Goal: Task Accomplishment & Management: Manage account settings

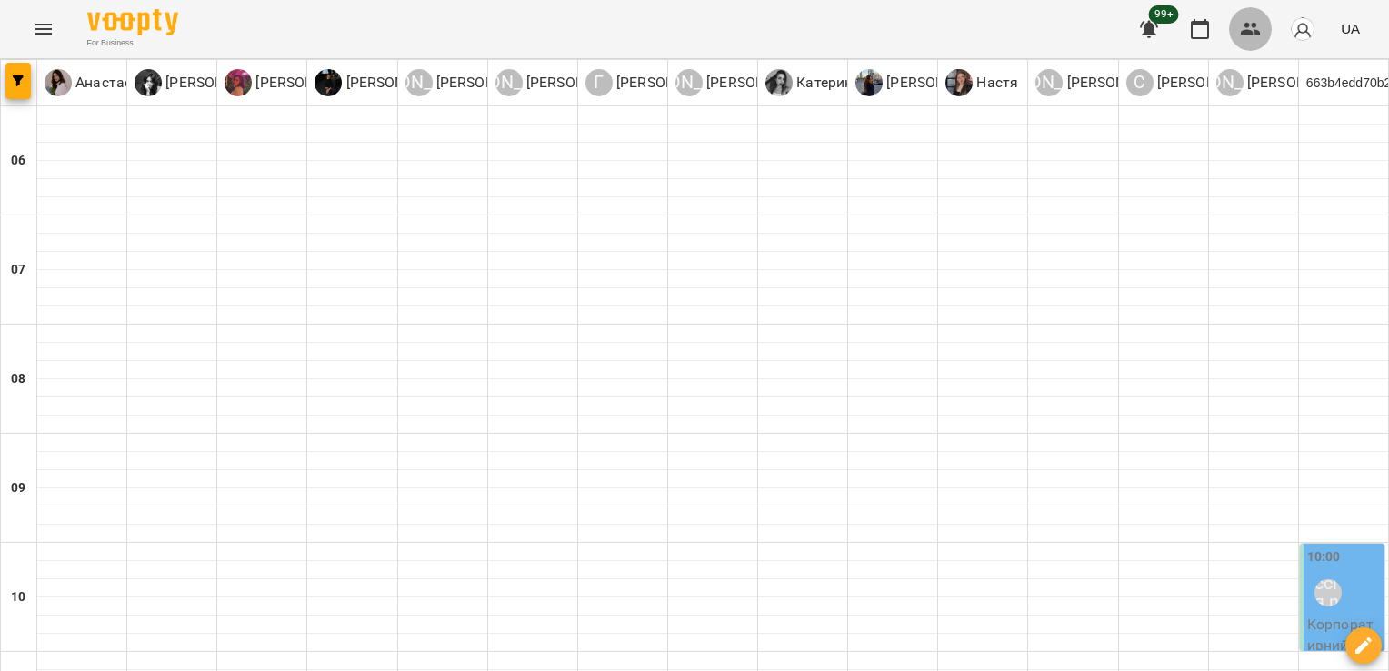
click at [1247, 14] on button "button" at bounding box center [1251, 29] width 44 height 44
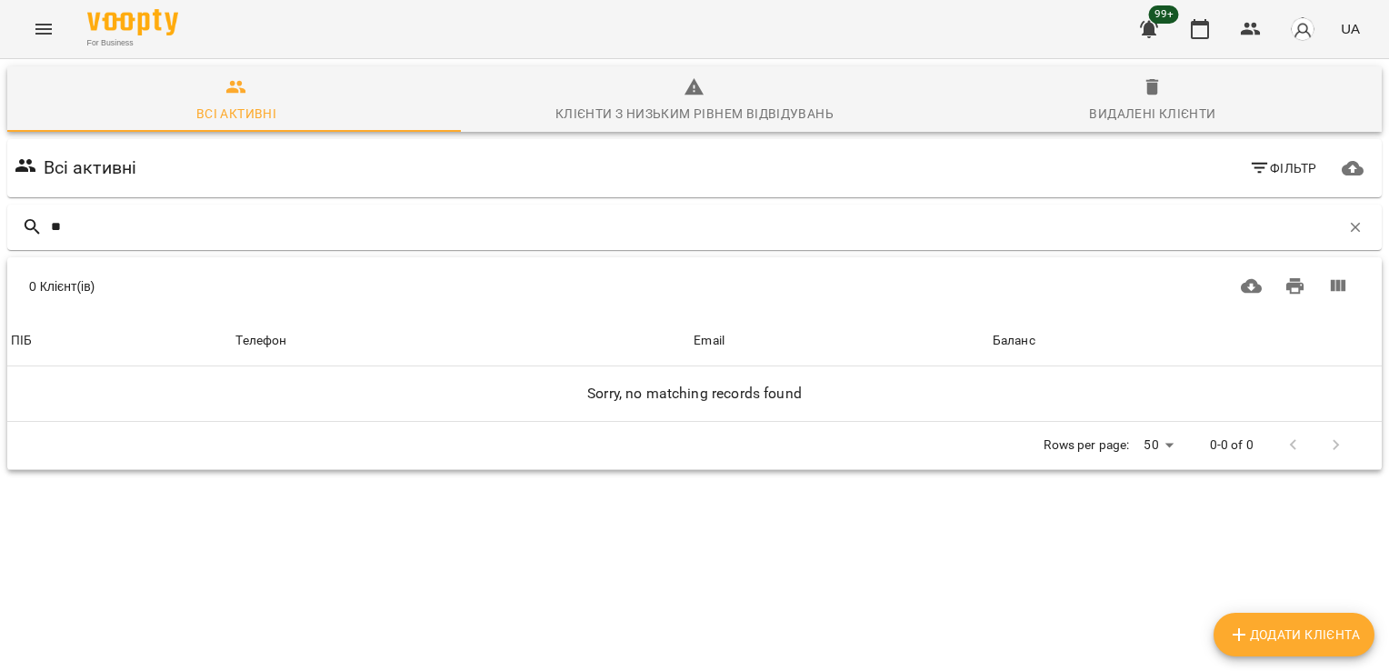
type input "*"
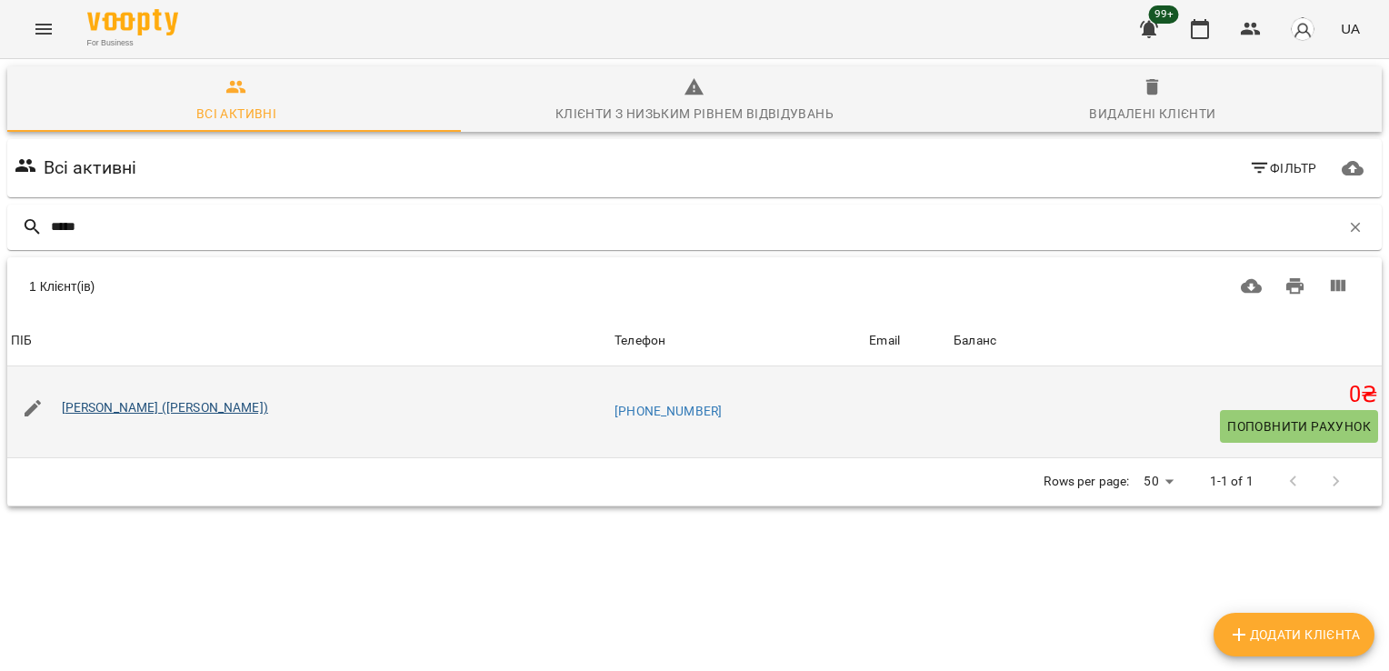
type input "*****"
click at [114, 412] on link "[PERSON_NAME] ([PERSON_NAME])" at bounding box center [165, 407] width 206 height 15
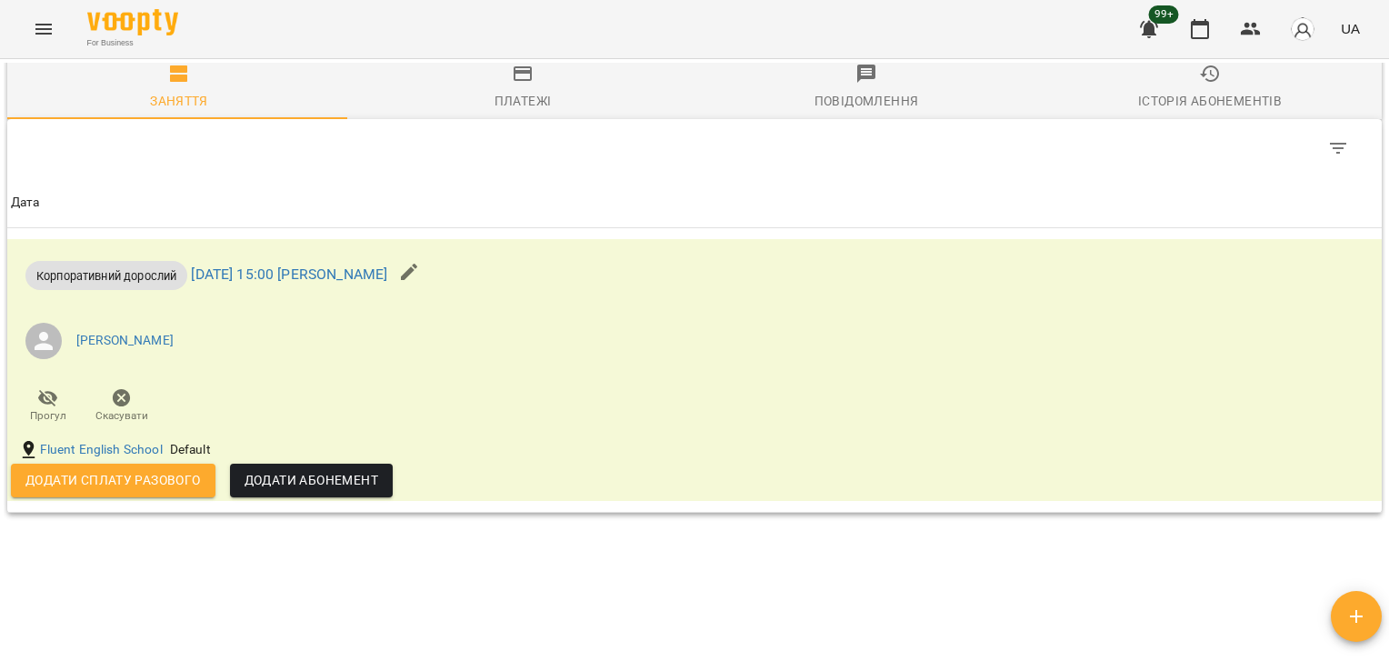
scroll to position [1298, 0]
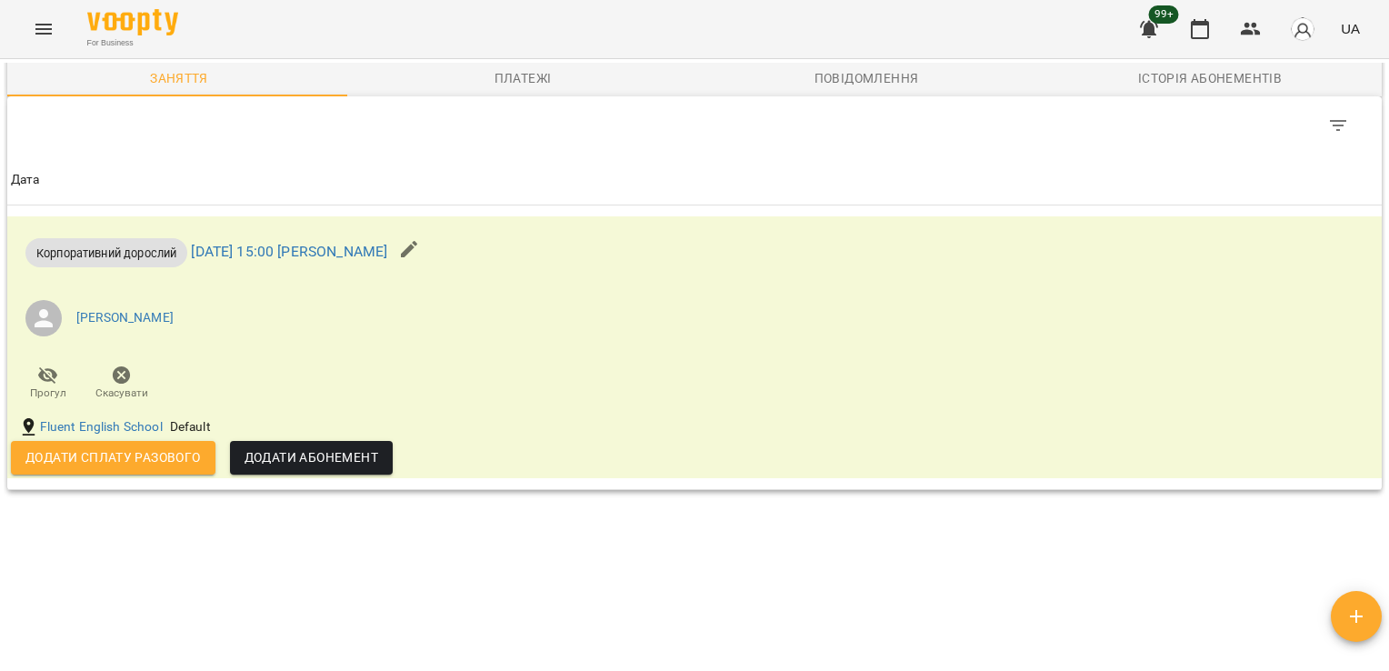
click at [1376, 602] on button "button" at bounding box center [1356, 616] width 51 height 51
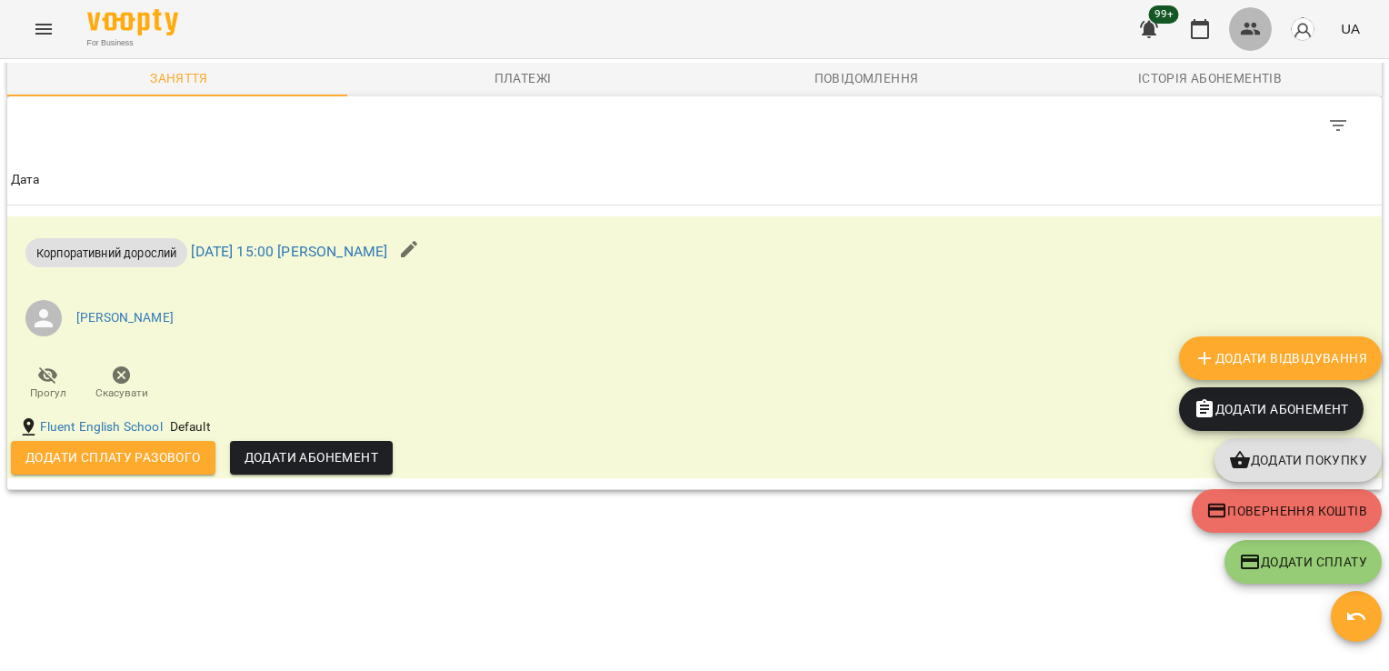
click at [1264, 34] on button "button" at bounding box center [1251, 29] width 44 height 44
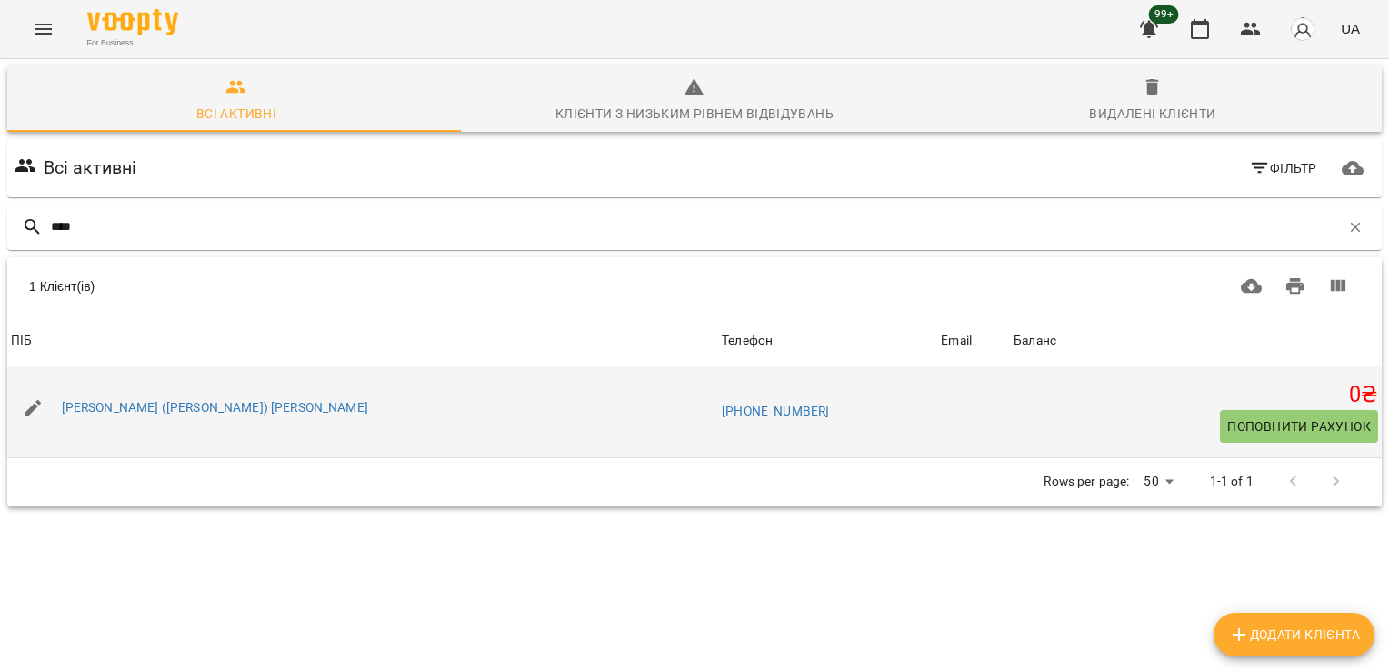
type input "****"
click at [139, 399] on div "[PERSON_NAME] ([PERSON_NAME]) [PERSON_NAME]" at bounding box center [215, 408] width 314 height 25
click at [147, 406] on link "[PERSON_NAME] ([PERSON_NAME]) [PERSON_NAME]" at bounding box center [215, 407] width 306 height 15
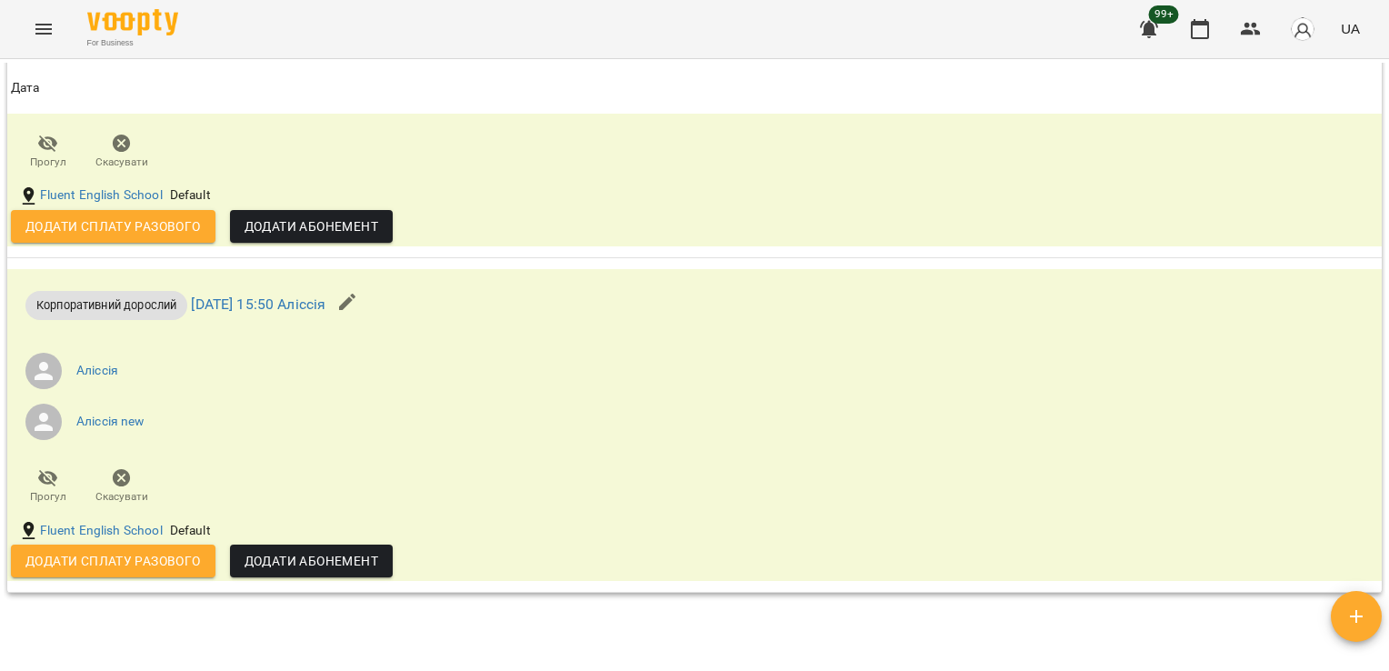
scroll to position [2799, 0]
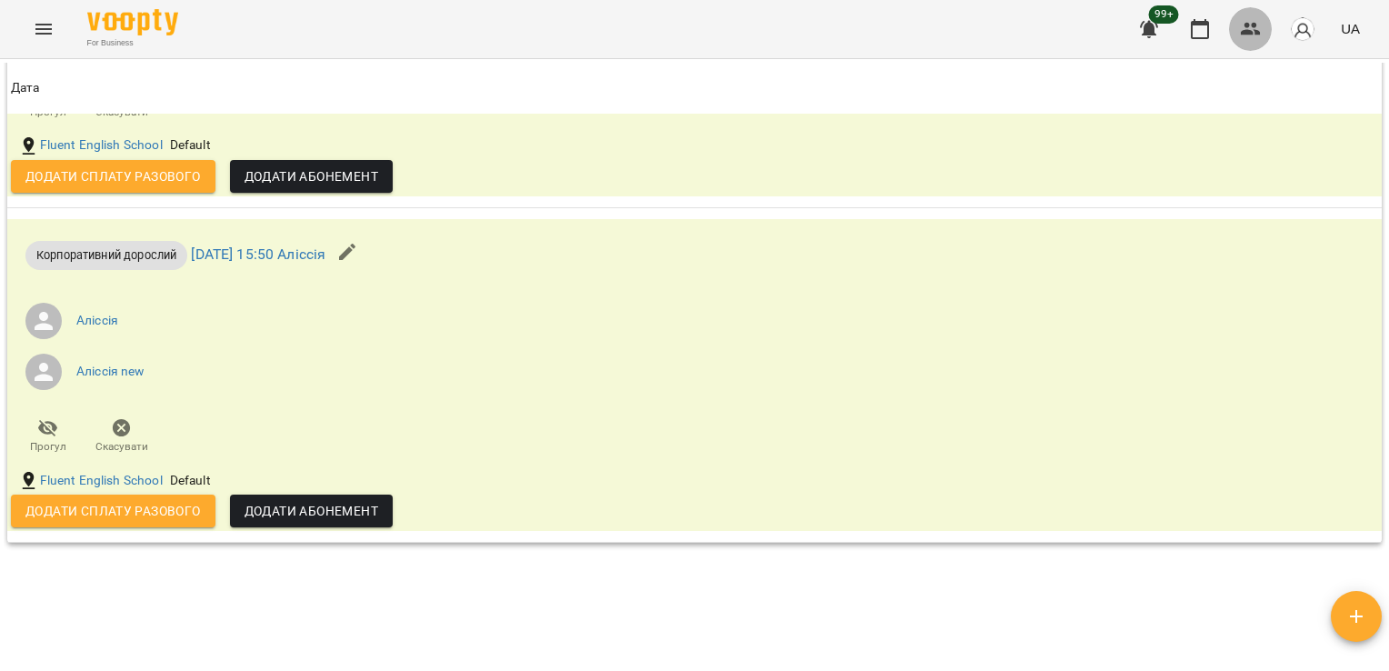
click at [1258, 25] on icon "button" at bounding box center [1251, 29] width 22 height 22
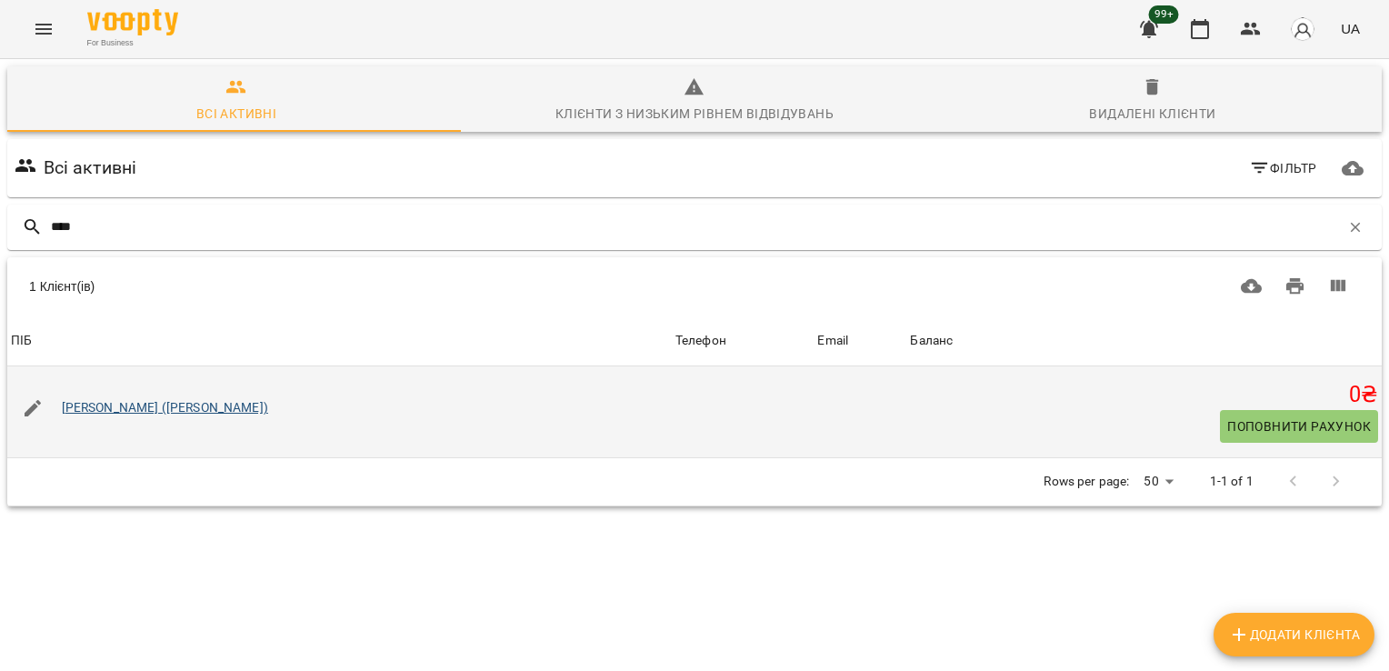
type input "****"
click at [185, 414] on link "[PERSON_NAME] ([PERSON_NAME])" at bounding box center [165, 407] width 206 height 15
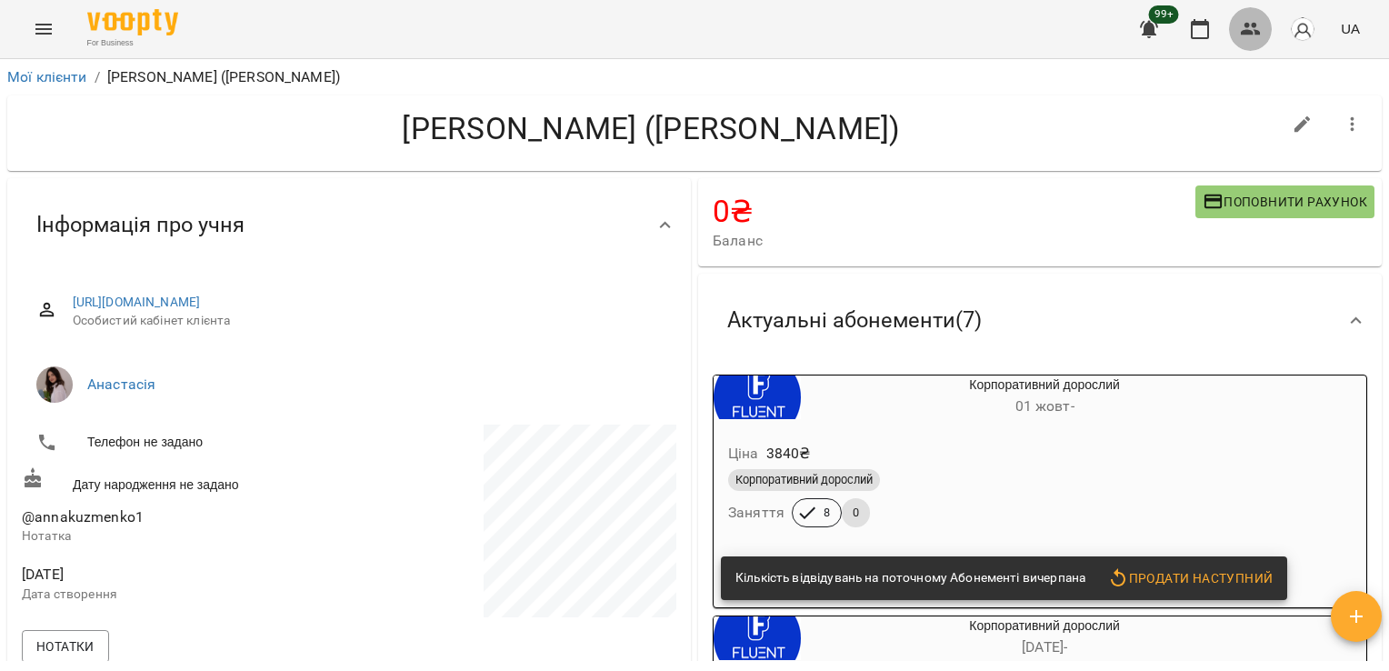
click at [1265, 25] on button "button" at bounding box center [1251, 29] width 44 height 44
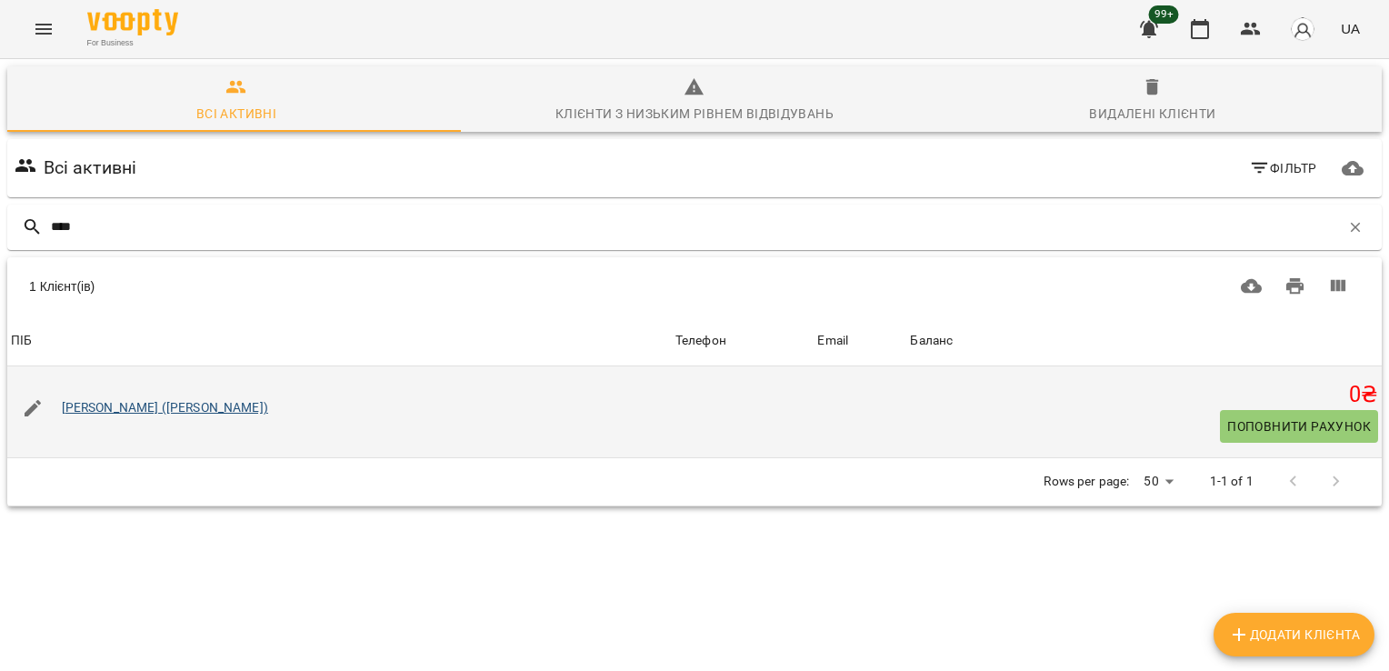
type input "****"
click at [160, 404] on link "[PERSON_NAME] ([PERSON_NAME])" at bounding box center [165, 407] width 206 height 15
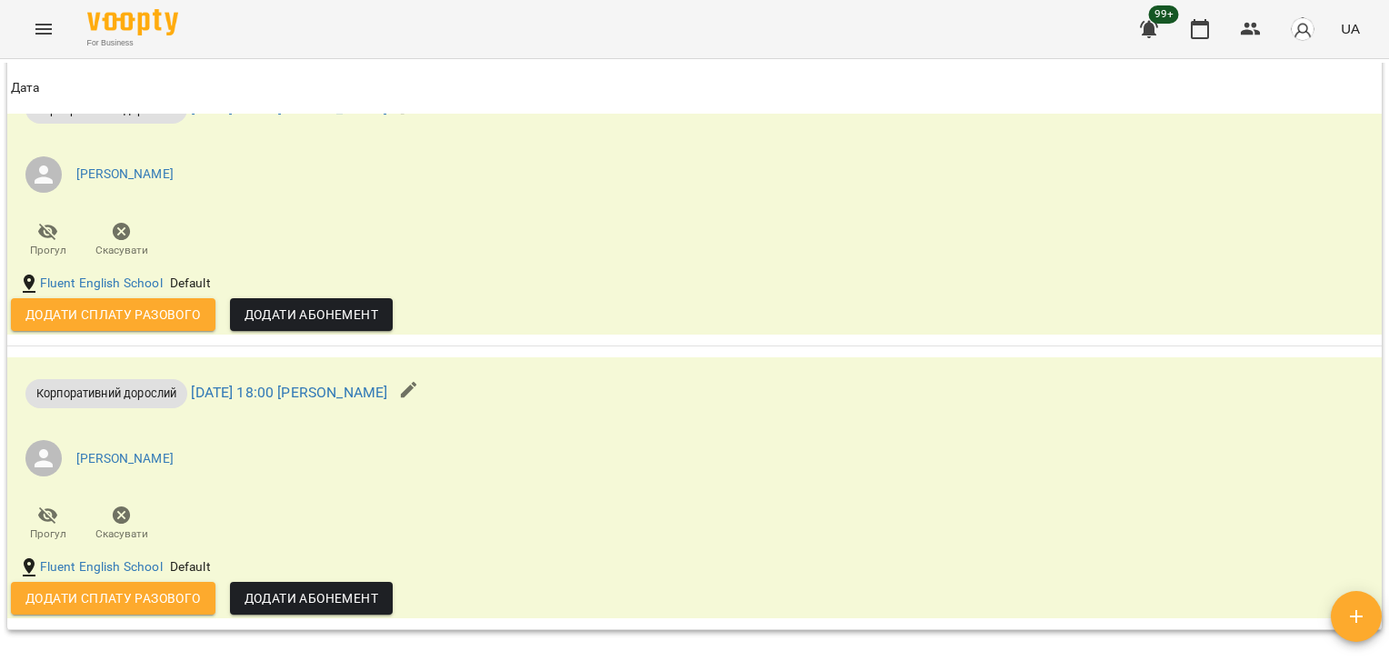
scroll to position [2291, 0]
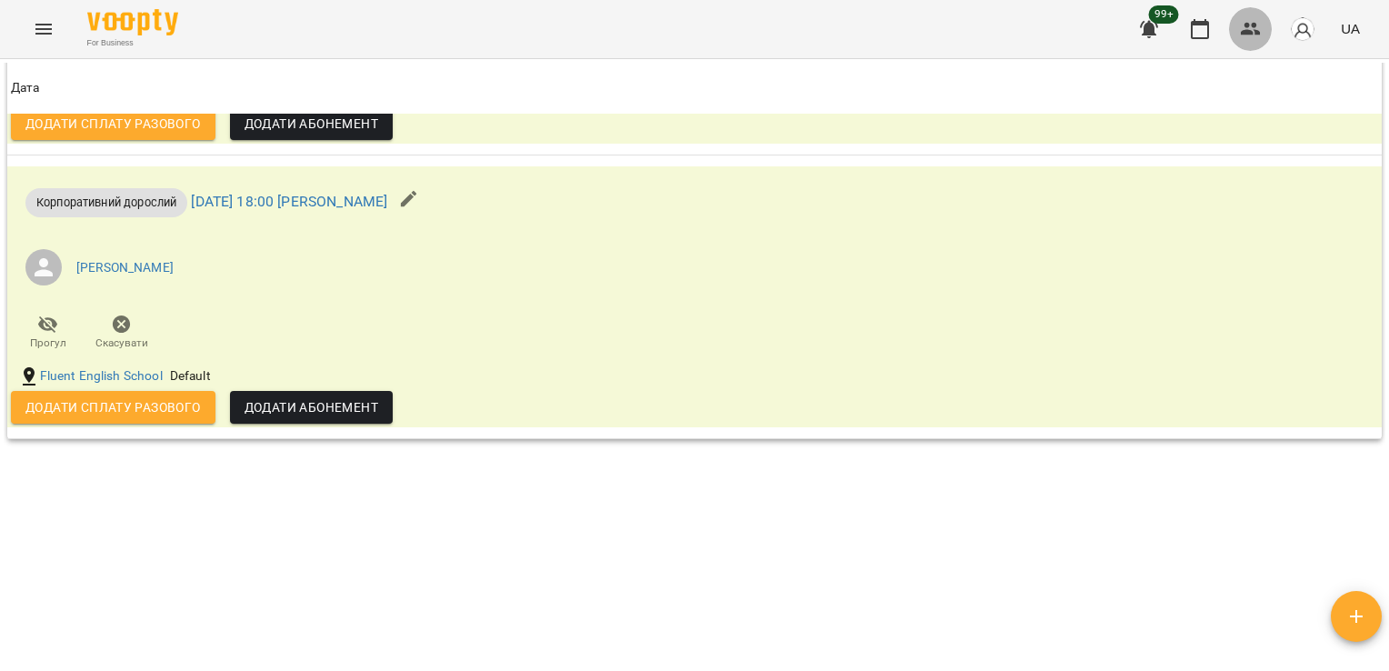
click at [1243, 36] on icon "button" at bounding box center [1251, 29] width 22 height 22
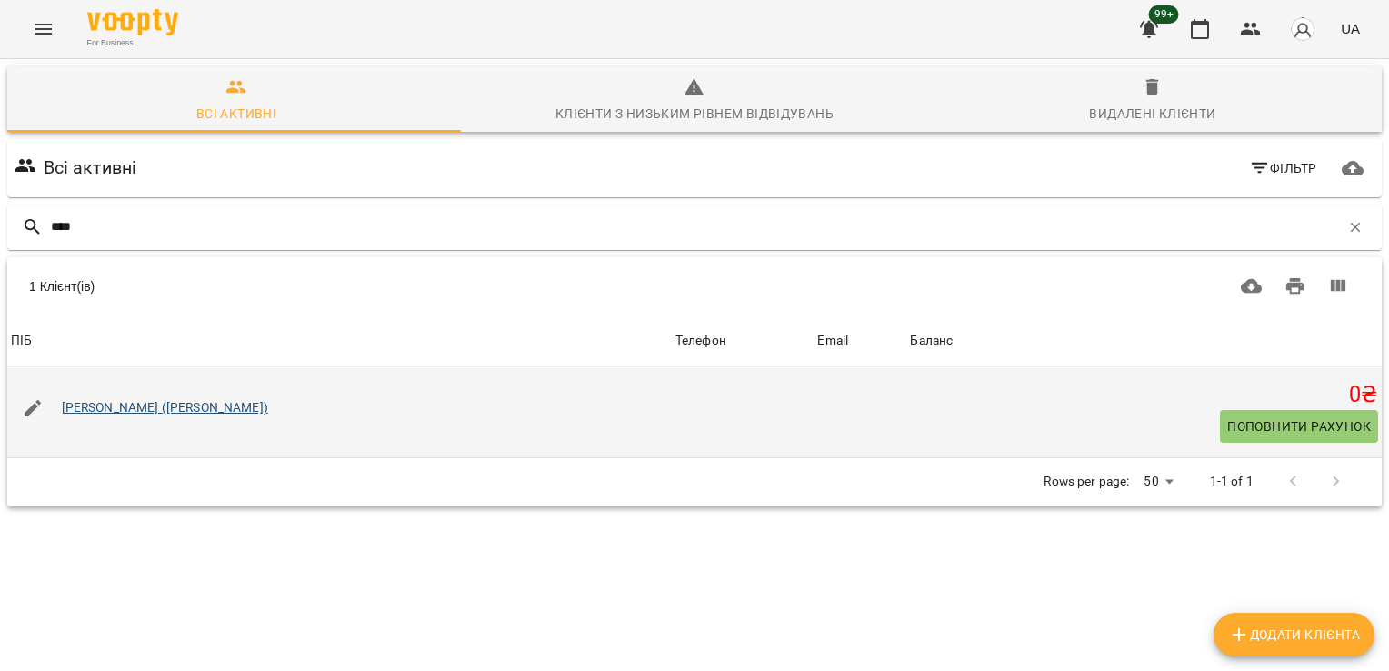
type input "****"
click at [149, 406] on link "[PERSON_NAME] ([PERSON_NAME])" at bounding box center [165, 407] width 206 height 15
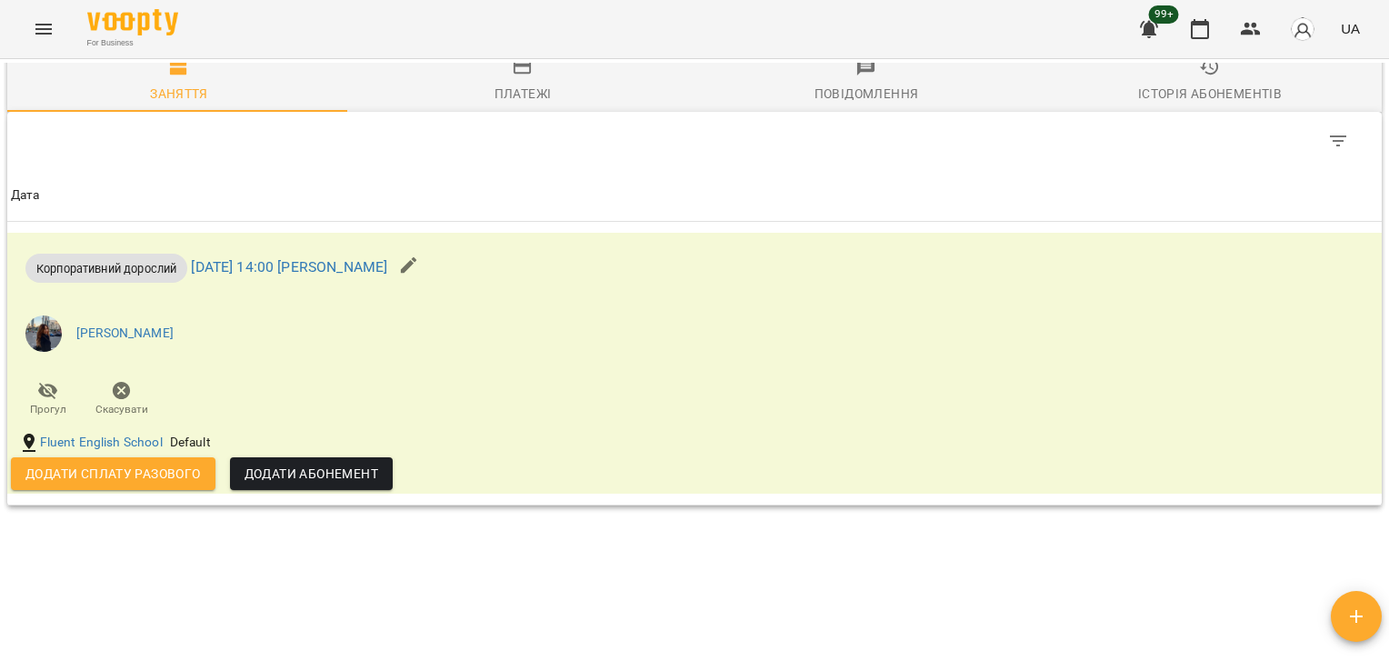
scroll to position [1147, 0]
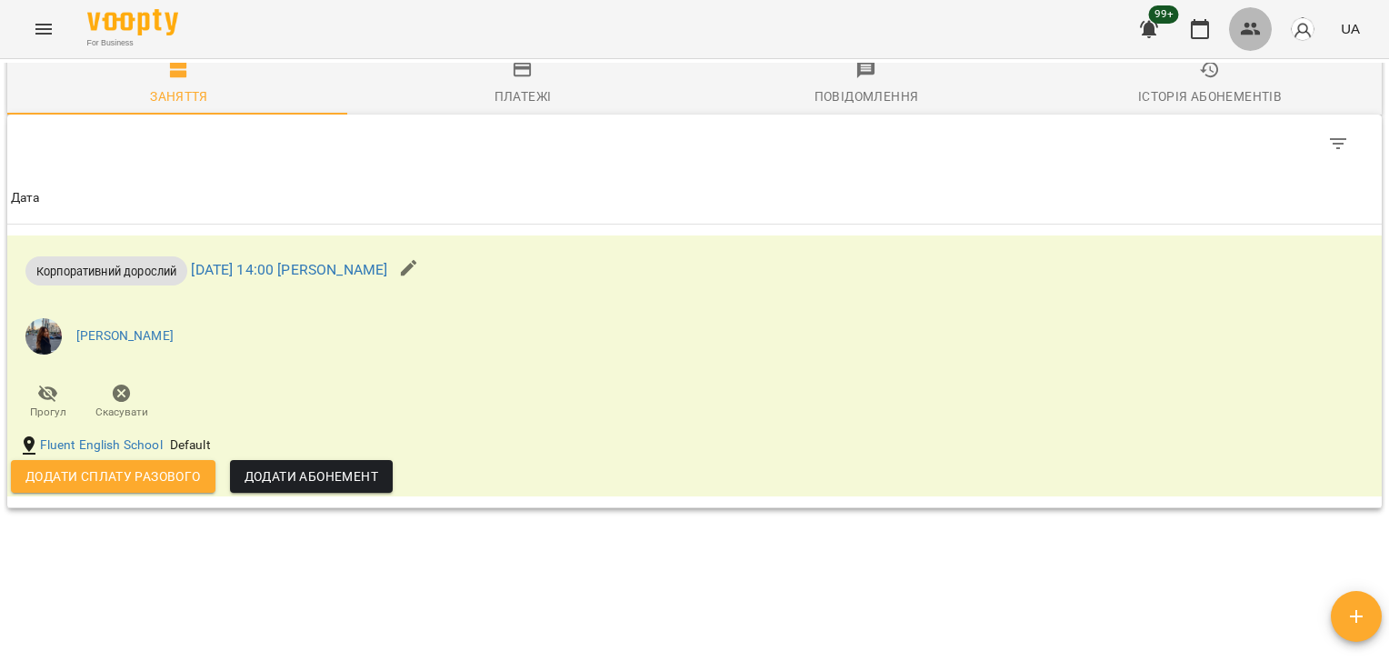
click at [1258, 29] on icon "button" at bounding box center [1251, 29] width 22 height 22
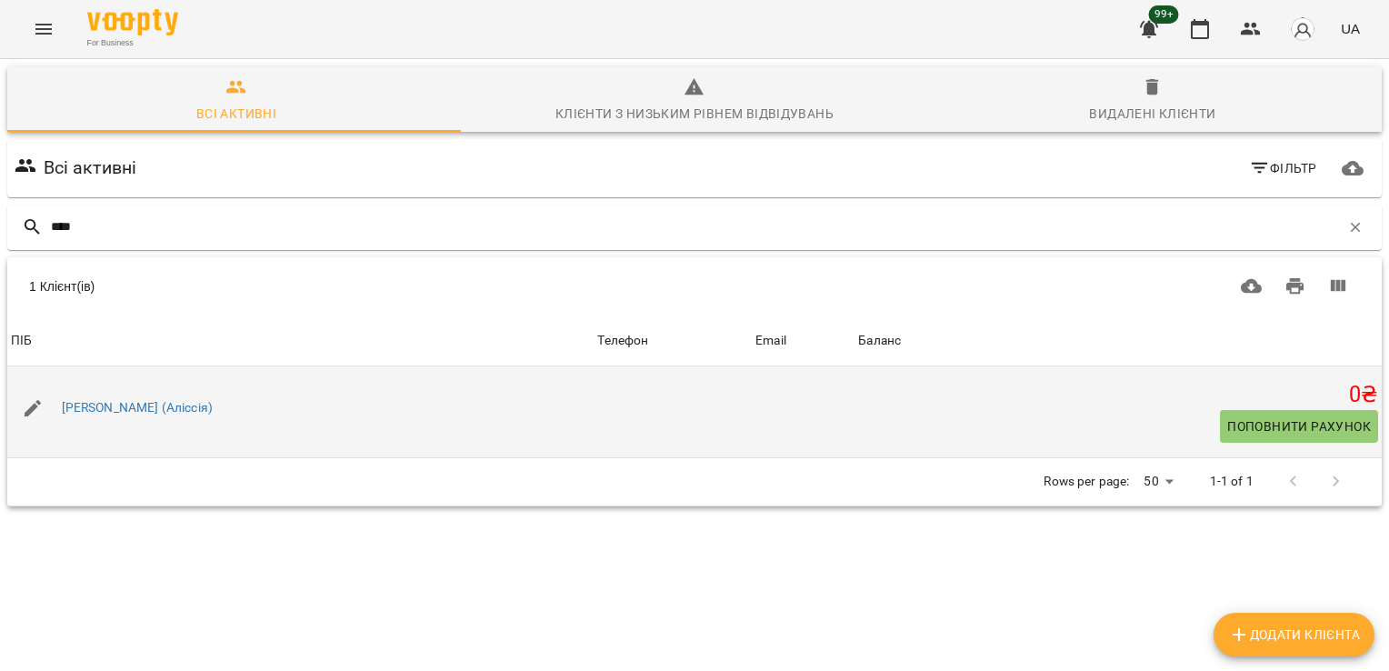
type input "****"
click at [173, 398] on div "[PERSON_NAME] (Аліссія)" at bounding box center [137, 408] width 158 height 25
click at [177, 406] on link "[PERSON_NAME] (Аліссія)" at bounding box center [137, 407] width 151 height 15
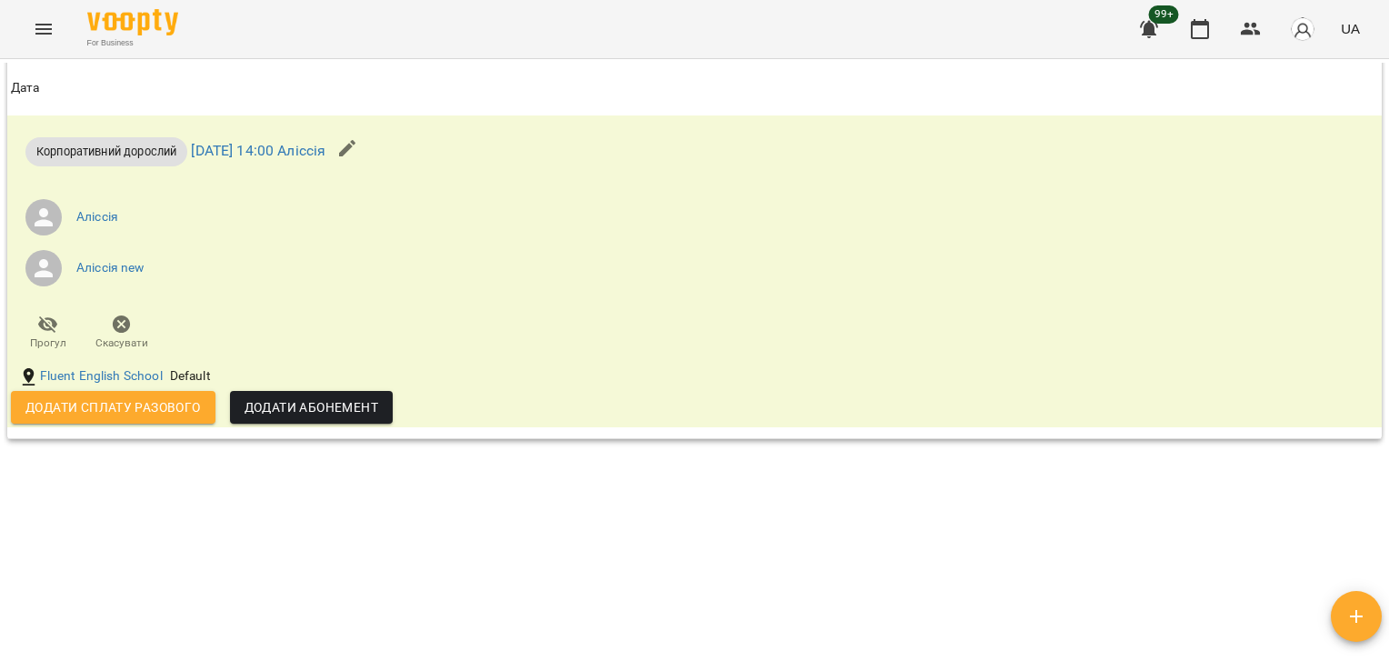
scroll to position [2637, 0]
click at [1254, 34] on icon "button" at bounding box center [1251, 29] width 20 height 13
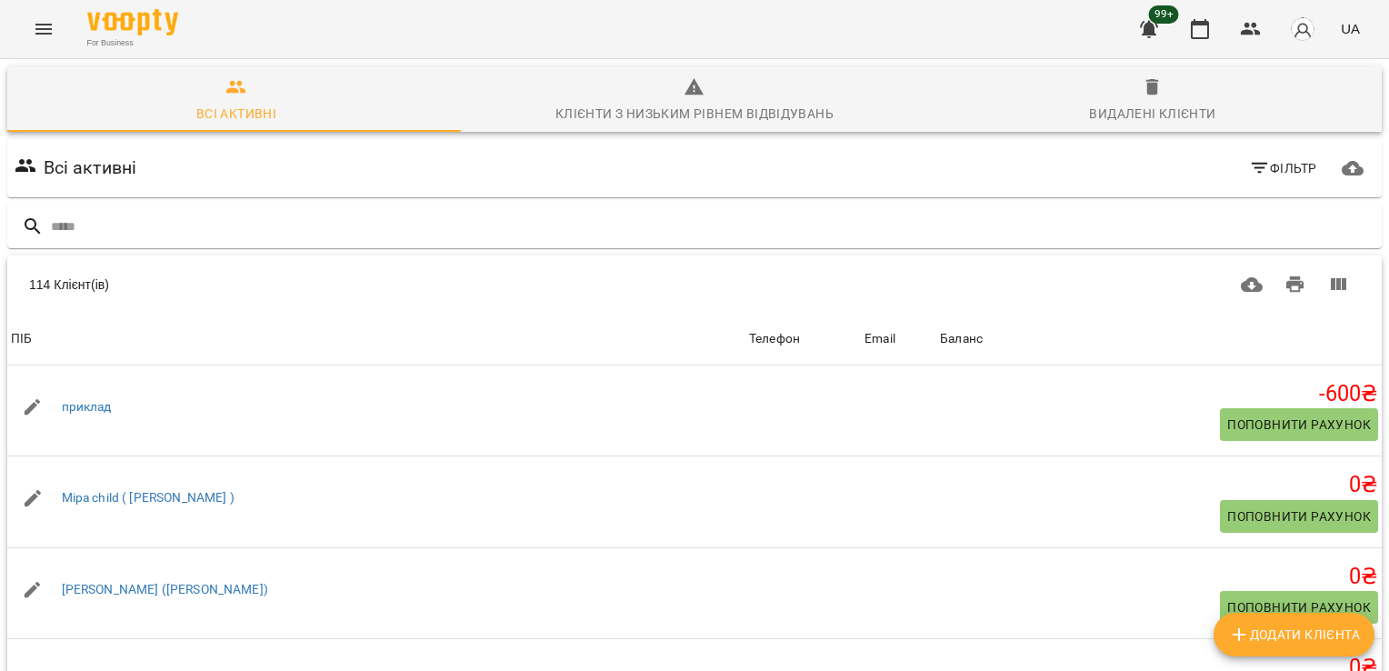
type input "*"
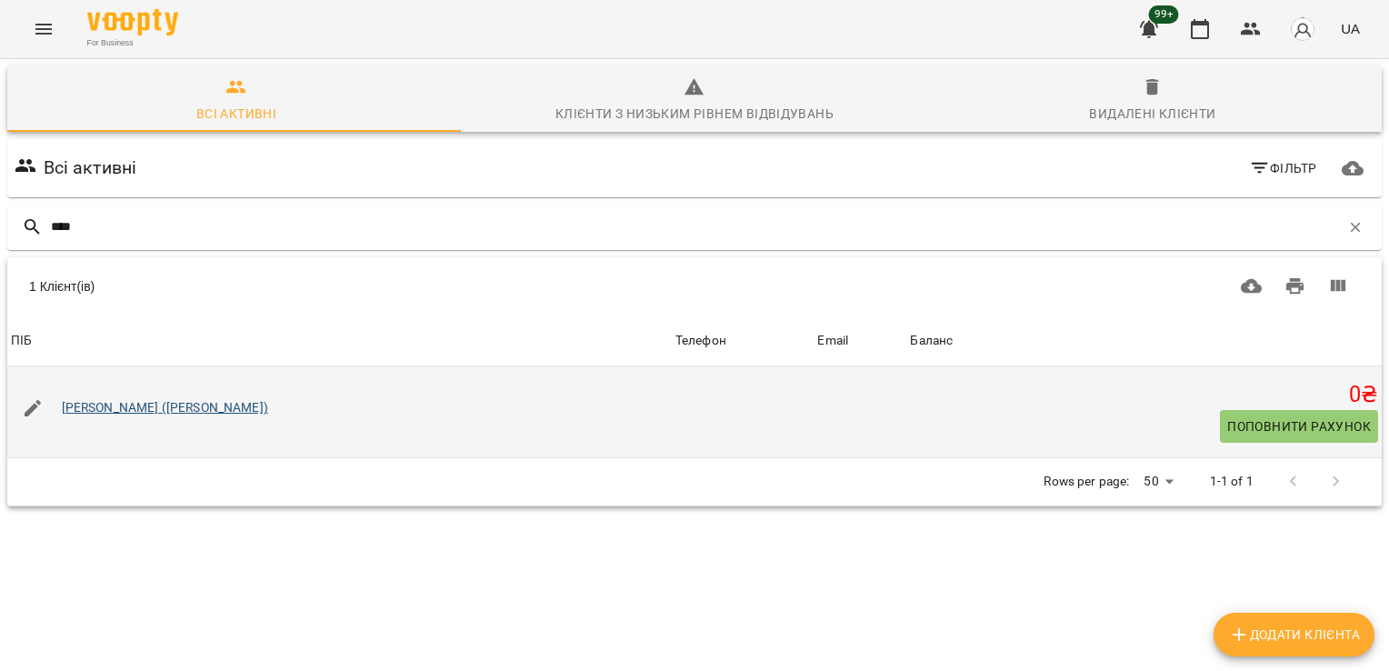
type input "****"
click at [175, 410] on link "[PERSON_NAME] ([PERSON_NAME])" at bounding box center [165, 407] width 206 height 15
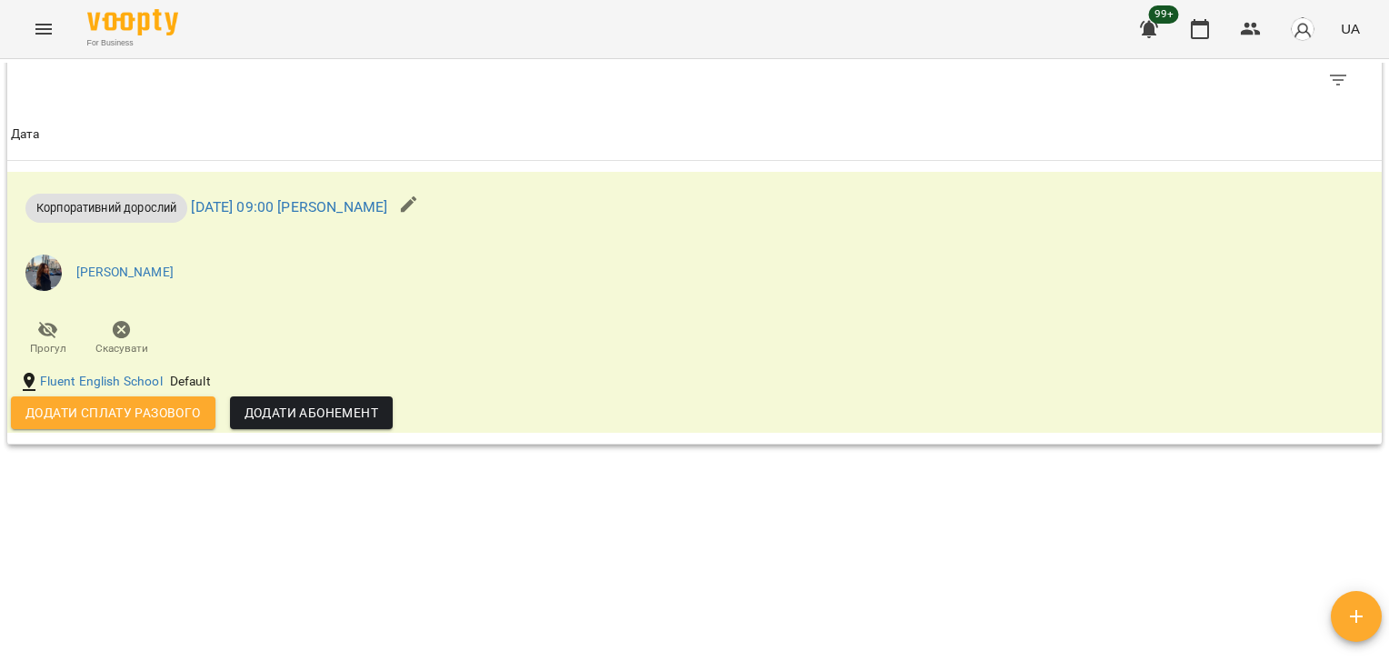
scroll to position [2236, 0]
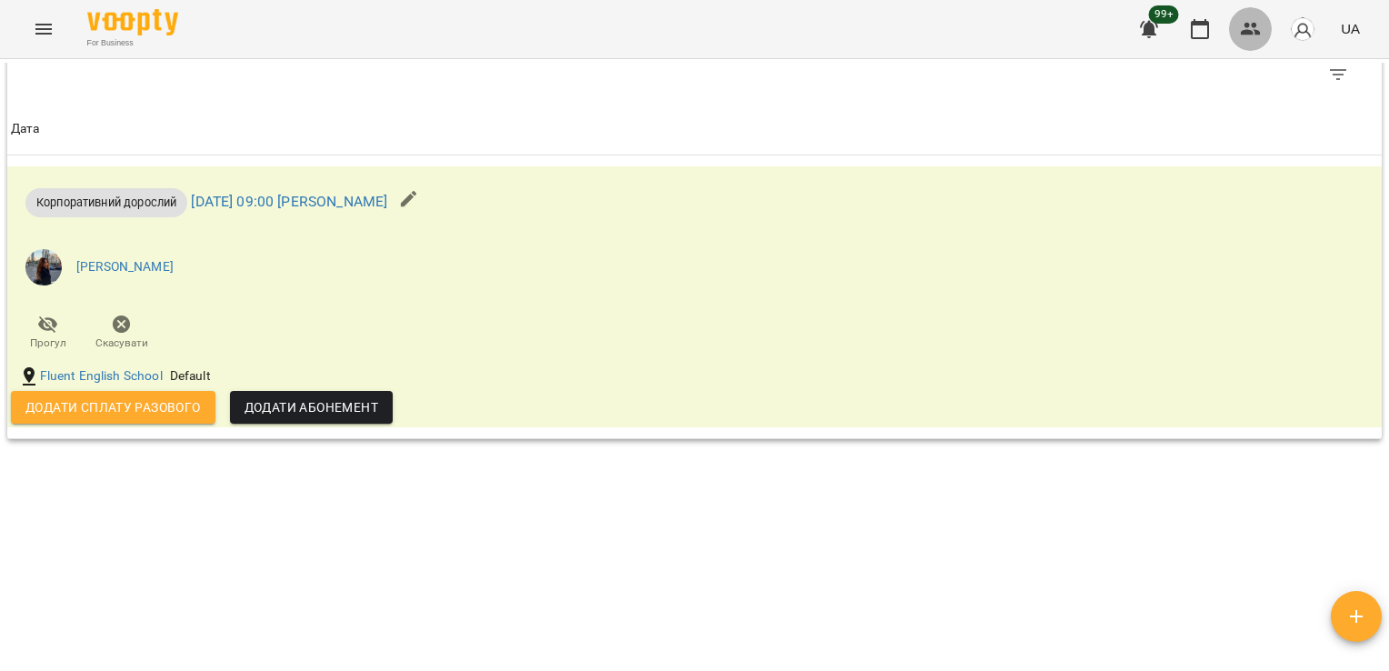
click at [1262, 37] on icon "button" at bounding box center [1251, 29] width 22 height 22
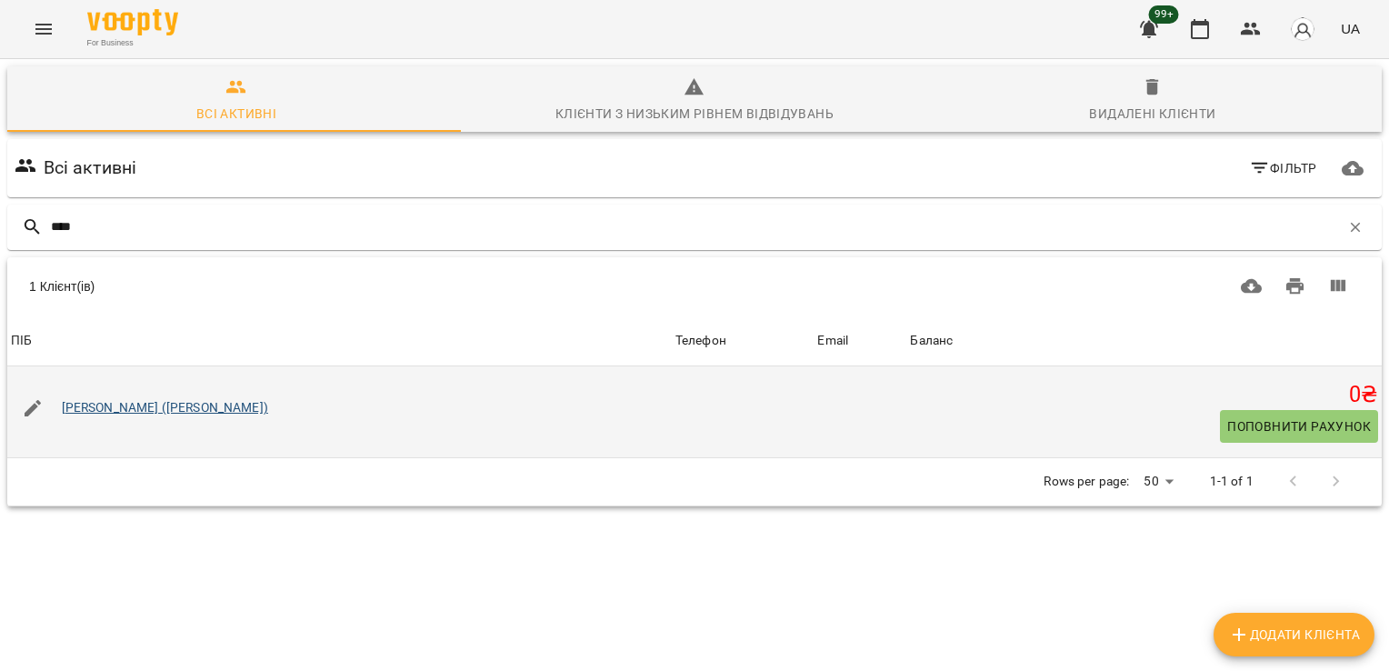
type input "****"
click at [143, 404] on link "[PERSON_NAME] ([PERSON_NAME])" at bounding box center [165, 407] width 206 height 15
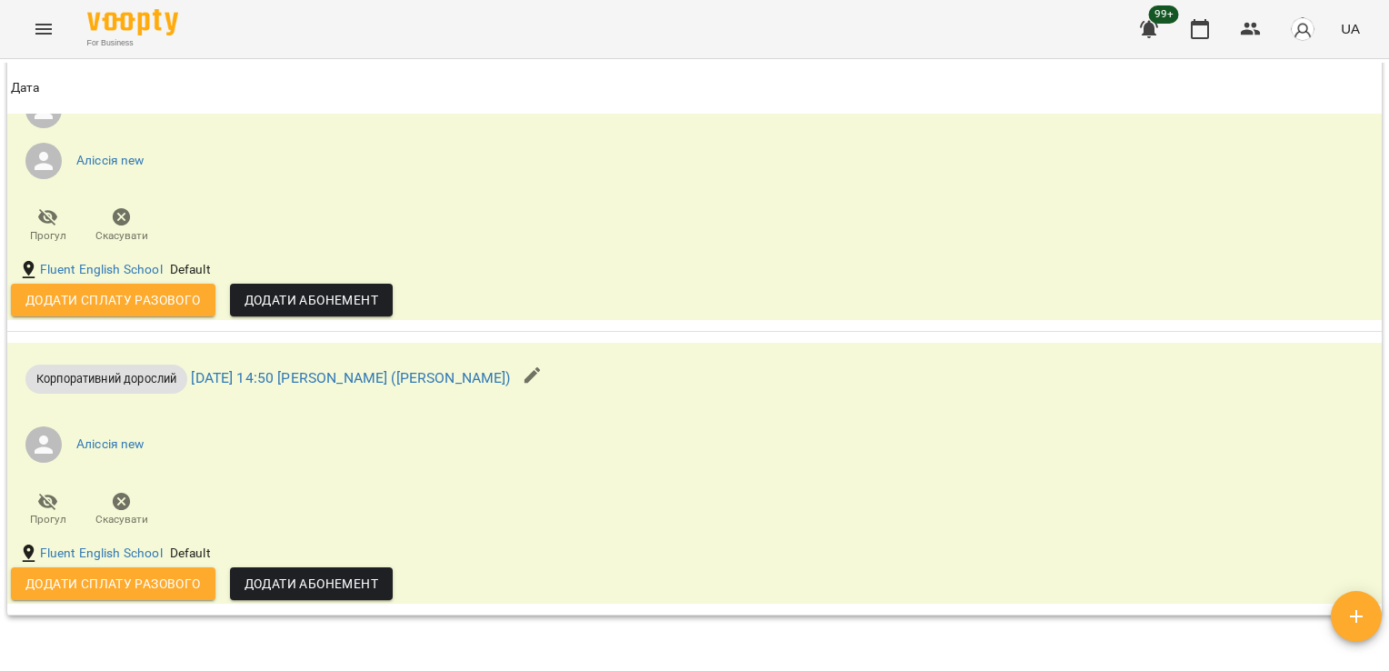
scroll to position [1555, 0]
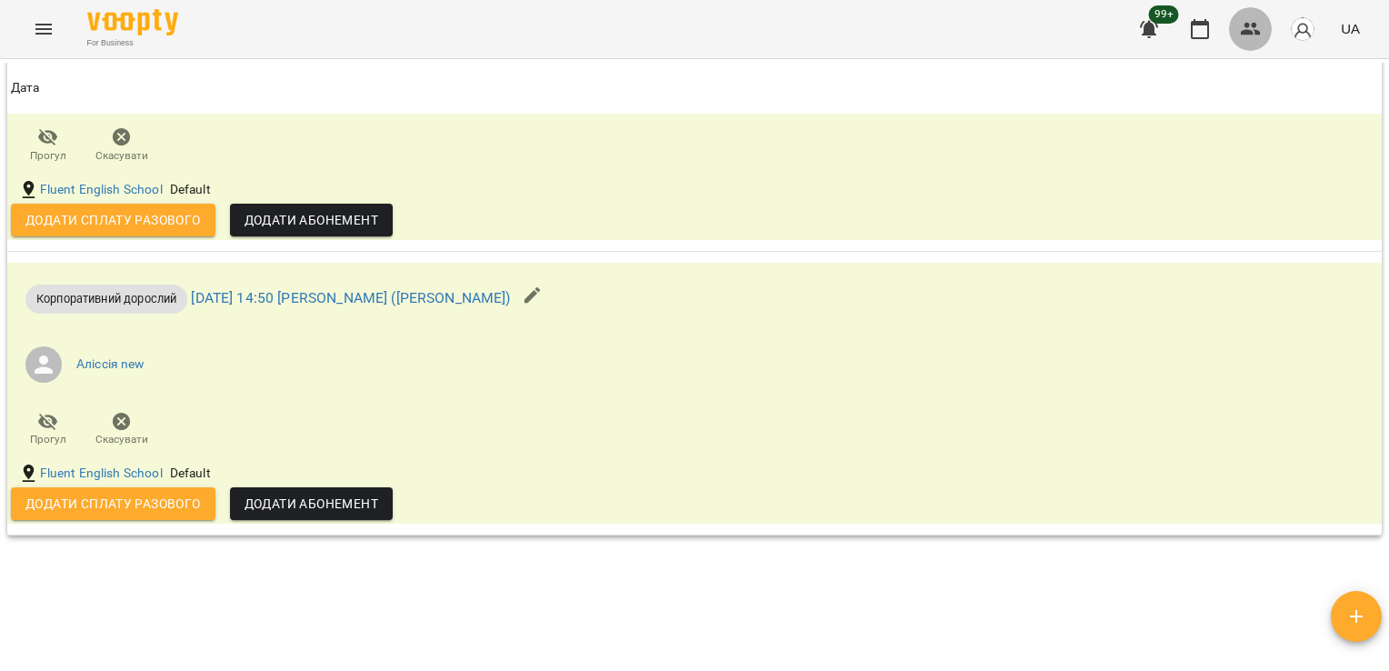
click at [1249, 38] on icon "button" at bounding box center [1251, 29] width 22 height 22
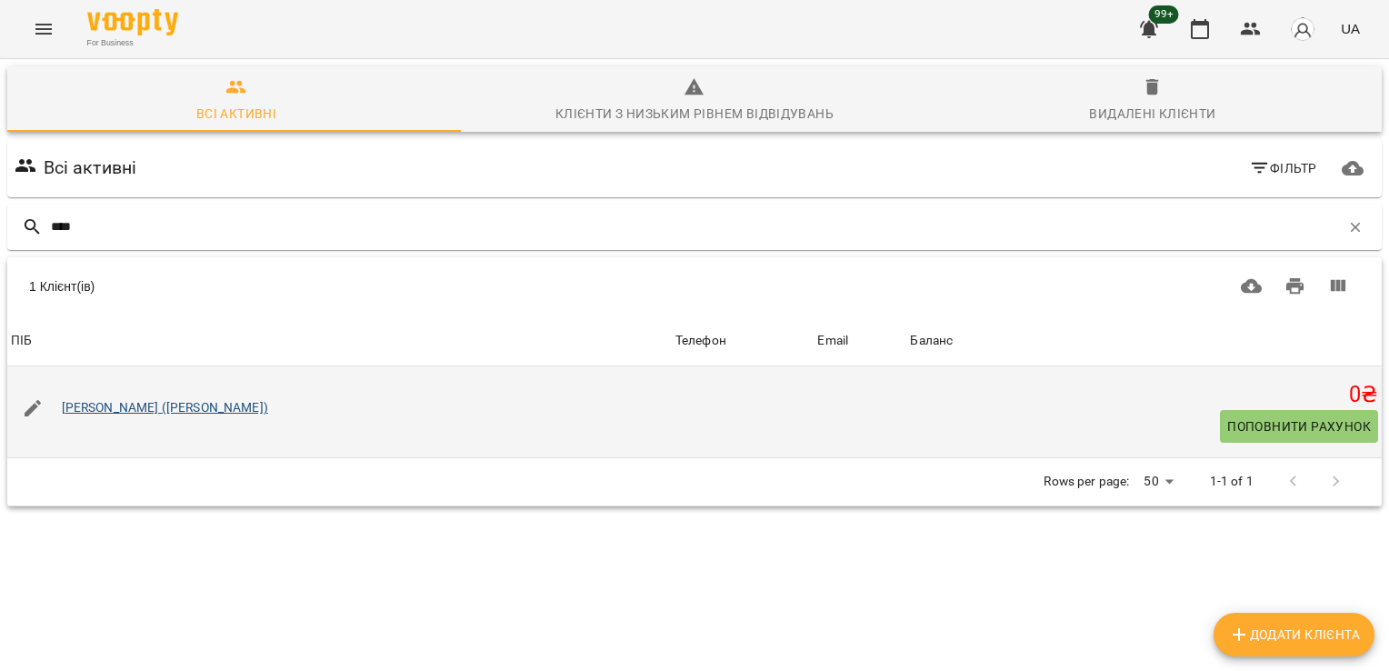
type input "****"
click at [130, 406] on link "[PERSON_NAME] ([PERSON_NAME])" at bounding box center [165, 407] width 206 height 15
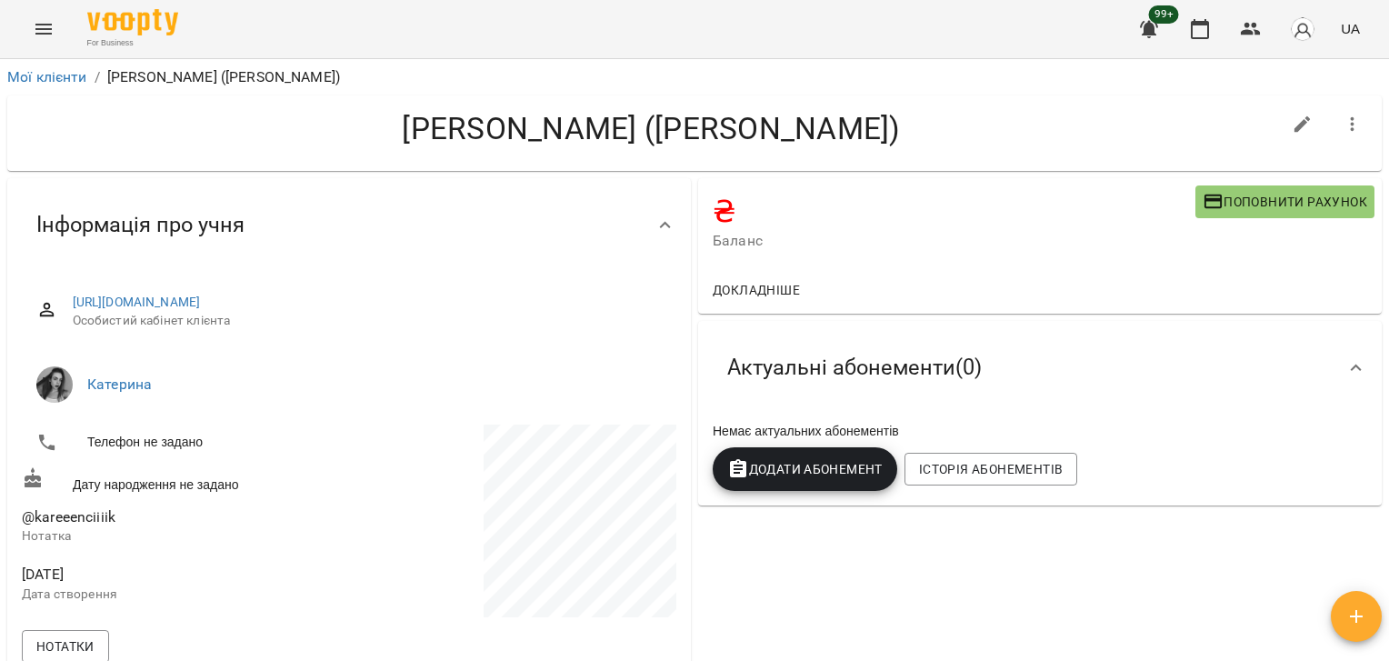
scroll to position [1316, 0]
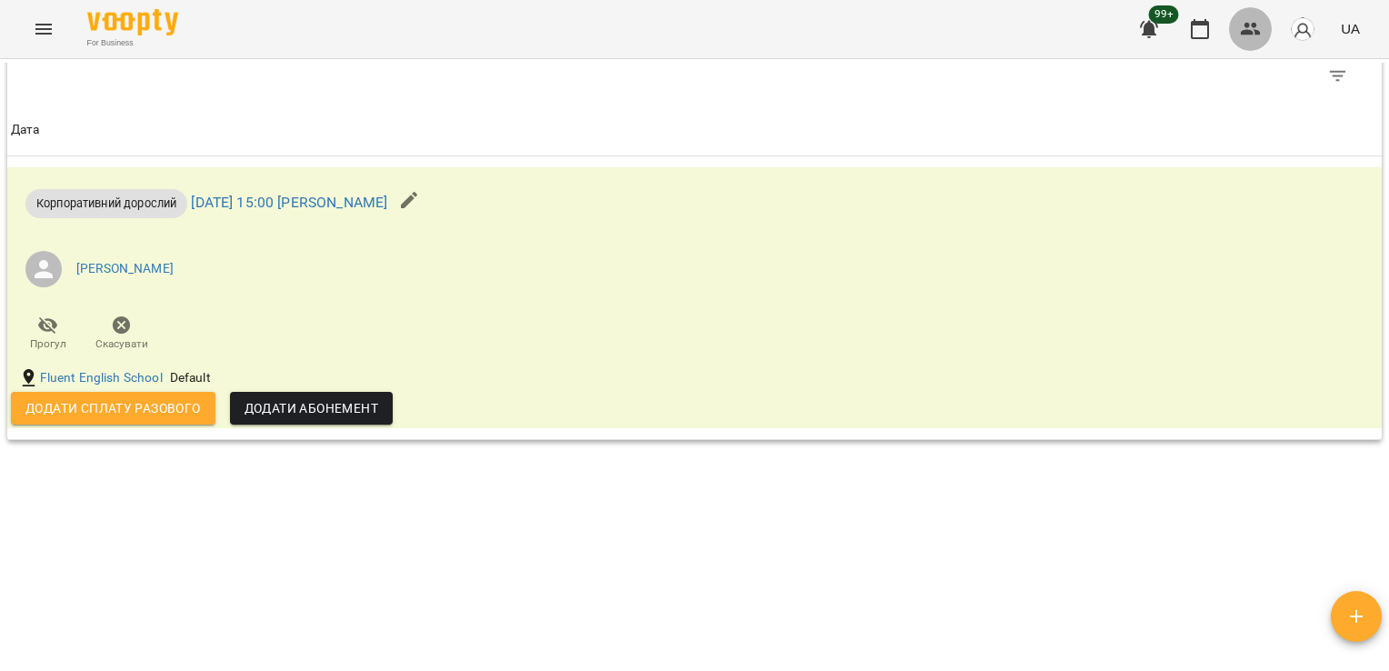
click at [1265, 32] on button "button" at bounding box center [1251, 29] width 44 height 44
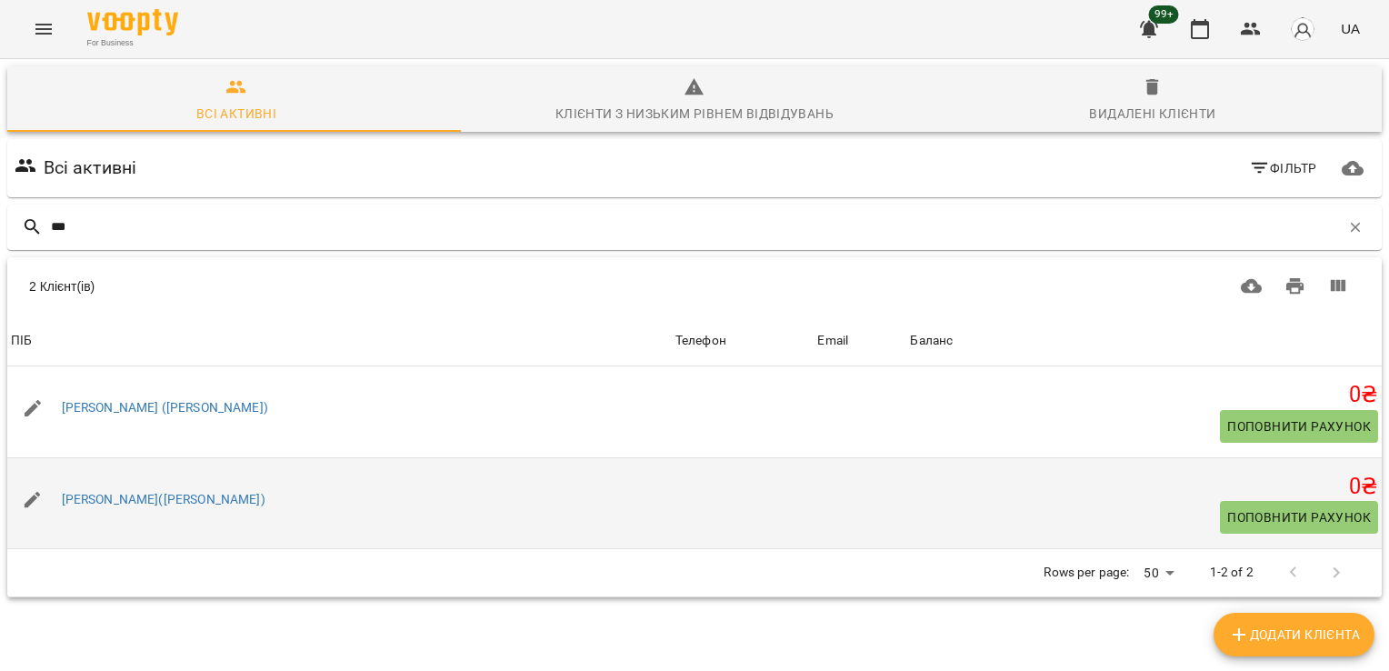
type input "***"
click at [169, 507] on div "[PERSON_NAME]([PERSON_NAME])" at bounding box center [163, 499] width 211 height 25
click at [169, 504] on link "[PERSON_NAME]([PERSON_NAME])" at bounding box center [164, 499] width 204 height 15
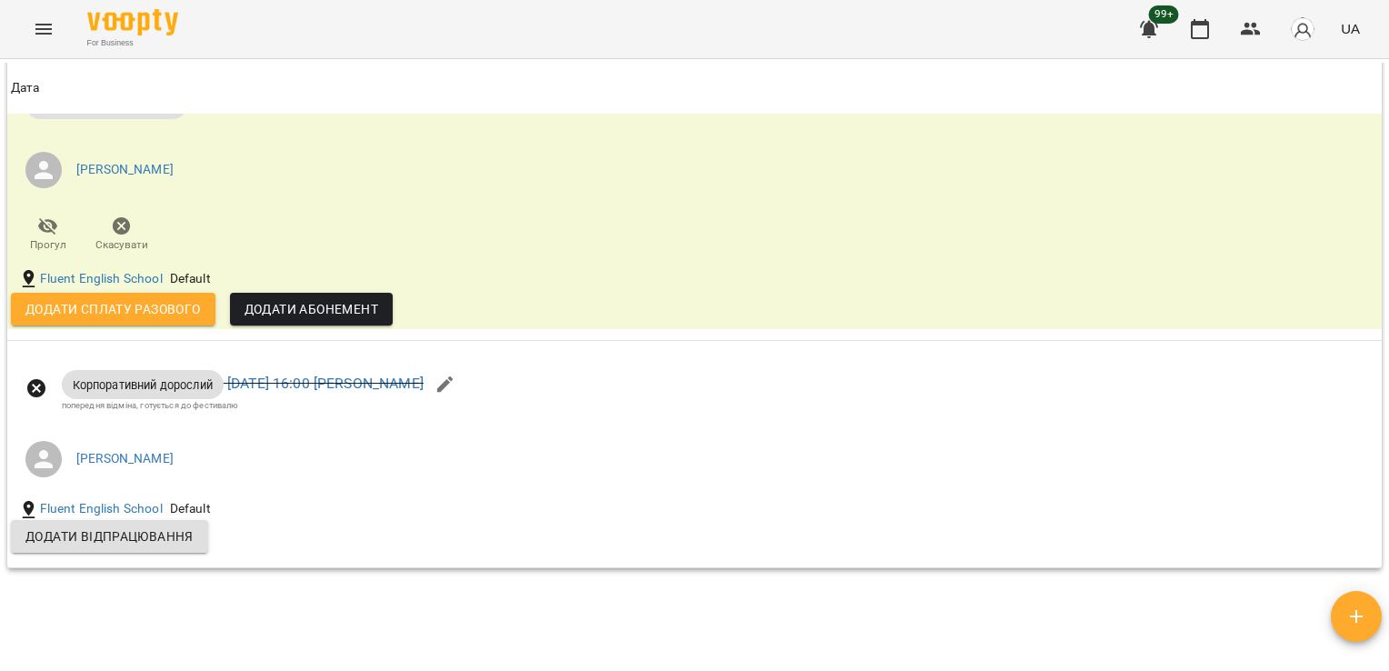
scroll to position [1482, 0]
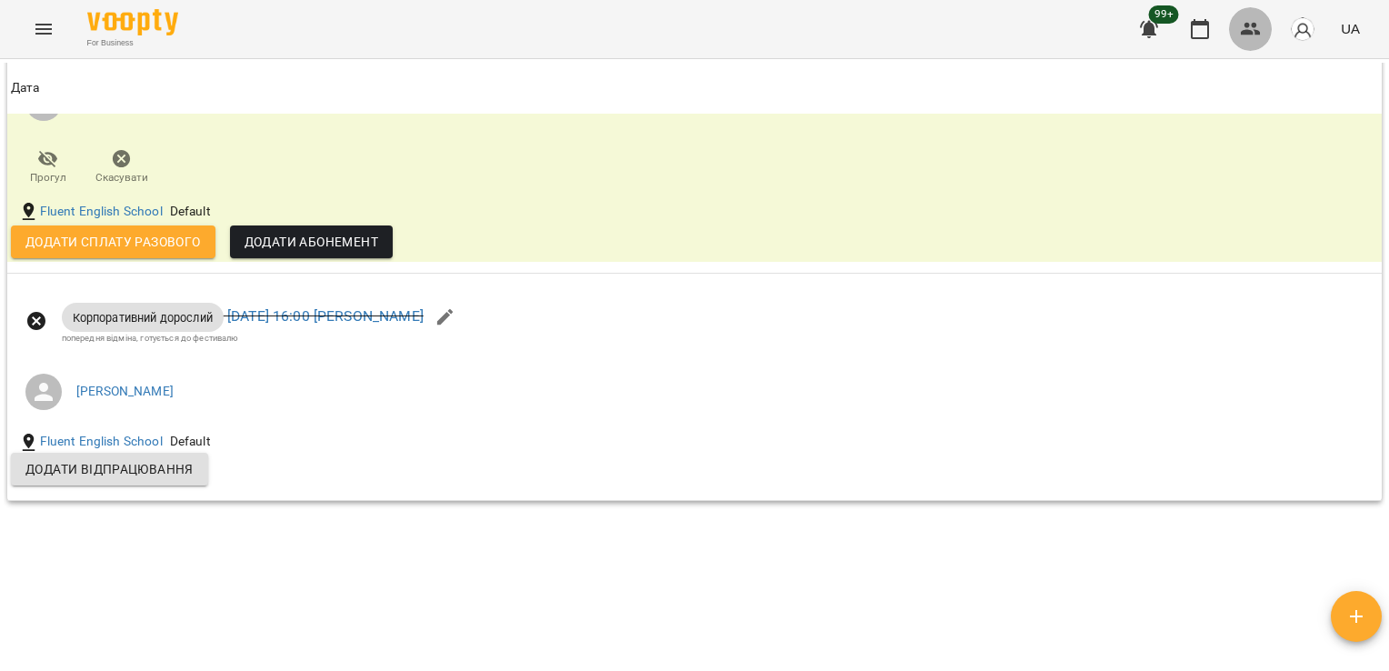
click at [1255, 35] on icon "button" at bounding box center [1251, 29] width 22 height 22
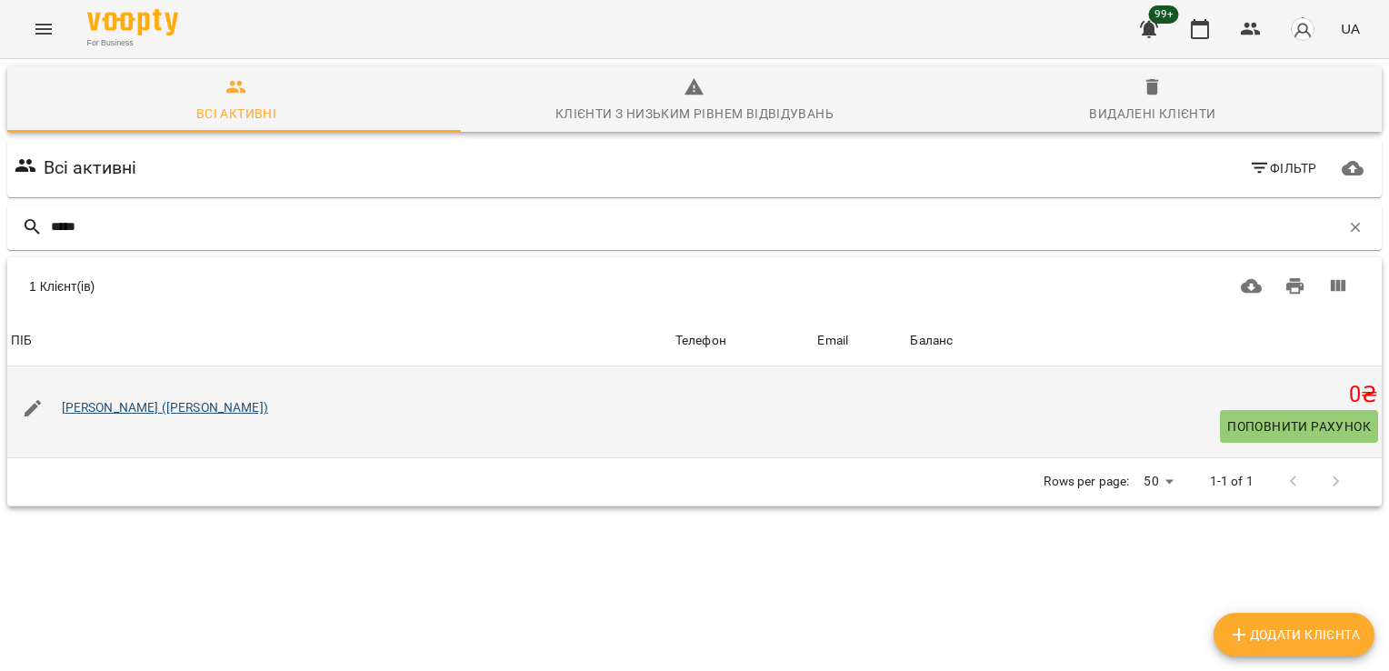
type input "*****"
click at [236, 402] on link "[PERSON_NAME] ([PERSON_NAME])" at bounding box center [165, 407] width 206 height 15
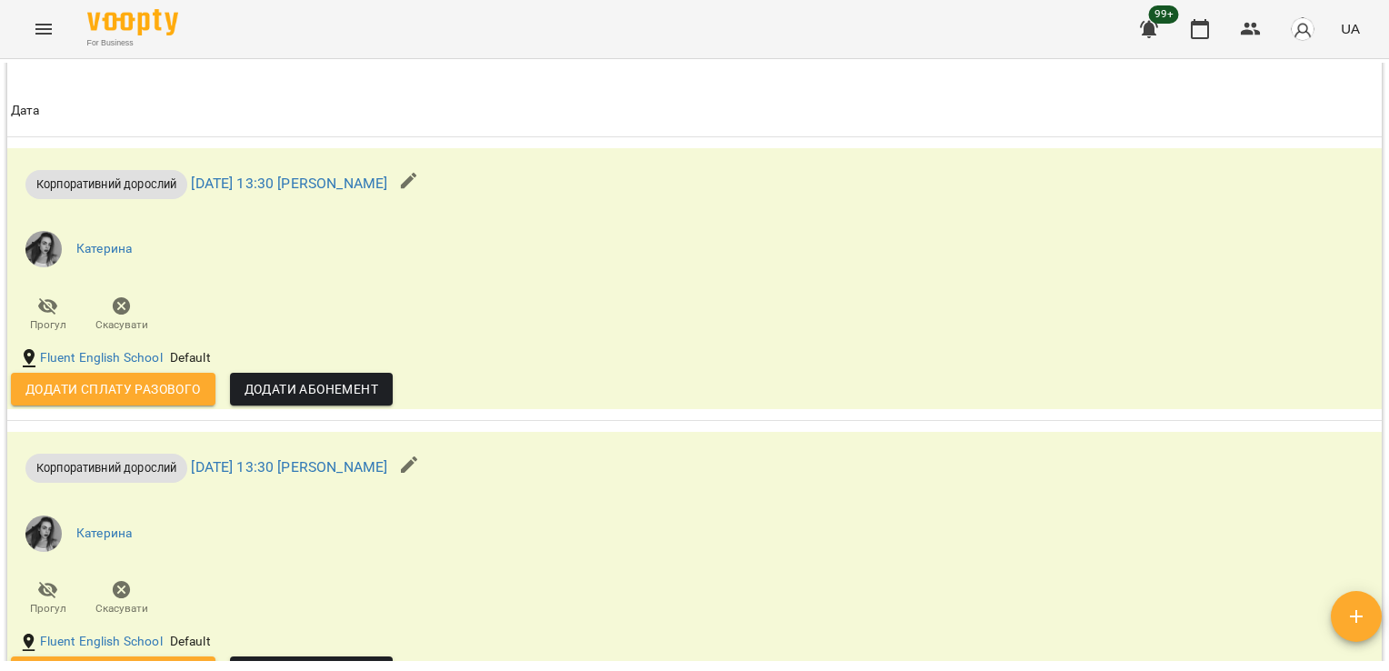
scroll to position [2535, 0]
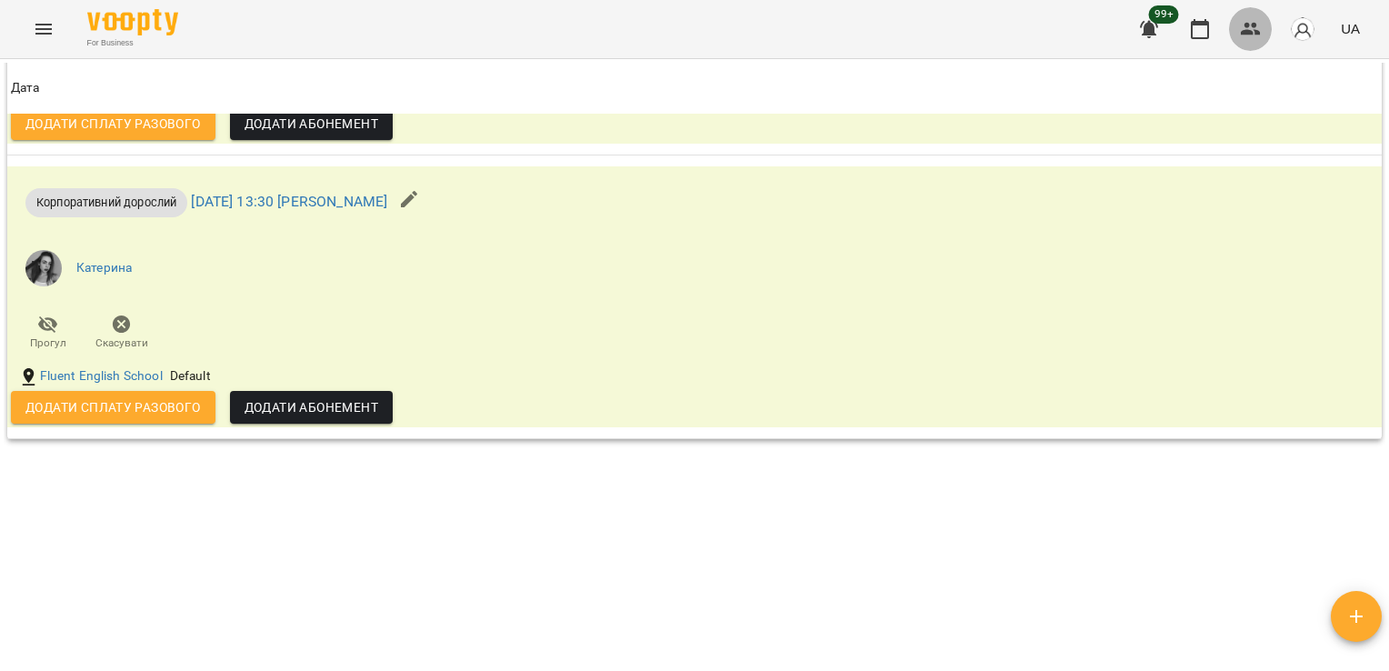
click at [1263, 25] on button "button" at bounding box center [1251, 29] width 44 height 44
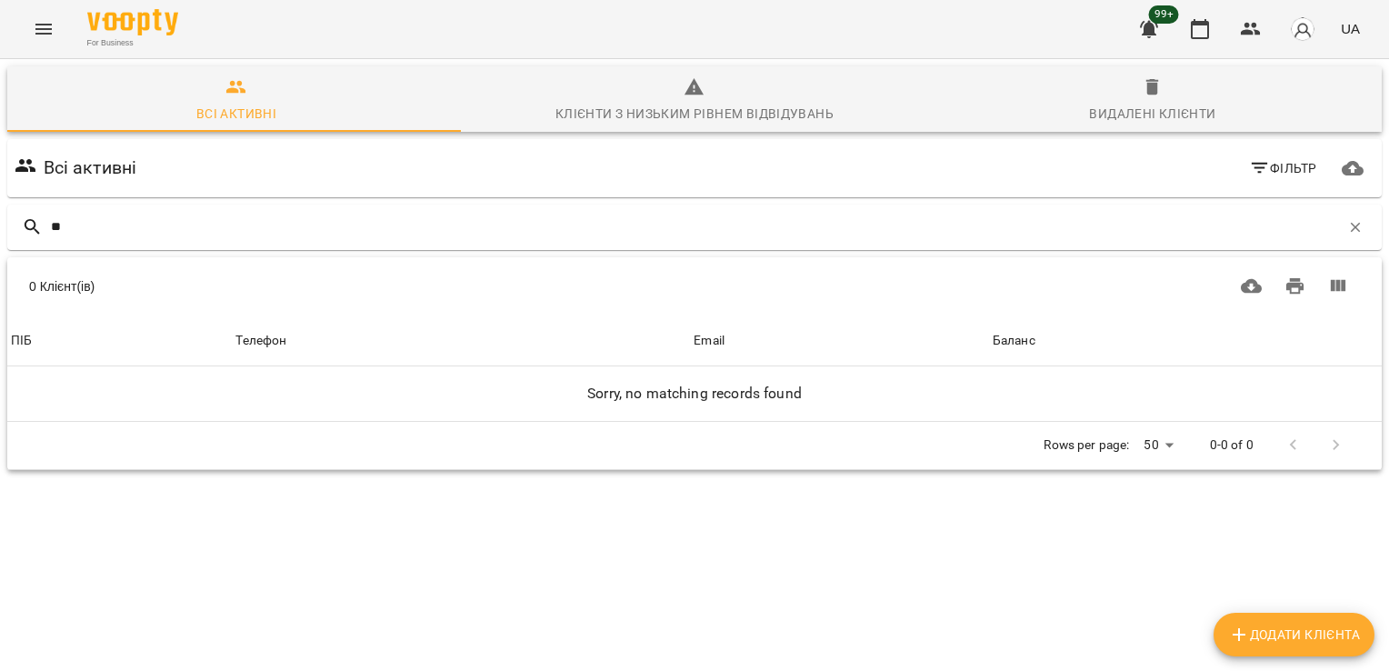
type input "*"
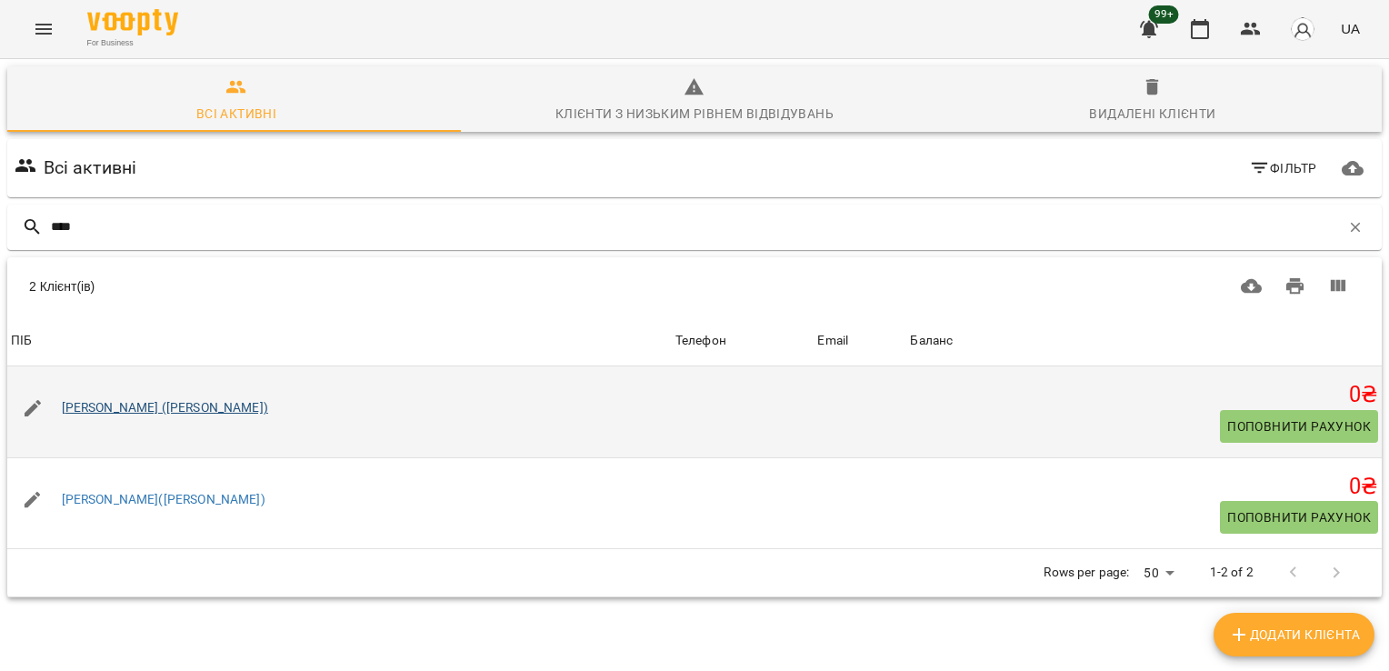
type input "****"
click at [153, 403] on link "[PERSON_NAME] ([PERSON_NAME])" at bounding box center [165, 407] width 206 height 15
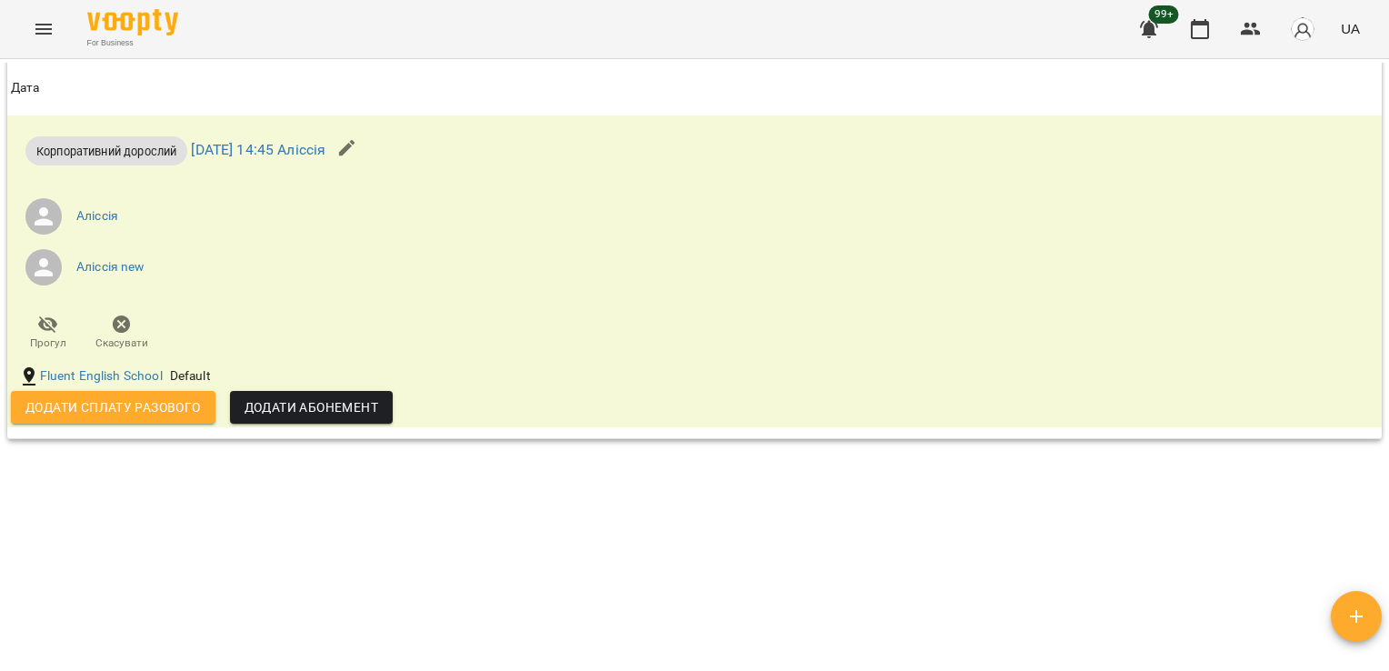
scroll to position [1795, 0]
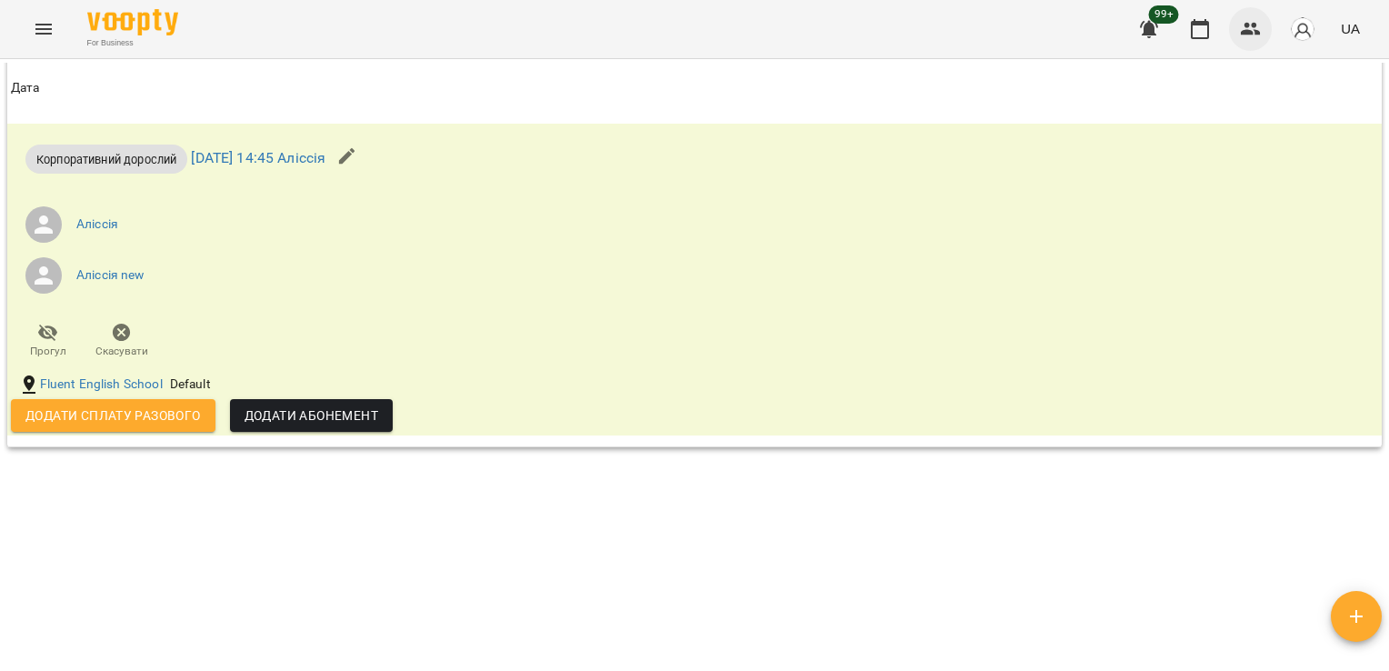
click at [1255, 38] on icon "button" at bounding box center [1251, 29] width 22 height 22
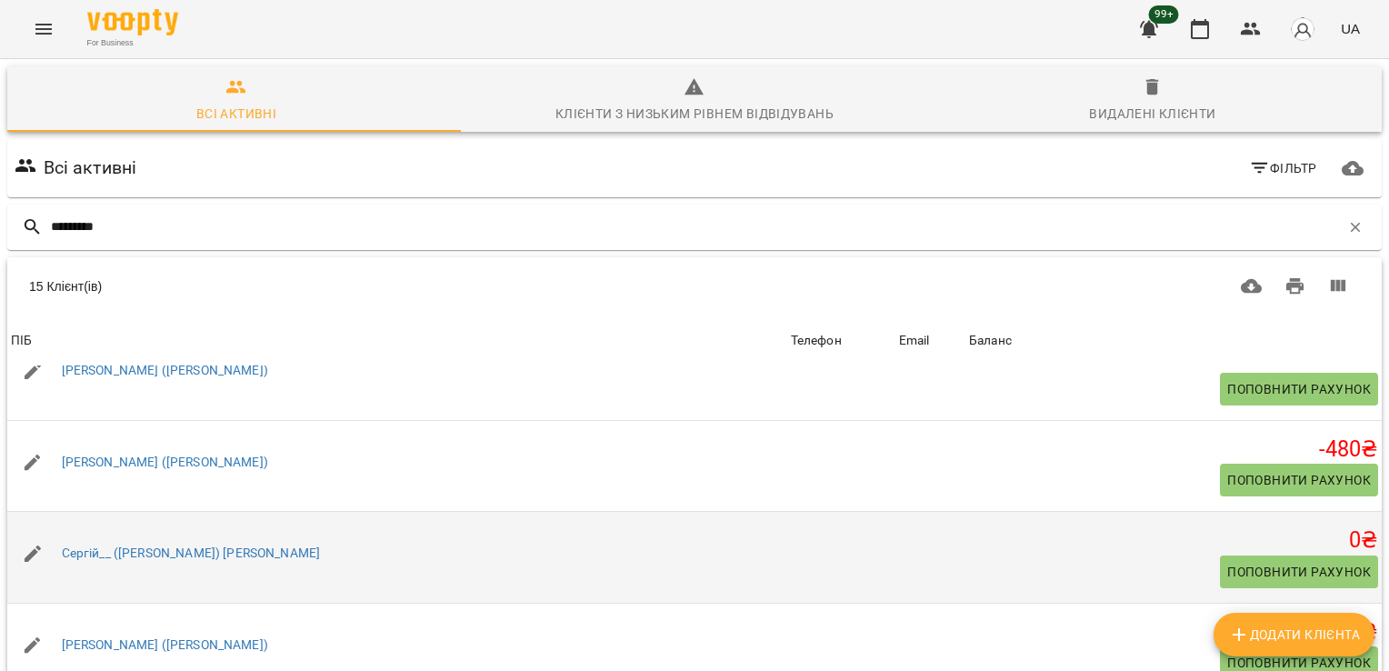
scroll to position [590, 0]
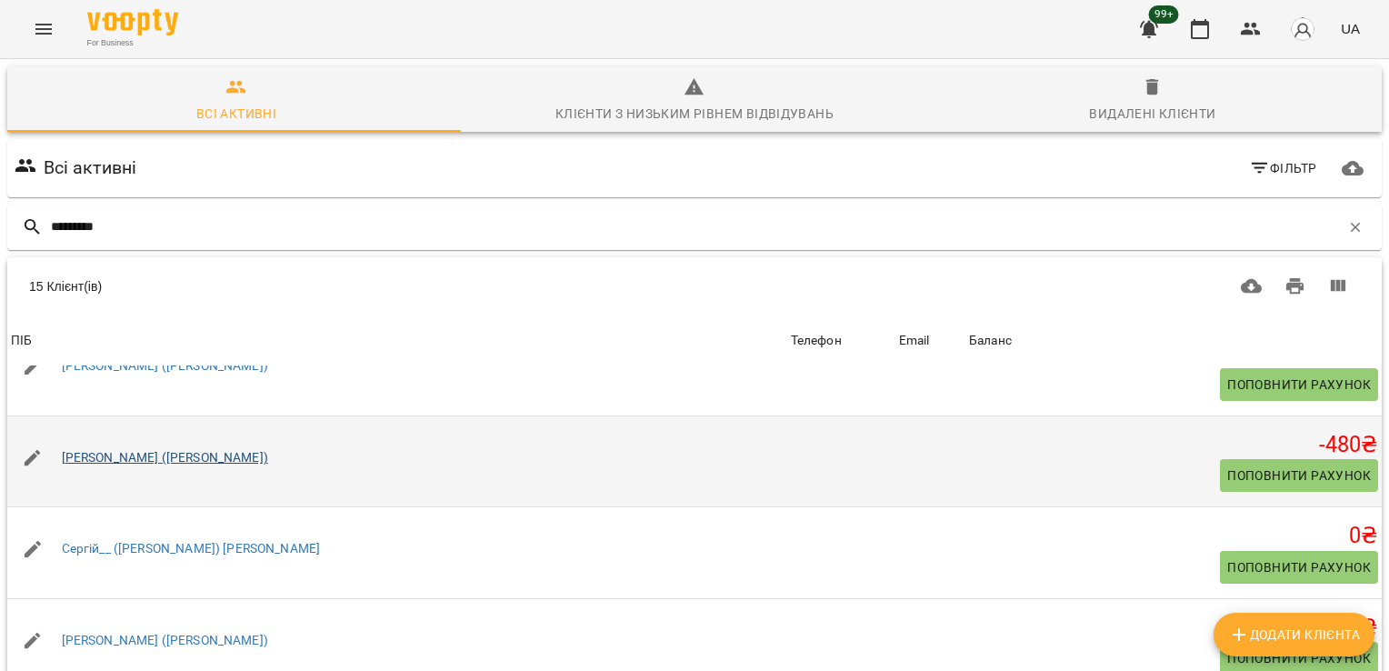
type input "*********"
click at [144, 462] on link "[PERSON_NAME] ([PERSON_NAME])" at bounding box center [165, 457] width 206 height 15
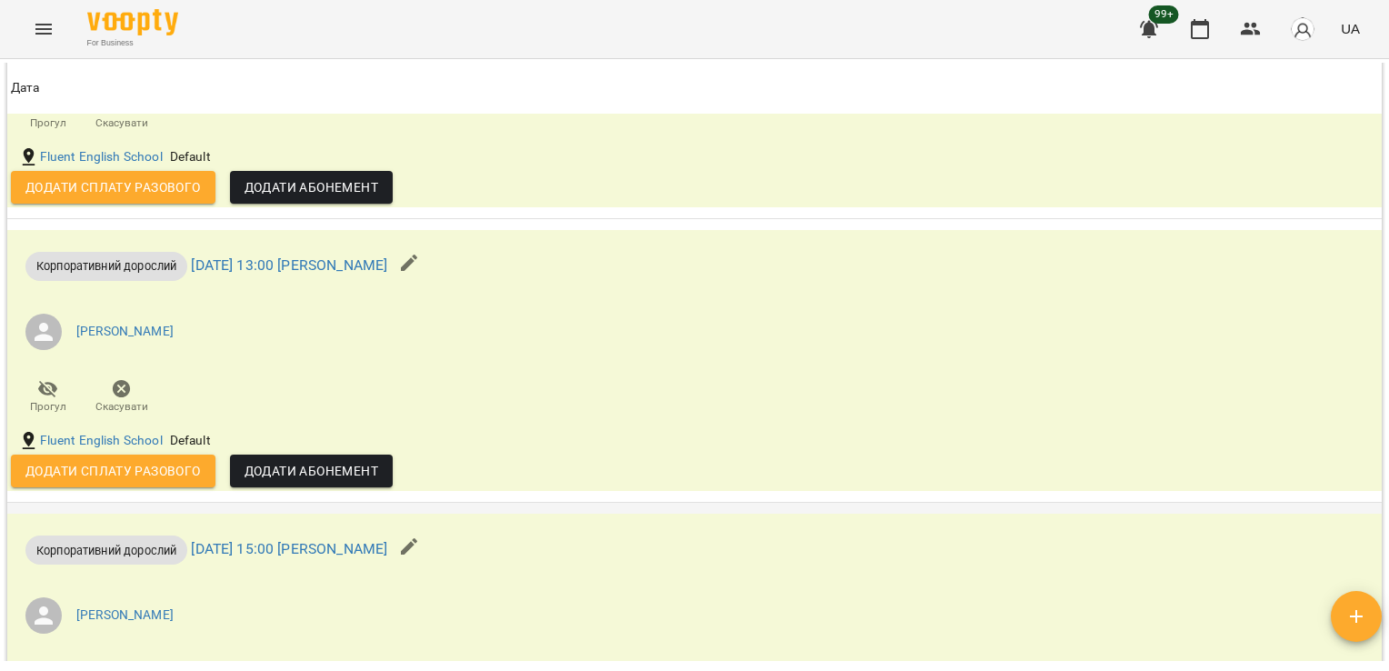
scroll to position [1882, 0]
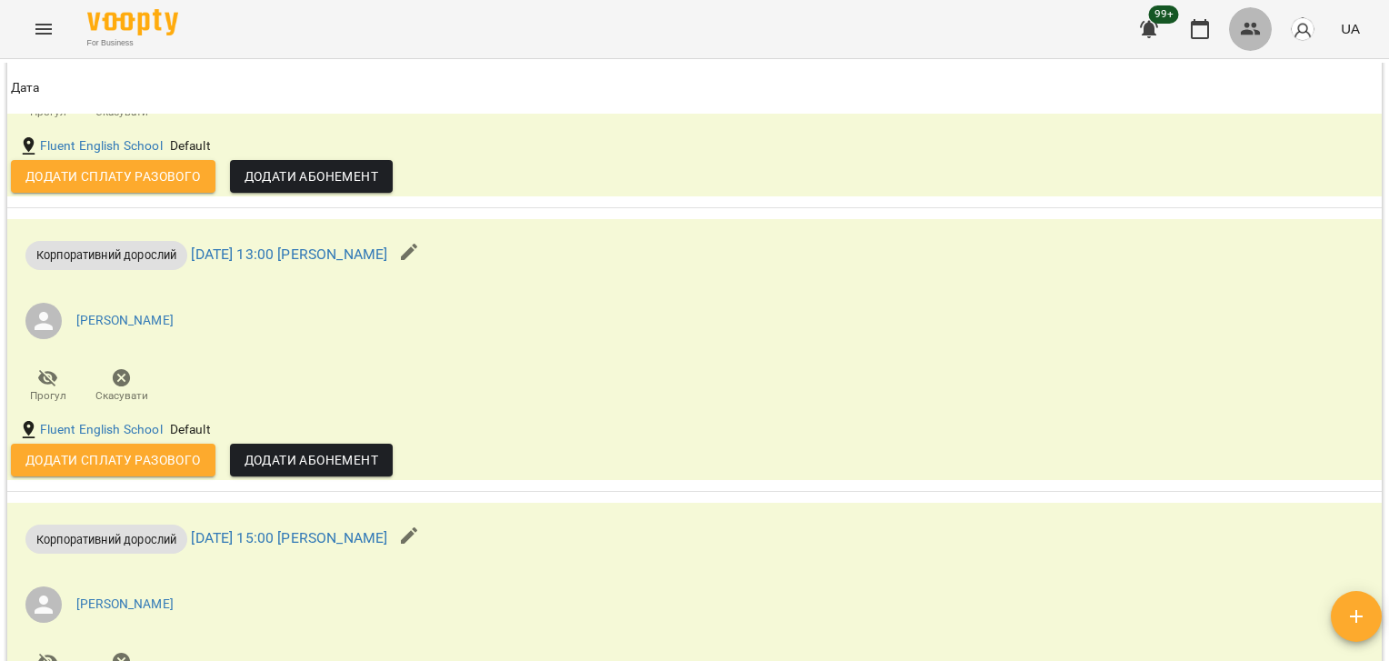
click at [1252, 31] on icon "button" at bounding box center [1251, 29] width 20 height 13
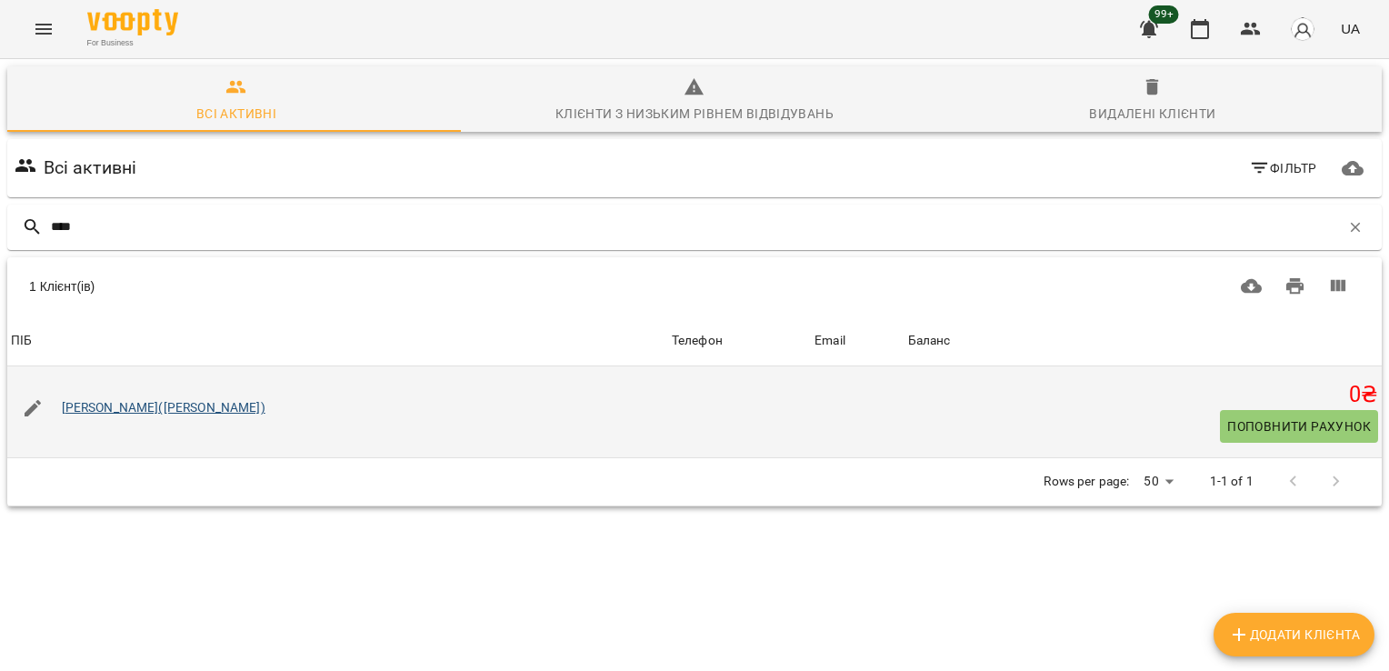
type input "****"
click at [159, 411] on link "[PERSON_NAME]([PERSON_NAME])" at bounding box center [164, 407] width 204 height 15
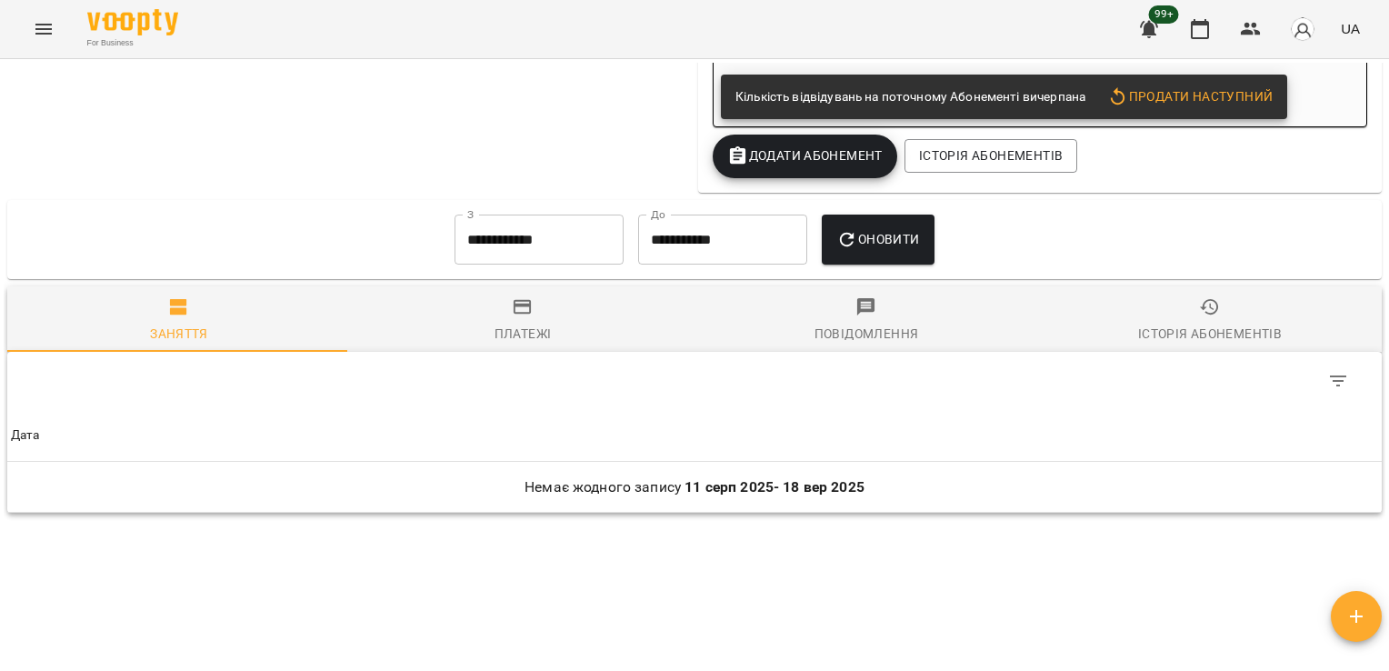
scroll to position [2019, 0]
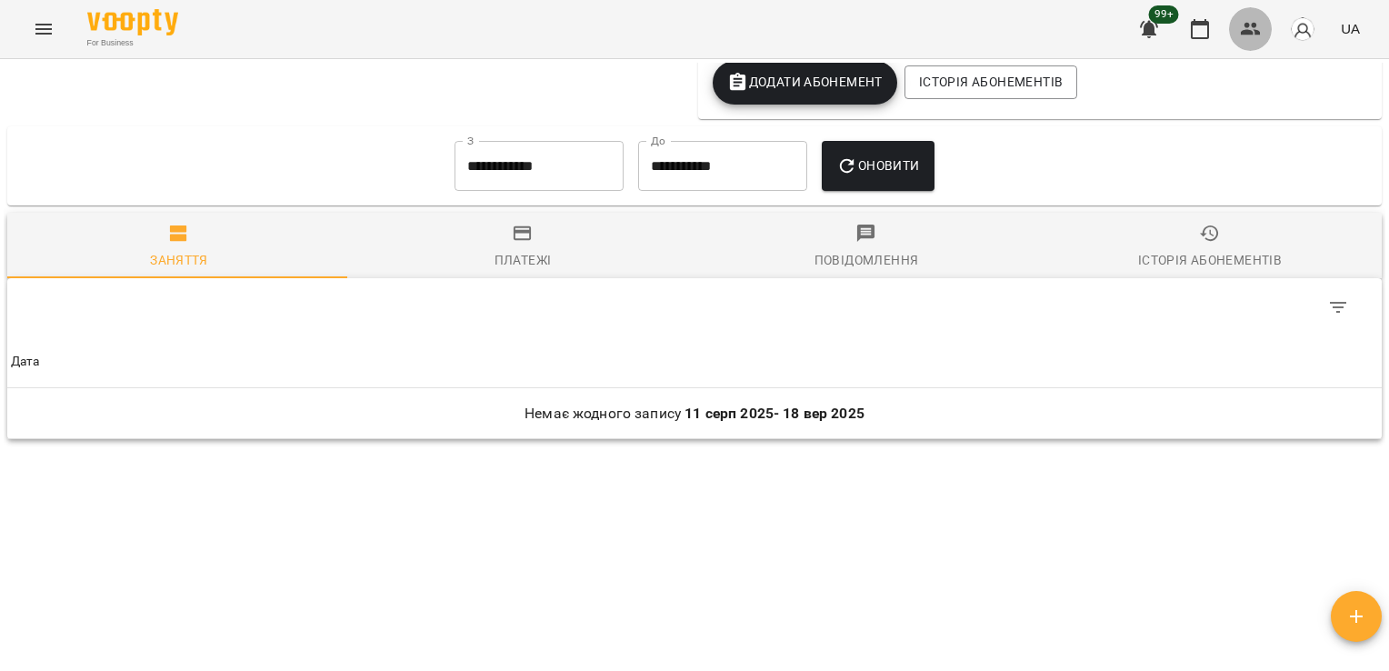
click at [1253, 38] on icon "button" at bounding box center [1251, 29] width 22 height 22
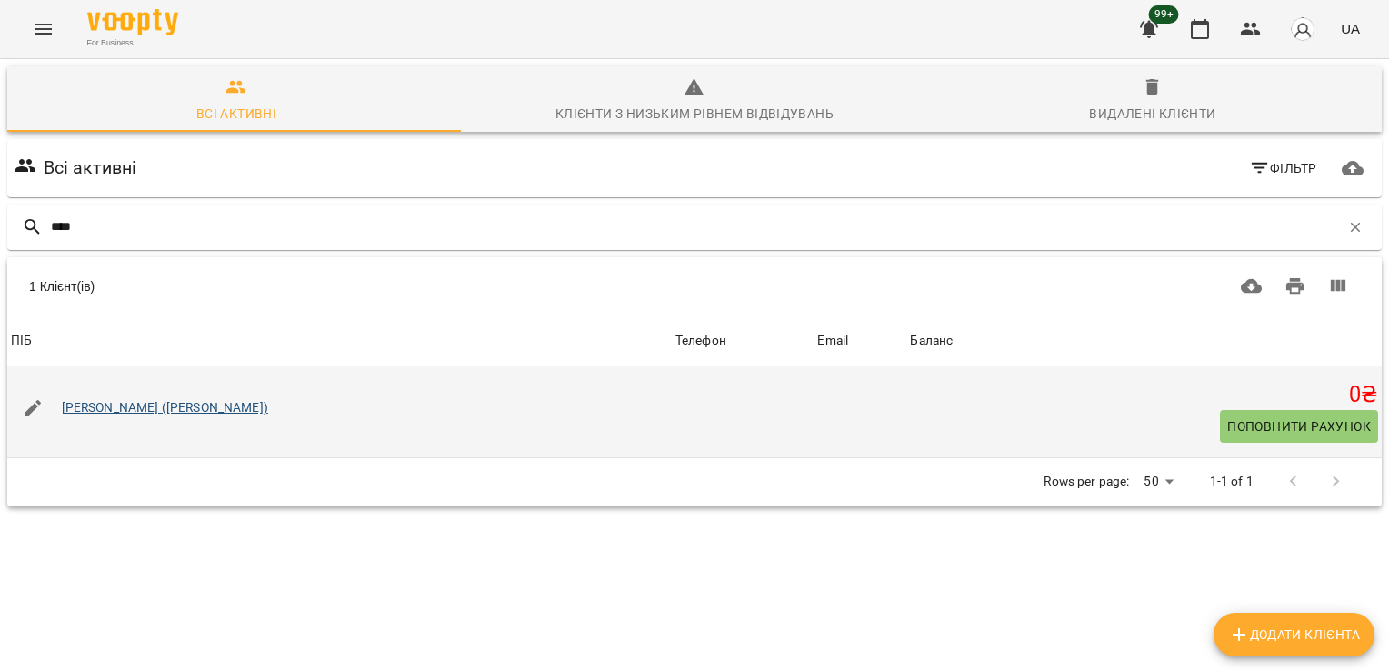
type input "****"
click at [157, 408] on link "[PERSON_NAME] ([PERSON_NAME])" at bounding box center [165, 407] width 206 height 15
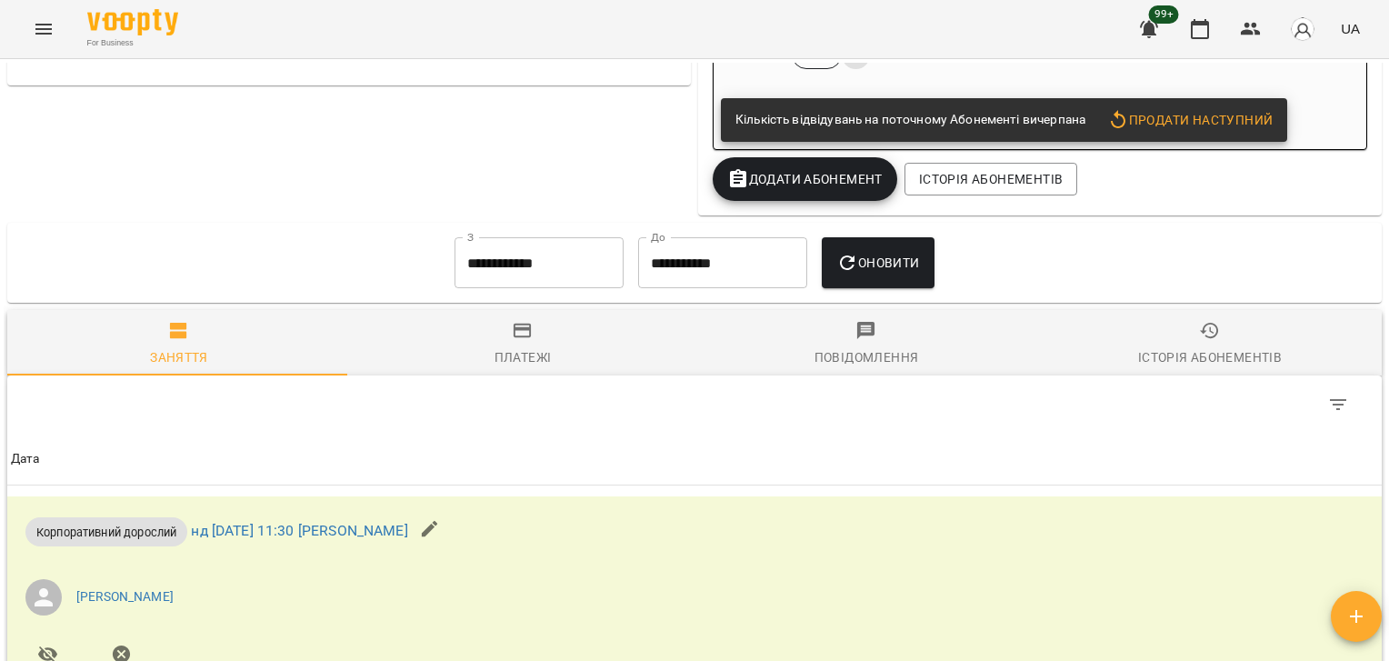
scroll to position [942, 0]
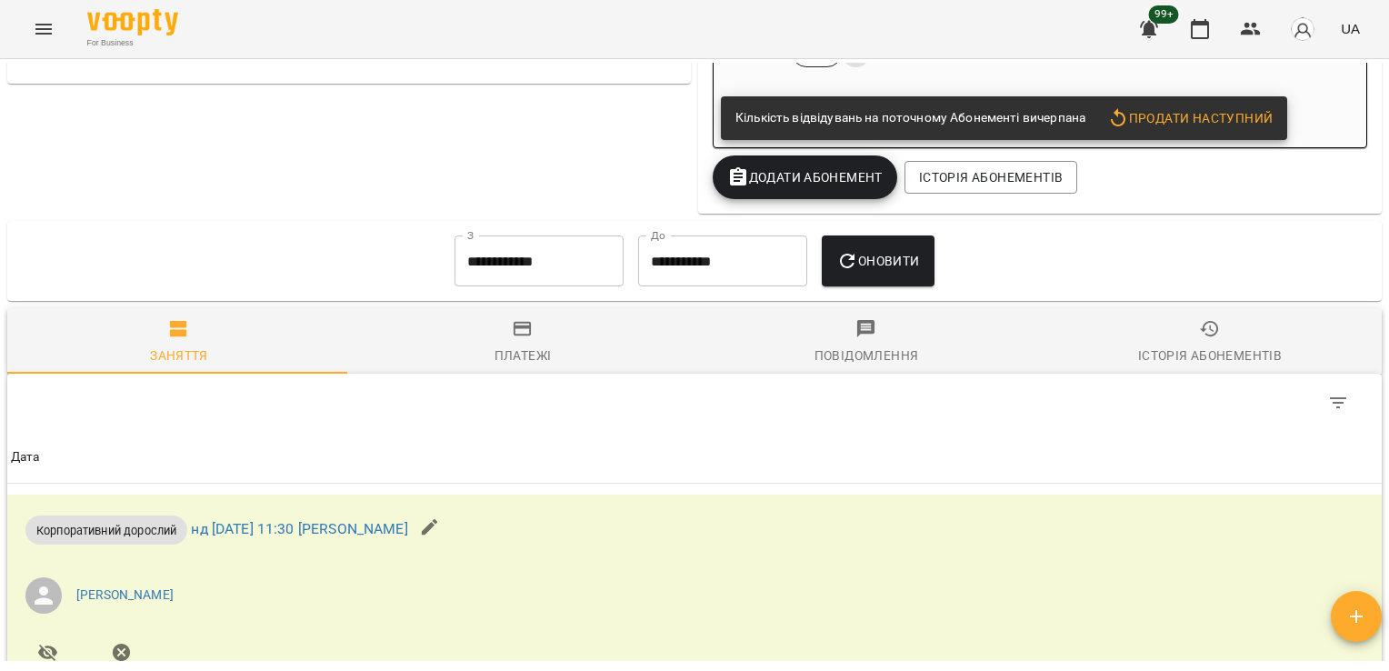
click at [474, 269] on input "**********" at bounding box center [539, 260] width 169 height 51
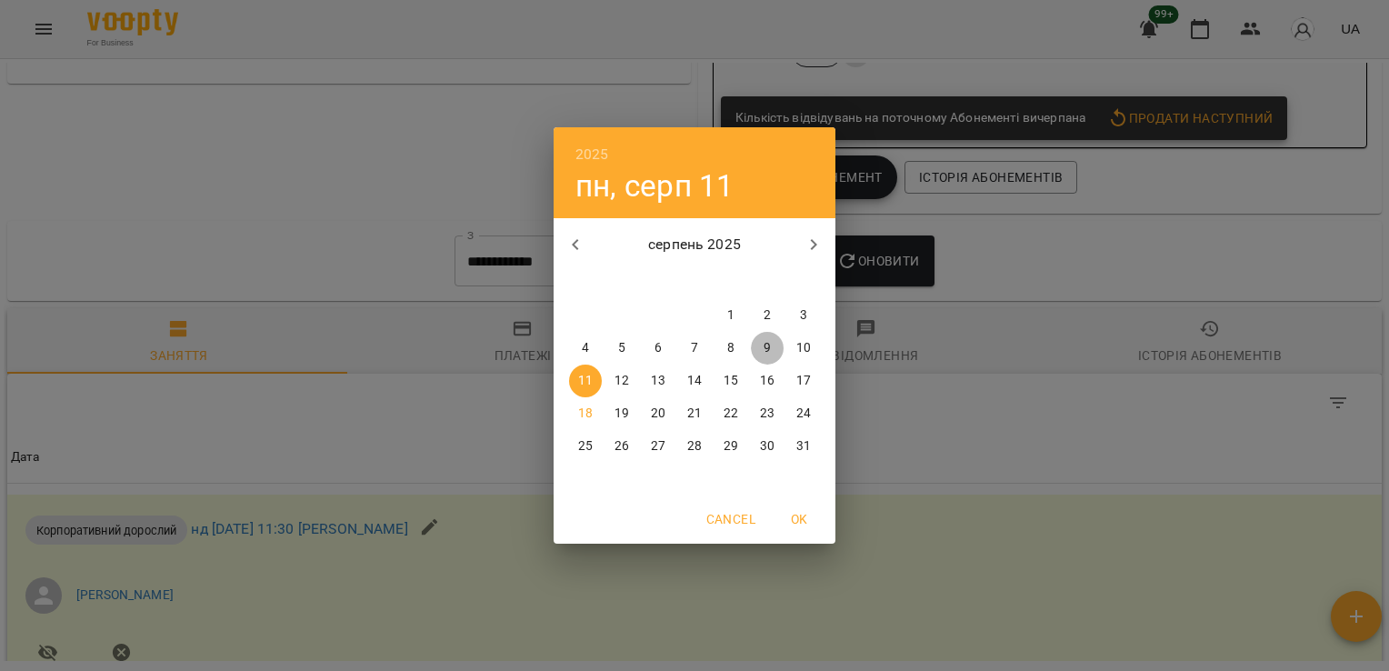
click at [764, 346] on p "9" at bounding box center [767, 348] width 7 height 18
type input "**********"
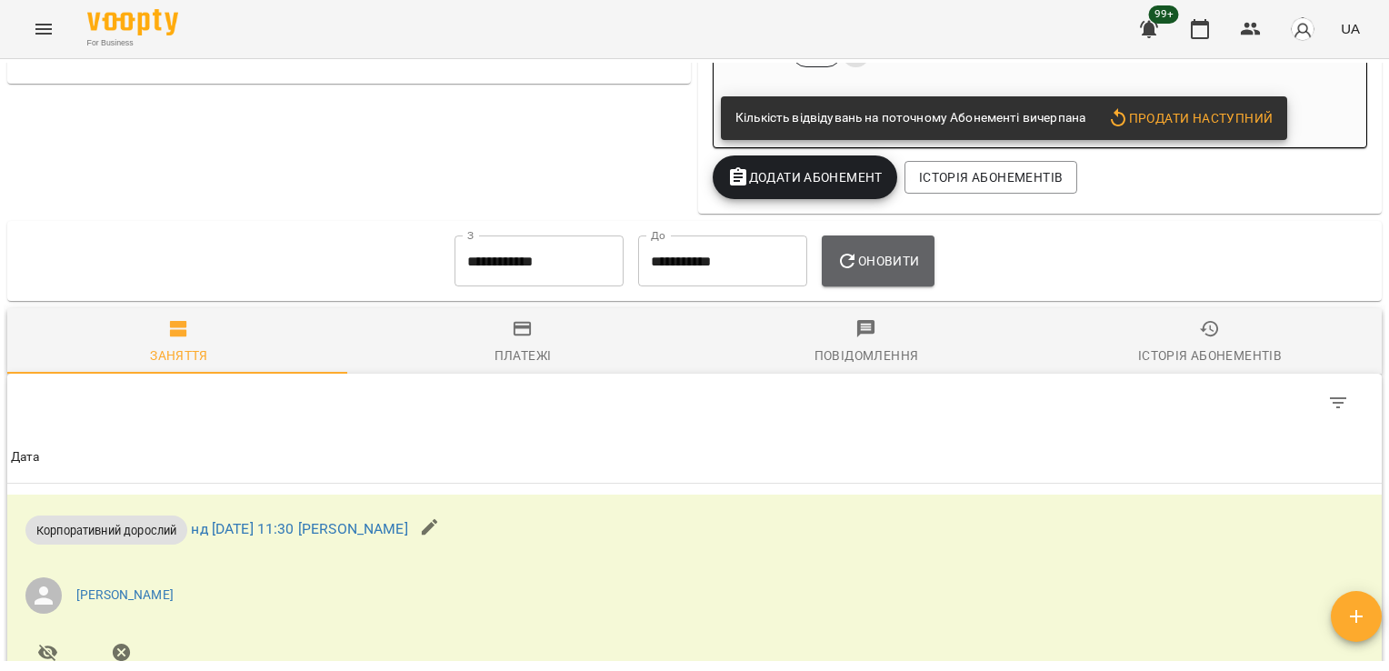
click at [904, 265] on span "Оновити" at bounding box center [877, 261] width 83 height 22
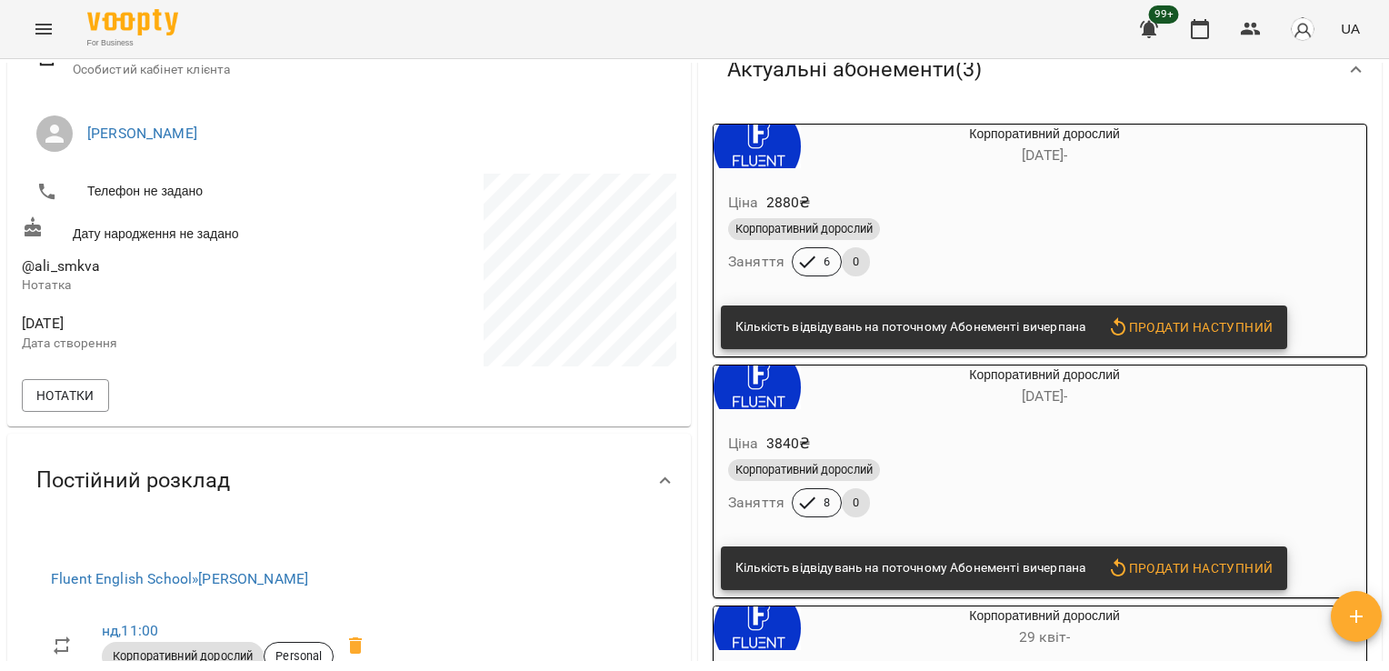
scroll to position [0, 0]
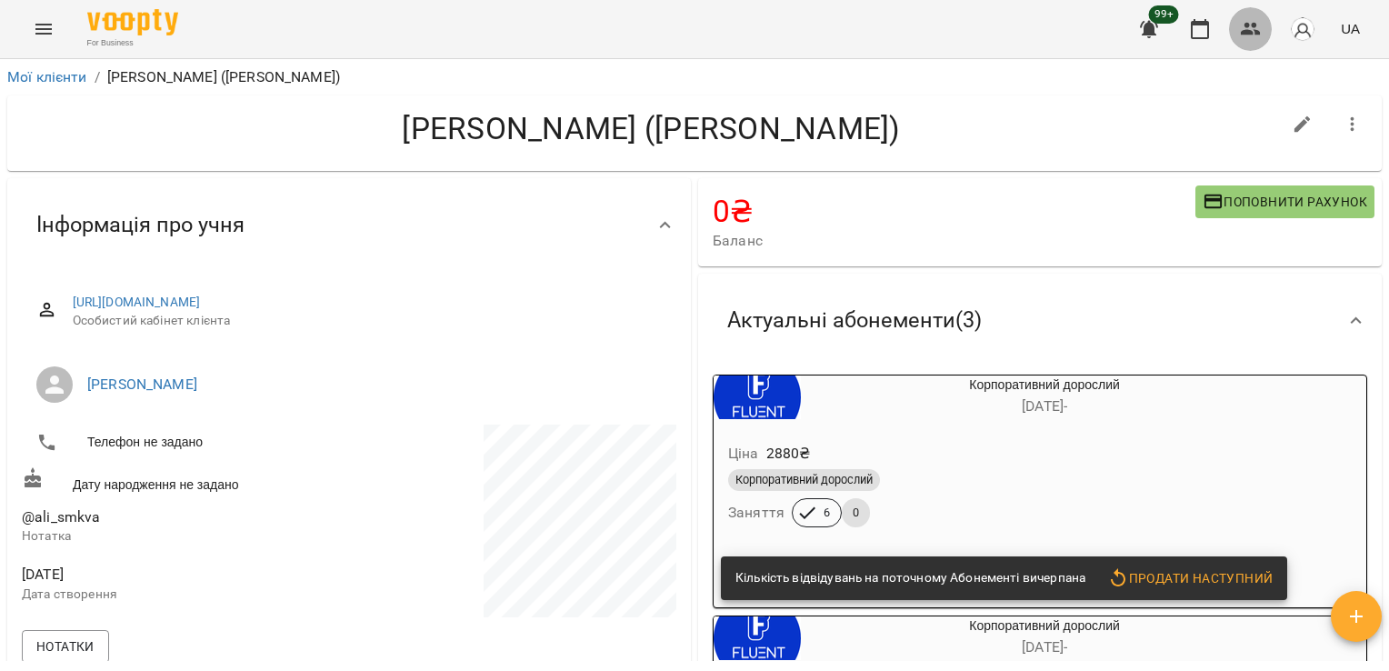
click at [1248, 24] on icon "button" at bounding box center [1251, 29] width 20 height 13
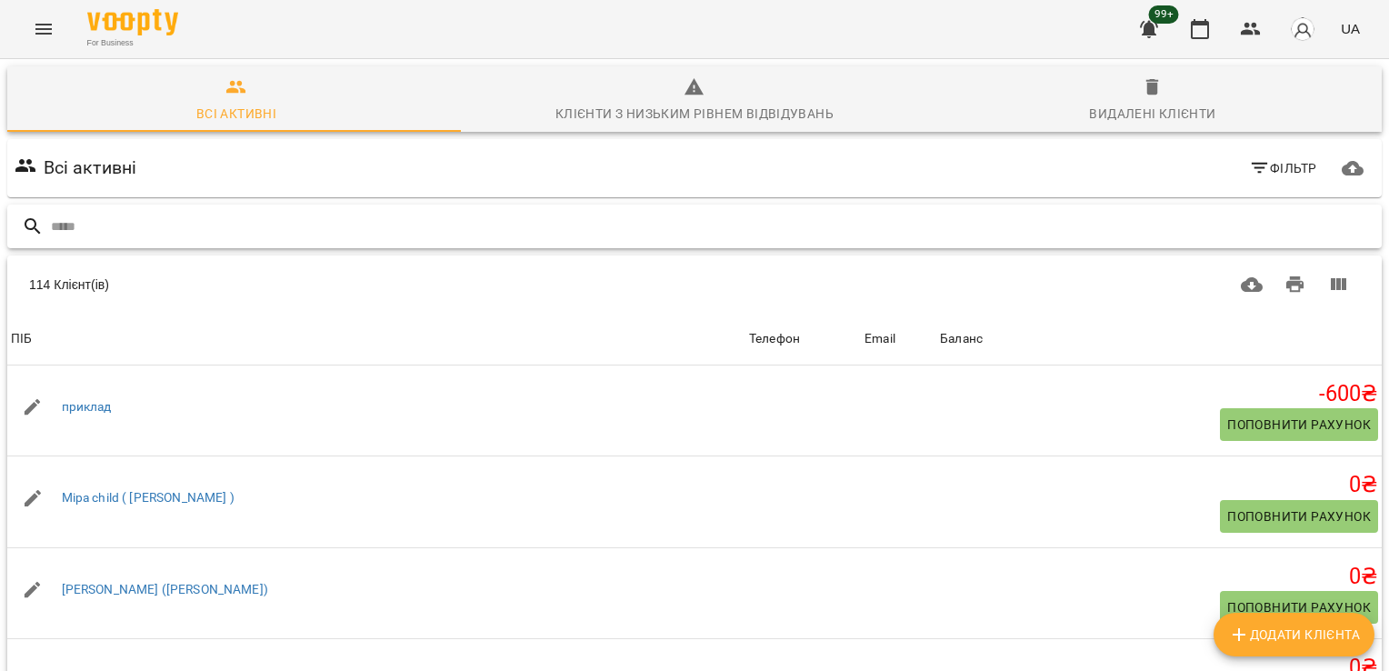
click at [986, 235] on input "text" at bounding box center [713, 227] width 1324 height 30
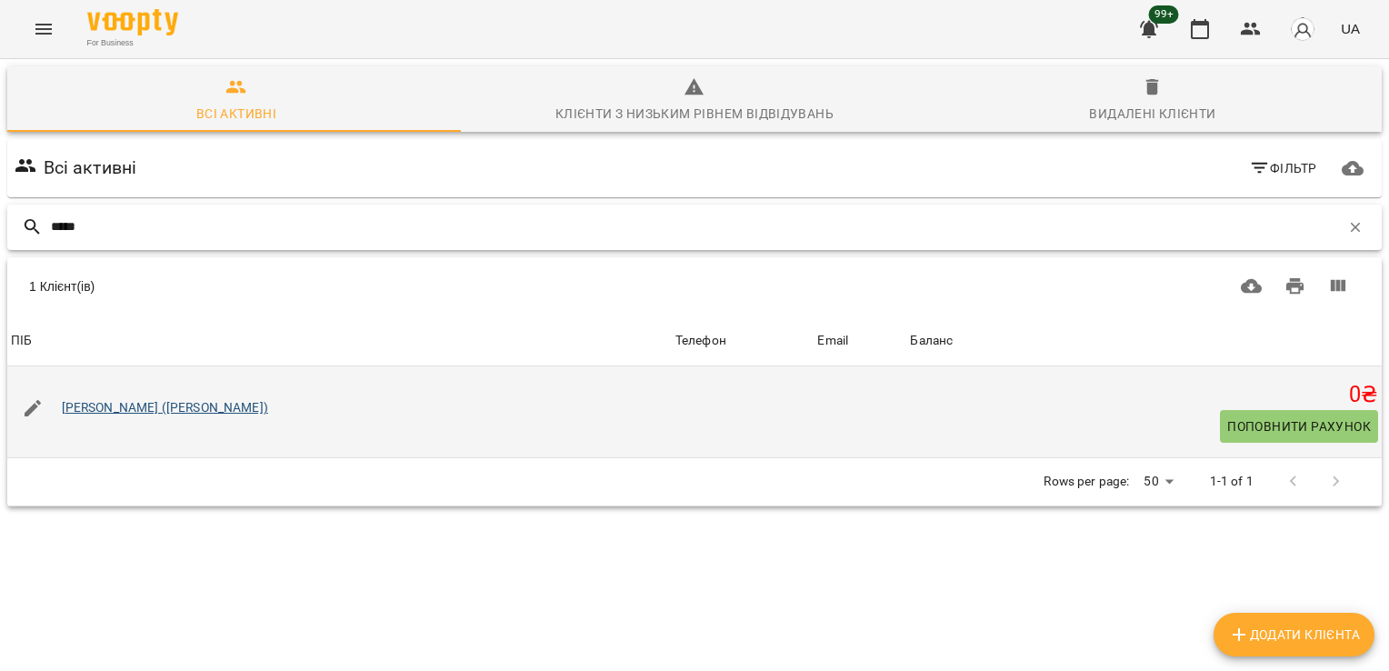
type input "*****"
click at [218, 415] on link "[PERSON_NAME] ([PERSON_NAME])" at bounding box center [165, 407] width 206 height 15
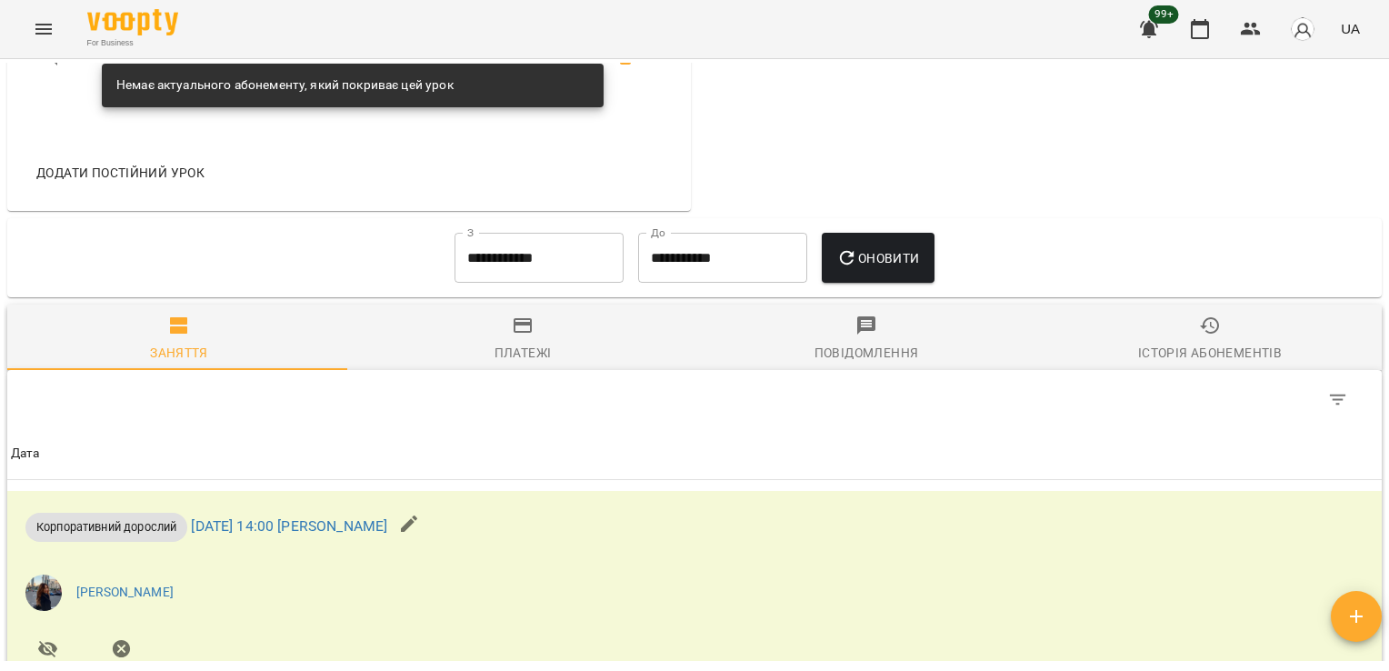
scroll to position [1316, 0]
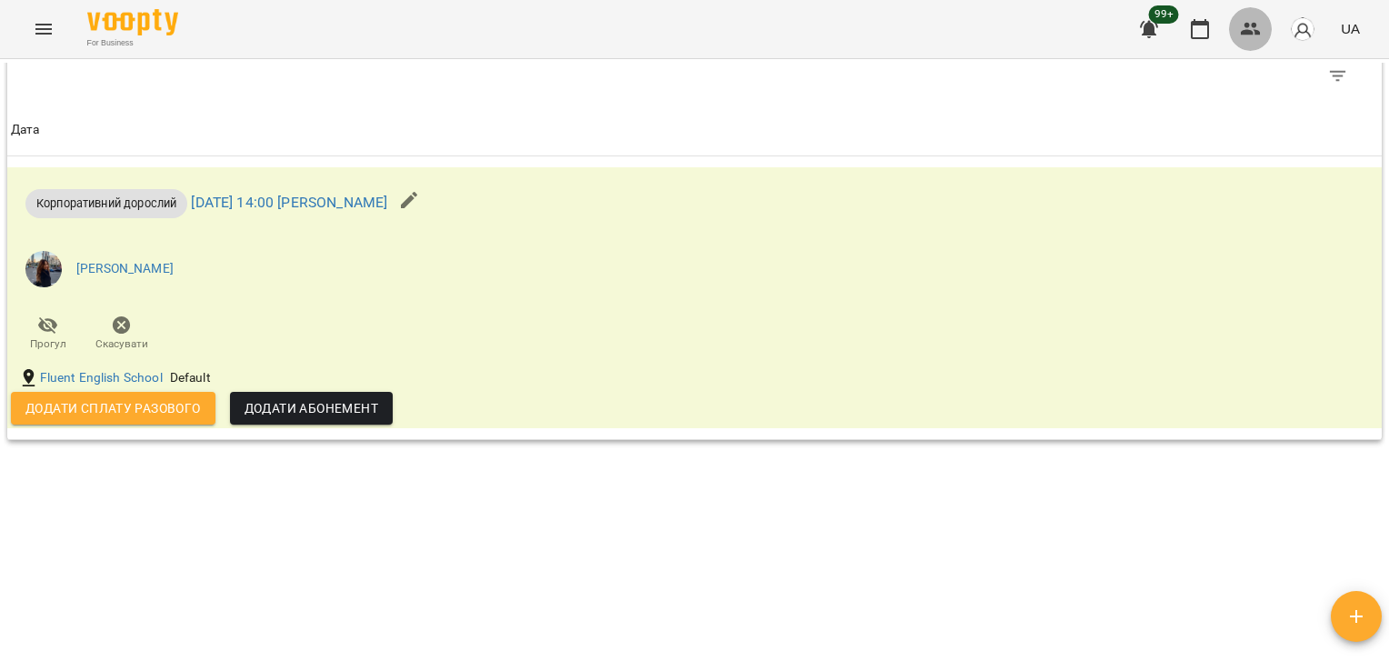
click at [1269, 34] on button "button" at bounding box center [1251, 29] width 44 height 44
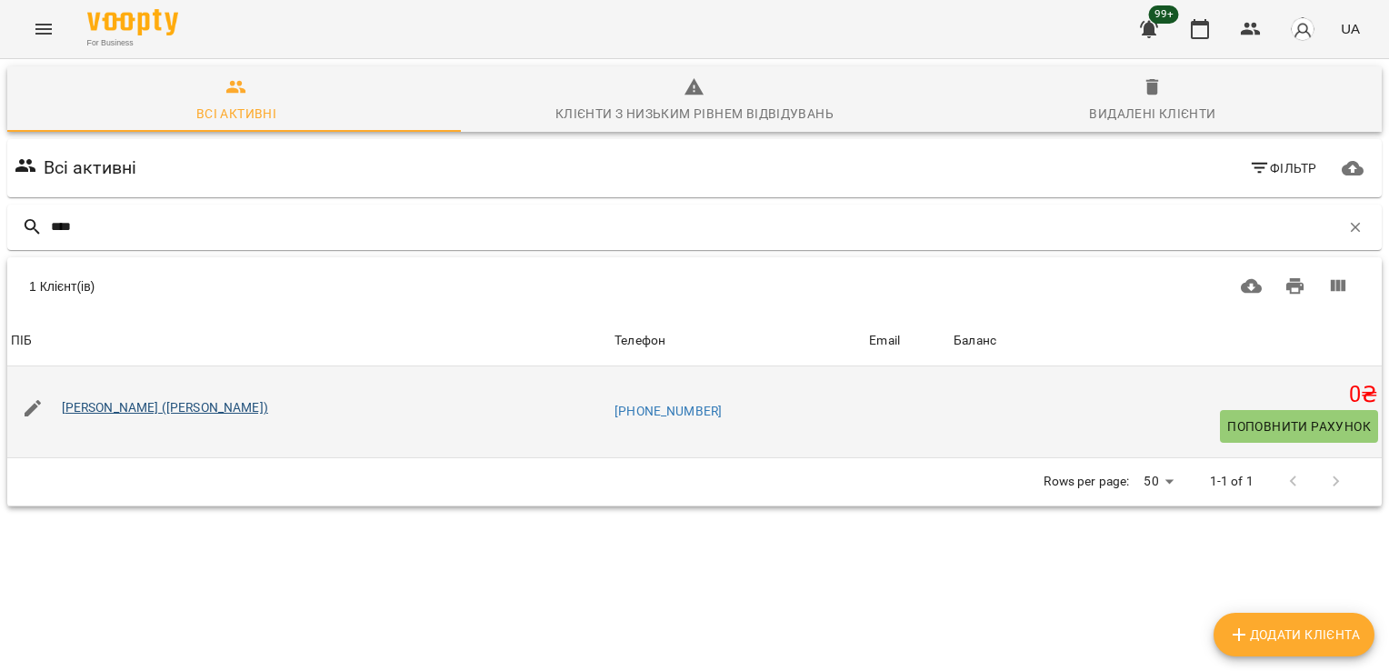
type input "****"
click at [167, 406] on link "[PERSON_NAME] ([PERSON_NAME])" at bounding box center [165, 407] width 206 height 15
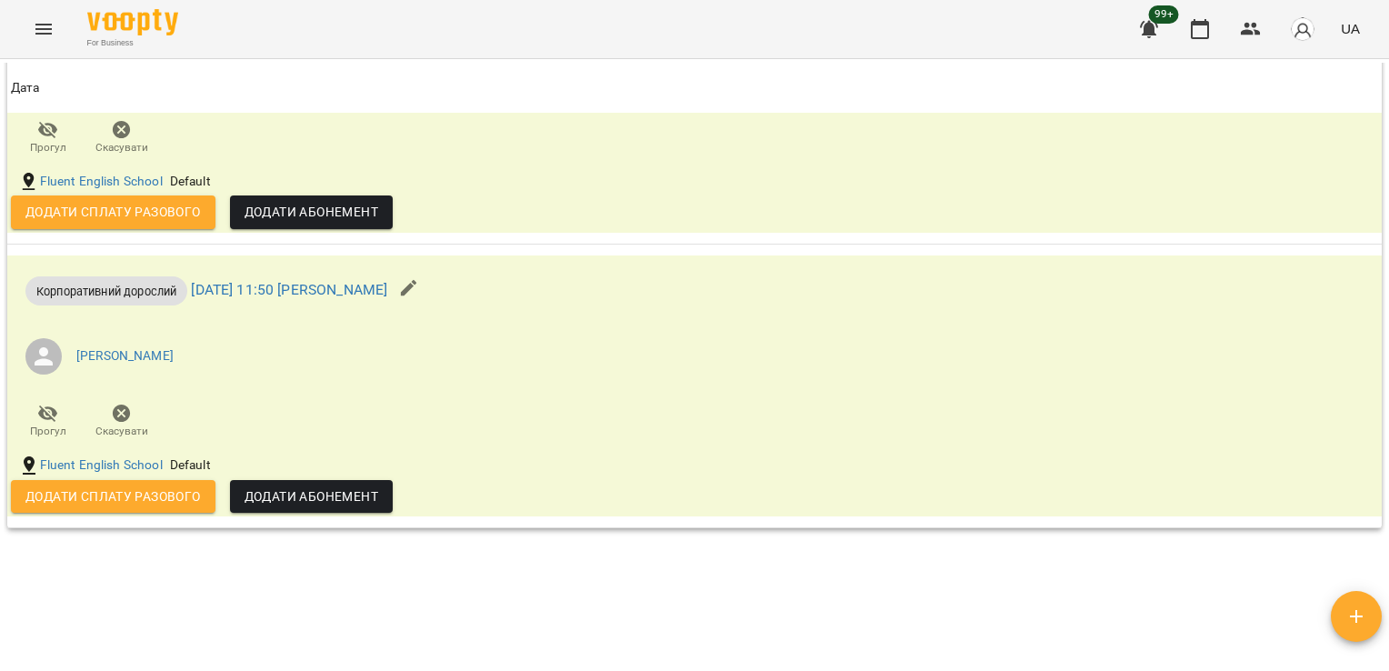
scroll to position [1645, 0]
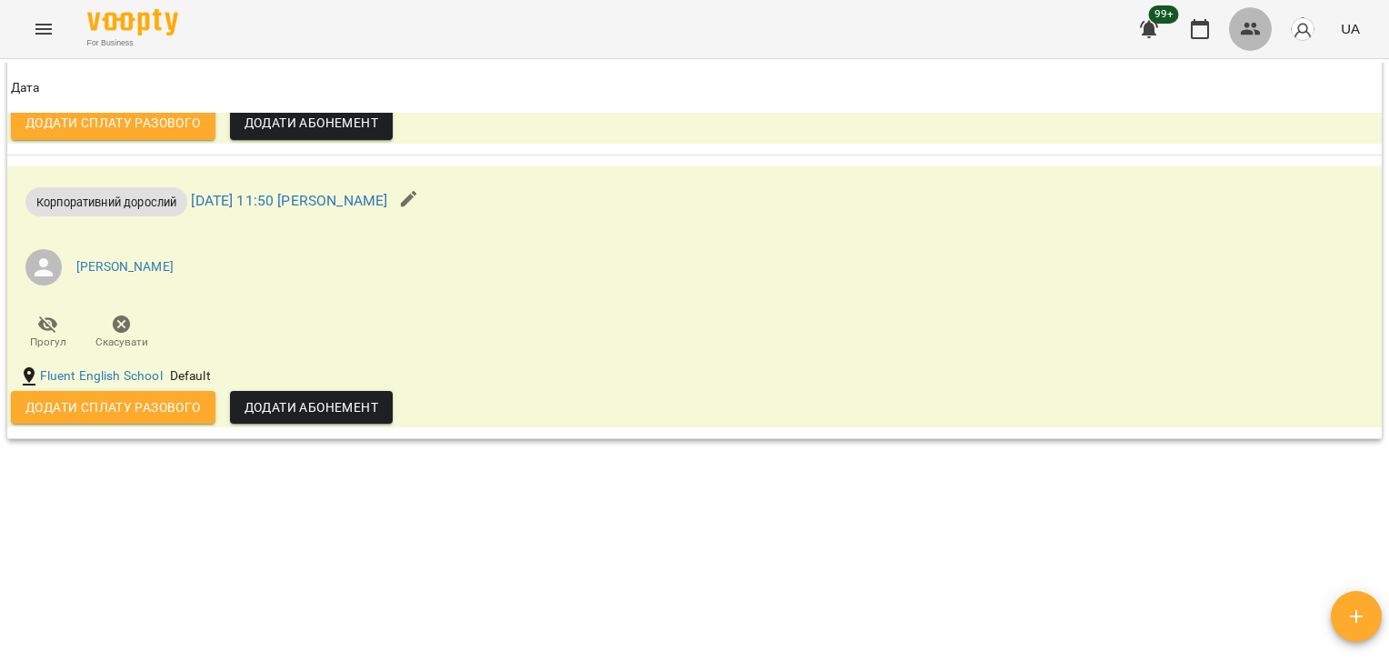
click at [1249, 35] on icon "button" at bounding box center [1251, 29] width 20 height 13
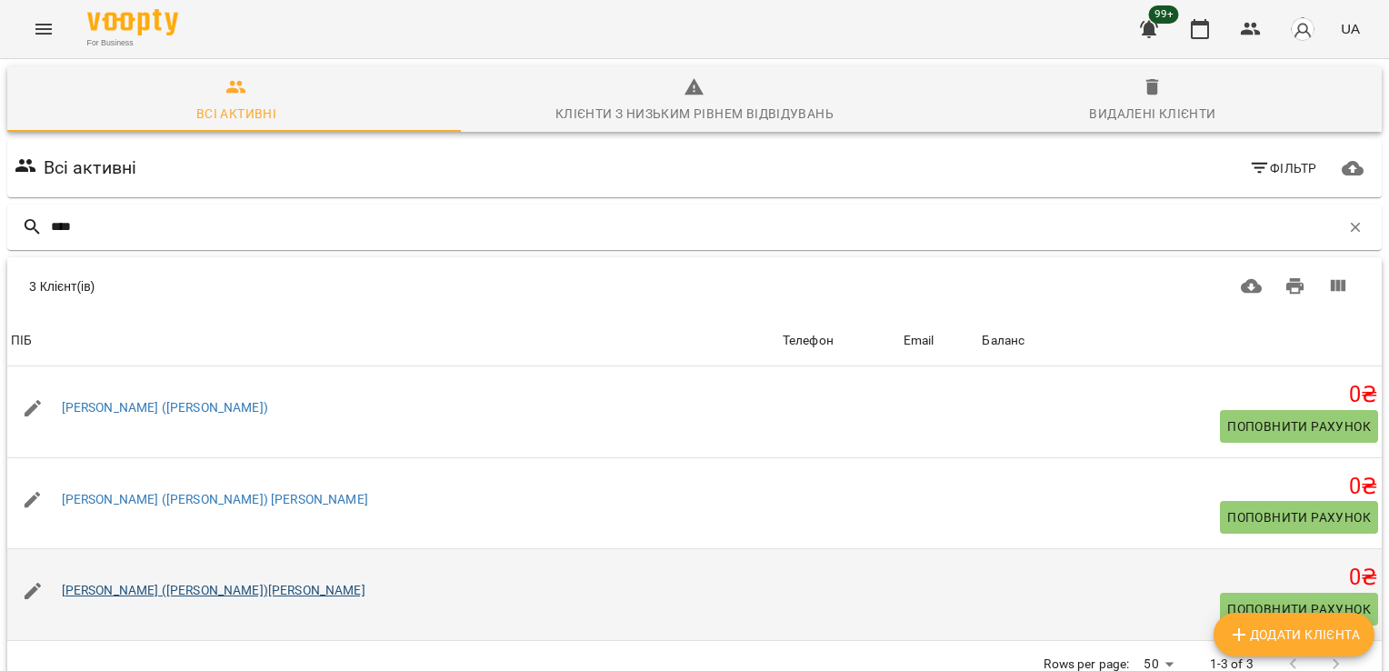
type input "****"
click at [152, 591] on link "[PERSON_NAME] ([PERSON_NAME])[PERSON_NAME]" at bounding box center [214, 590] width 304 height 15
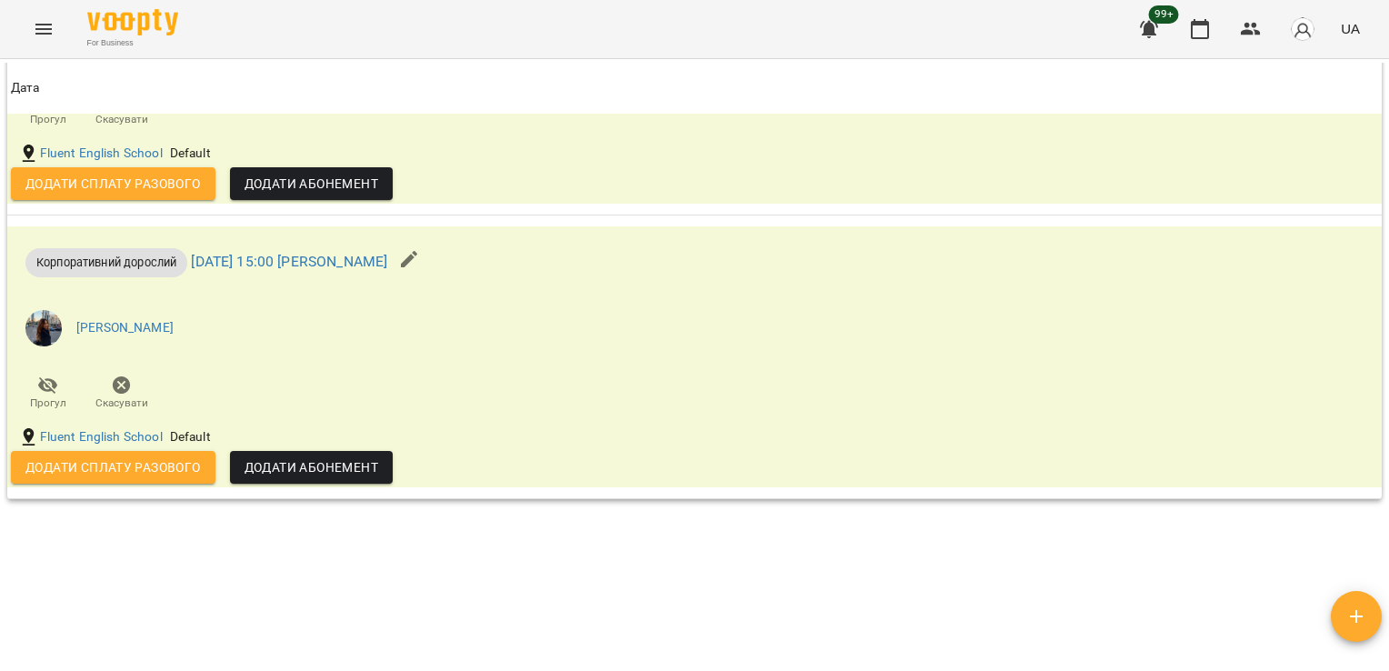
scroll to position [1599, 0]
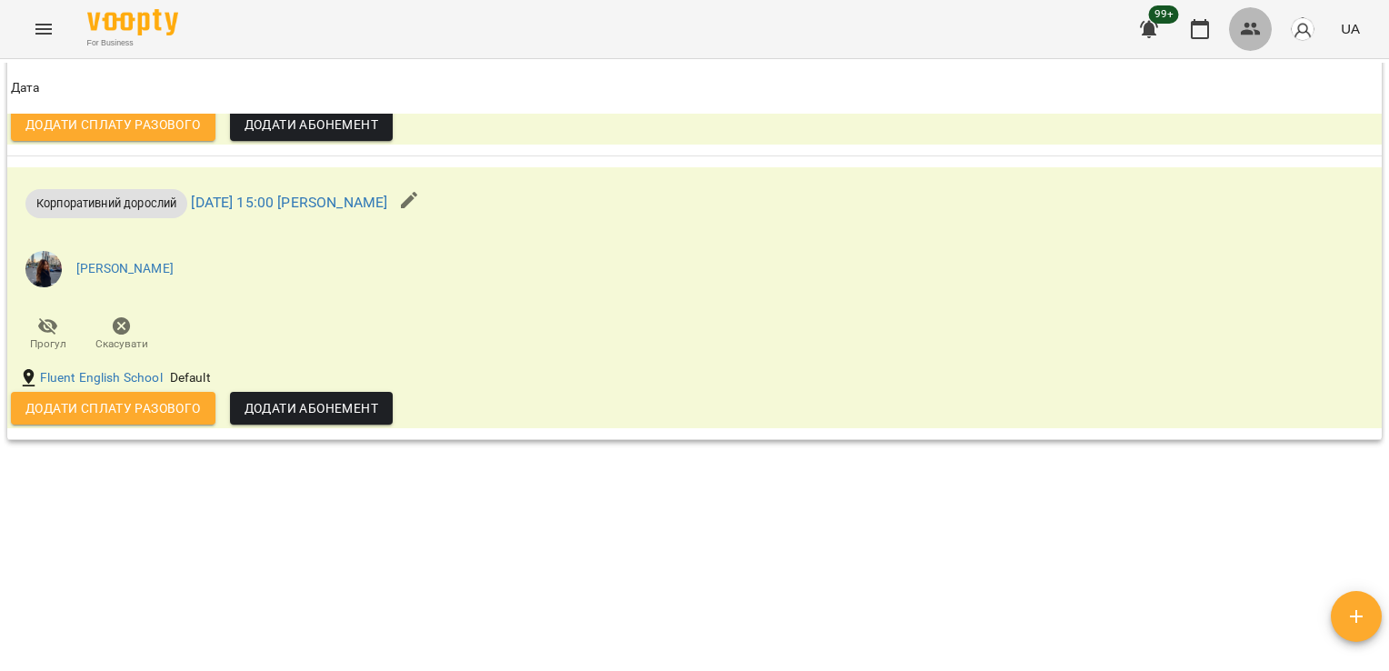
click at [1255, 31] on icon "button" at bounding box center [1251, 29] width 22 height 22
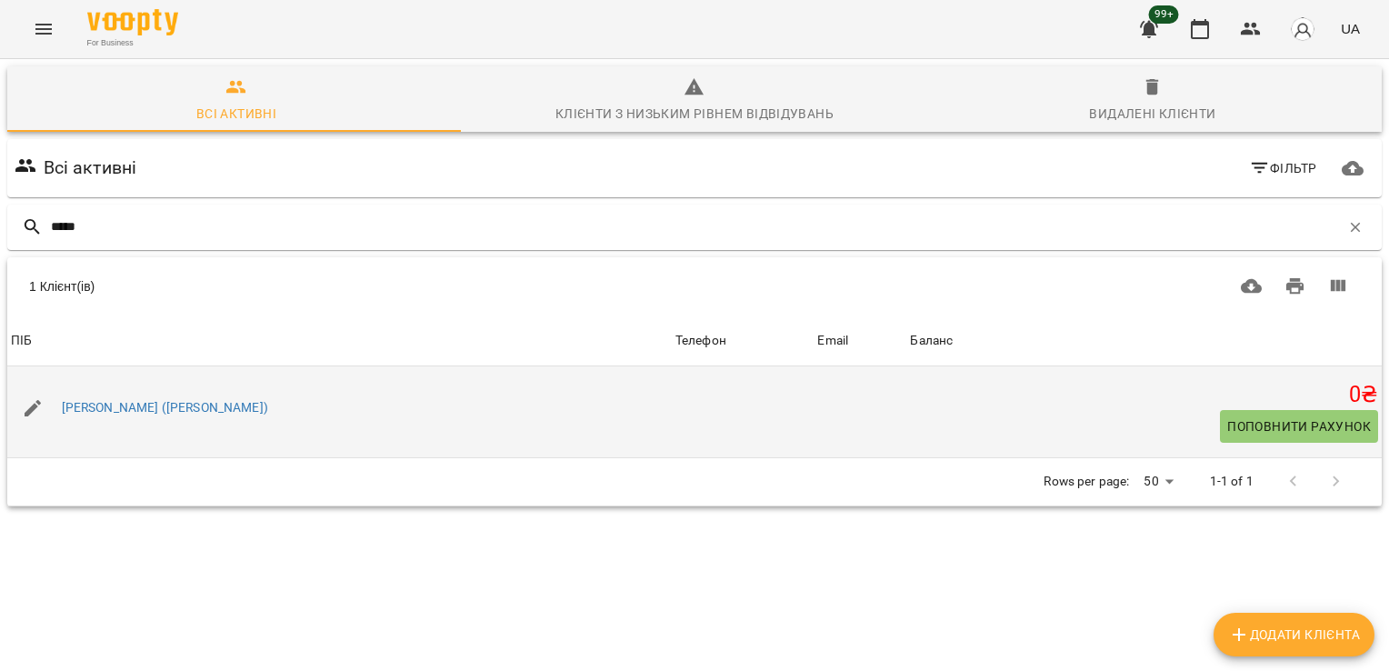
type input "*****"
click at [53, 409] on button "button" at bounding box center [33, 408] width 44 height 44
select select "**"
click at [132, 410] on link "[PERSON_NAME] ([PERSON_NAME])" at bounding box center [165, 407] width 206 height 15
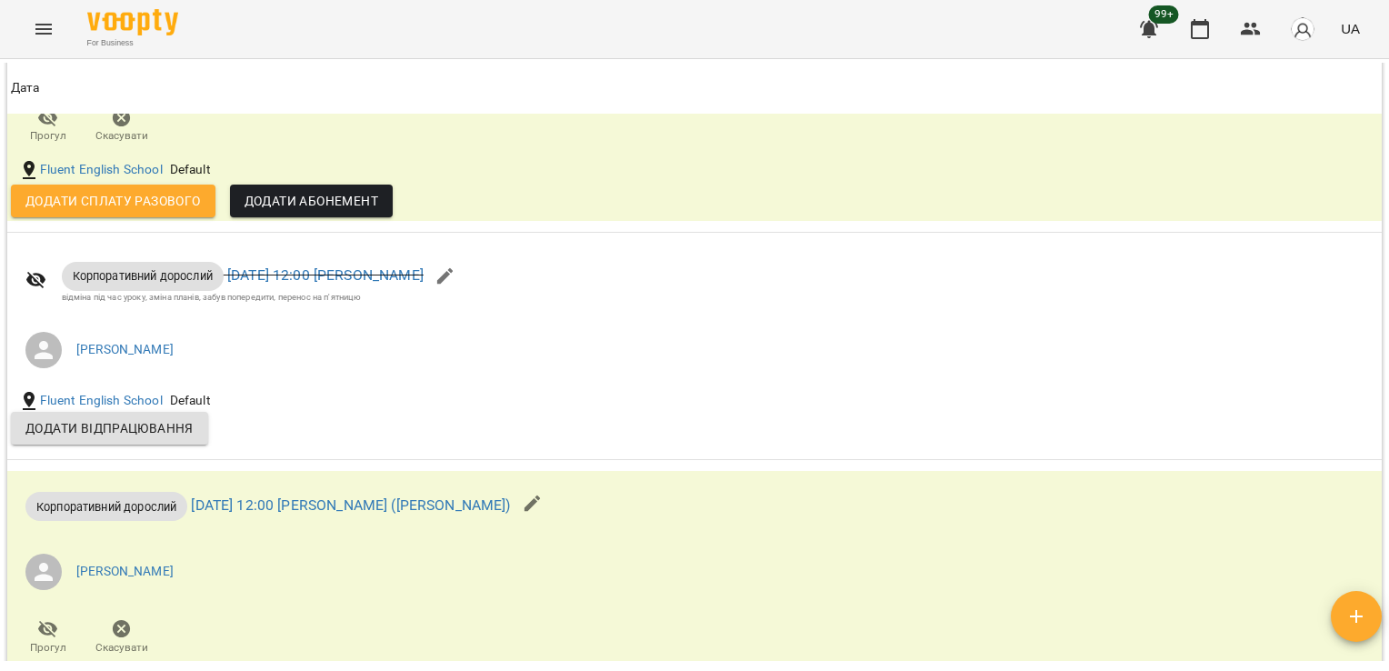
scroll to position [1411, 0]
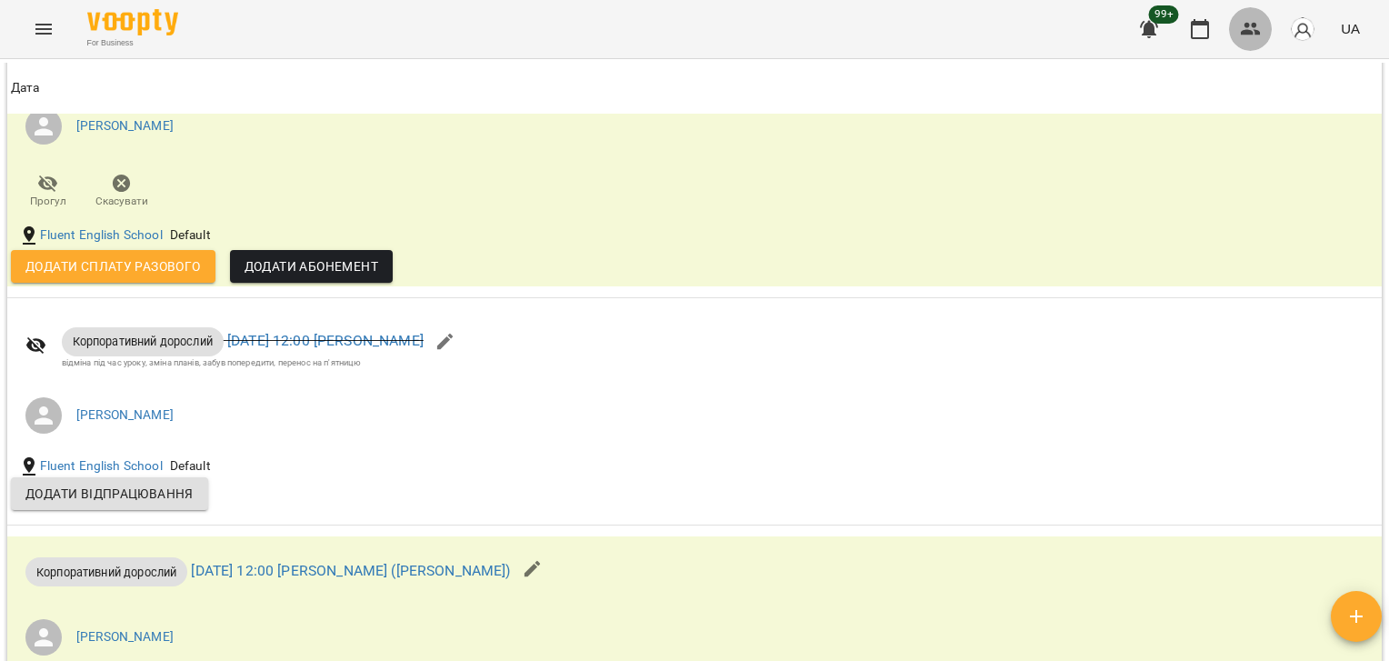
click at [1254, 23] on icon "button" at bounding box center [1251, 29] width 22 height 22
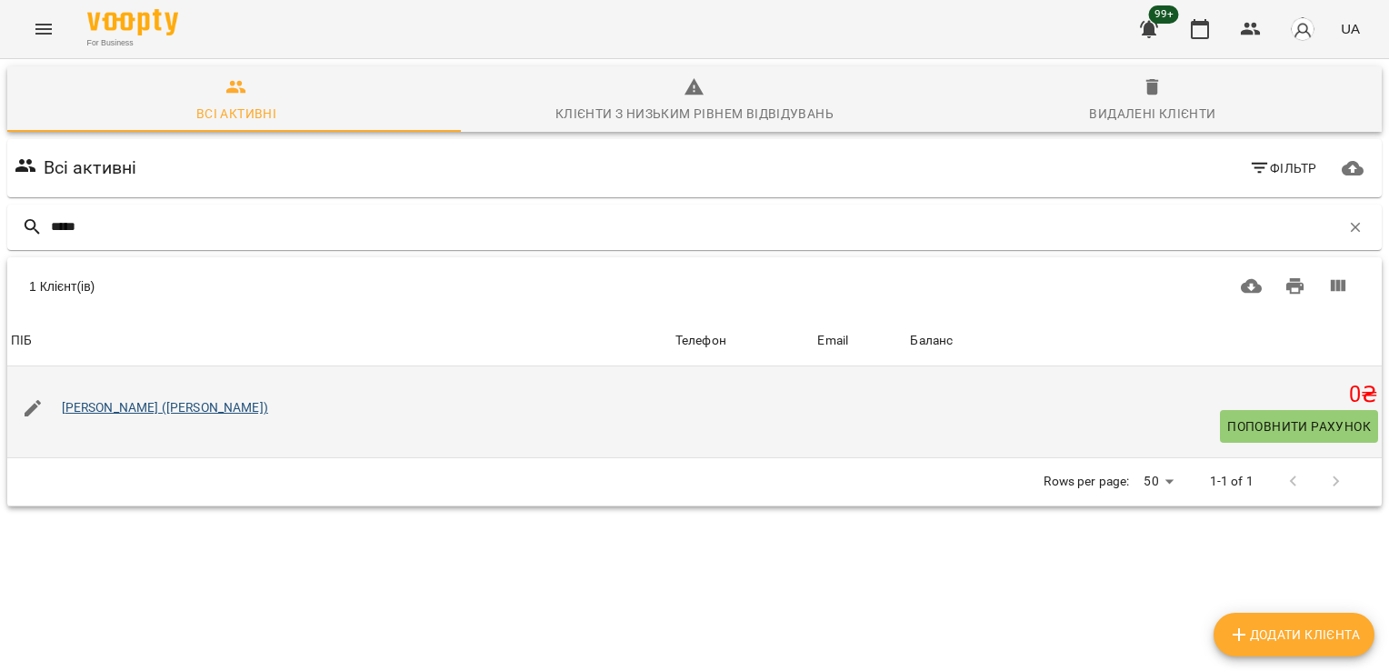
type input "*****"
click at [141, 409] on link "[PERSON_NAME] ([PERSON_NAME])" at bounding box center [165, 407] width 206 height 15
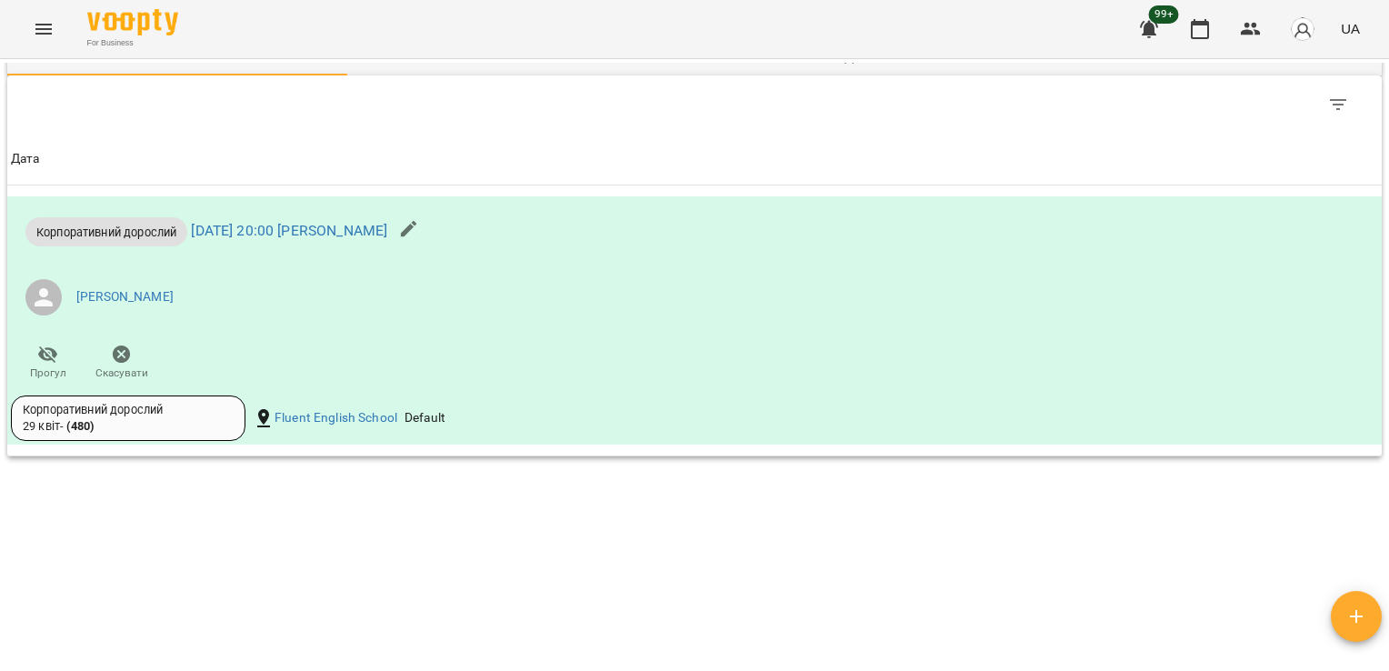
scroll to position [2164, 0]
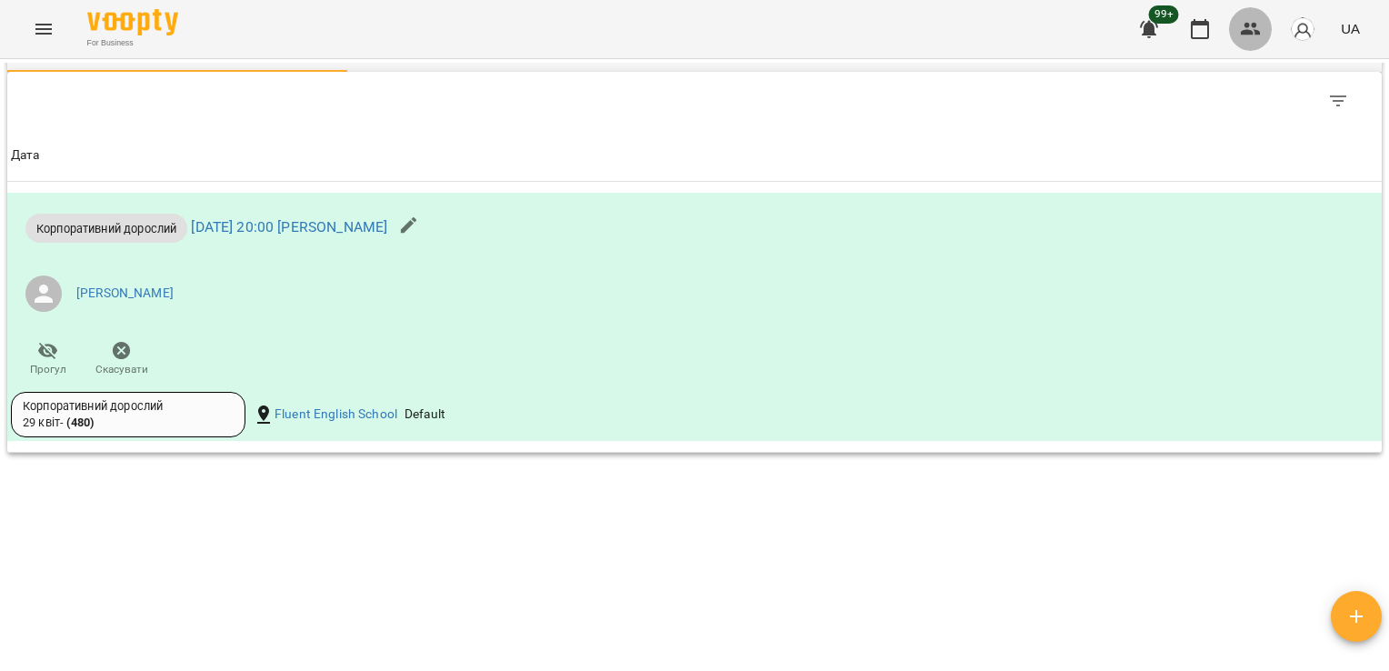
click at [1248, 35] on icon "button" at bounding box center [1251, 29] width 20 height 13
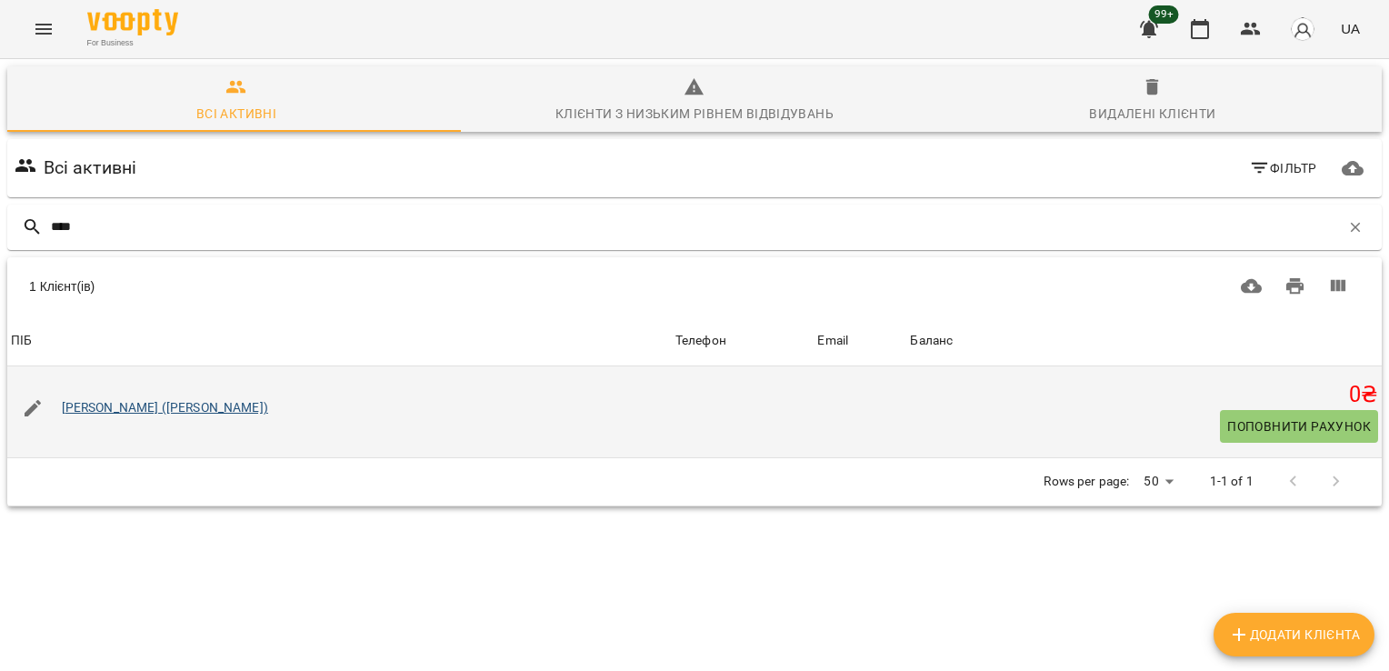
type input "****"
click at [154, 409] on link "[PERSON_NAME] ([PERSON_NAME])" at bounding box center [165, 407] width 206 height 15
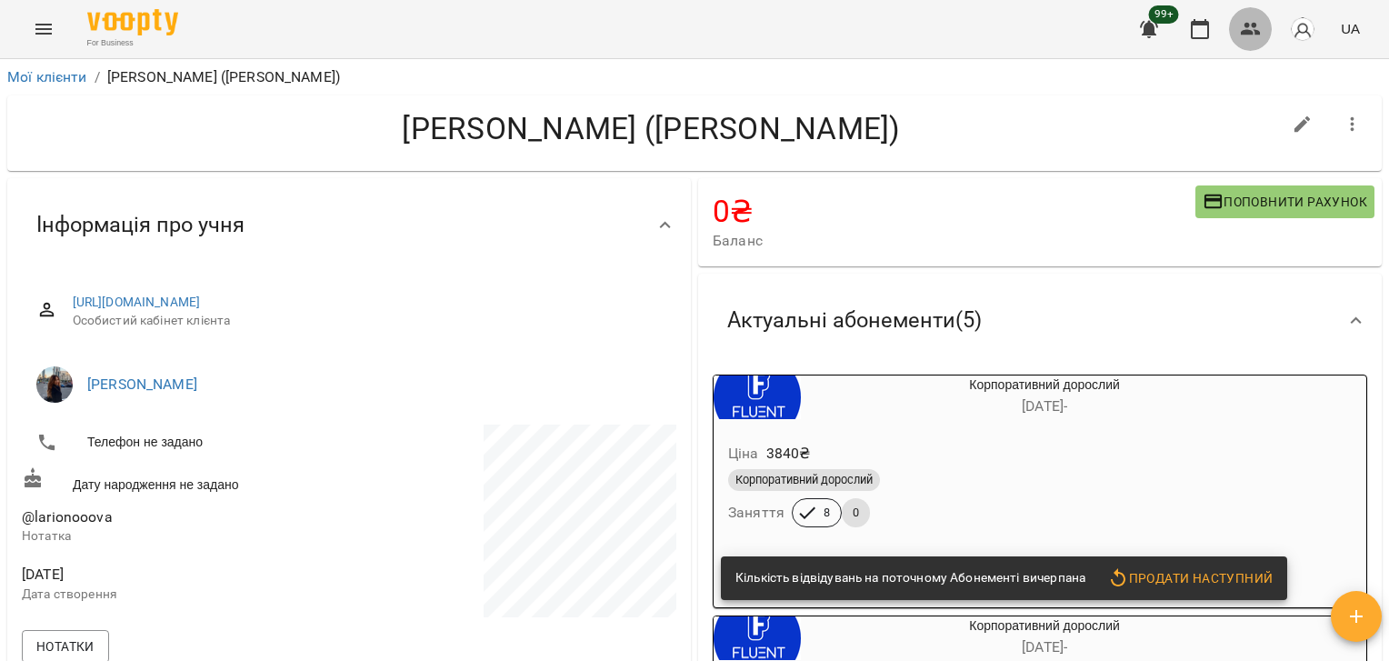
click at [1251, 24] on icon "button" at bounding box center [1251, 29] width 22 height 22
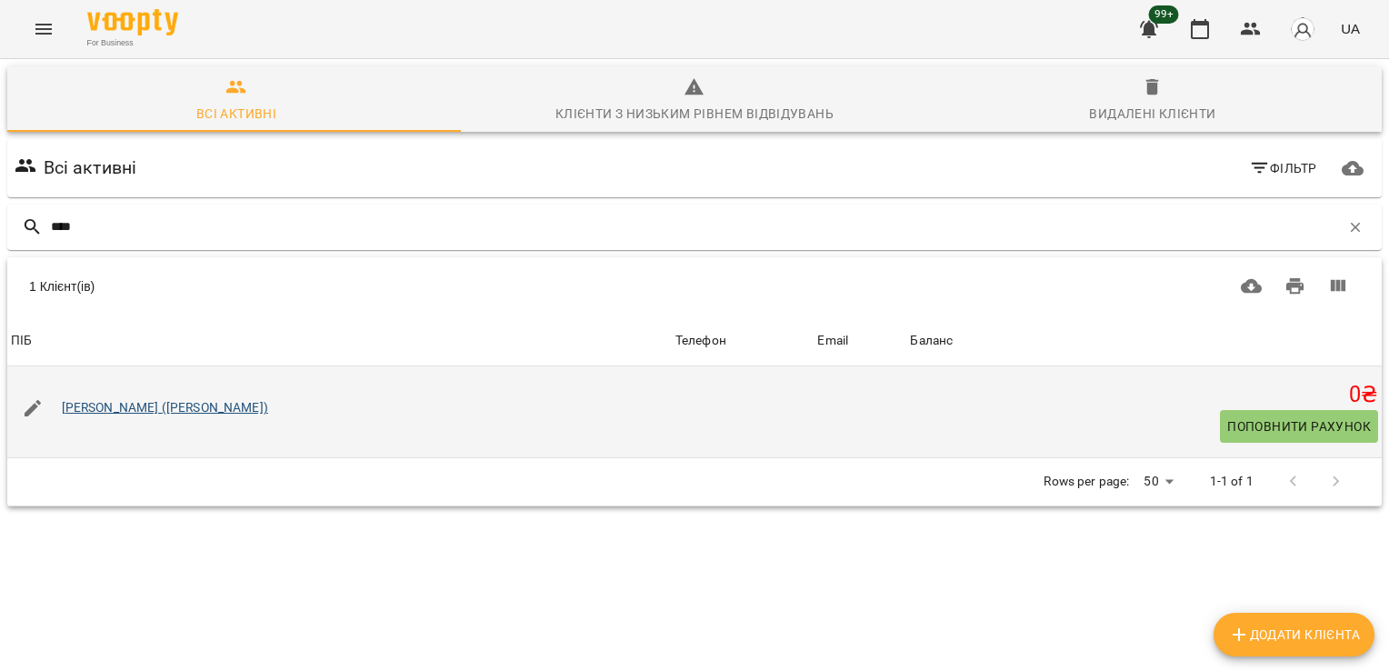
type input "****"
click at [142, 409] on link "[PERSON_NAME] ([PERSON_NAME])" at bounding box center [165, 407] width 206 height 15
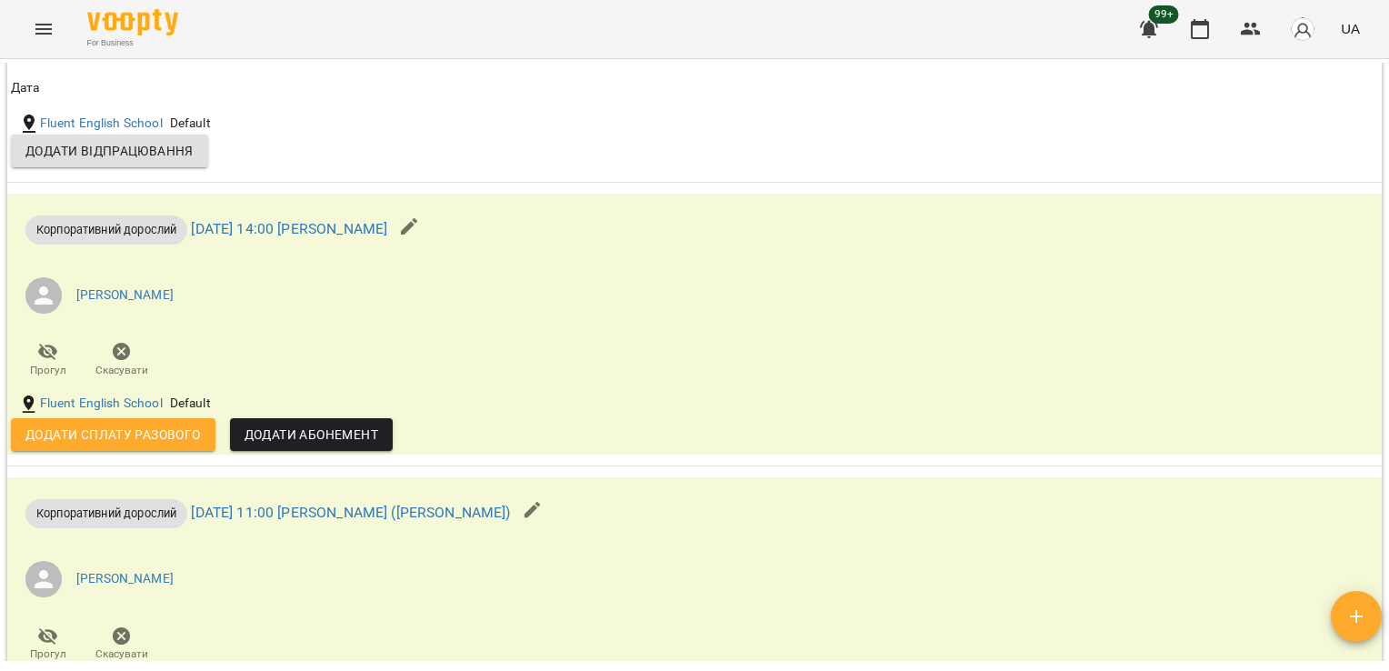
scroll to position [1505, 0]
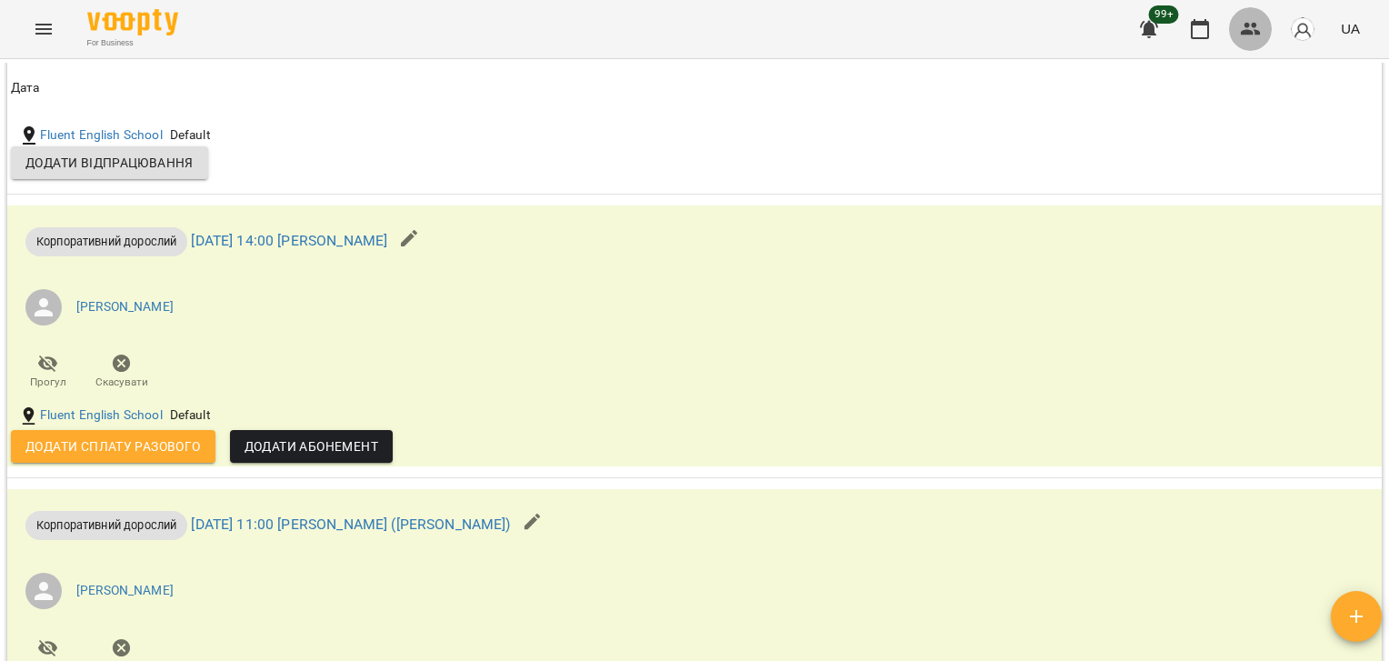
click at [1259, 33] on icon "button" at bounding box center [1251, 29] width 20 height 13
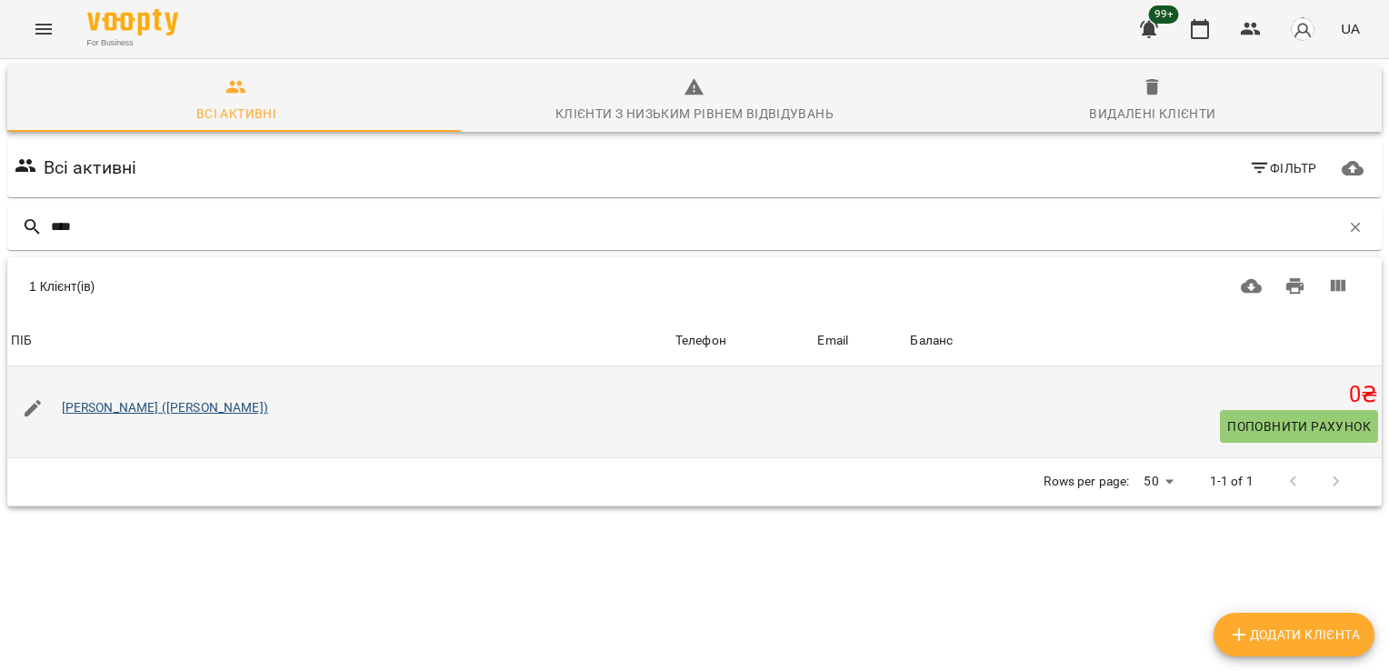
type input "****"
click at [125, 403] on link "[PERSON_NAME] ([PERSON_NAME])" at bounding box center [165, 407] width 206 height 15
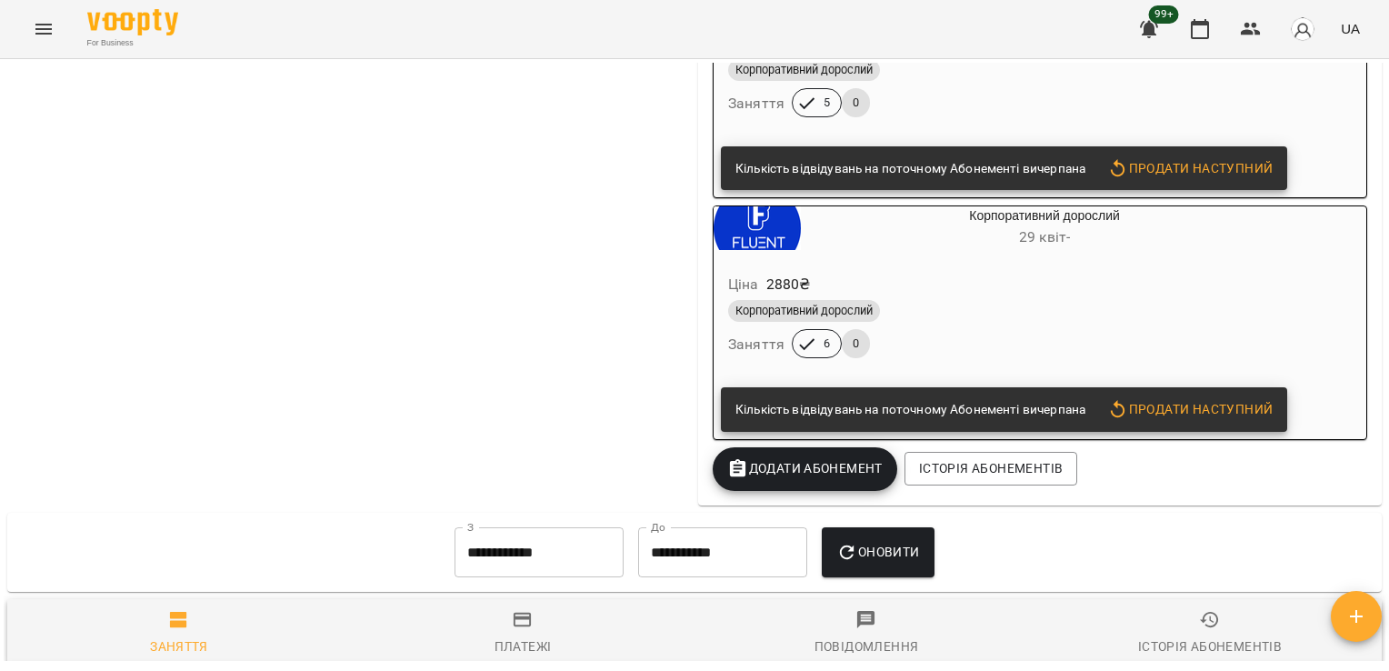
scroll to position [2282, 0]
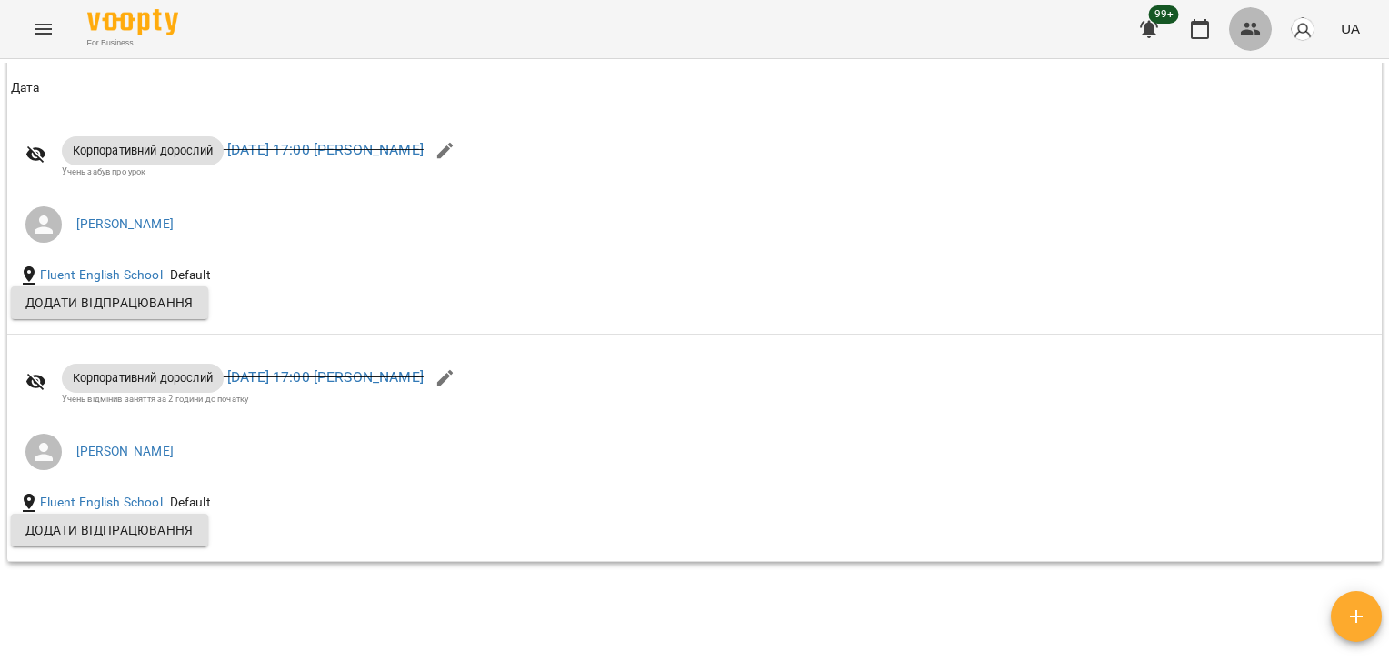
click at [1262, 25] on icon "button" at bounding box center [1251, 29] width 22 height 22
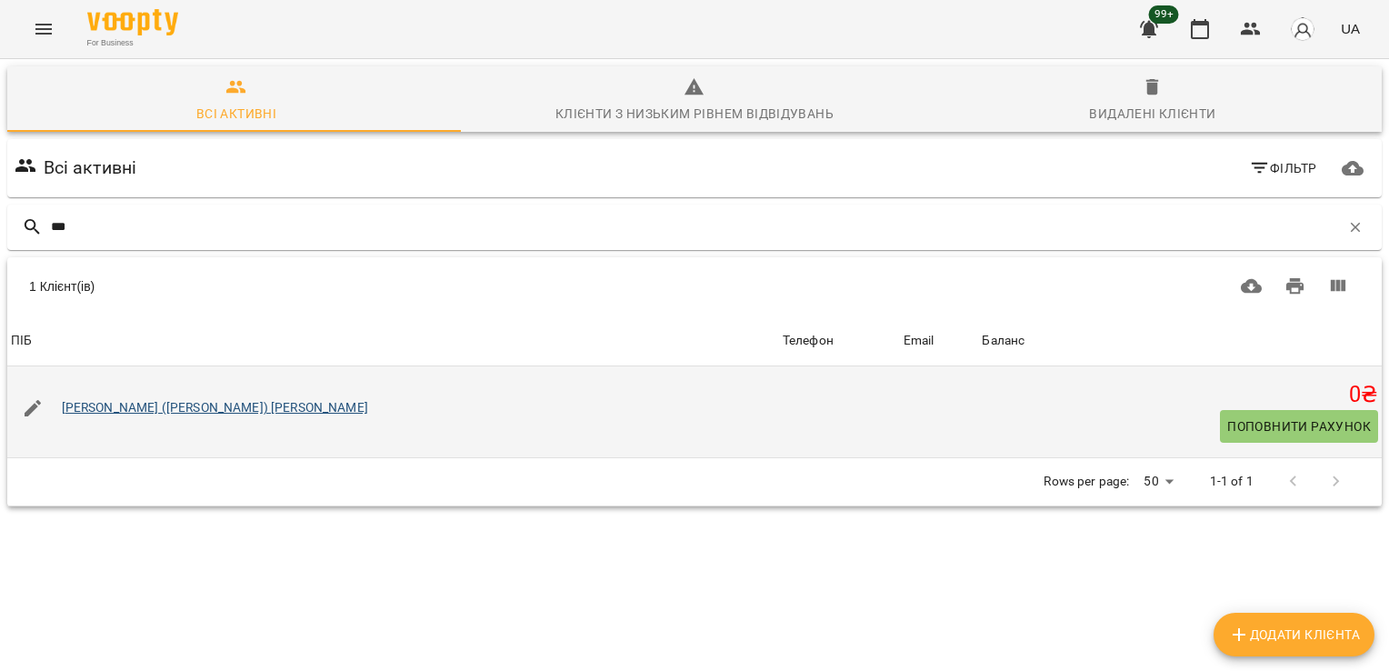
type input "***"
click at [172, 402] on link "[PERSON_NAME] ([PERSON_NAME]) [PERSON_NAME]" at bounding box center [215, 407] width 306 height 15
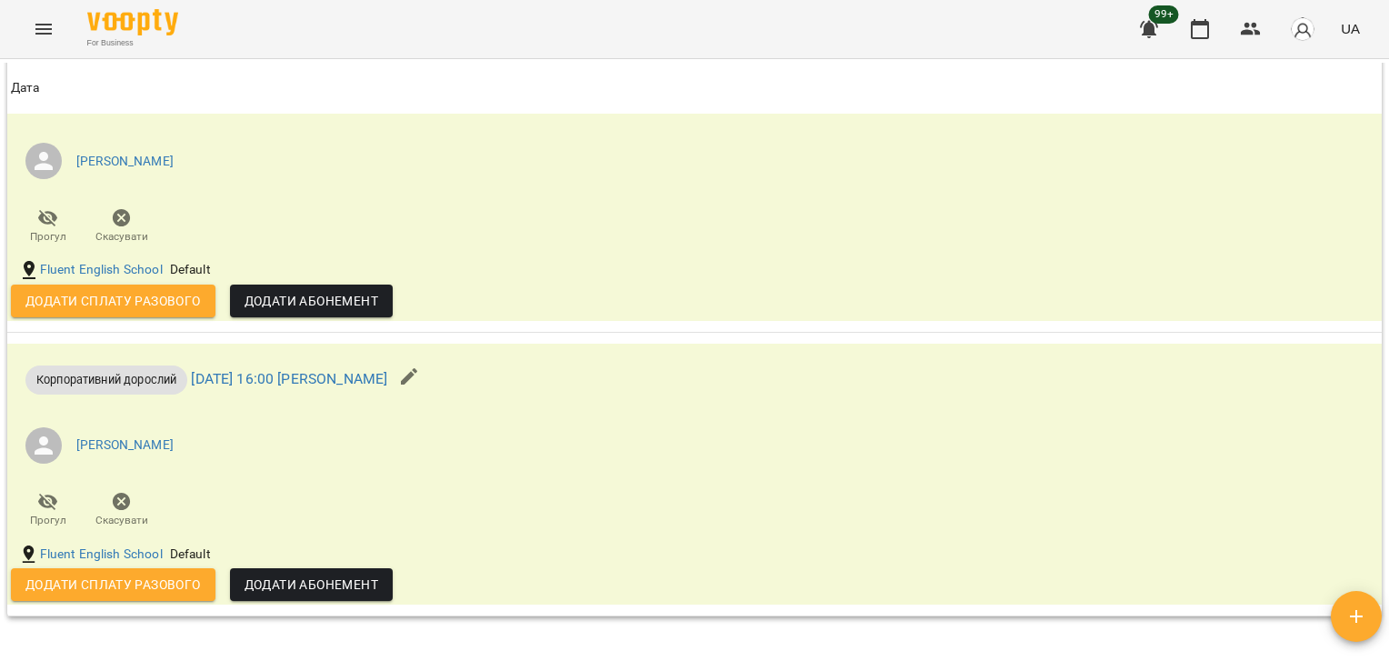
scroll to position [1693, 0]
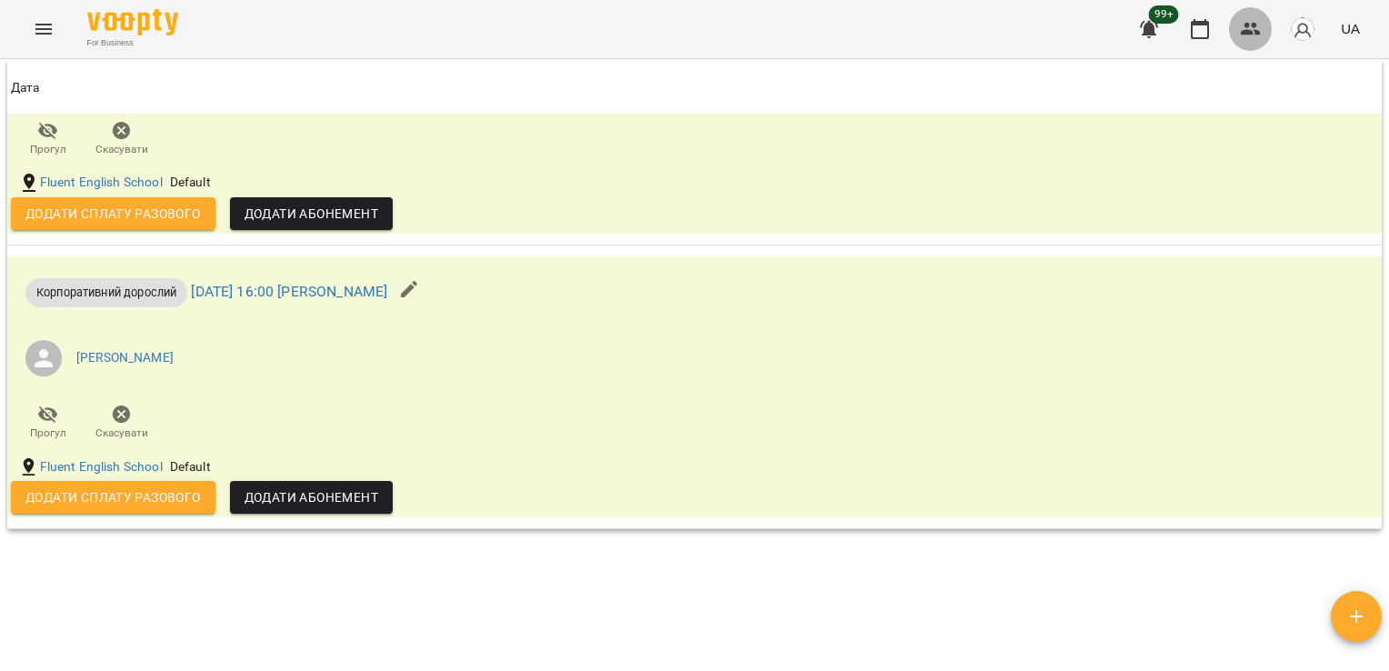
click at [1247, 35] on icon "button" at bounding box center [1251, 29] width 20 height 13
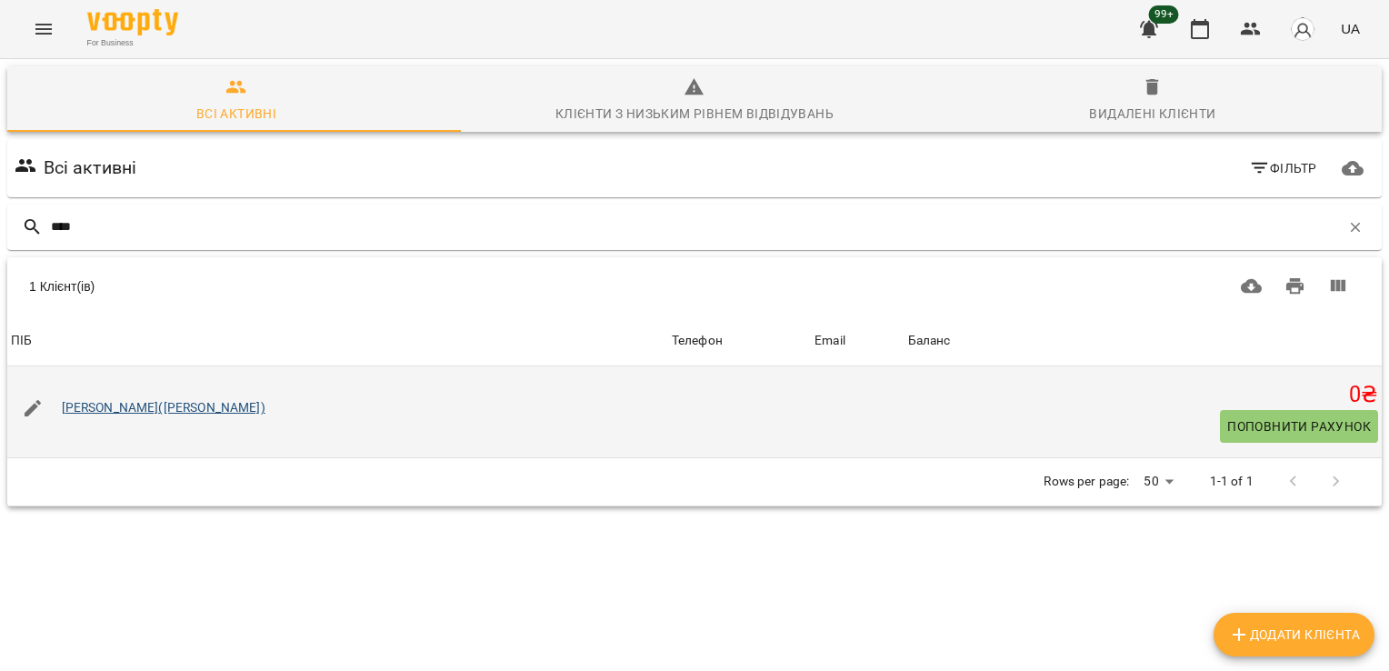
type input "****"
click at [190, 402] on link "[PERSON_NAME]([PERSON_NAME])" at bounding box center [164, 407] width 204 height 15
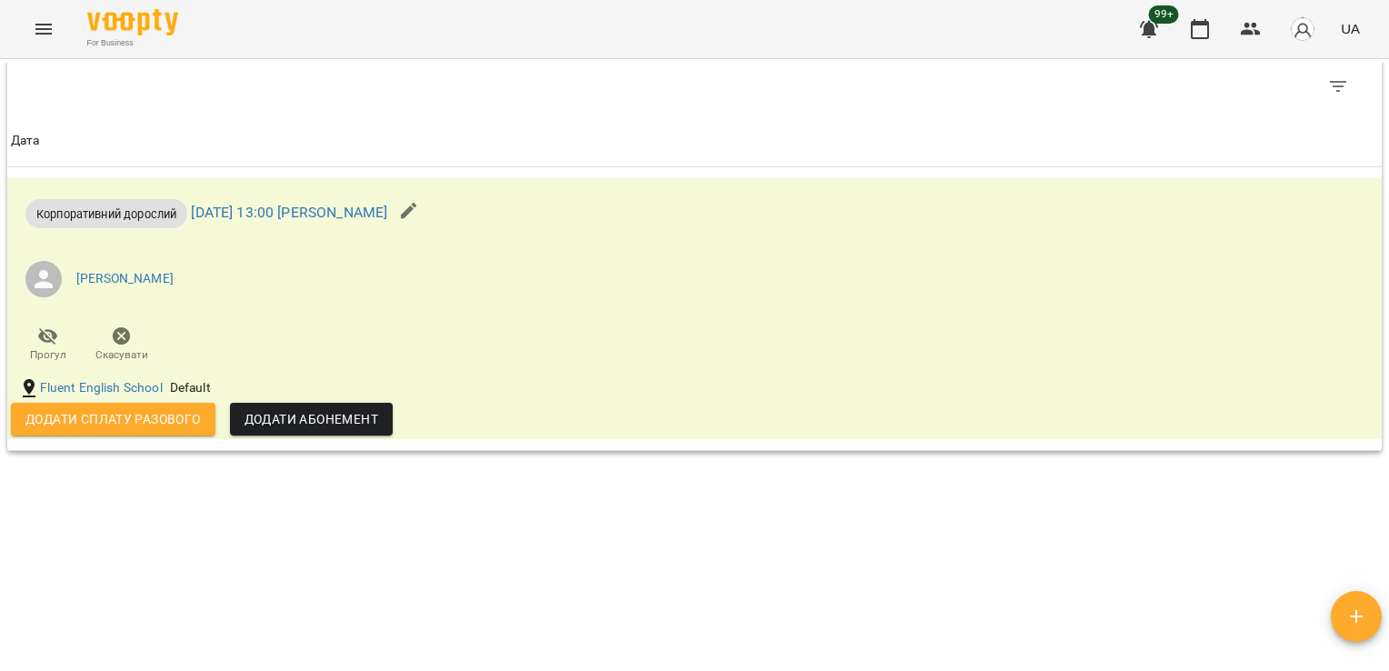
scroll to position [1208, 0]
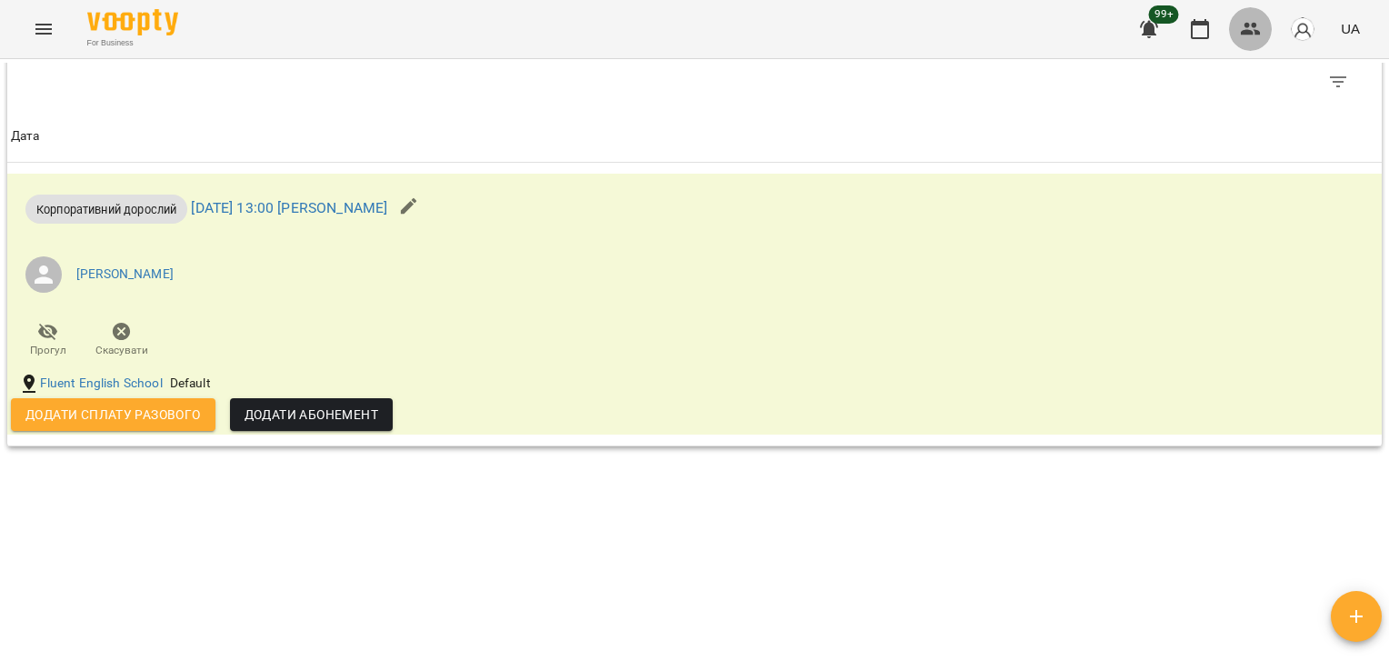
click at [1247, 38] on icon "button" at bounding box center [1251, 29] width 22 height 22
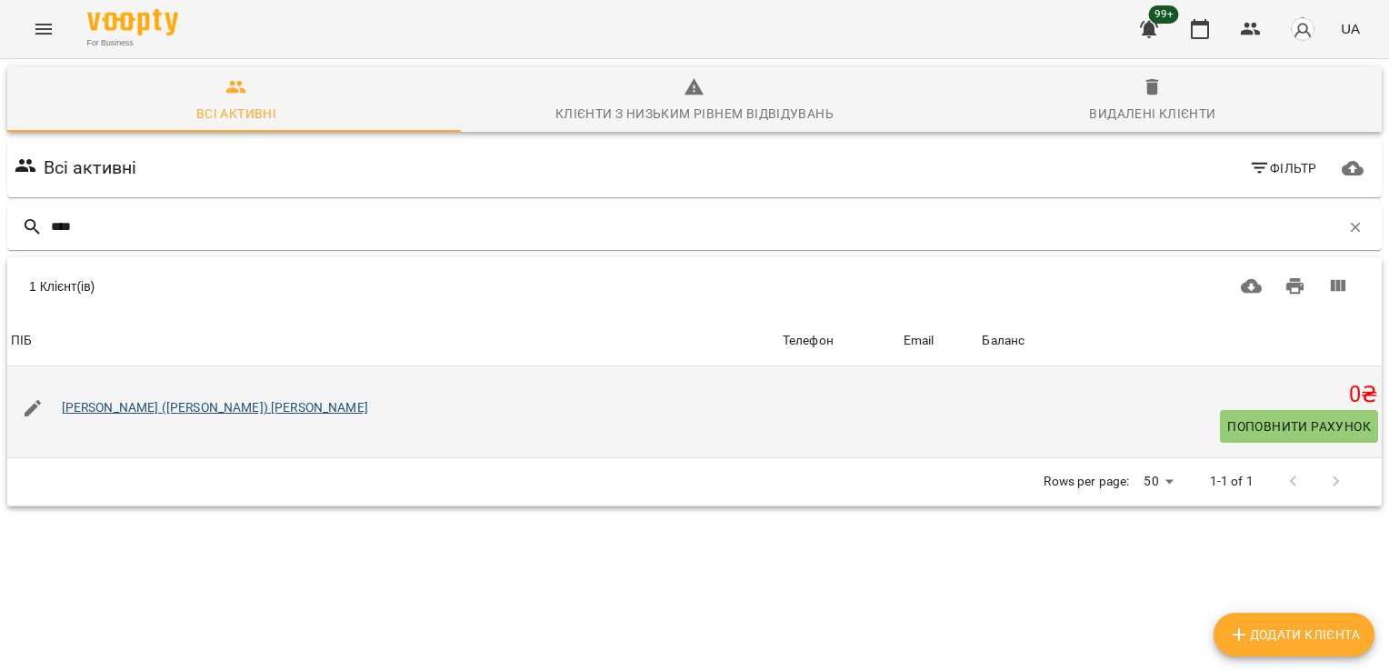
type input "****"
click at [168, 406] on link "[PERSON_NAME] ([PERSON_NAME]) [PERSON_NAME]" at bounding box center [215, 407] width 306 height 15
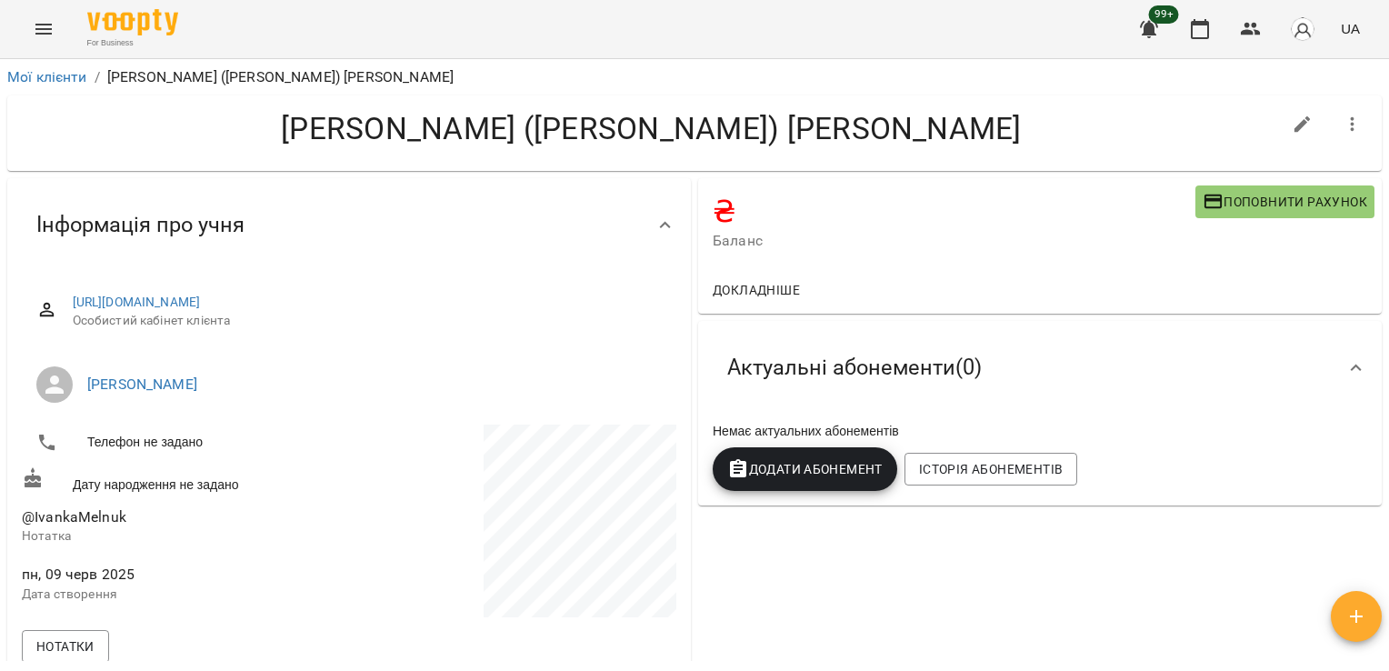
scroll to position [1083, 0]
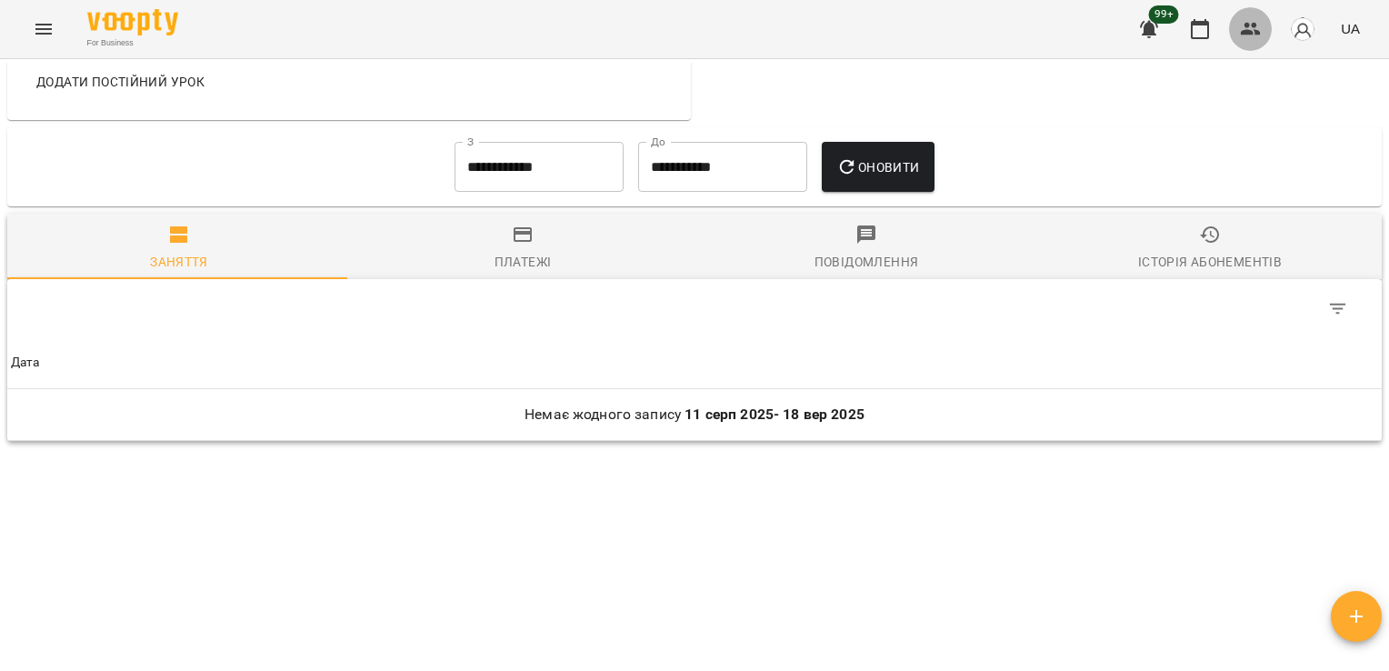
click at [1266, 19] on button "button" at bounding box center [1251, 29] width 44 height 44
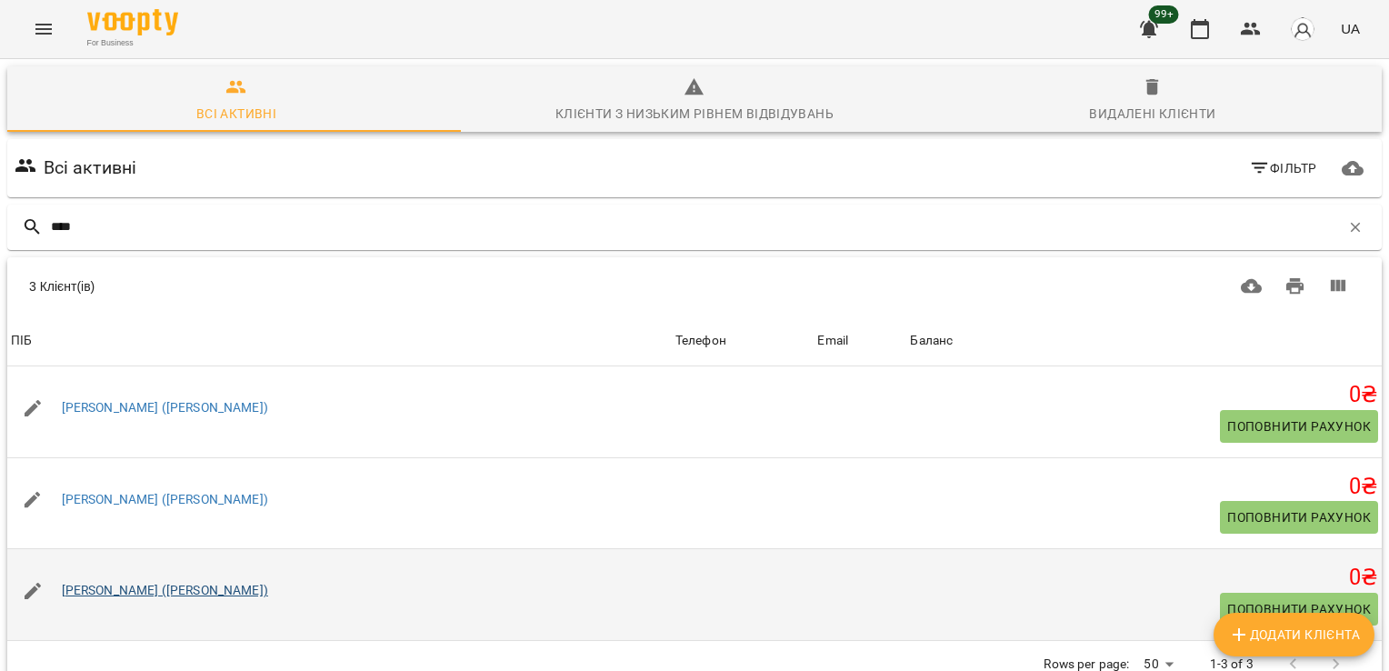
type input "****"
click at [174, 590] on link "[PERSON_NAME] ([PERSON_NAME])" at bounding box center [165, 590] width 206 height 15
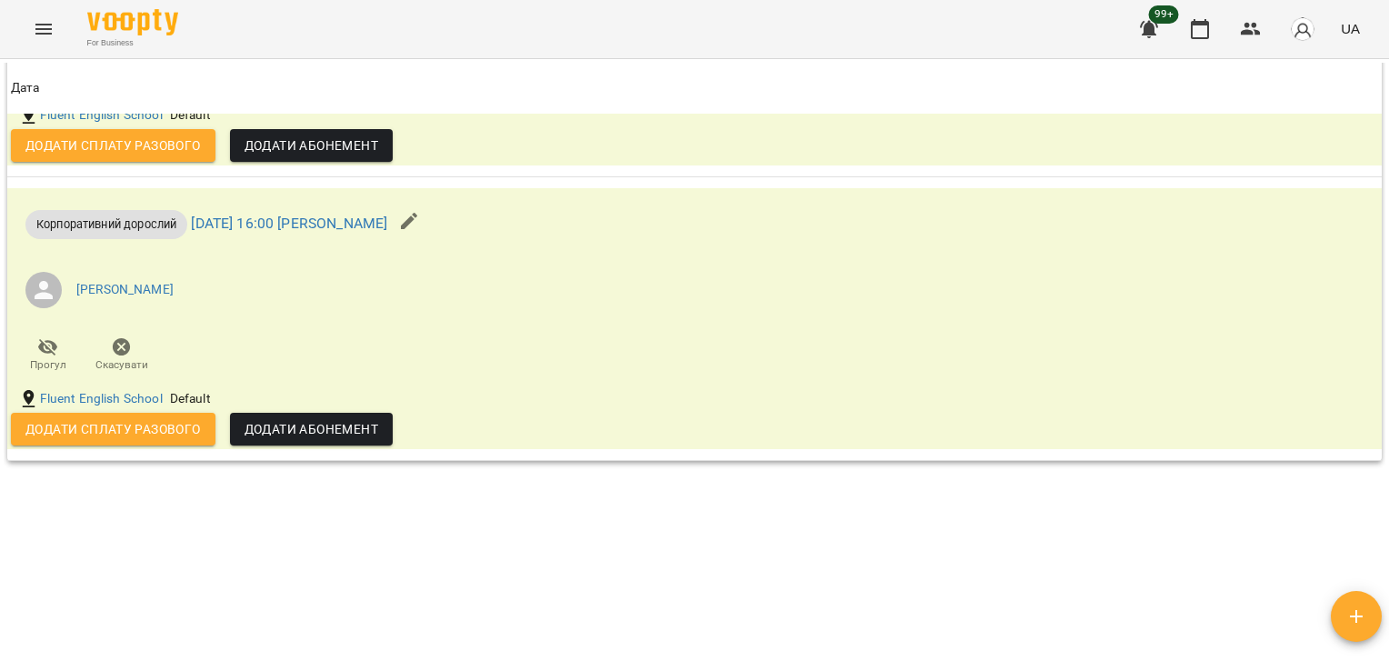
scroll to position [1582, 0]
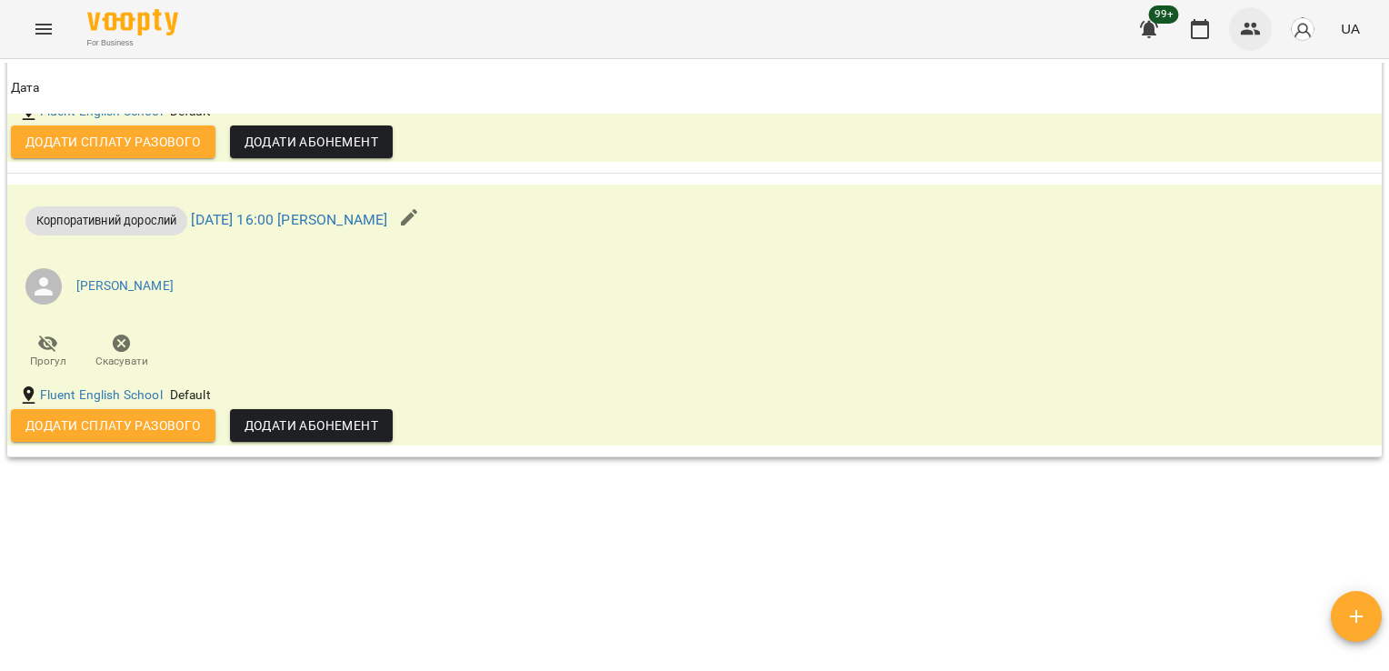
click at [1258, 38] on icon "button" at bounding box center [1251, 29] width 22 height 22
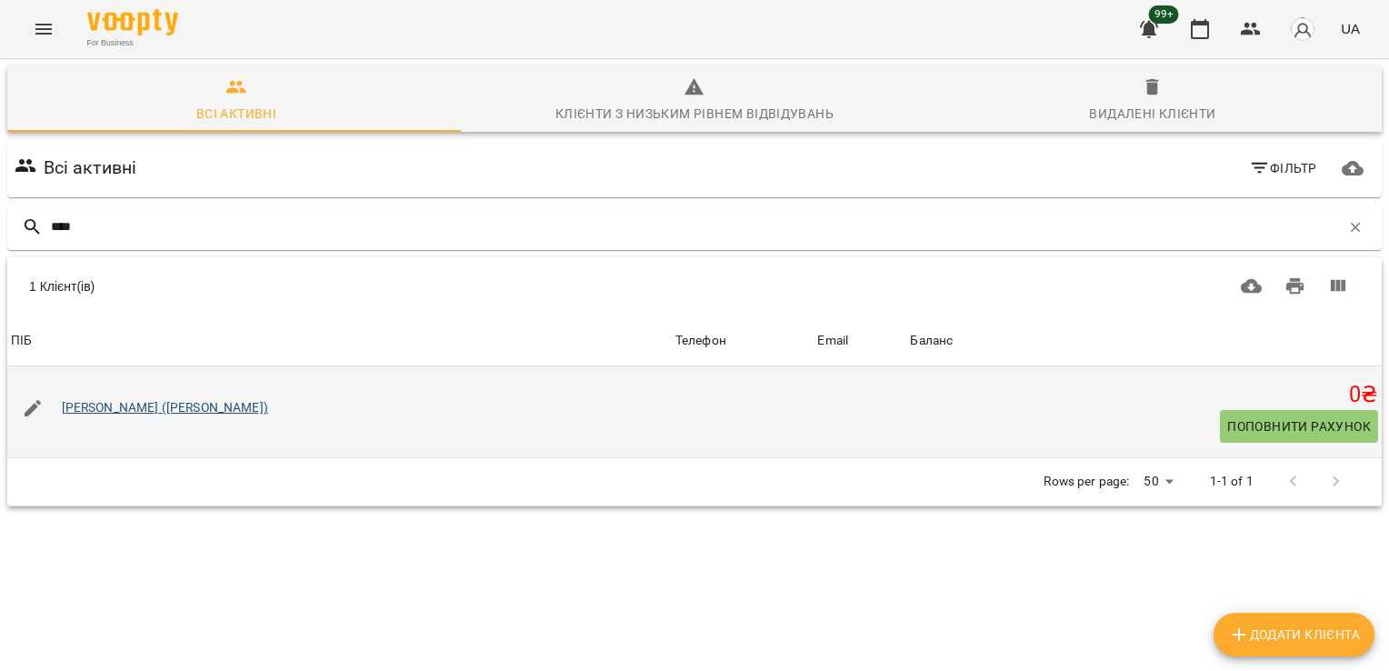
type input "****"
click at [127, 406] on link "[PERSON_NAME] ([PERSON_NAME])" at bounding box center [165, 407] width 206 height 15
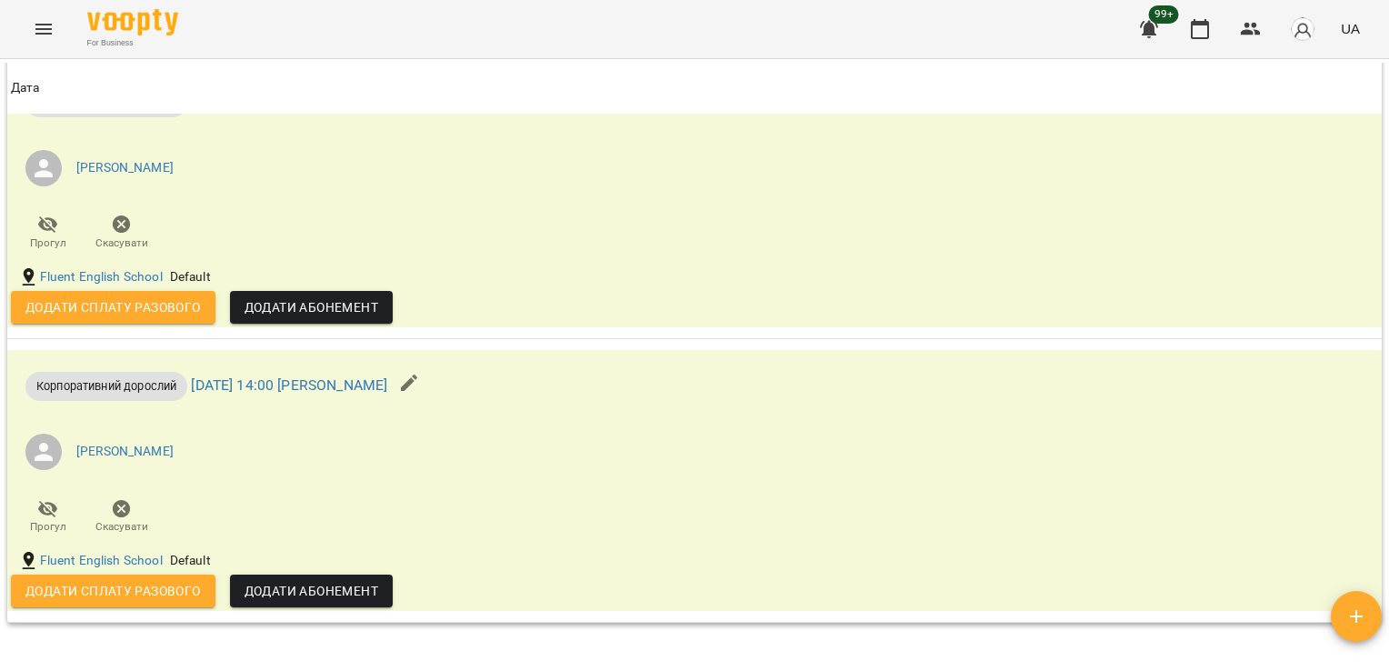
scroll to position [1428, 0]
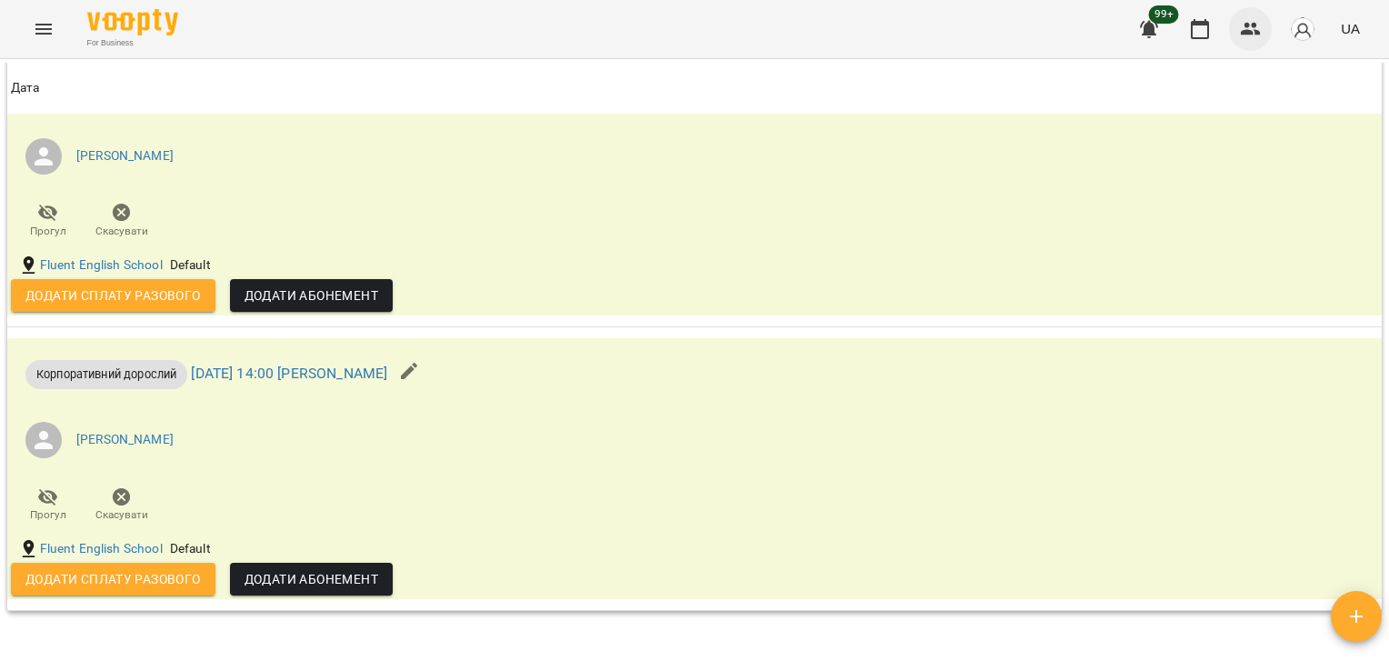
click at [1230, 24] on button "button" at bounding box center [1251, 29] width 44 height 44
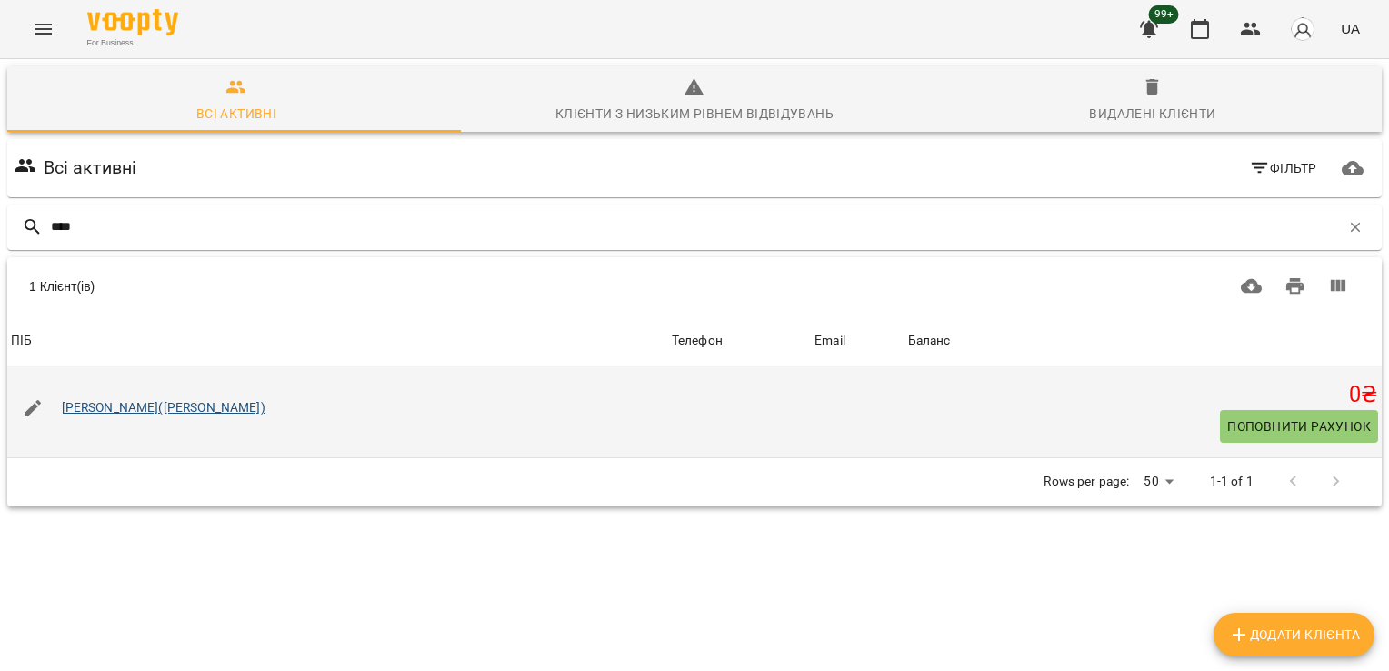
type input "****"
click at [191, 406] on link "[PERSON_NAME]([PERSON_NAME])" at bounding box center [164, 407] width 204 height 15
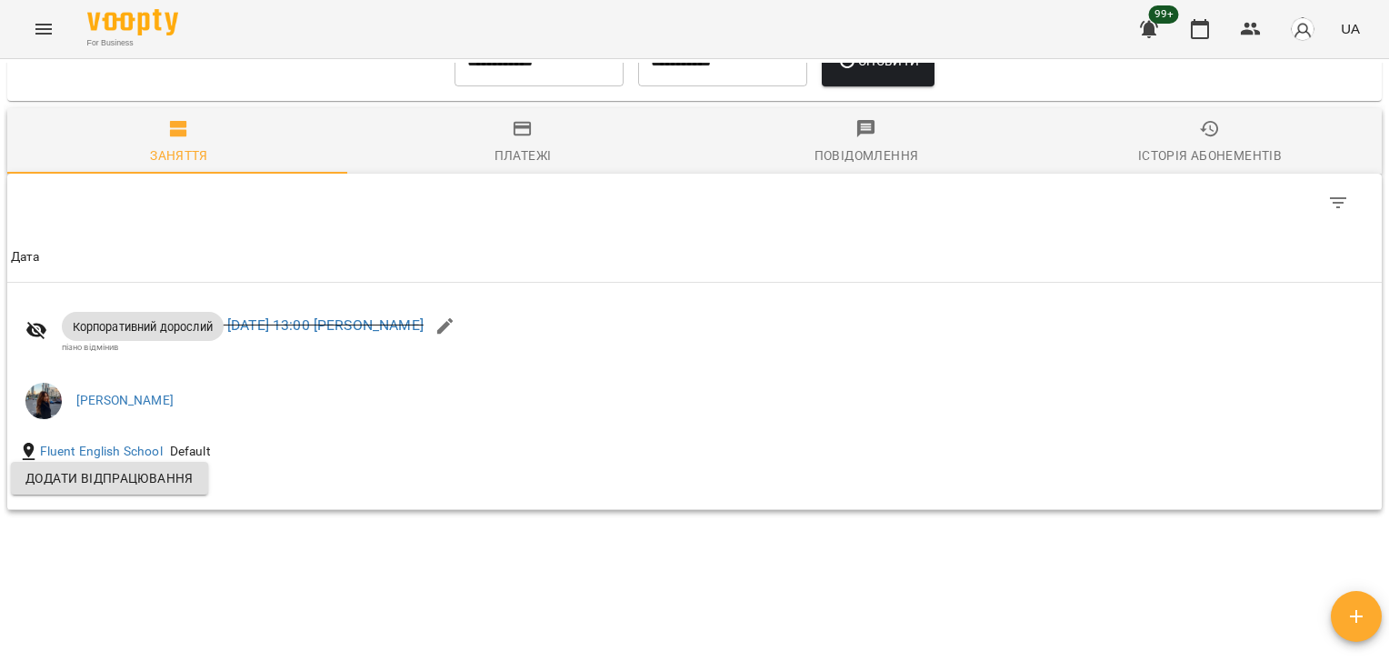
scroll to position [1173, 0]
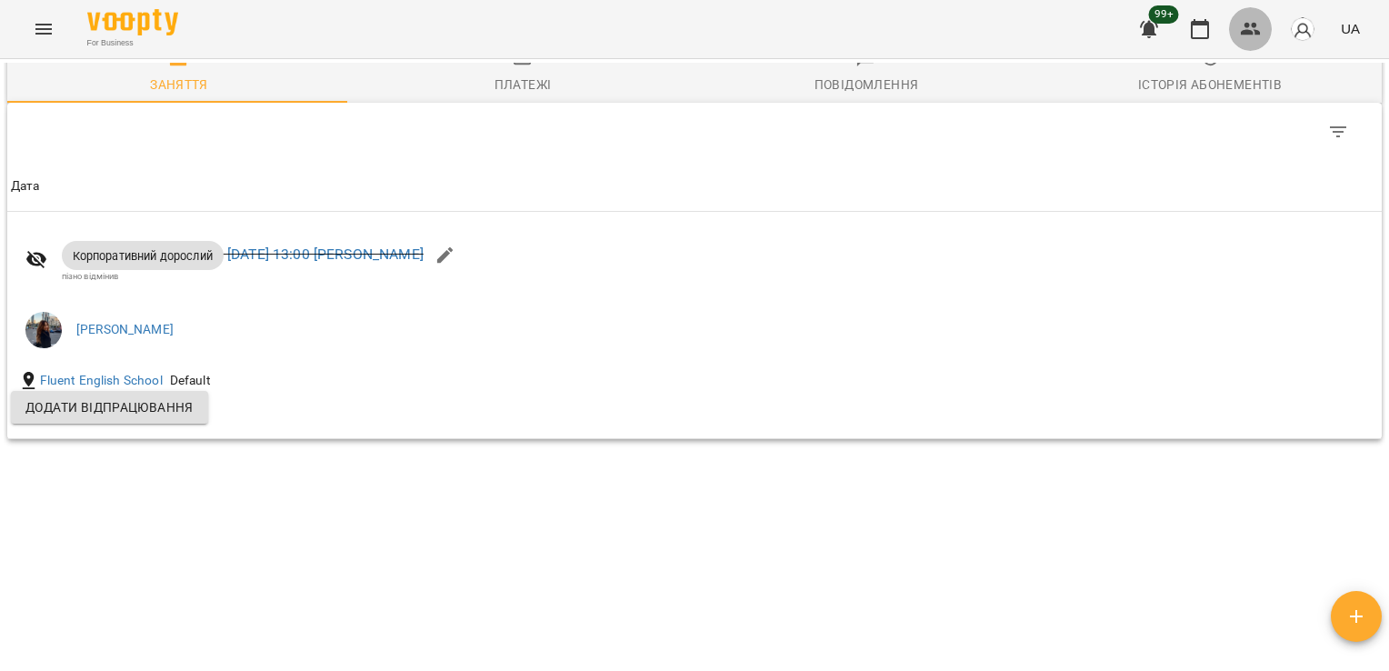
click at [1253, 35] on icon "button" at bounding box center [1251, 29] width 20 height 13
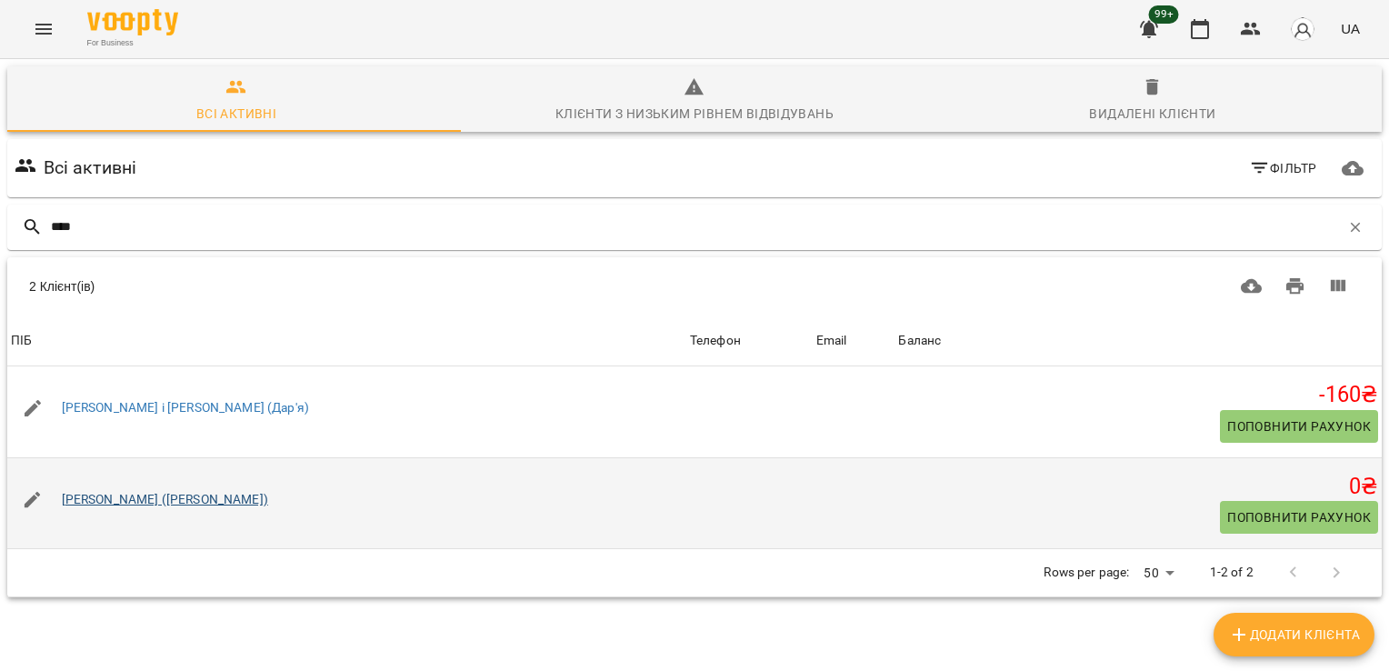
type input "****"
click at [184, 504] on link "[PERSON_NAME] ([PERSON_NAME])" at bounding box center [165, 499] width 206 height 15
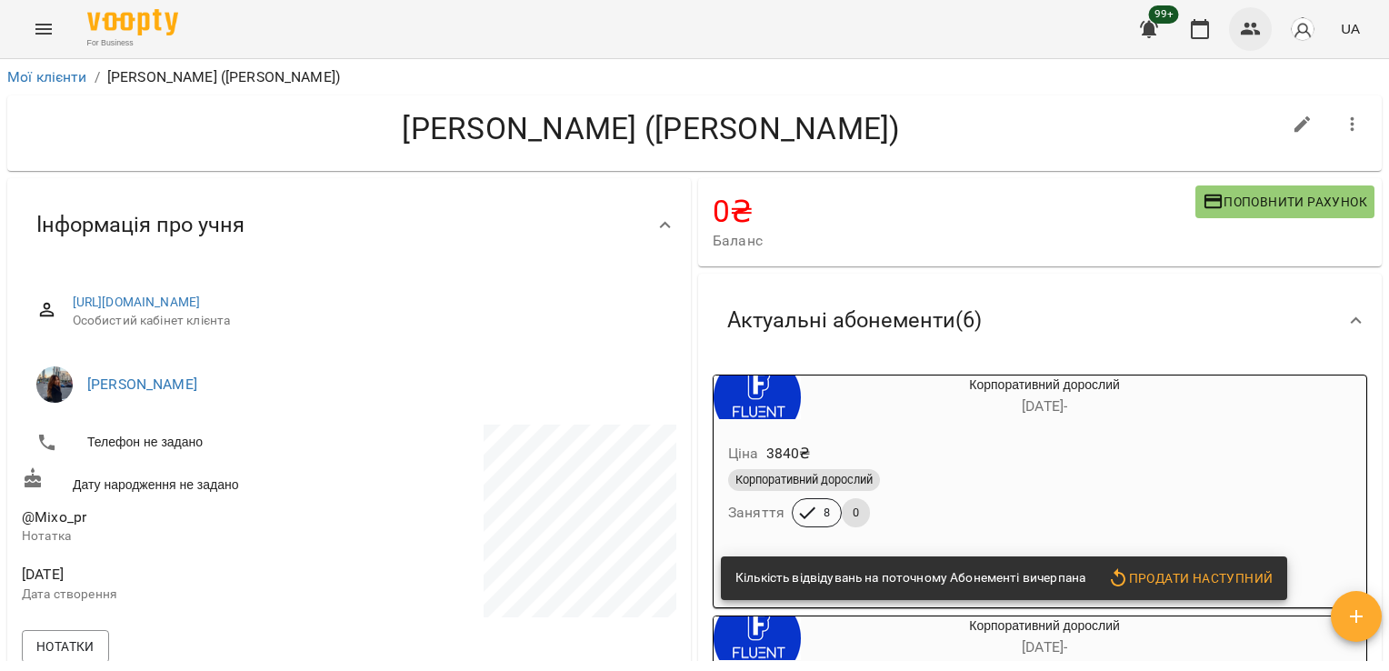
click at [1253, 19] on icon "button" at bounding box center [1251, 29] width 22 height 22
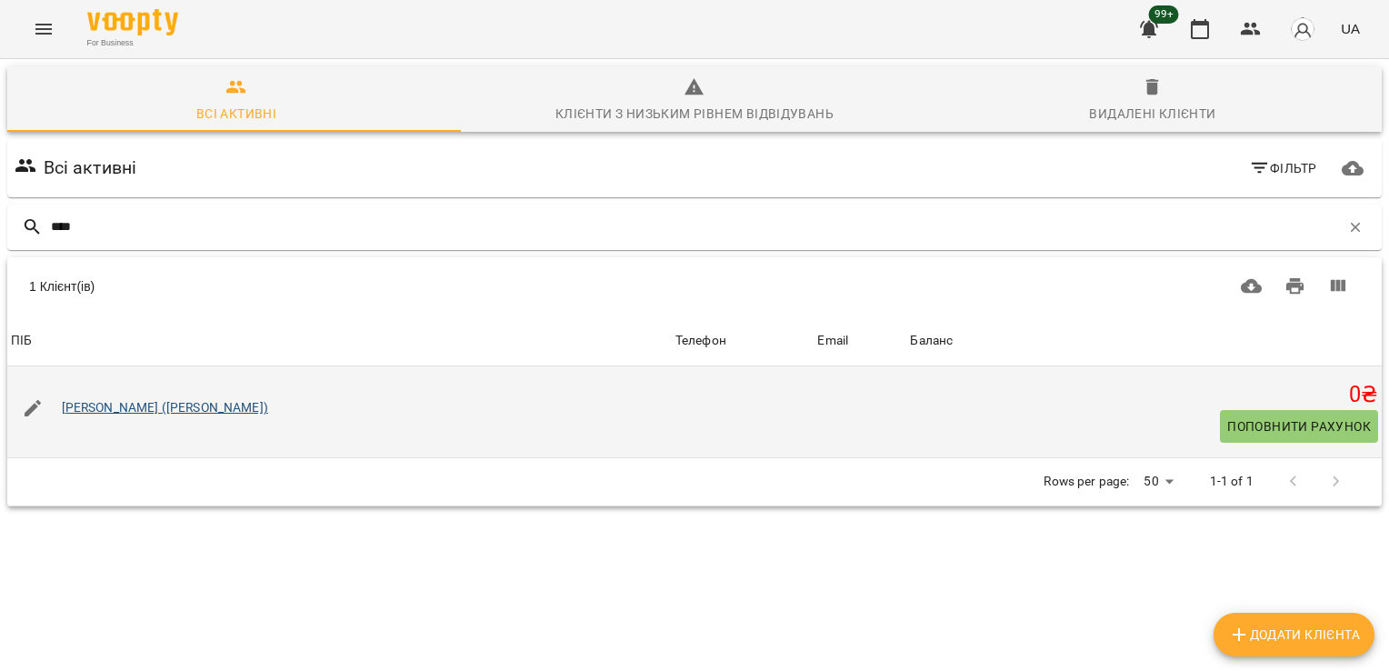
type input "****"
click at [184, 406] on link "[PERSON_NAME] ([PERSON_NAME])" at bounding box center [165, 407] width 206 height 15
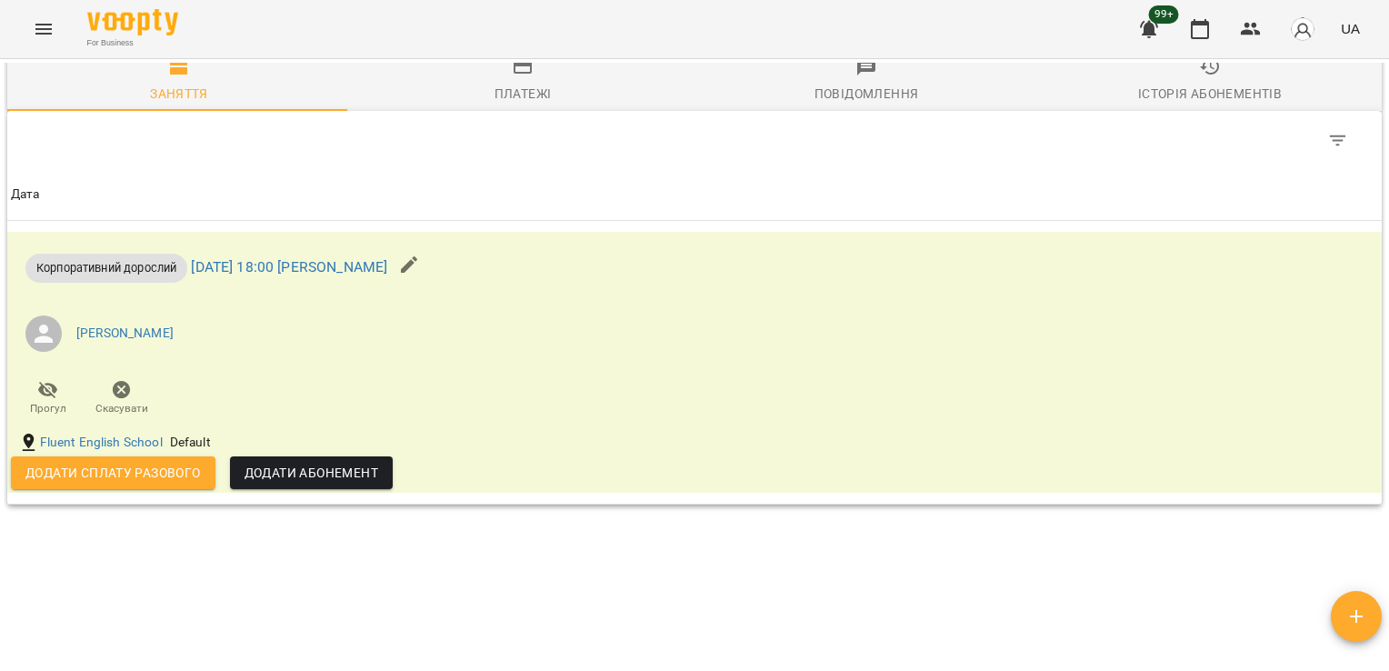
scroll to position [1312, 0]
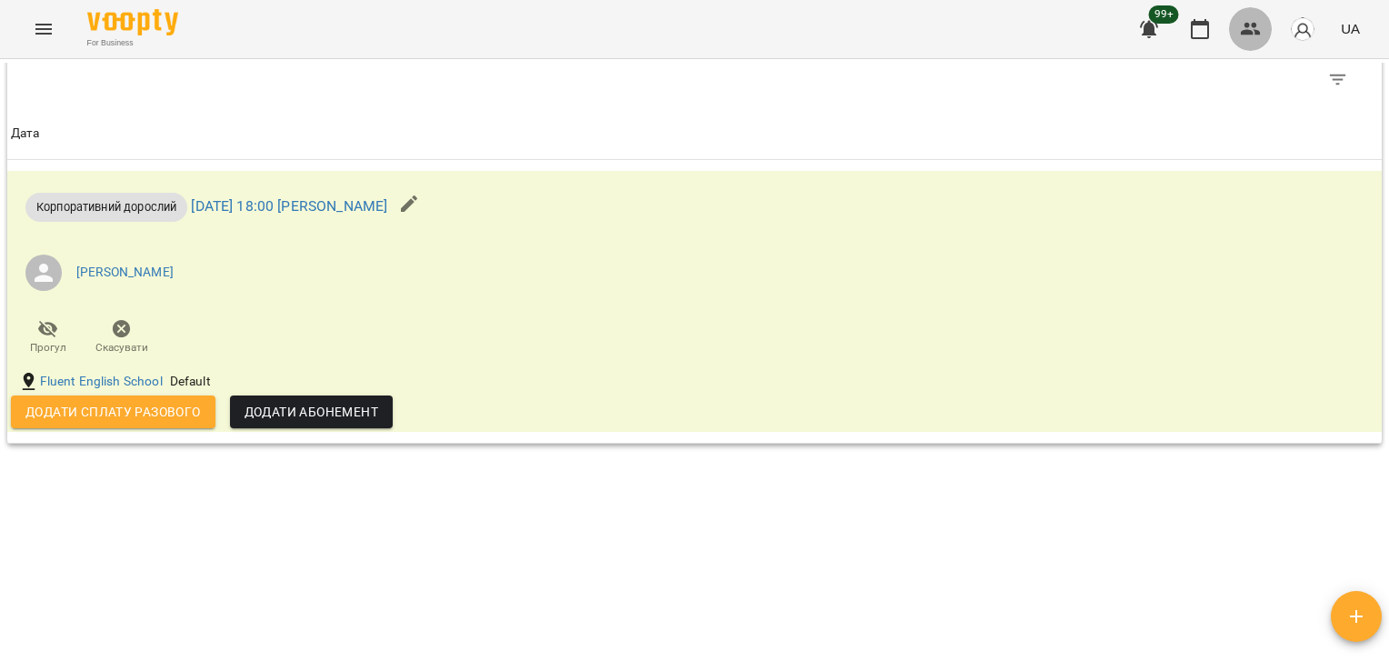
click at [1248, 29] on icon "button" at bounding box center [1251, 29] width 22 height 22
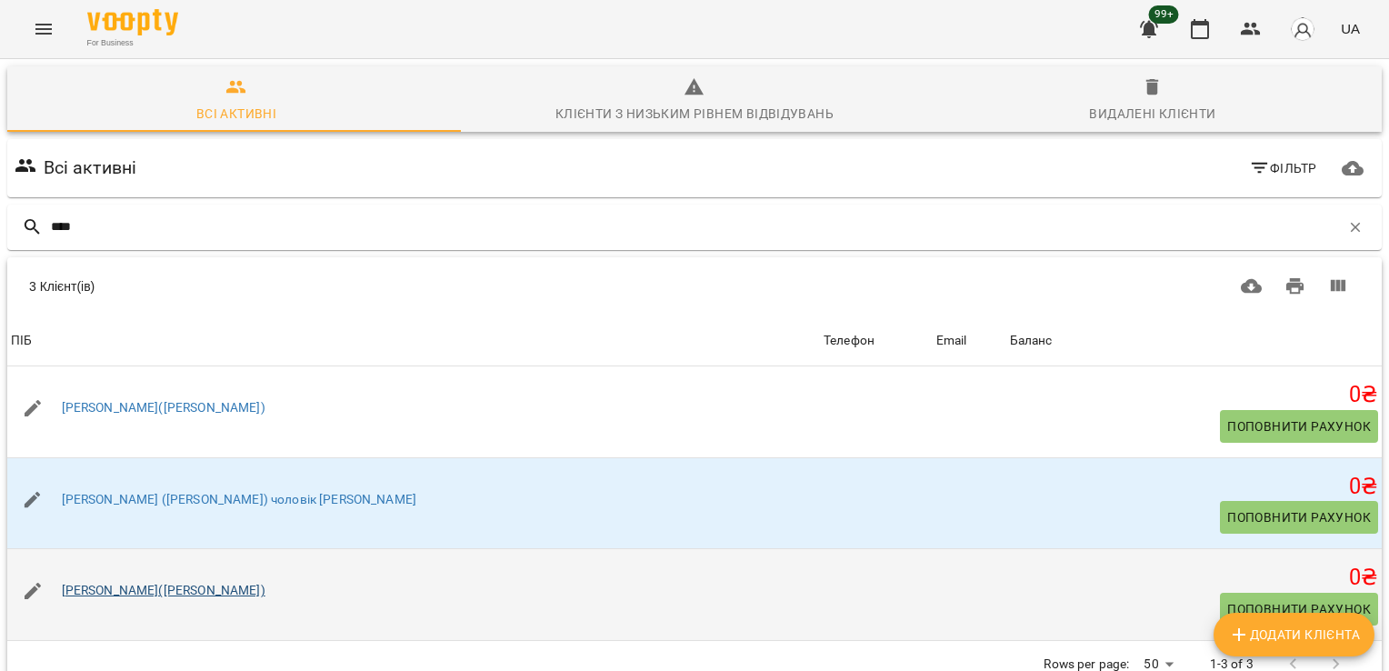
type input "****"
click at [134, 592] on link "[PERSON_NAME]([PERSON_NAME])" at bounding box center [164, 590] width 204 height 15
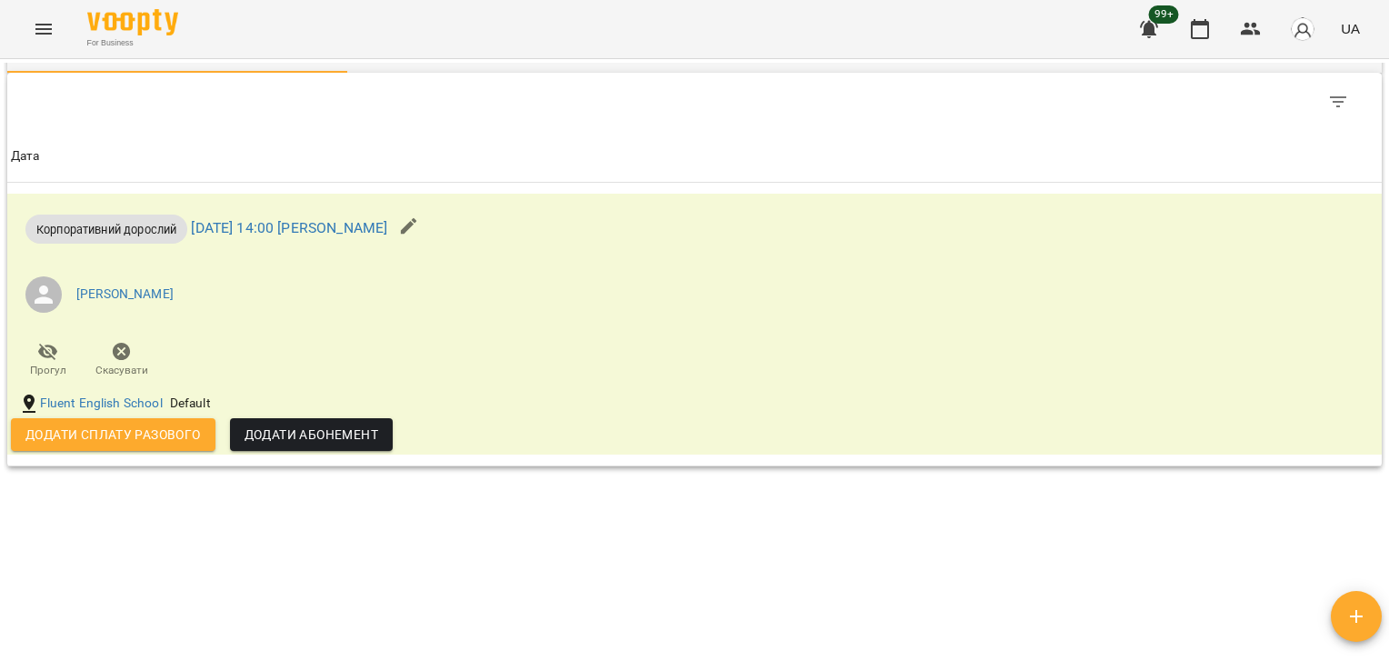
scroll to position [1969, 0]
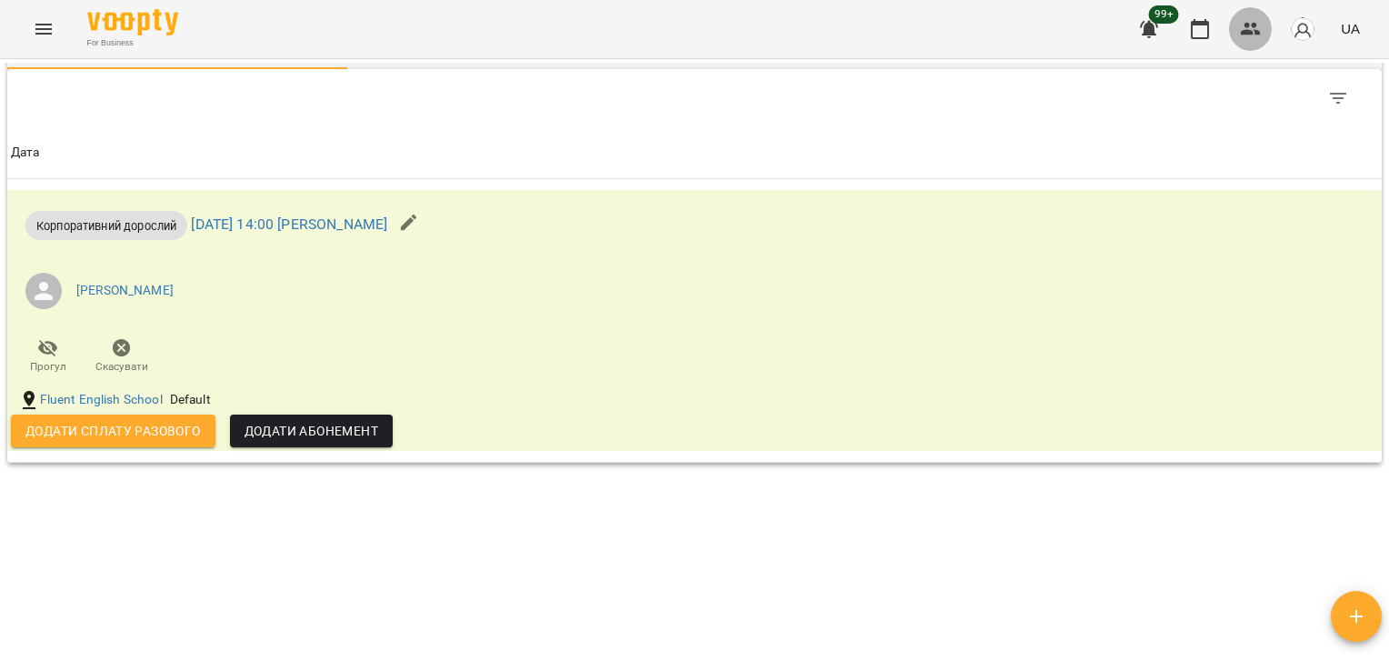
click at [1252, 35] on icon "button" at bounding box center [1251, 29] width 22 height 22
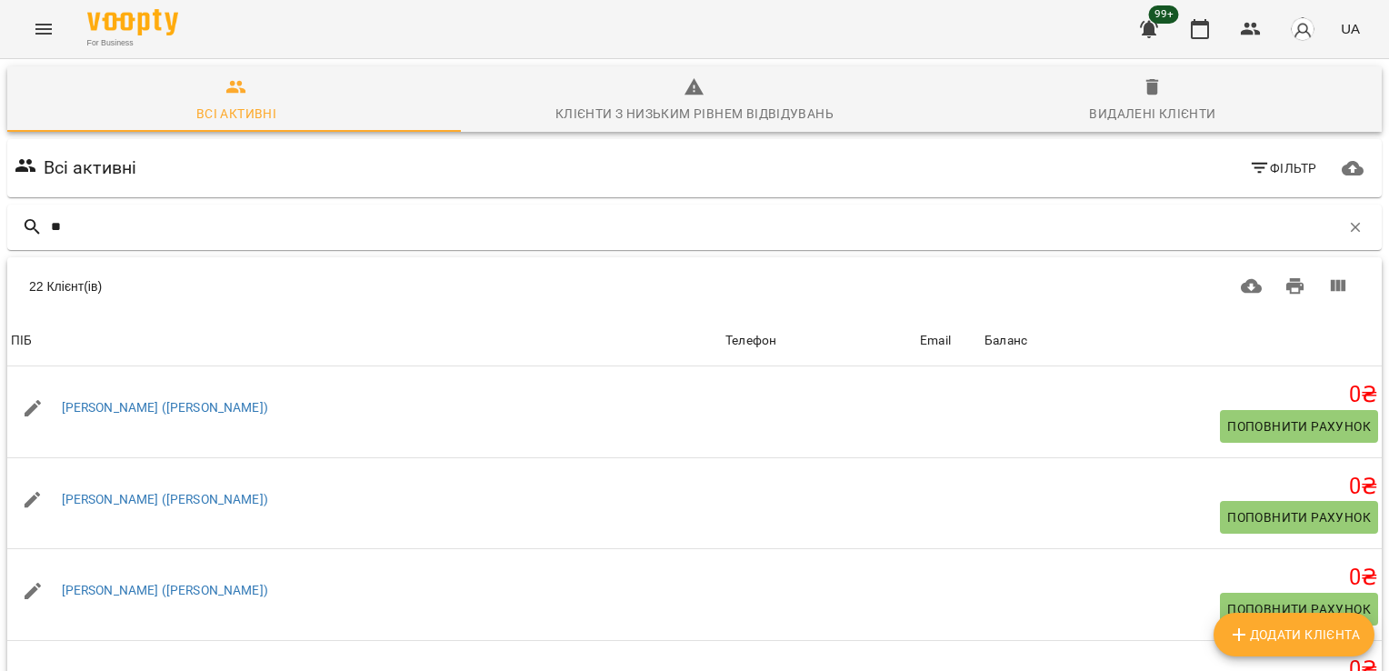
type input "*"
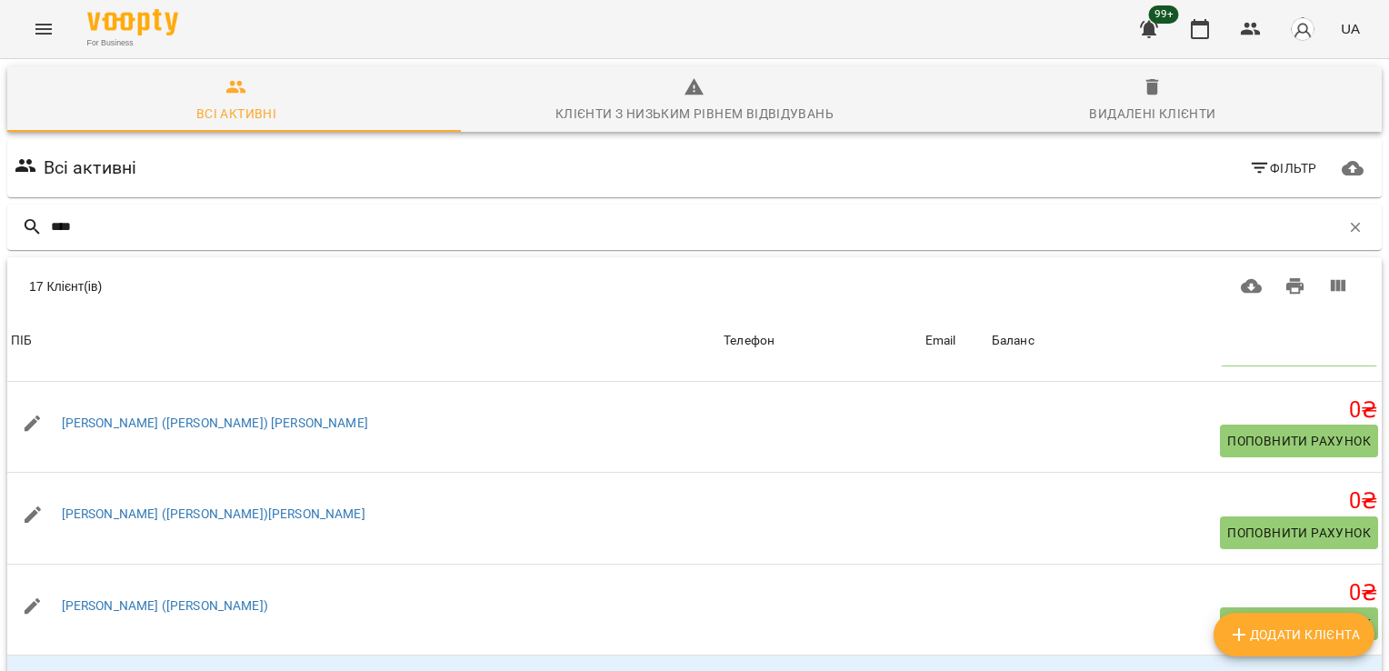
scroll to position [824, 0]
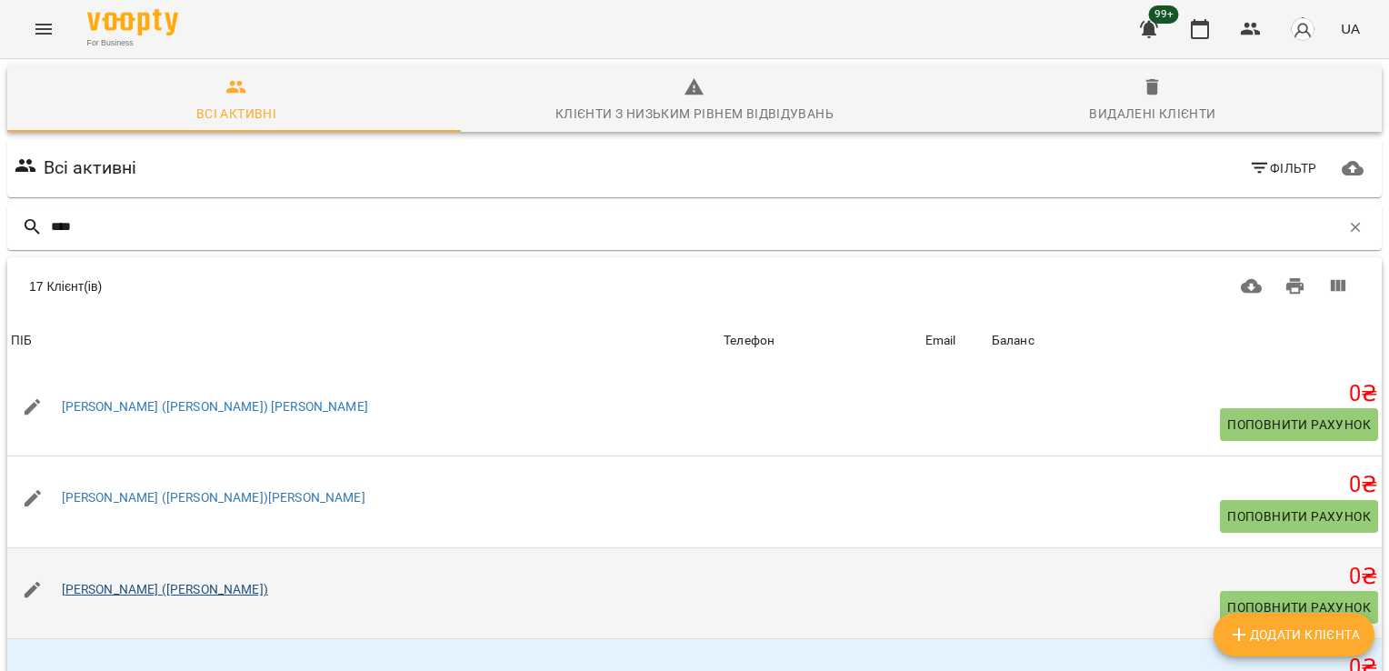
type input "****"
click at [125, 590] on link "[PERSON_NAME] ([PERSON_NAME])" at bounding box center [165, 589] width 206 height 15
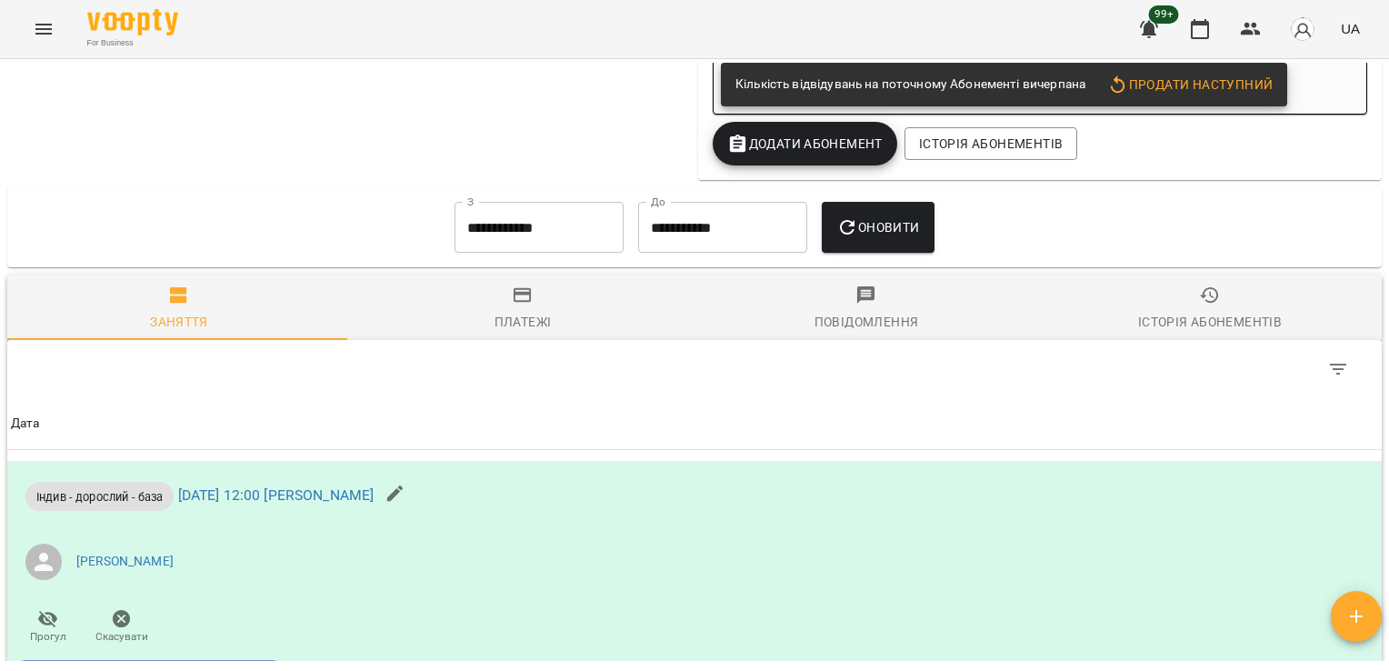
scroll to position [1247, 0]
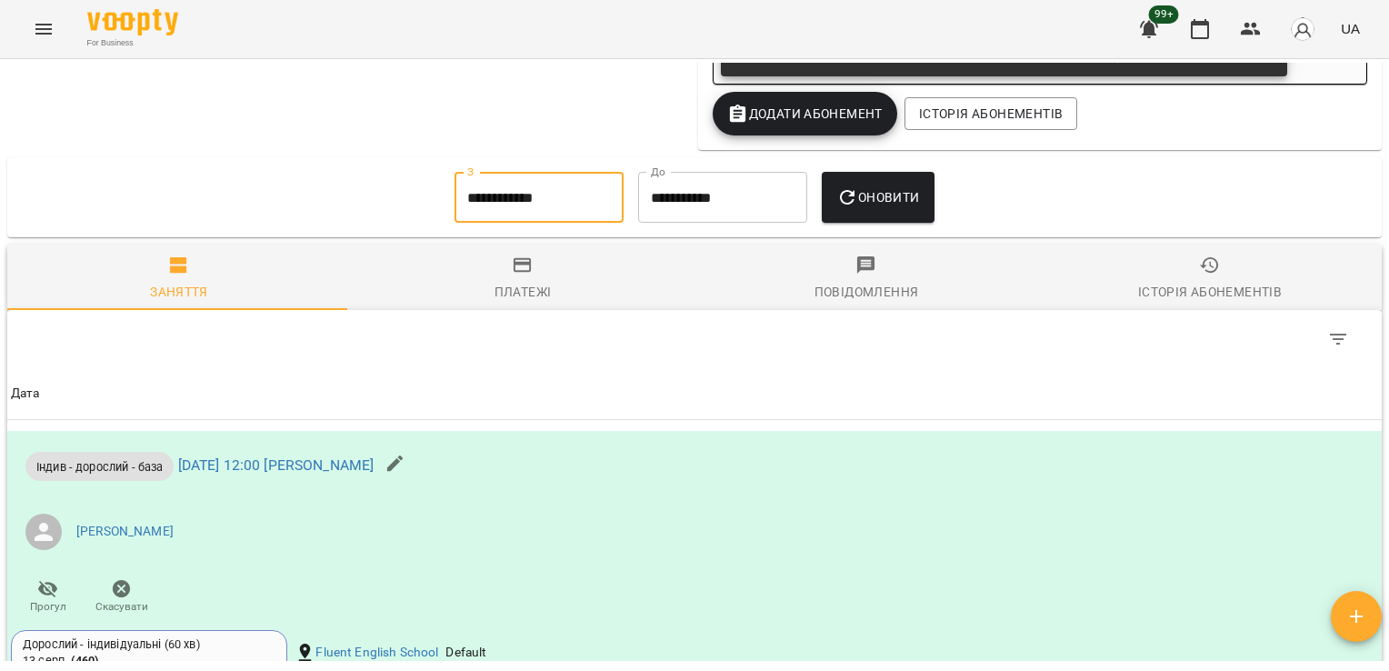
click at [498, 209] on input "**********" at bounding box center [539, 197] width 169 height 51
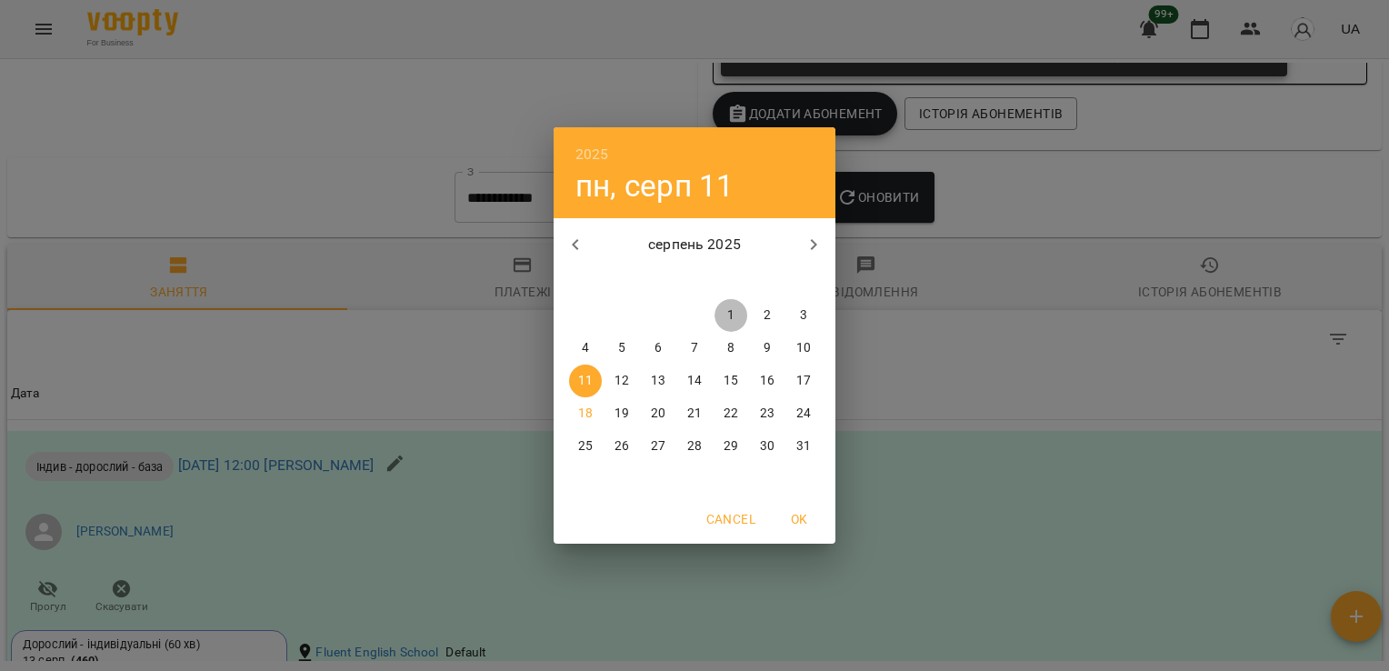
click at [724, 305] on button "1" at bounding box center [731, 315] width 33 height 33
type input "**********"
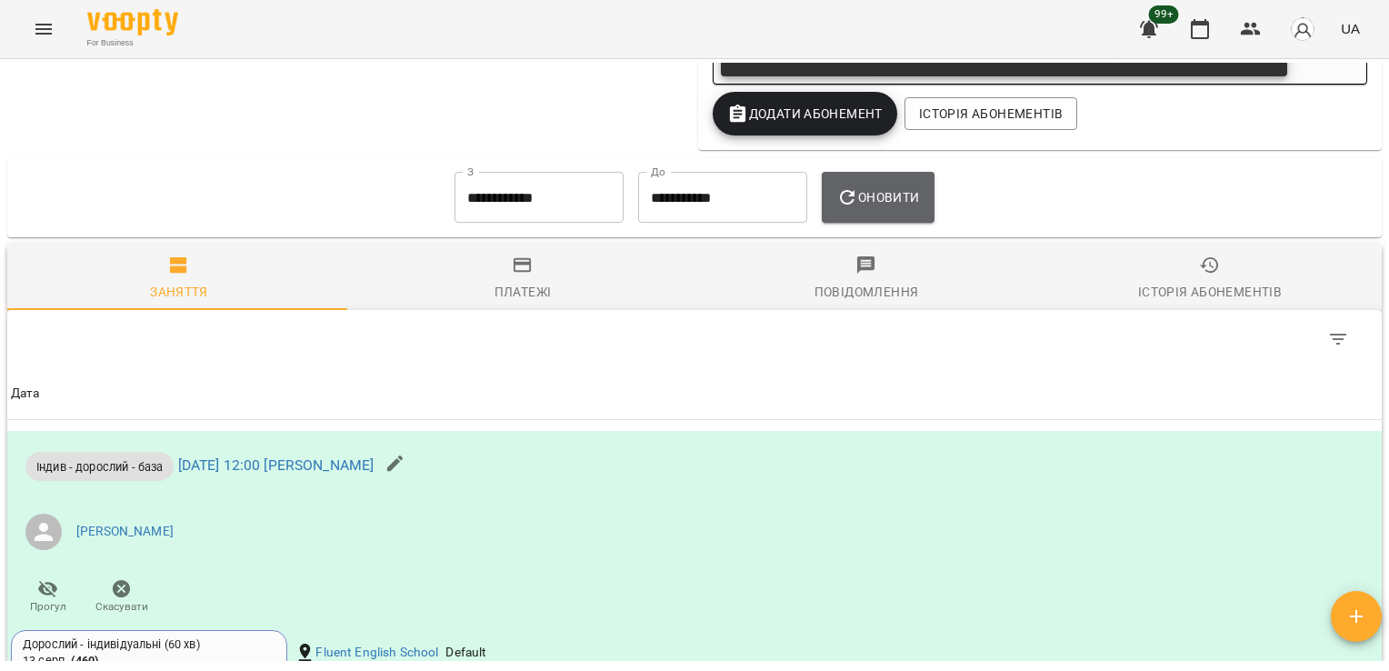
click at [932, 211] on button "Оновити" at bounding box center [878, 197] width 112 height 51
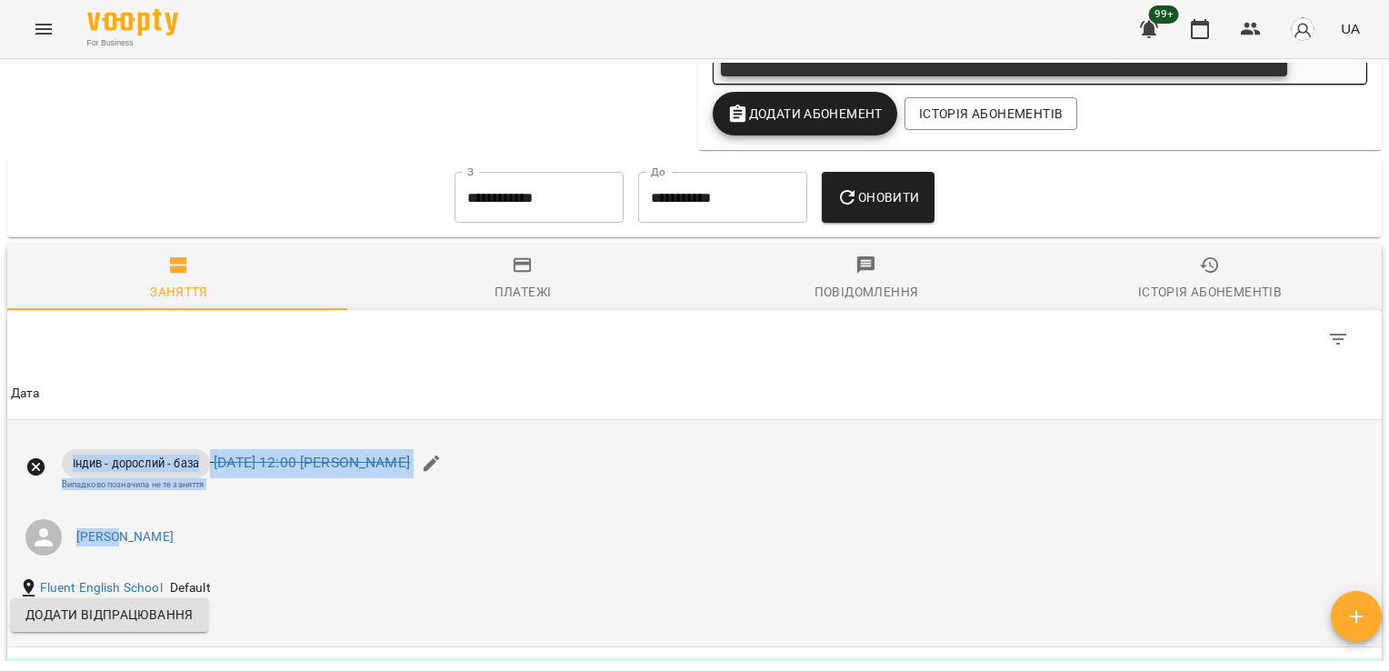
drag, startPoint x: 1352, startPoint y: 420, endPoint x: 1340, endPoint y: 446, distance: 28.9
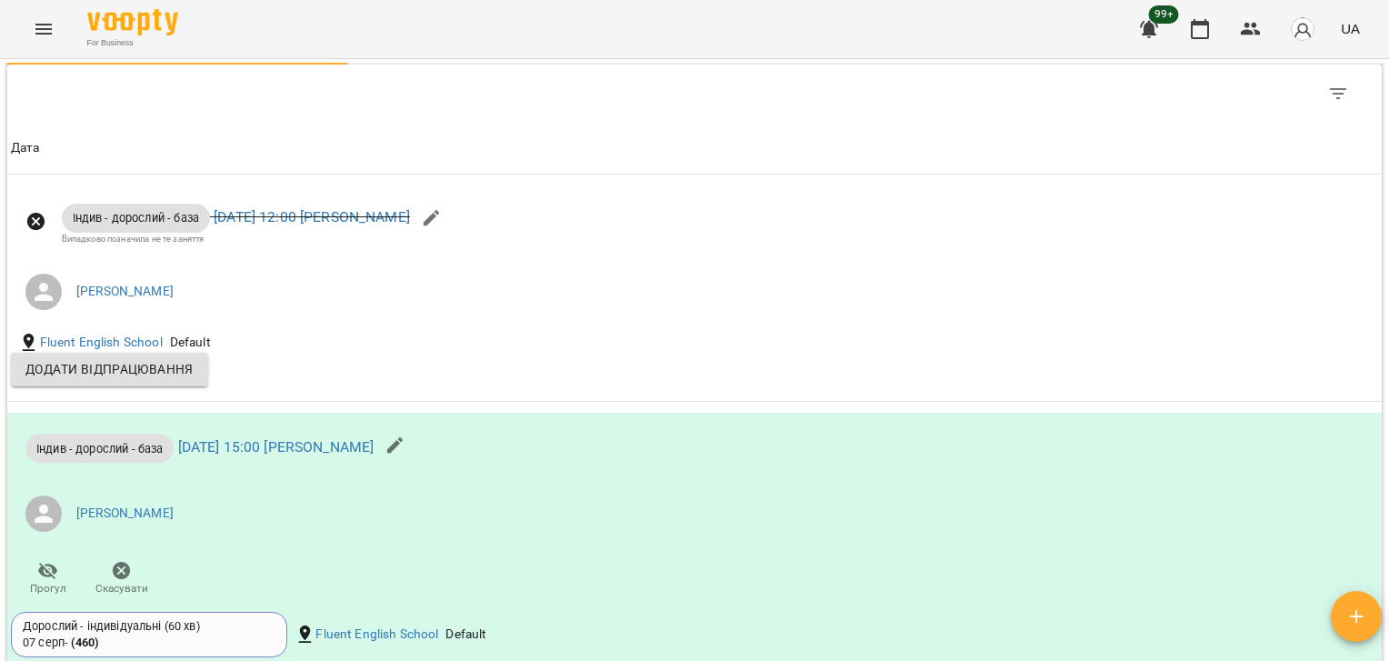
scroll to position [1502, 0]
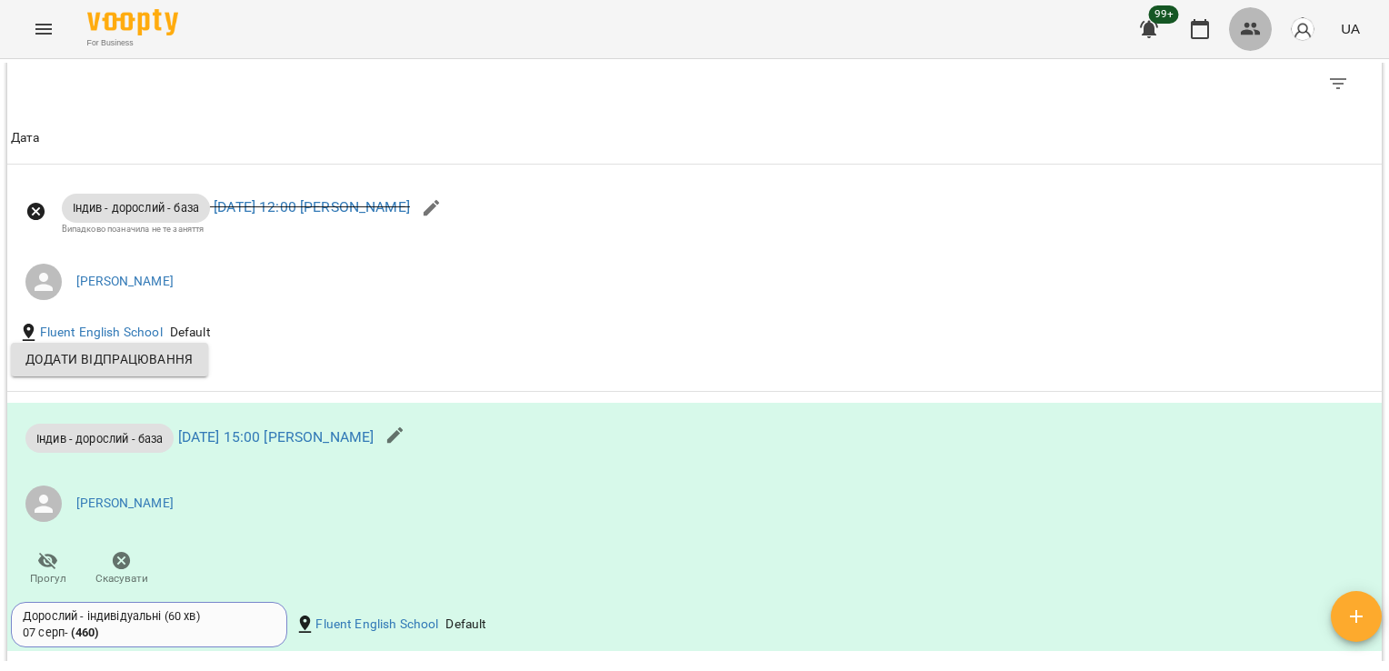
click at [1252, 40] on button "button" at bounding box center [1251, 29] width 44 height 44
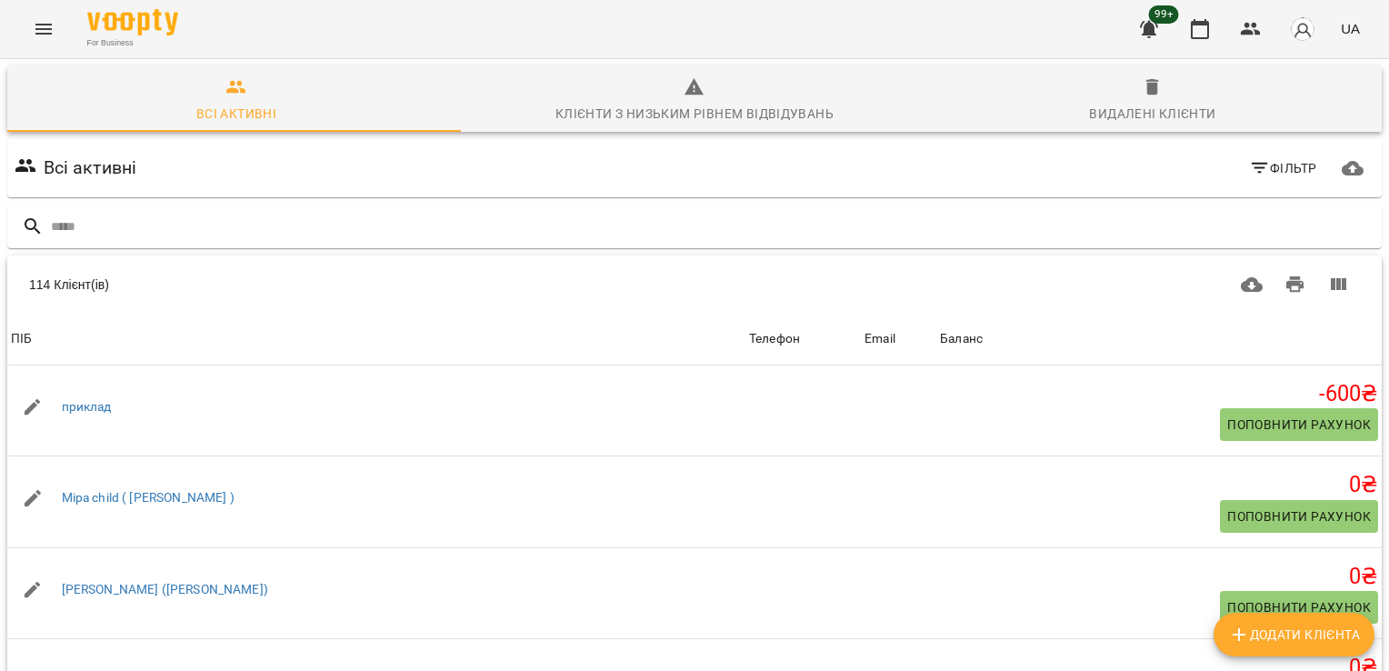
type input "*"
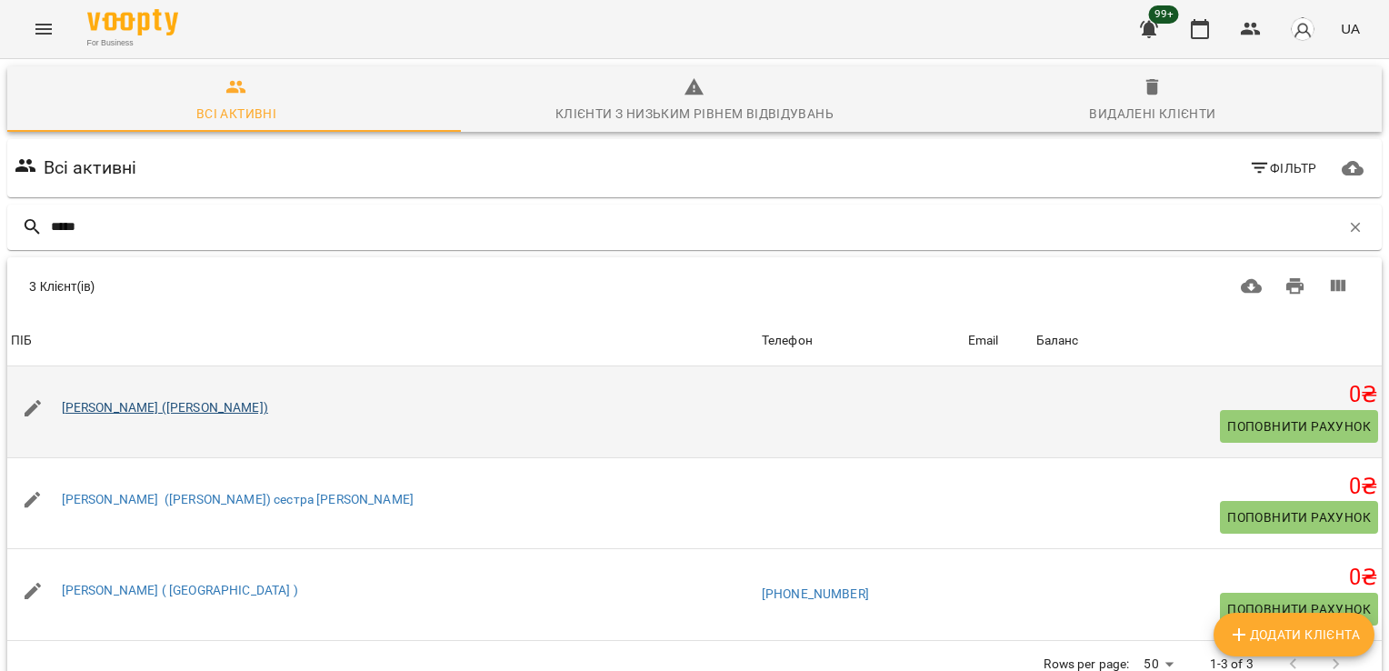
type input "*****"
click at [131, 402] on link "[PERSON_NAME] ([PERSON_NAME])" at bounding box center [165, 407] width 206 height 15
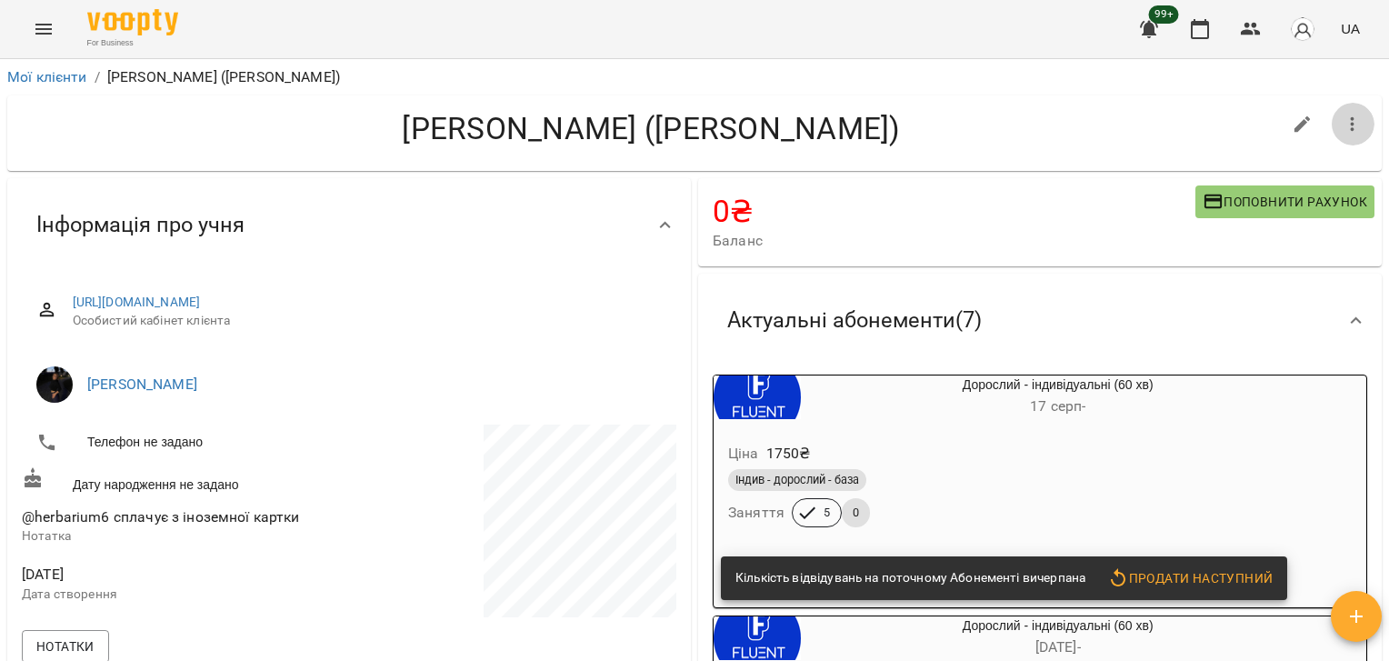
click at [1351, 128] on icon "button" at bounding box center [1353, 124] width 4 height 15
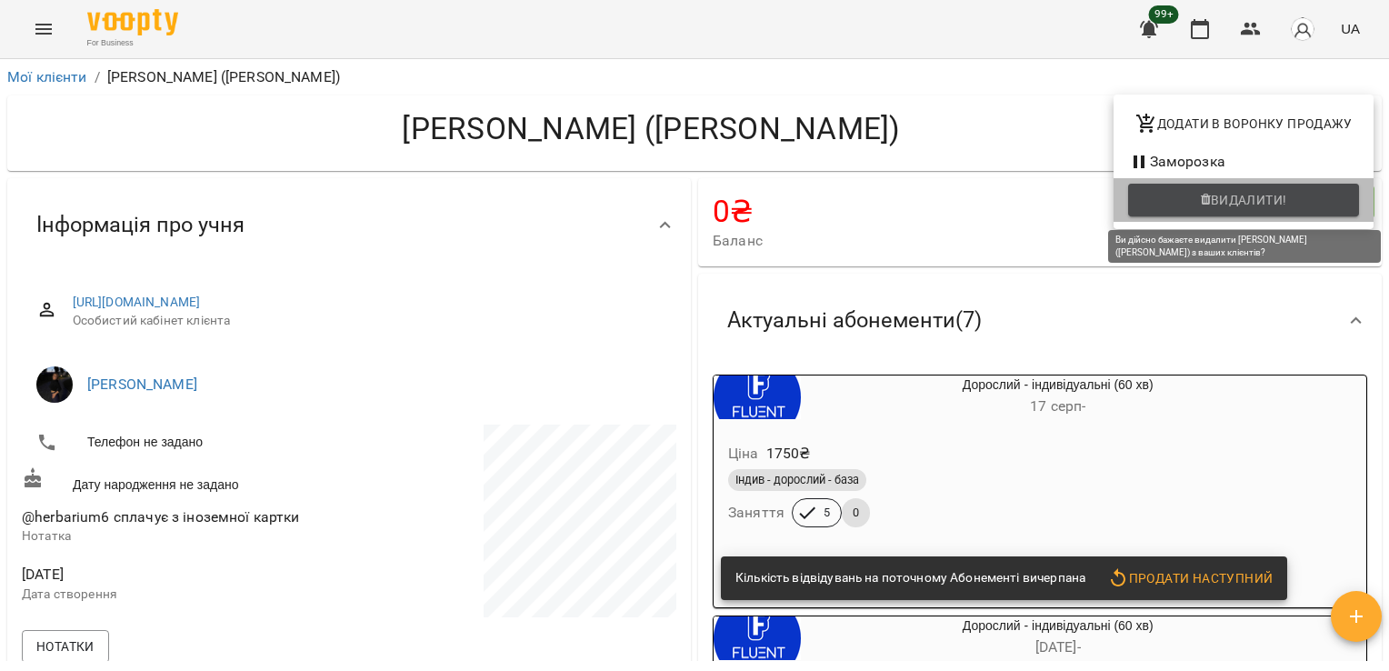
click at [1279, 205] on span "Видалити!" at bounding box center [1249, 200] width 76 height 22
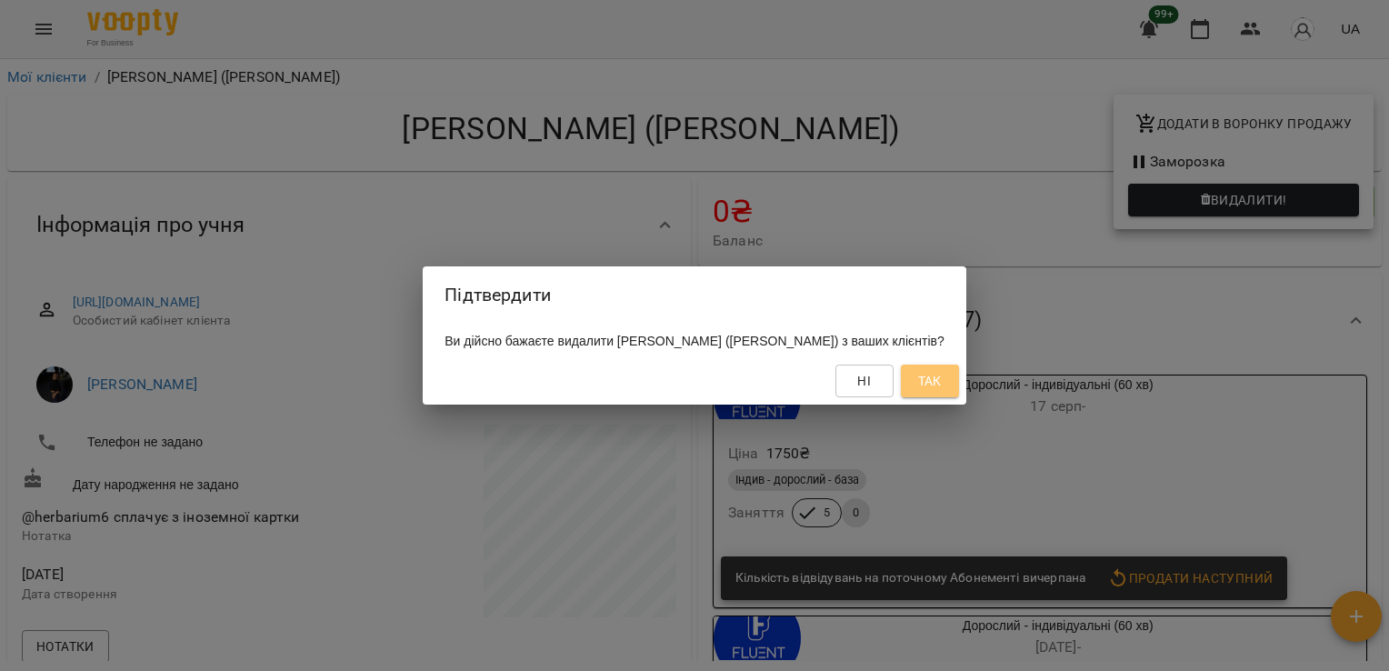
click at [918, 383] on span "Так" at bounding box center [930, 381] width 24 height 22
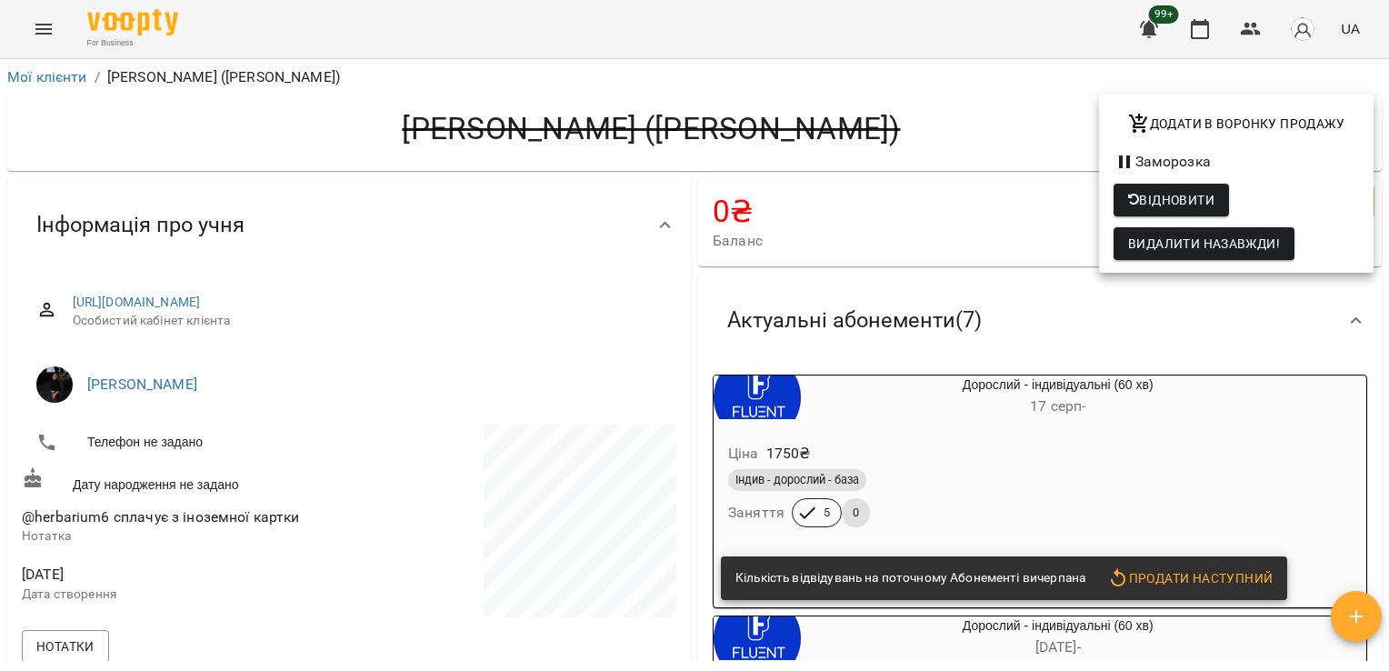
drag, startPoint x: 1379, startPoint y: 140, endPoint x: 1352, endPoint y: 486, distance: 346.6
click at [1352, 486] on div at bounding box center [694, 335] width 1389 height 671
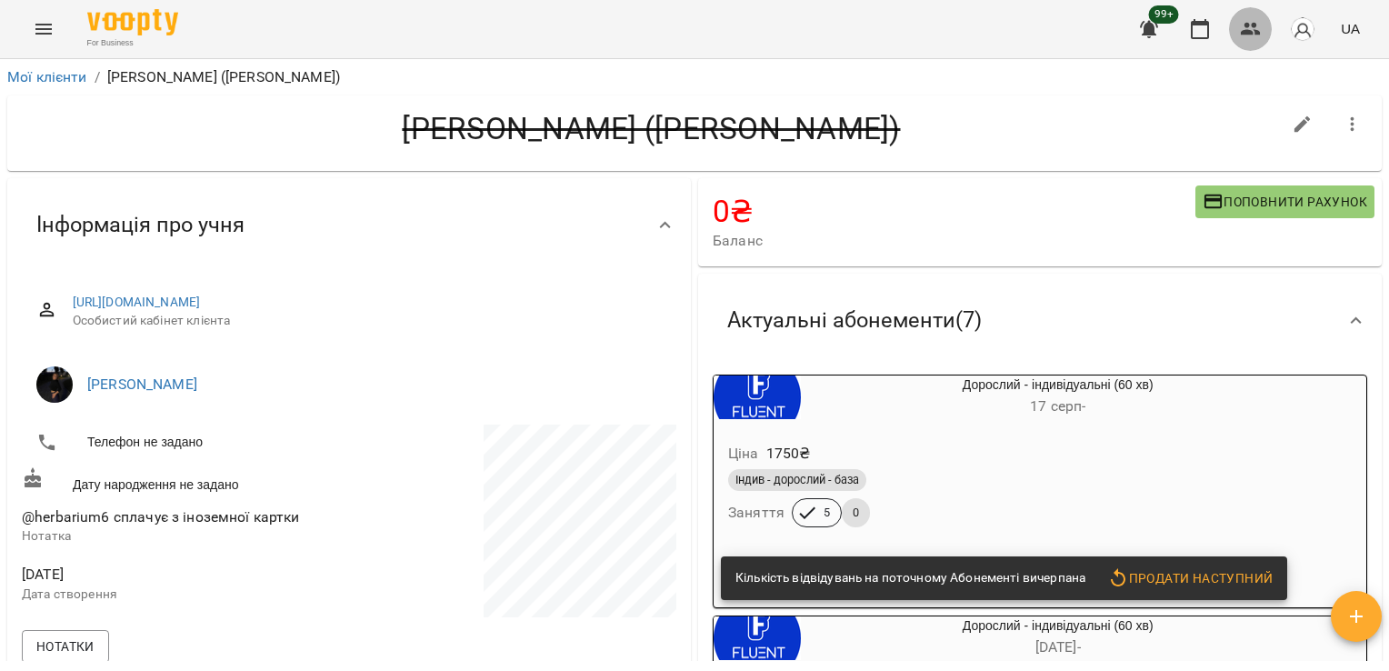
click at [1266, 27] on button "button" at bounding box center [1251, 29] width 44 height 44
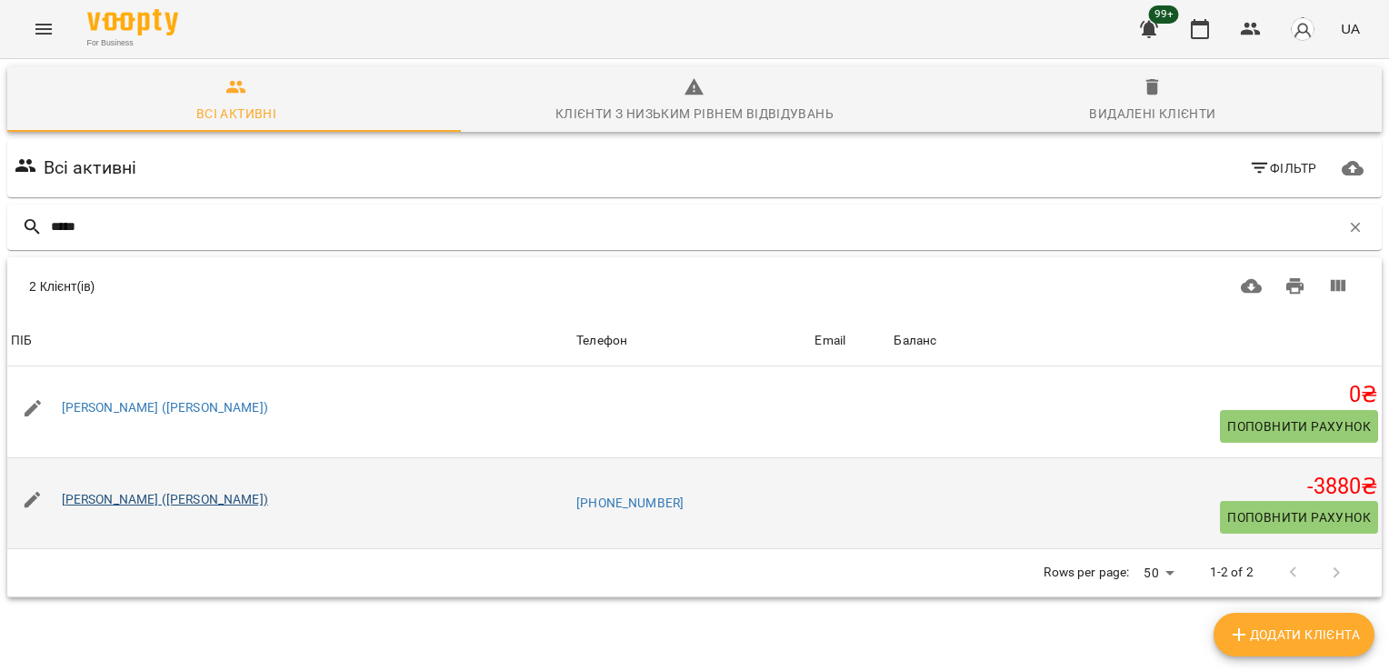
type input "*****"
click at [125, 498] on link "[PERSON_NAME] ([PERSON_NAME])" at bounding box center [165, 499] width 206 height 15
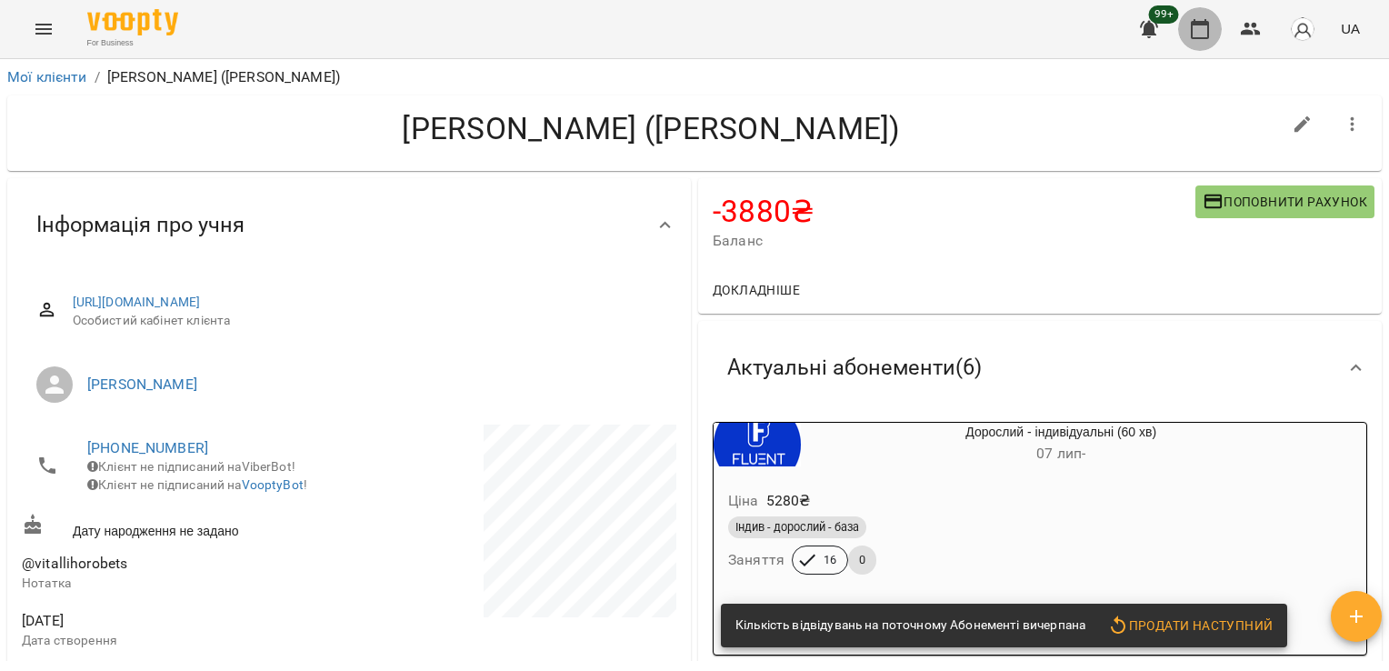
click at [1205, 16] on button "button" at bounding box center [1200, 29] width 44 height 44
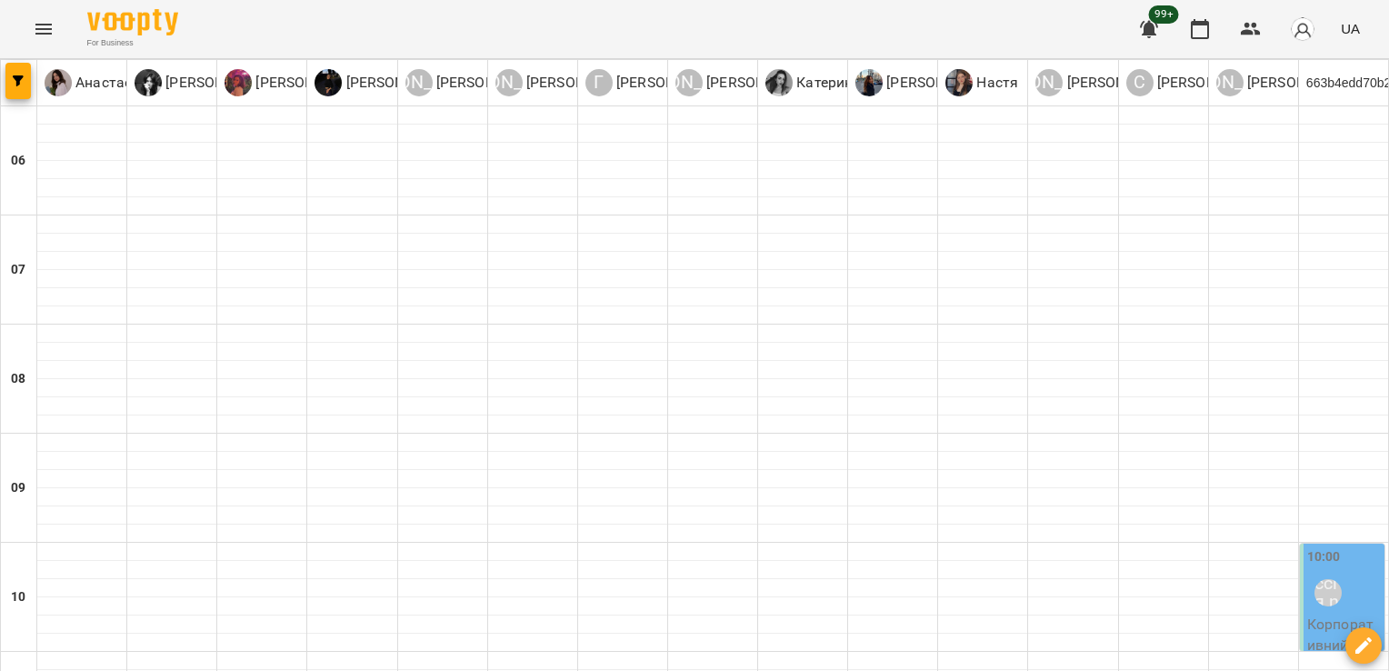
type input "**********"
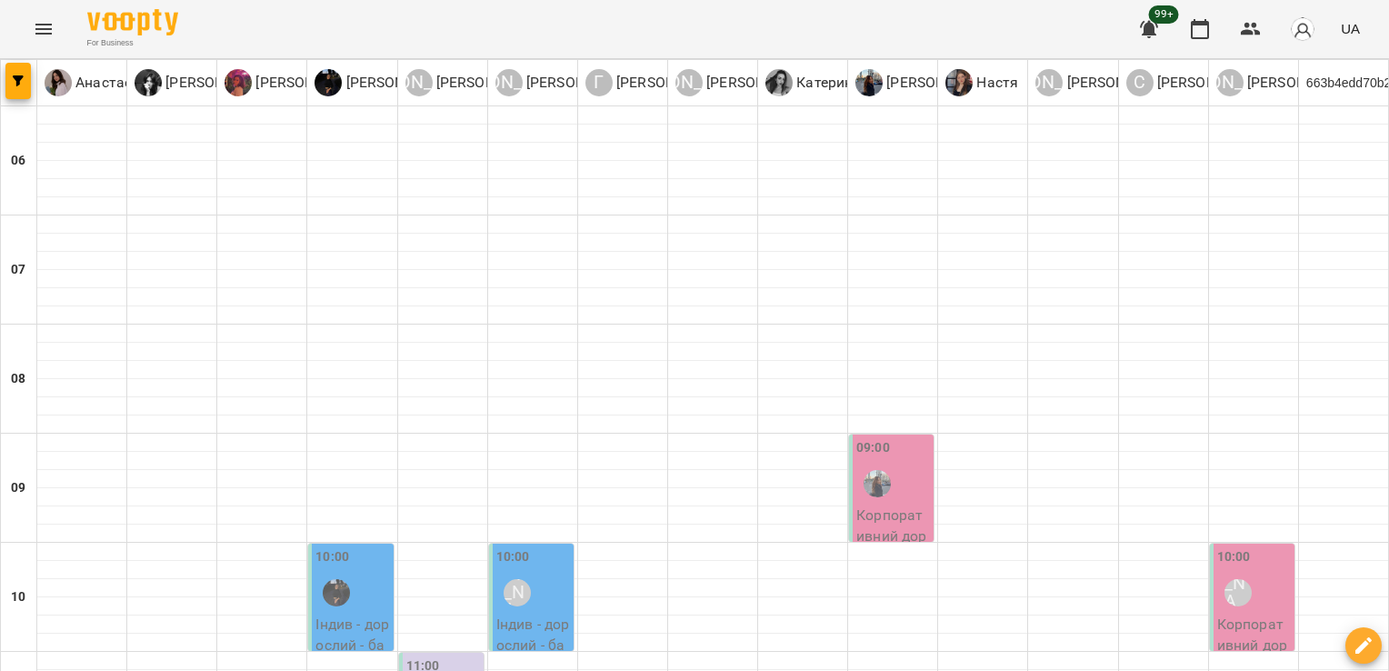
scroll to position [213, 0]
click at [362, 547] on div "10:00" at bounding box center [352, 580] width 74 height 66
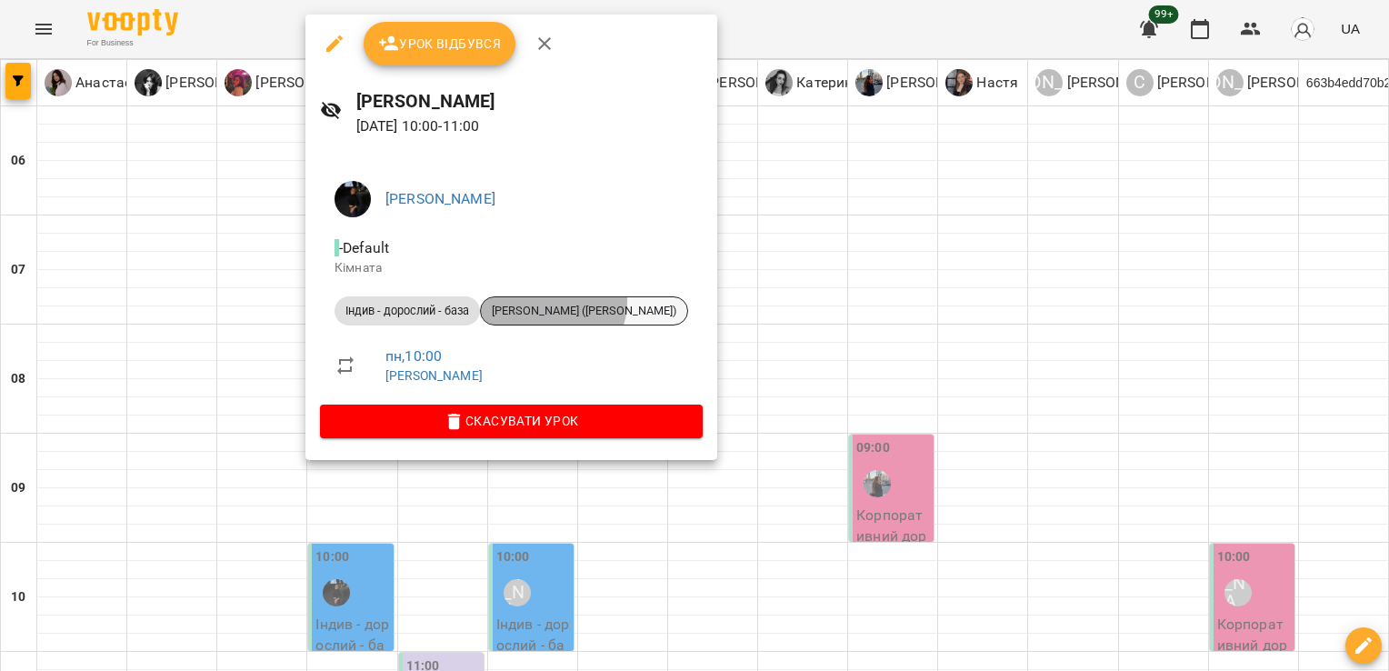
click at [554, 301] on div "[PERSON_NAME] ([PERSON_NAME])" at bounding box center [584, 310] width 208 height 29
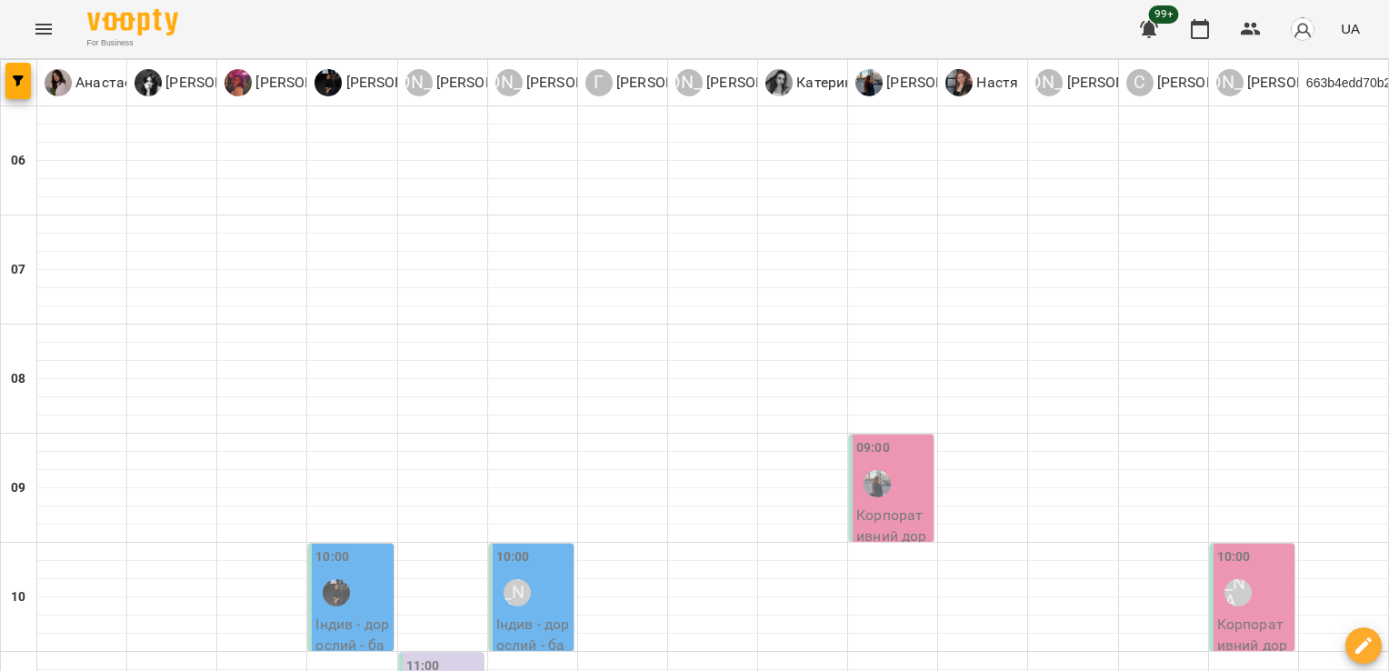
scroll to position [258, 0]
click at [550, 547] on div "10:00 [PERSON_NAME]" at bounding box center [533, 580] width 74 height 66
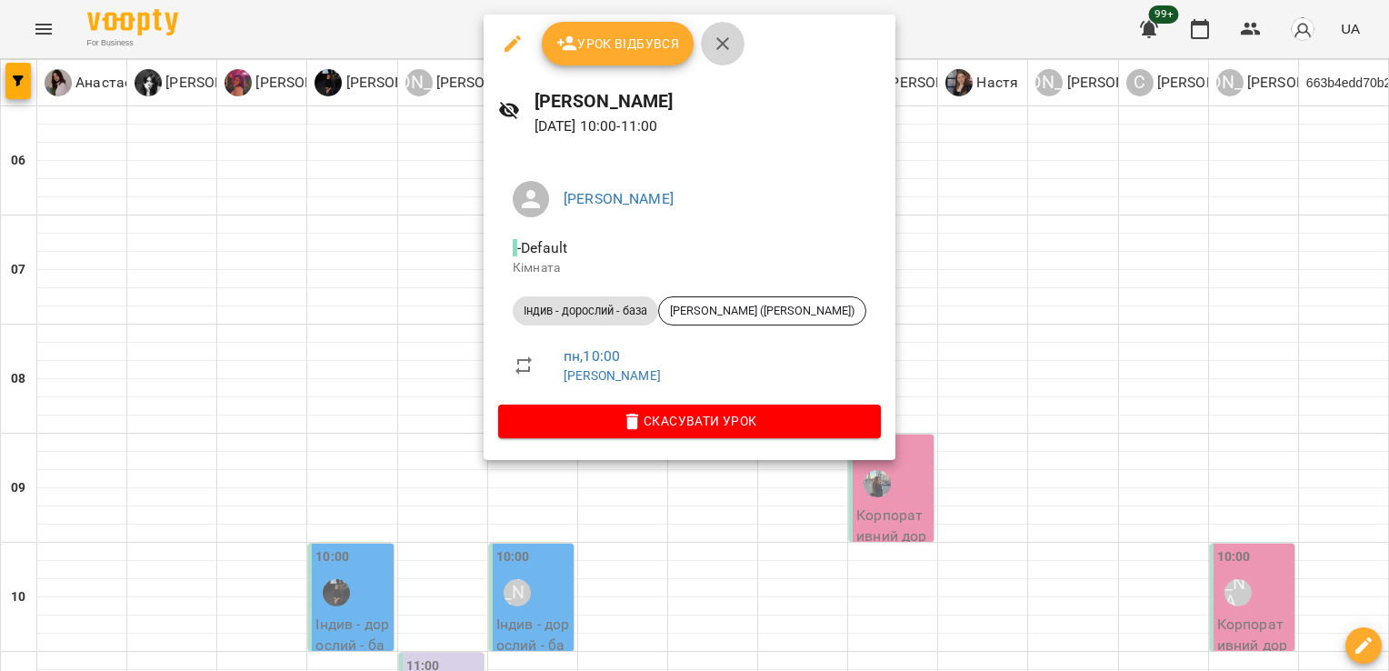
click at [721, 42] on icon "button" at bounding box center [722, 43] width 13 height 13
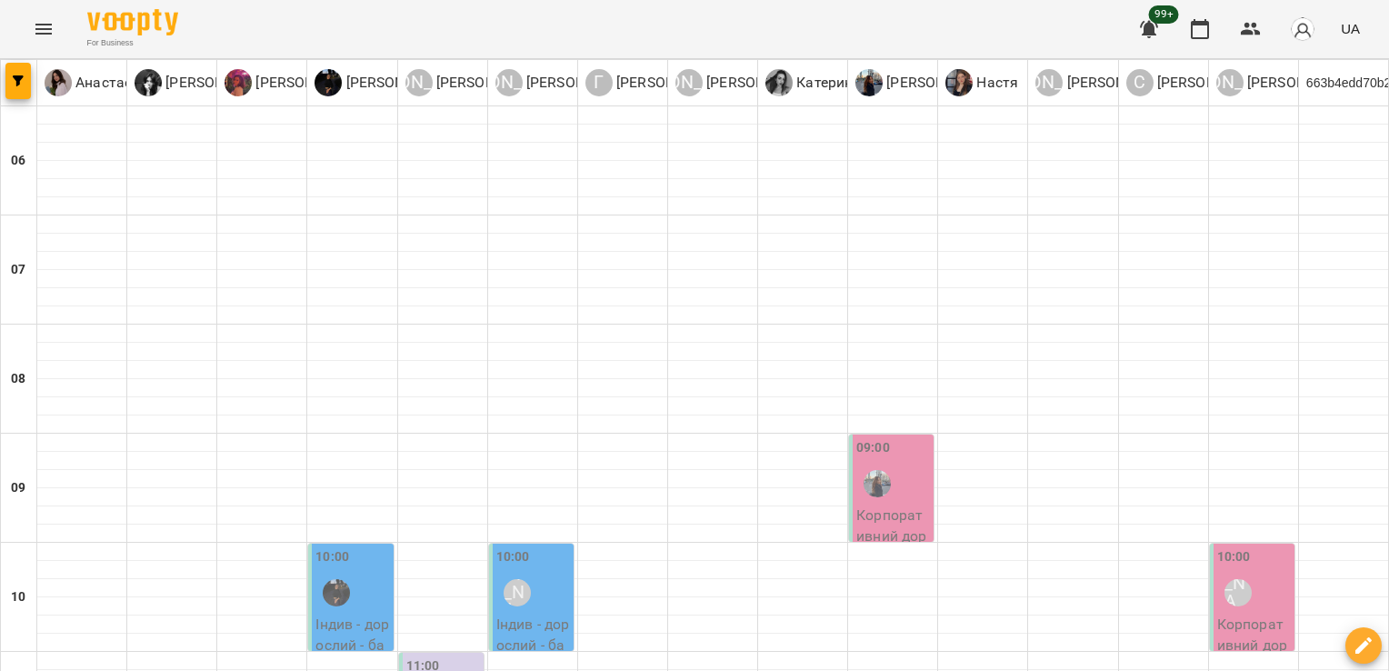
click at [546, 547] on div "10:00 [PERSON_NAME]" at bounding box center [533, 580] width 74 height 66
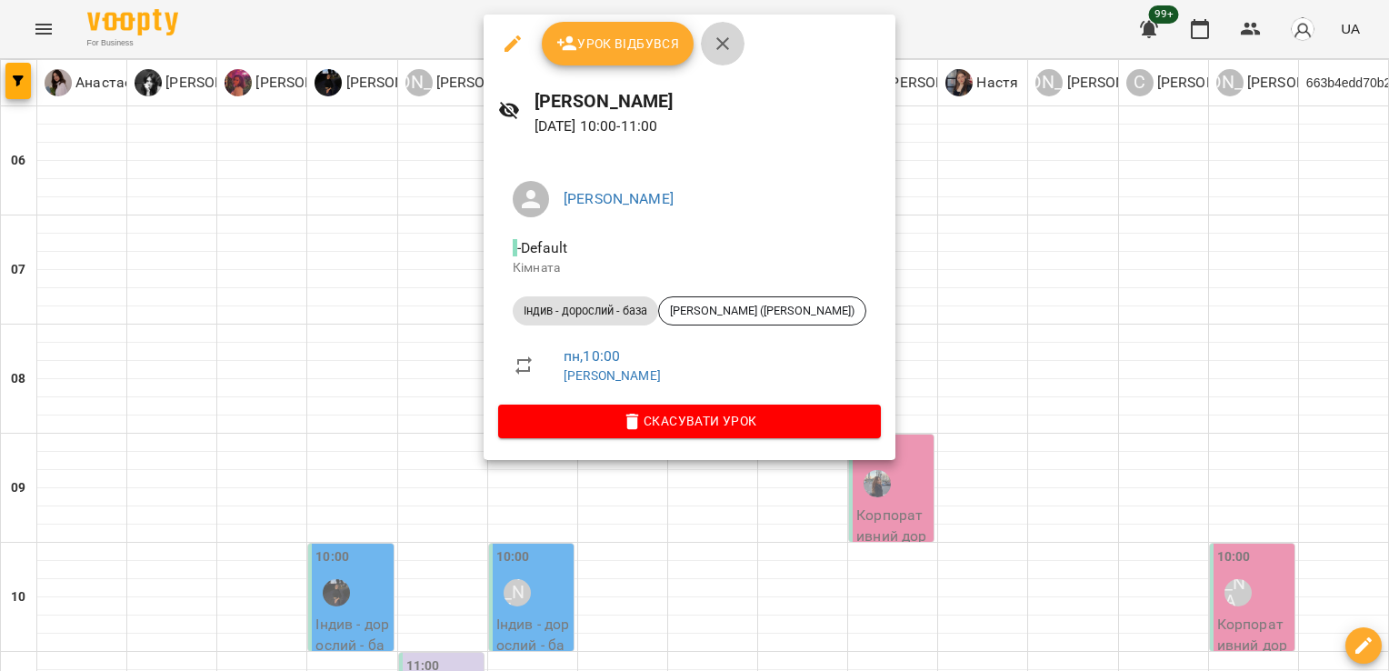
click at [722, 42] on icon "button" at bounding box center [722, 43] width 13 height 13
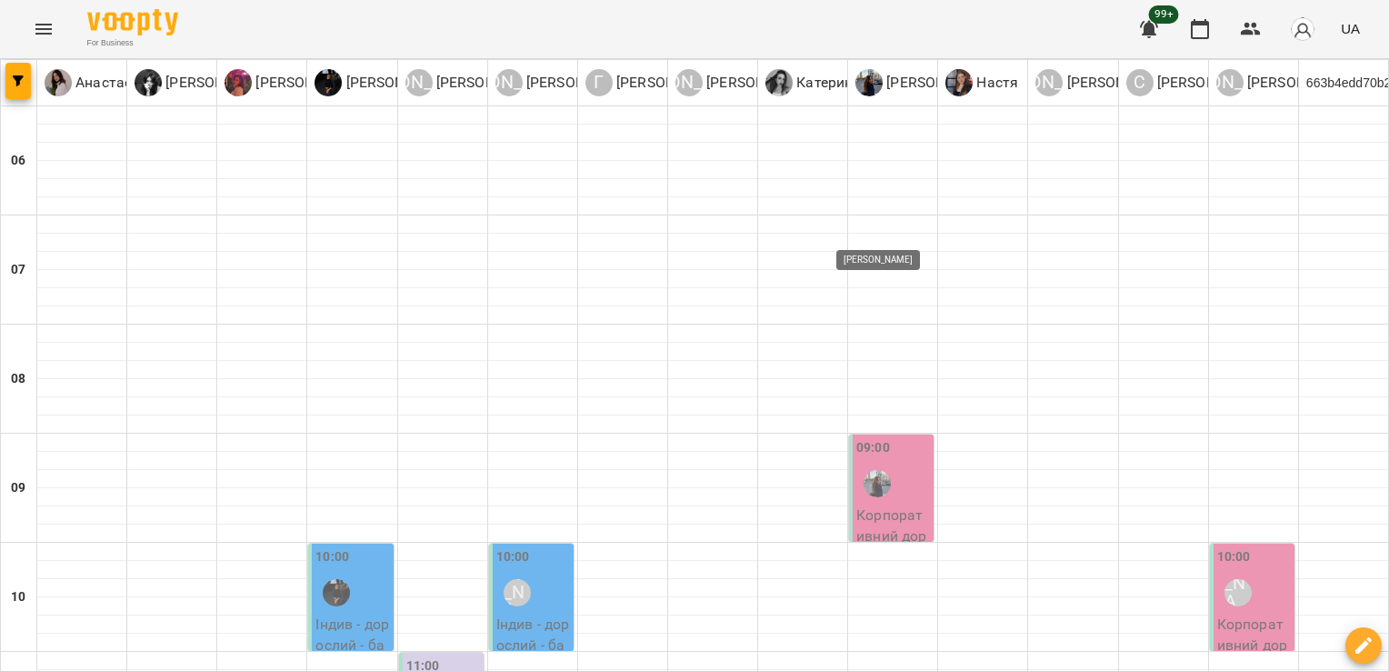
click at [866, 470] on img "Олександра" at bounding box center [877, 483] width 27 height 27
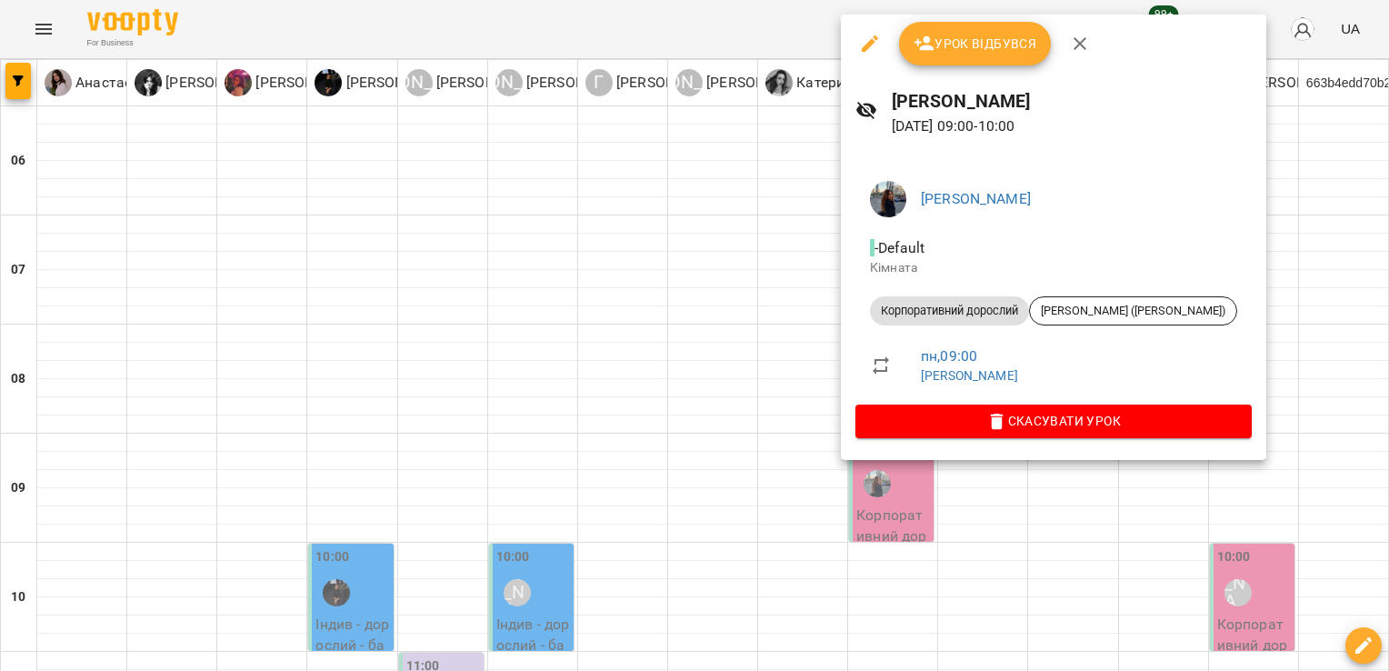
click at [1077, 33] on icon "button" at bounding box center [1080, 44] width 22 height 22
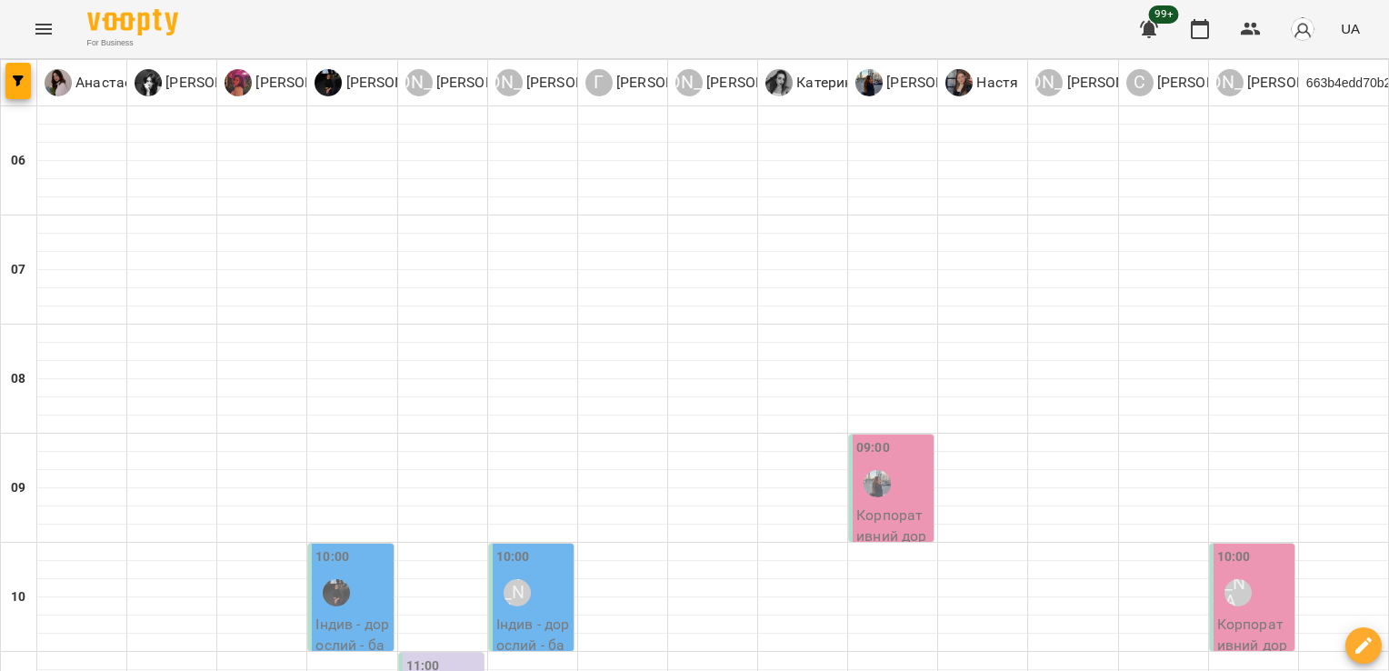
click at [1247, 572] on div "[PERSON_NAME] 1" at bounding box center [1238, 593] width 42 height 42
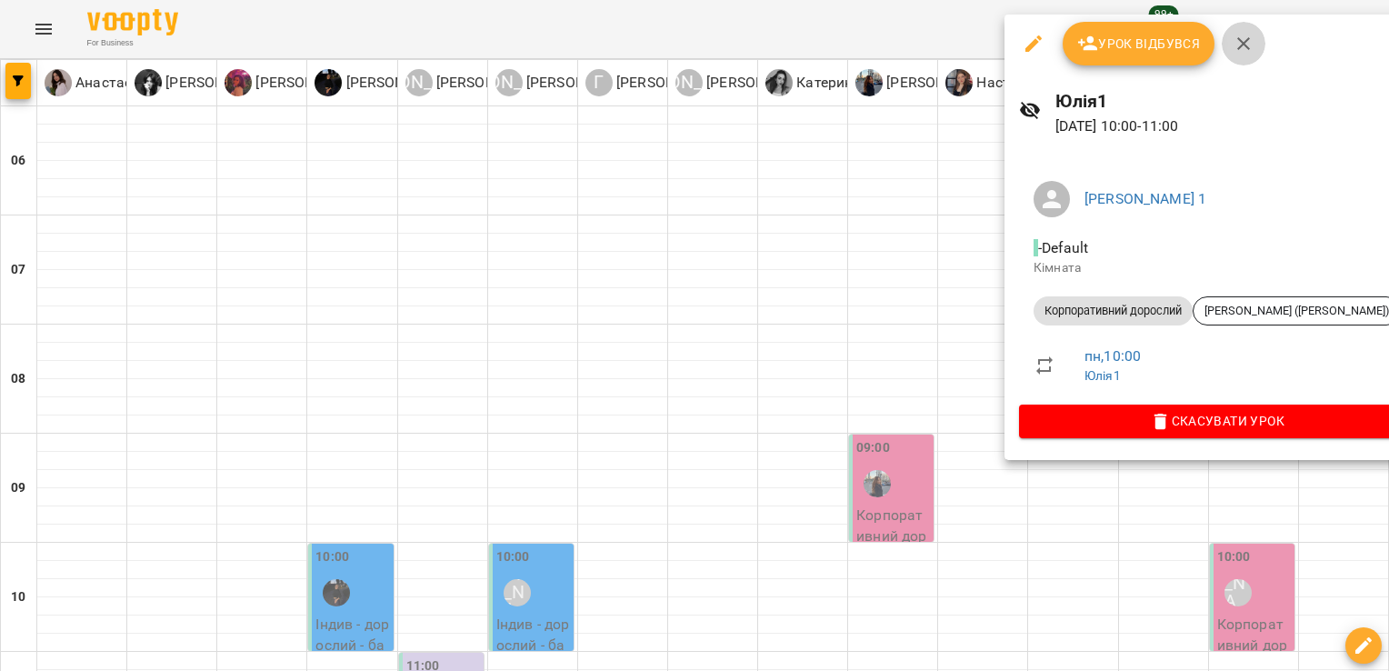
click at [1240, 38] on icon "button" at bounding box center [1244, 44] width 22 height 22
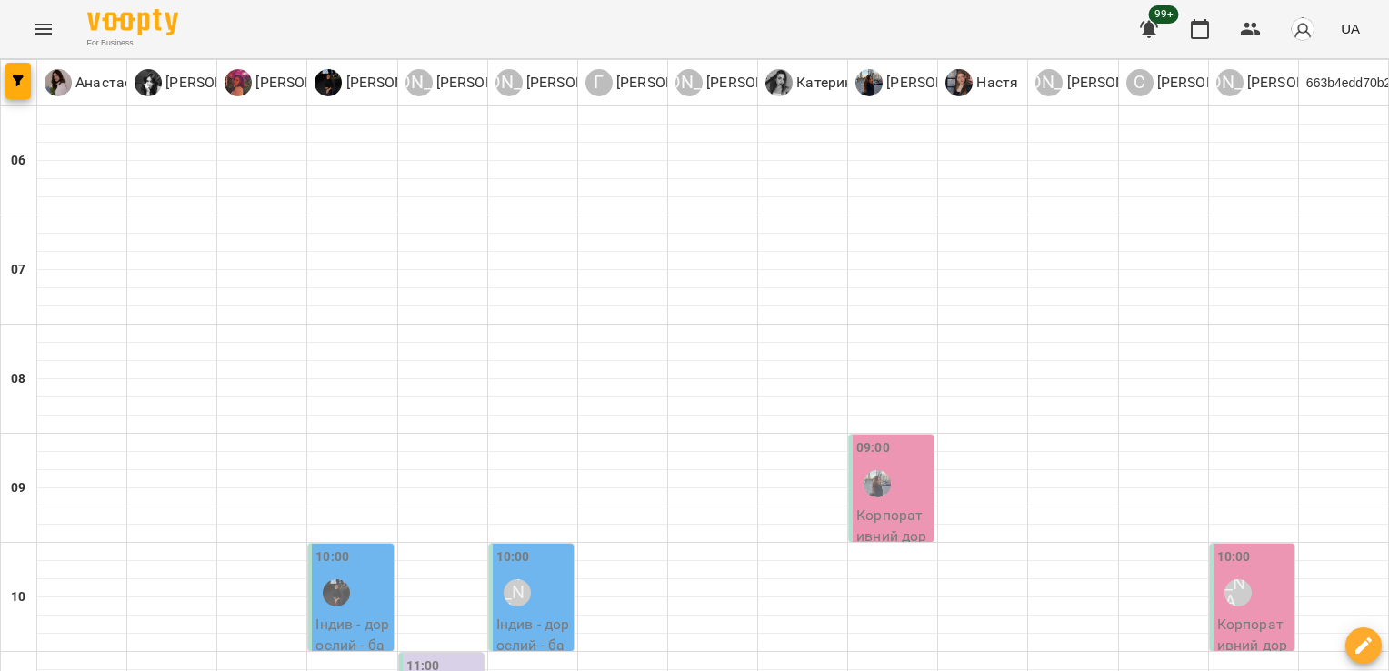
click at [1241, 572] on div "[PERSON_NAME] 1" at bounding box center [1238, 593] width 42 height 42
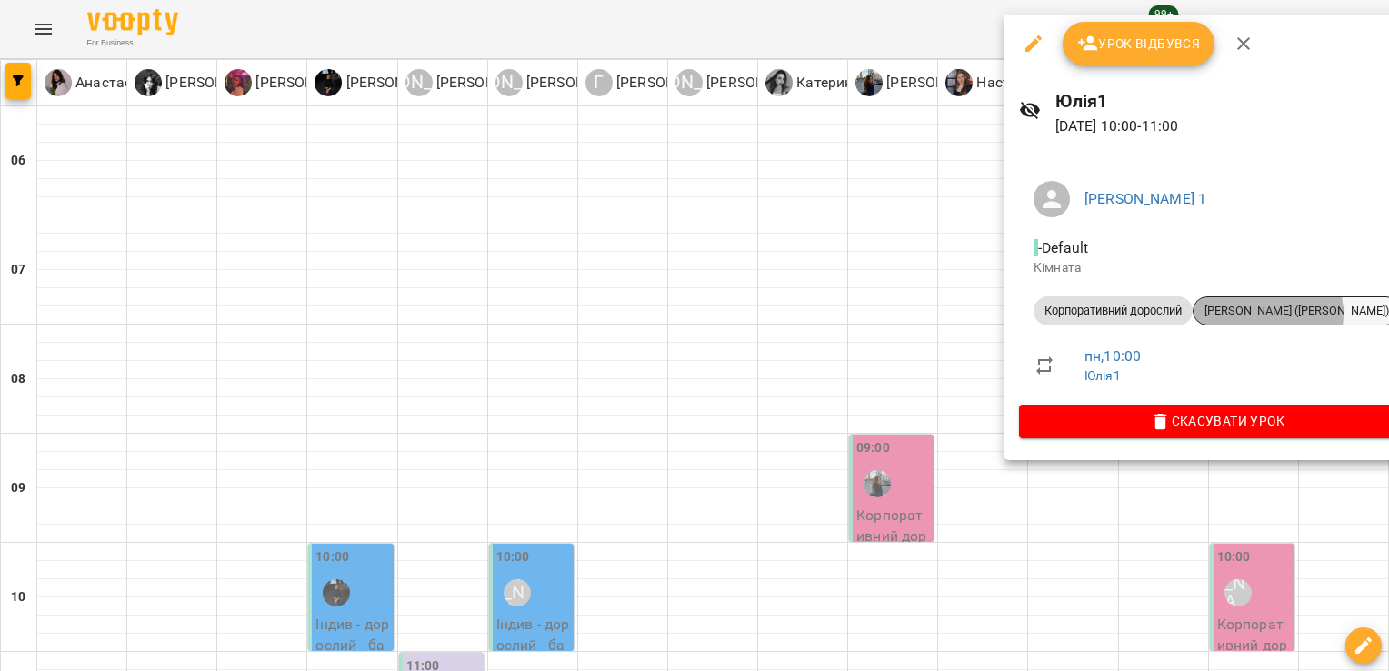
click at [1267, 314] on span "[PERSON_NAME] ([PERSON_NAME])" at bounding box center [1297, 311] width 206 height 16
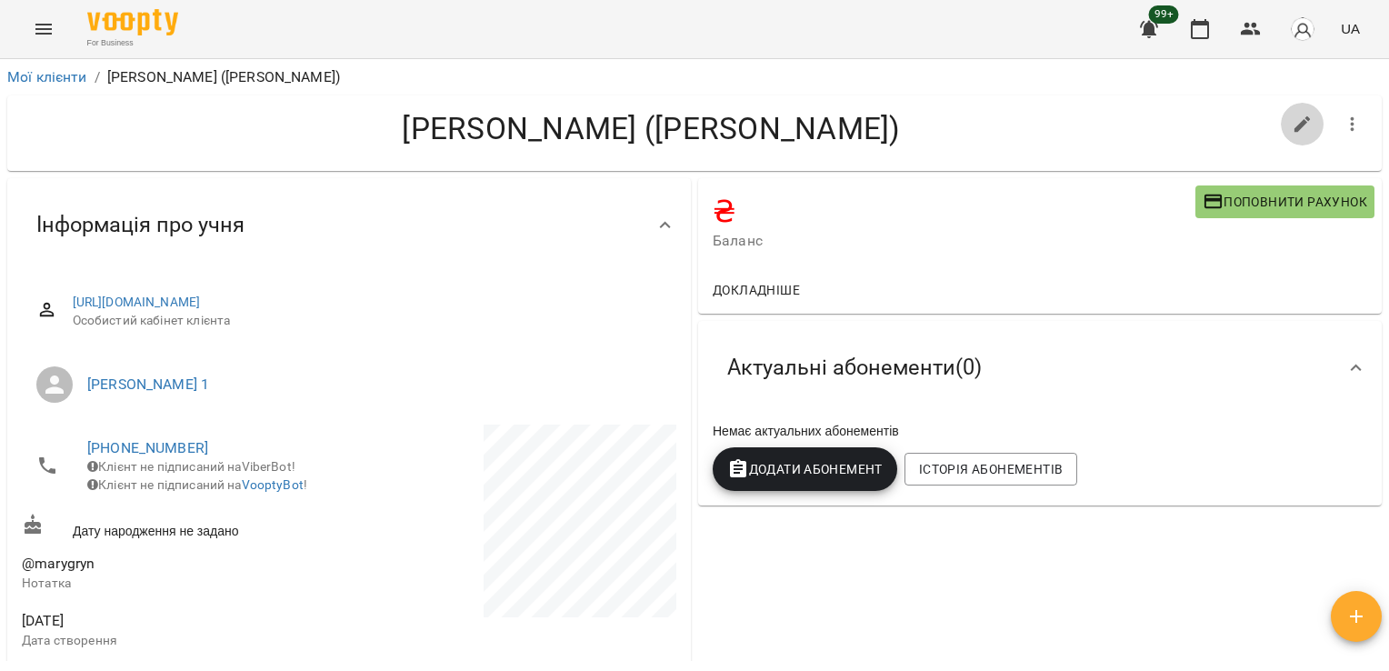
click at [1292, 127] on icon "button" at bounding box center [1303, 125] width 22 height 22
select select "**"
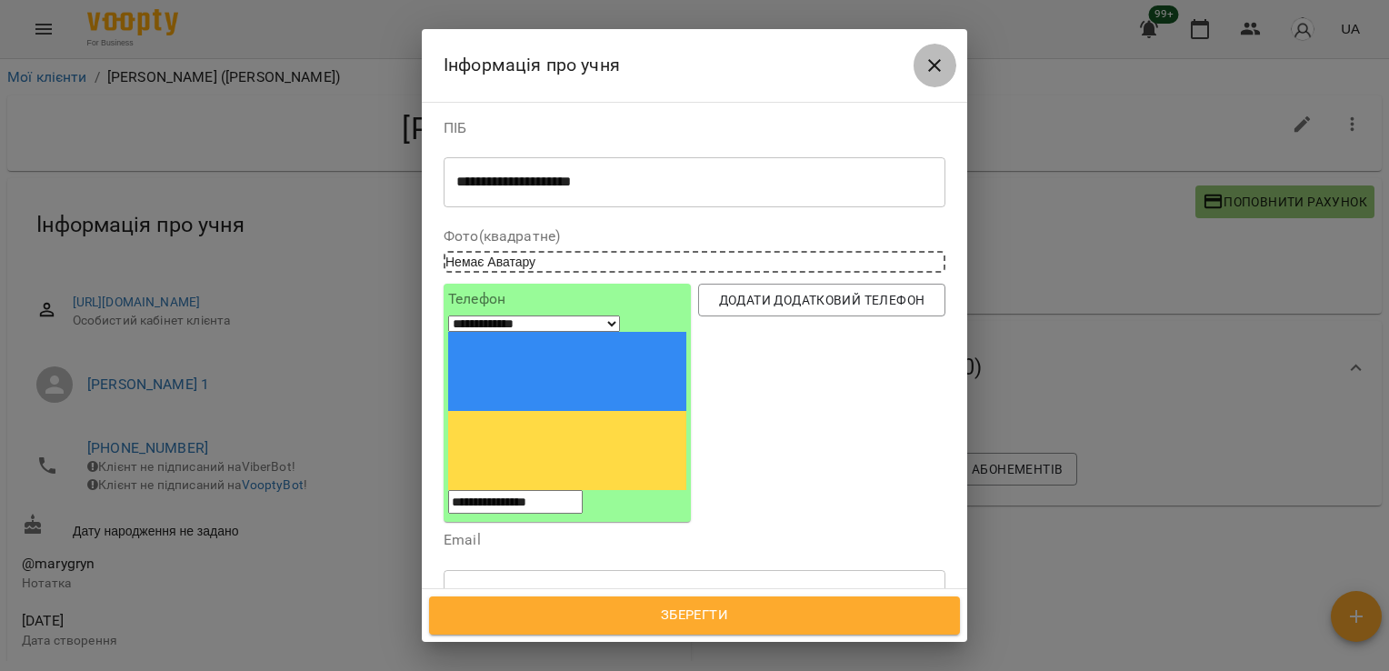
click at [949, 66] on button "Close" at bounding box center [935, 66] width 44 height 44
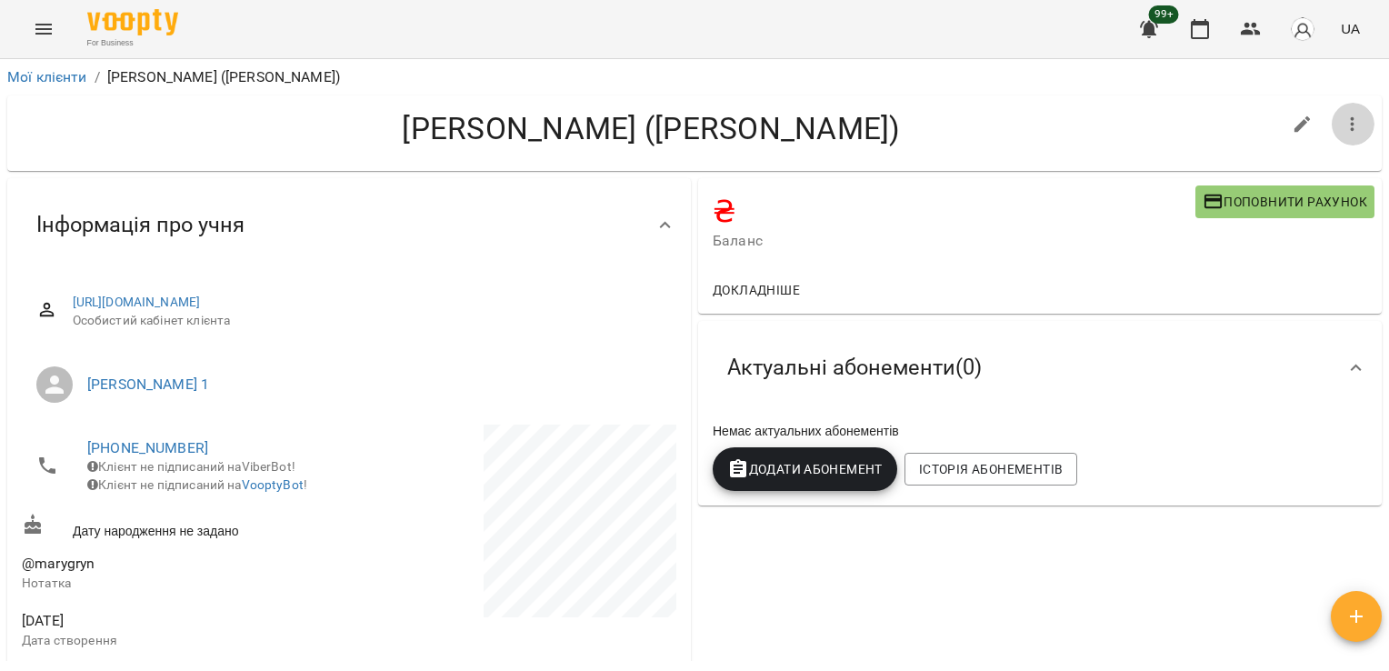
click at [1335, 111] on button "button" at bounding box center [1353, 125] width 44 height 44
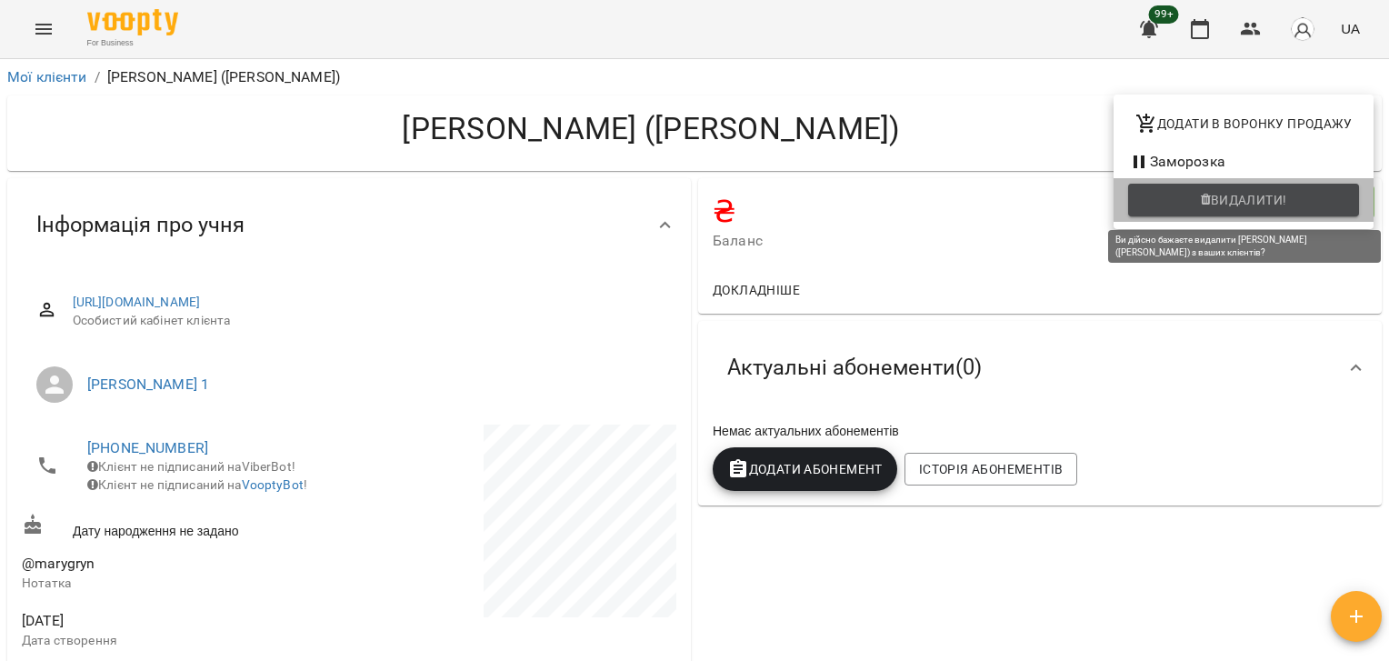
click at [1218, 215] on button "Видалити!" at bounding box center [1243, 200] width 231 height 33
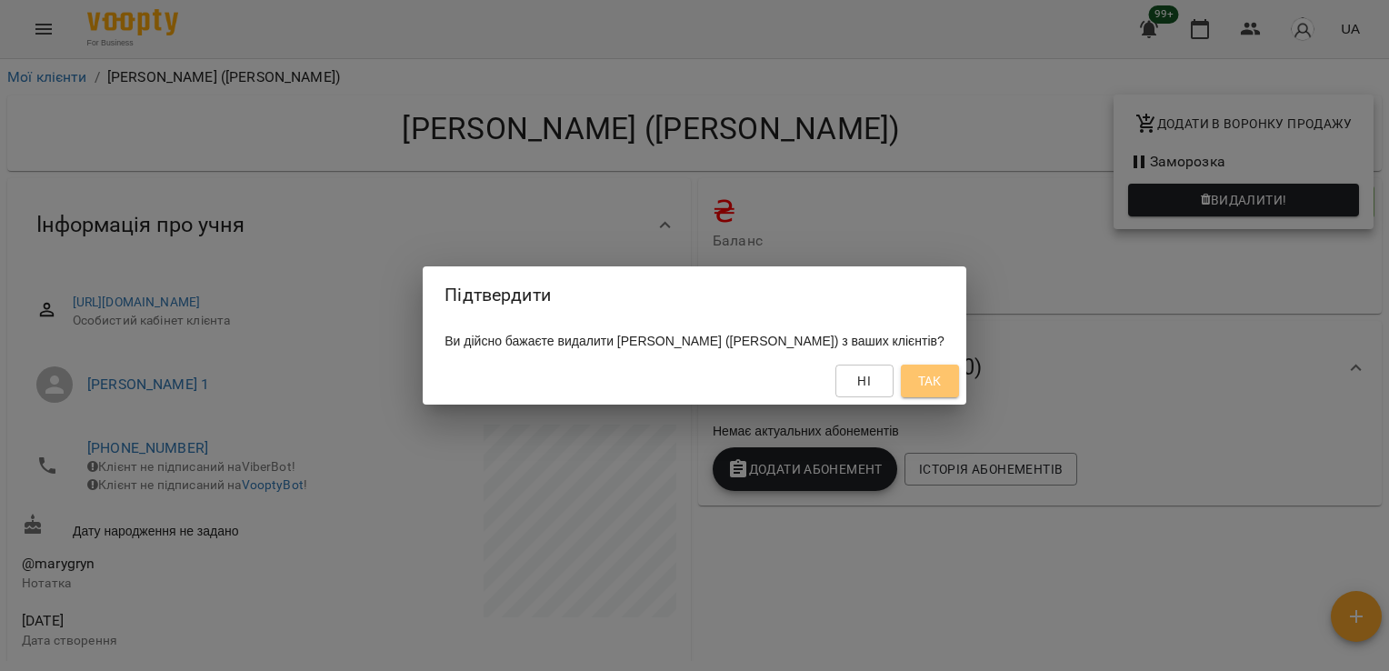
click at [924, 379] on span "Так" at bounding box center [930, 381] width 24 height 22
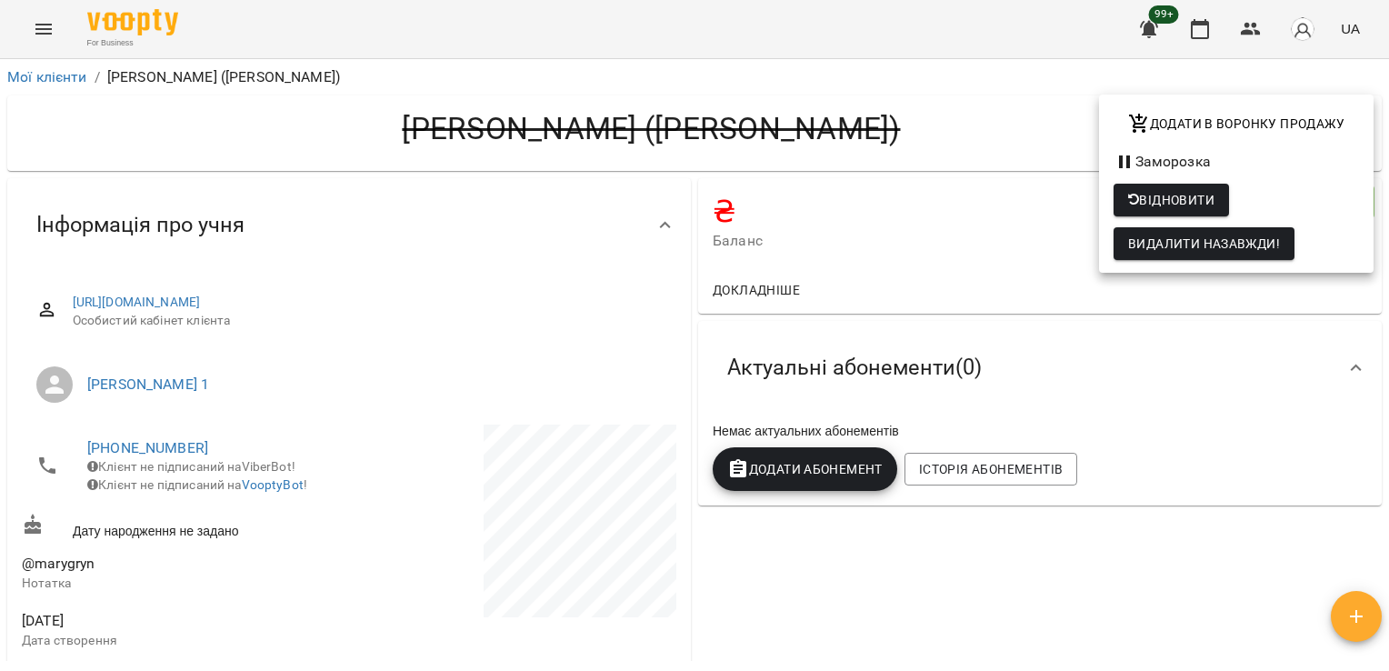
drag, startPoint x: 1377, startPoint y: 133, endPoint x: 1388, endPoint y: 482, distance: 349.3
click at [1388, 482] on html "**********" at bounding box center [694, 365] width 1389 height 730
drag, startPoint x: 1380, startPoint y: 207, endPoint x: 1349, endPoint y: 460, distance: 254.6
click at [1349, 460] on div at bounding box center [694, 335] width 1389 height 671
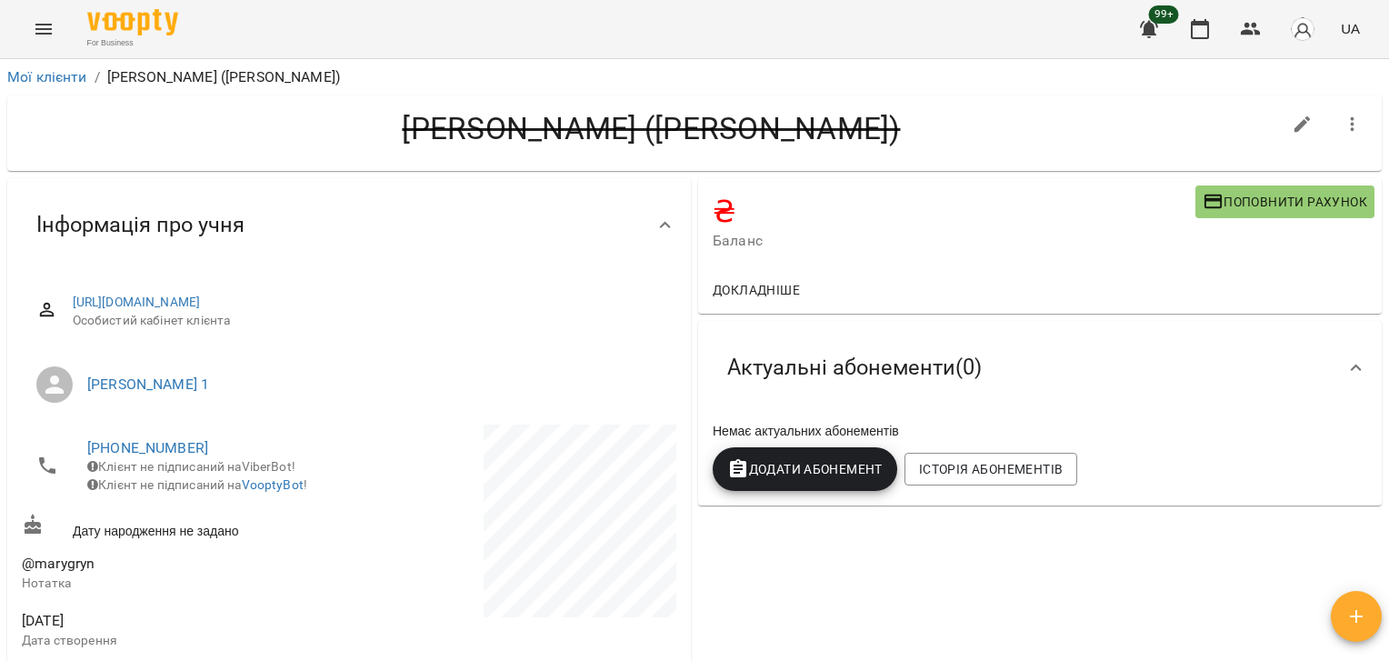
click at [1240, 551] on div "₴ Баланс Поповнити рахунок Докладніше Актуальні абонементи ( 0 ) Немає актуальн…" at bounding box center [1040, 551] width 691 height 753
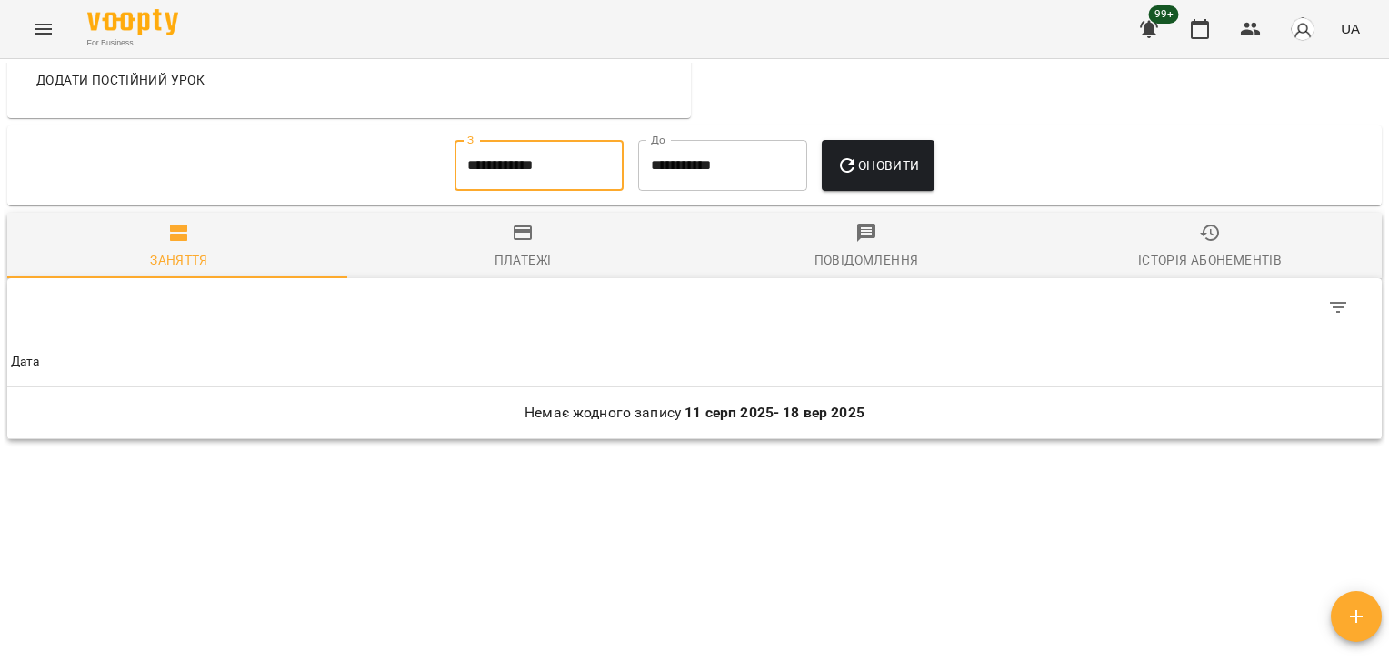
click at [535, 163] on input "**********" at bounding box center [539, 165] width 169 height 51
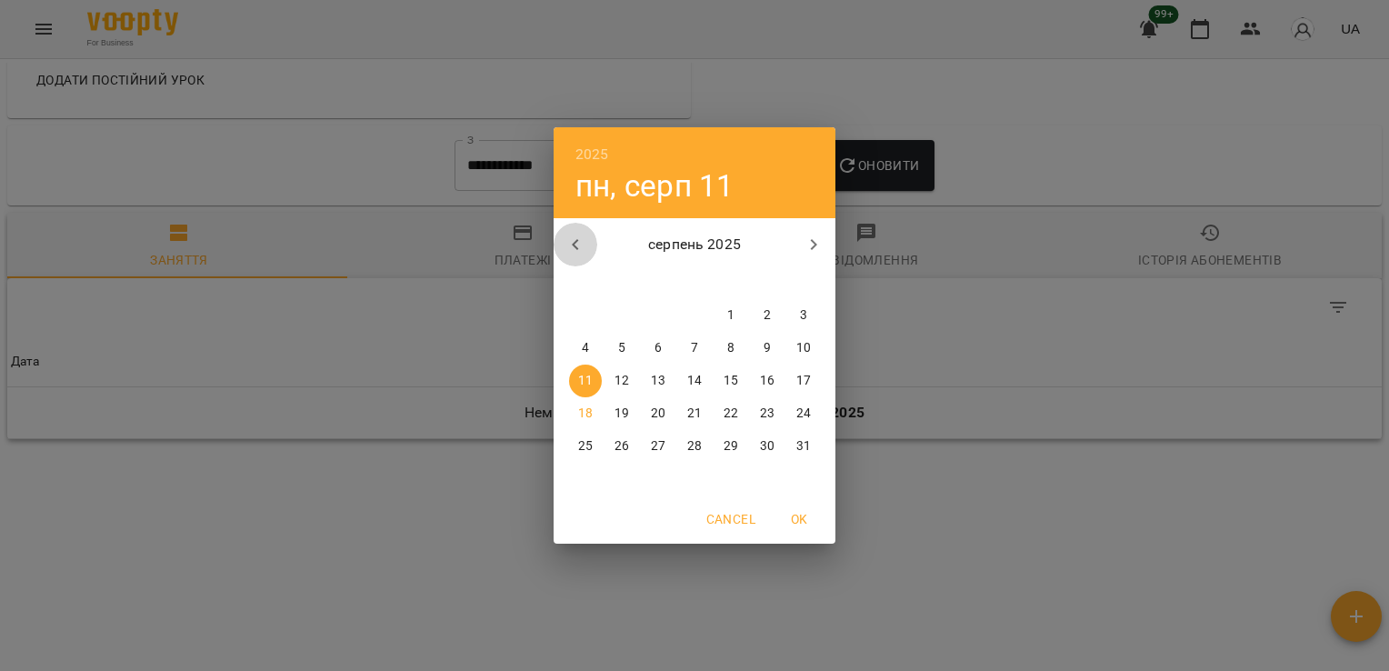
click at [585, 239] on icon "button" at bounding box center [576, 245] width 22 height 22
click at [804, 318] on p "1" at bounding box center [803, 315] width 7 height 18
type input "**********"
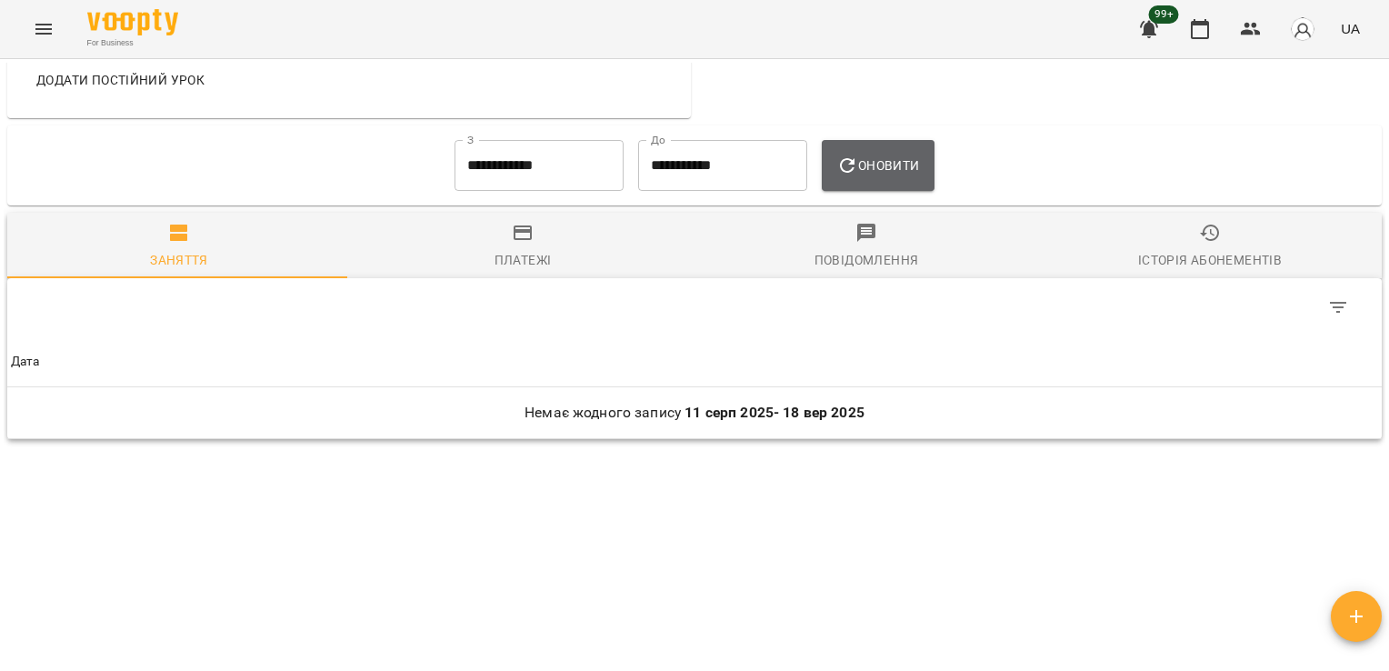
click at [895, 159] on span "Оновити" at bounding box center [877, 166] width 83 height 22
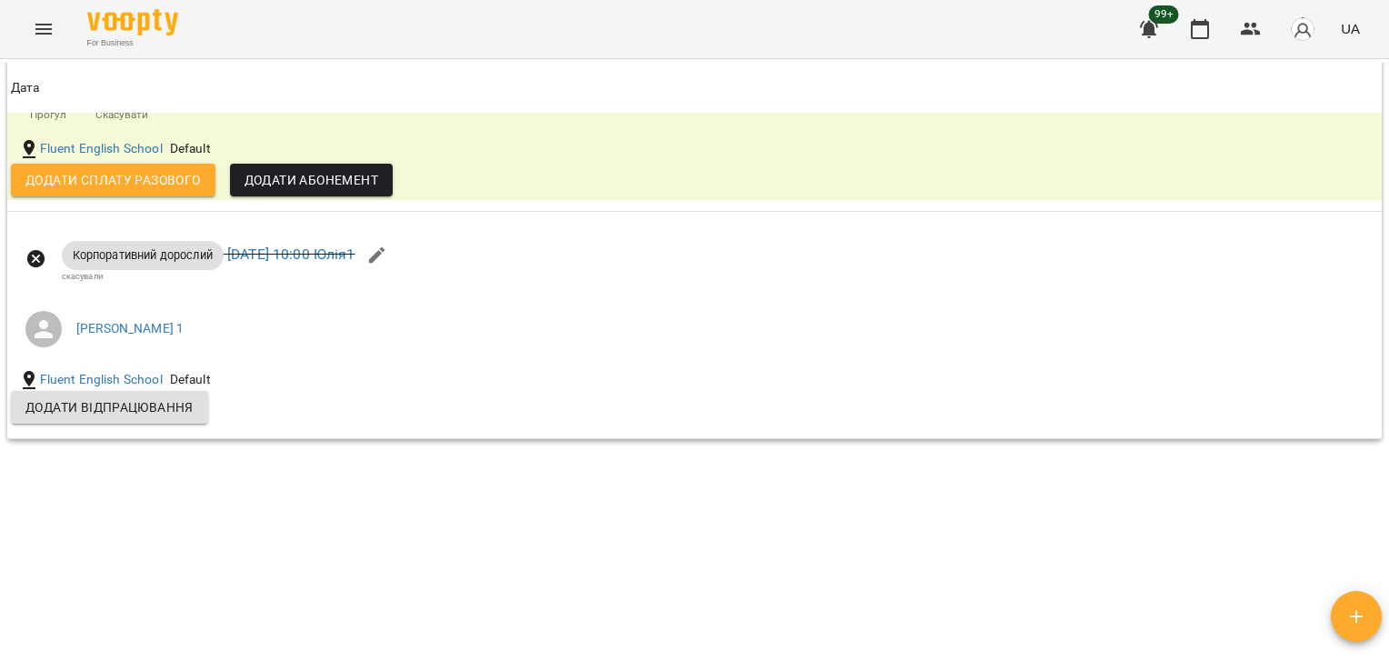
scroll to position [0, 0]
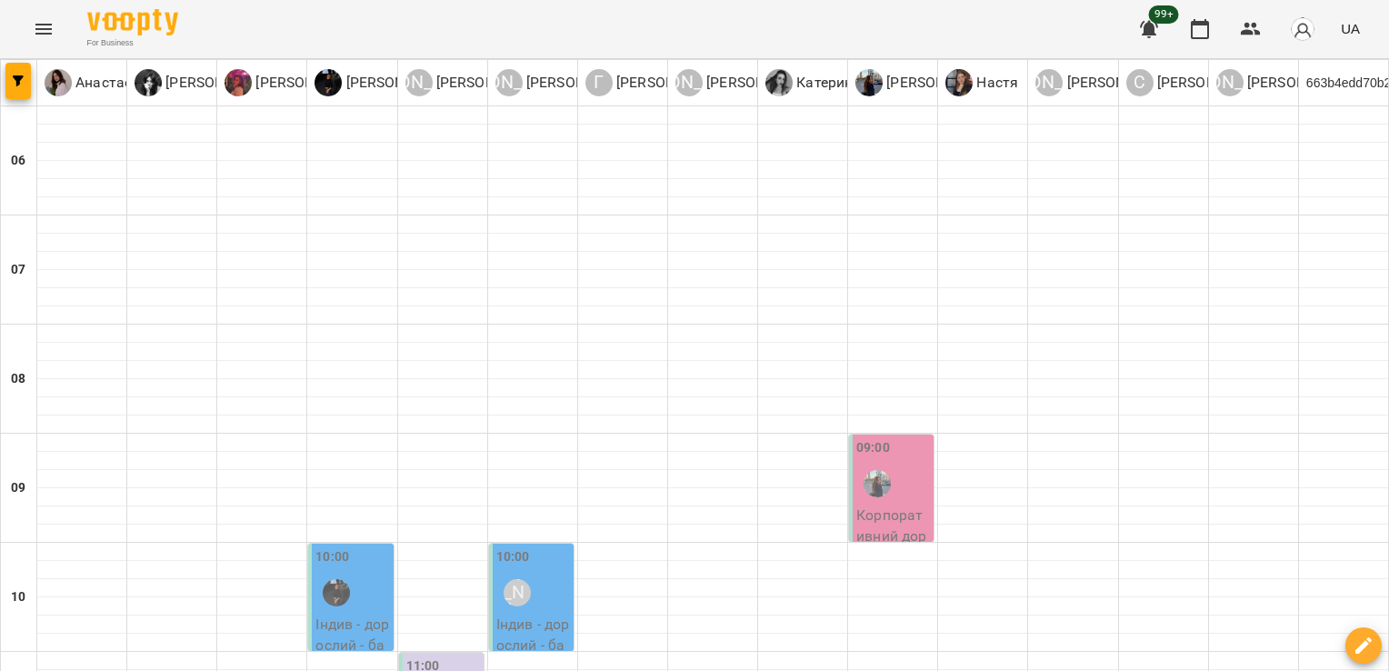
scroll to position [281, 0]
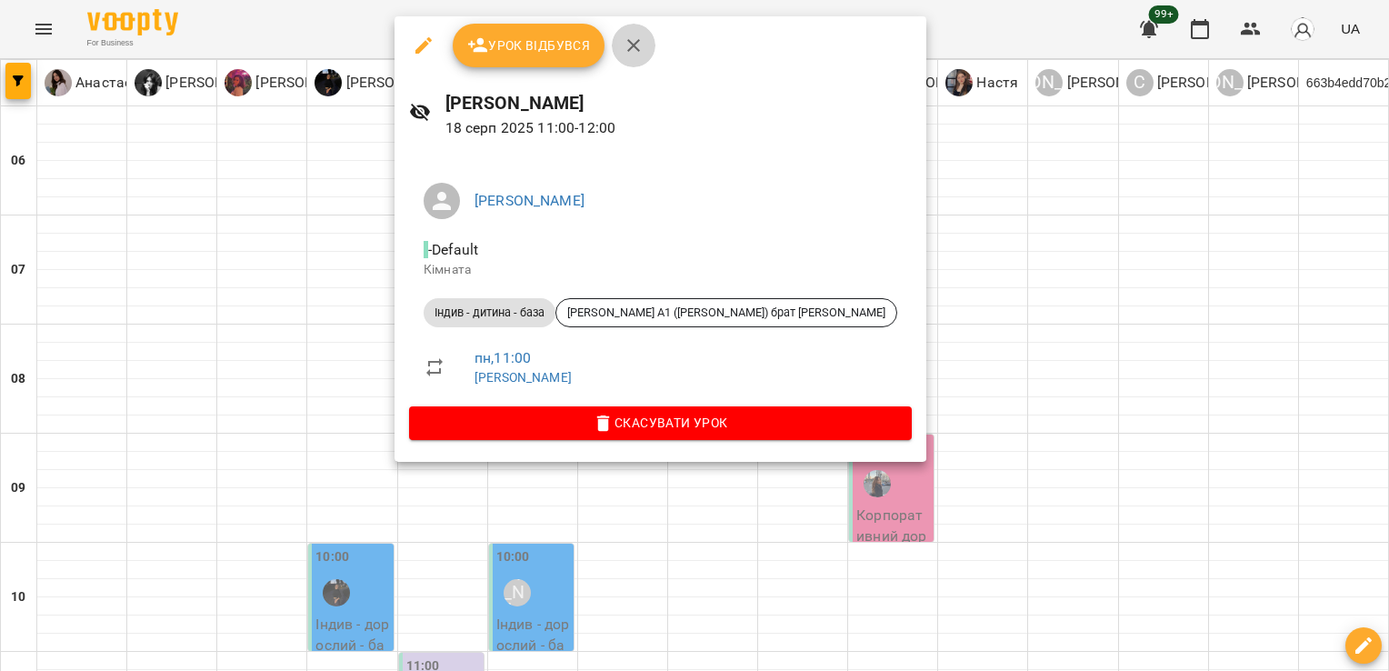
click at [623, 45] on icon "button" at bounding box center [634, 46] width 22 height 22
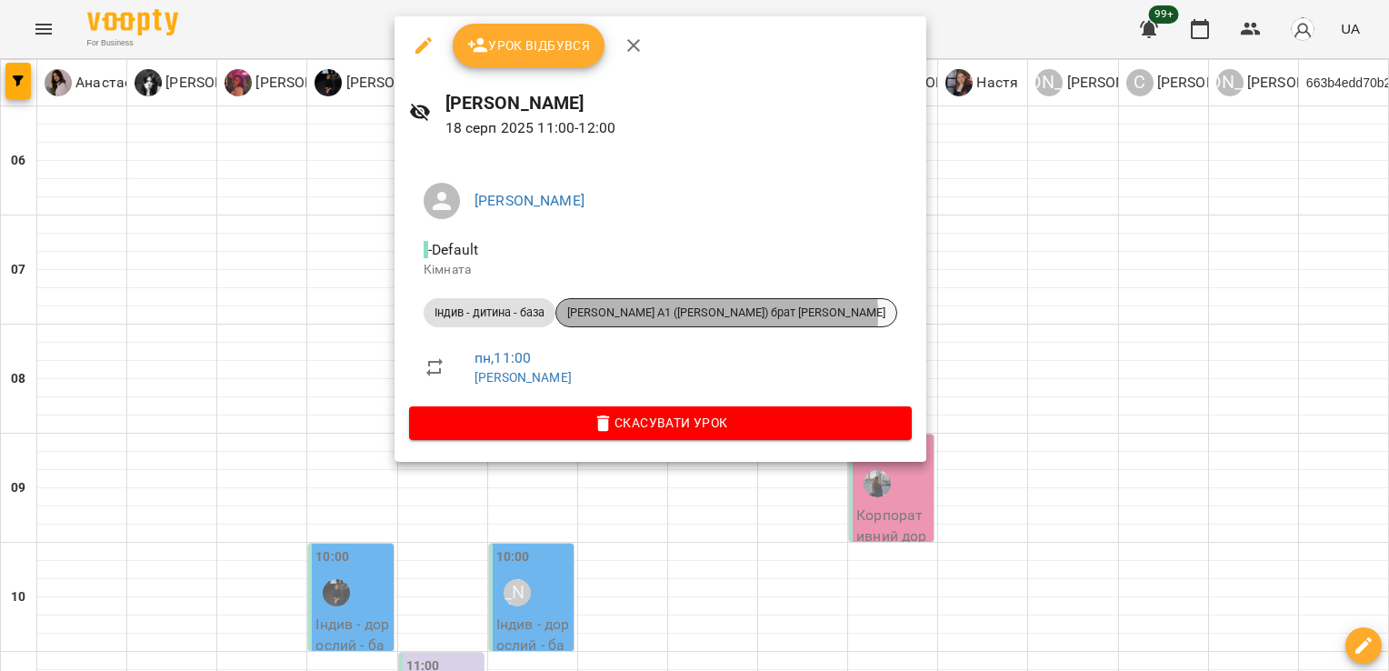
click at [718, 315] on span "[PERSON_NAME] А1 ([PERSON_NAME]) брат [PERSON_NAME]" at bounding box center [726, 313] width 340 height 16
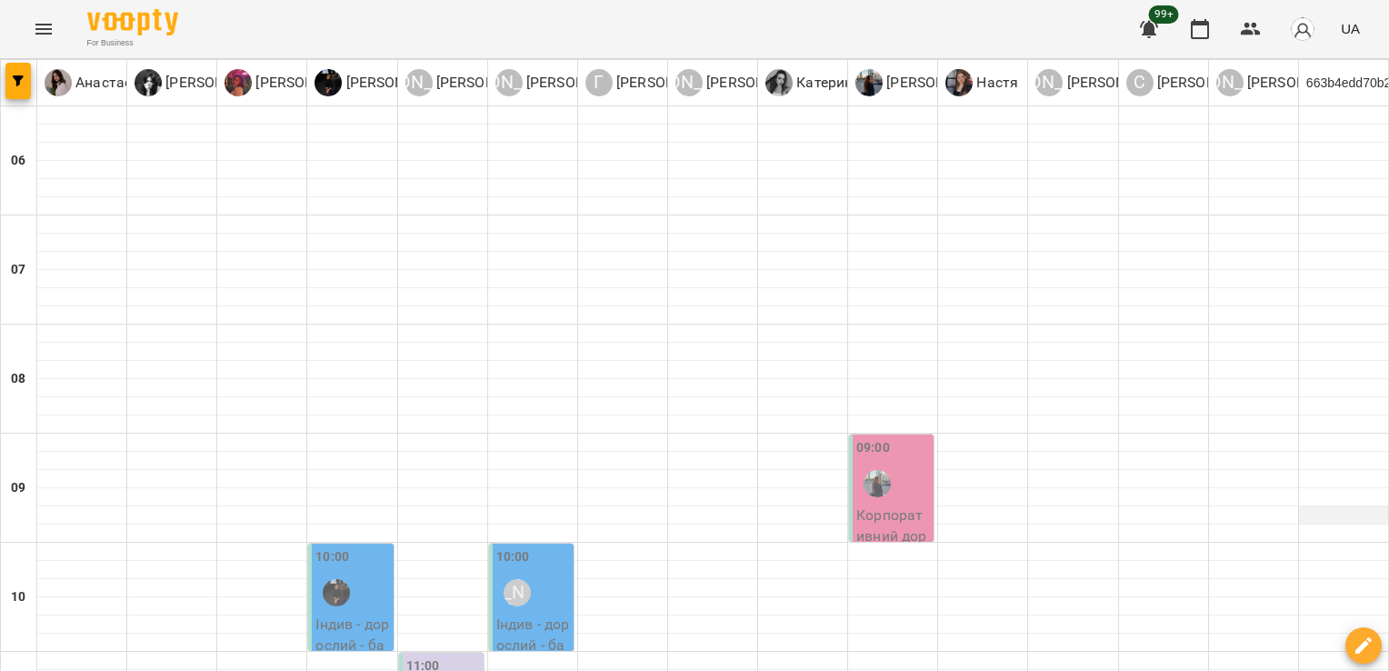
scroll to position [310, 0]
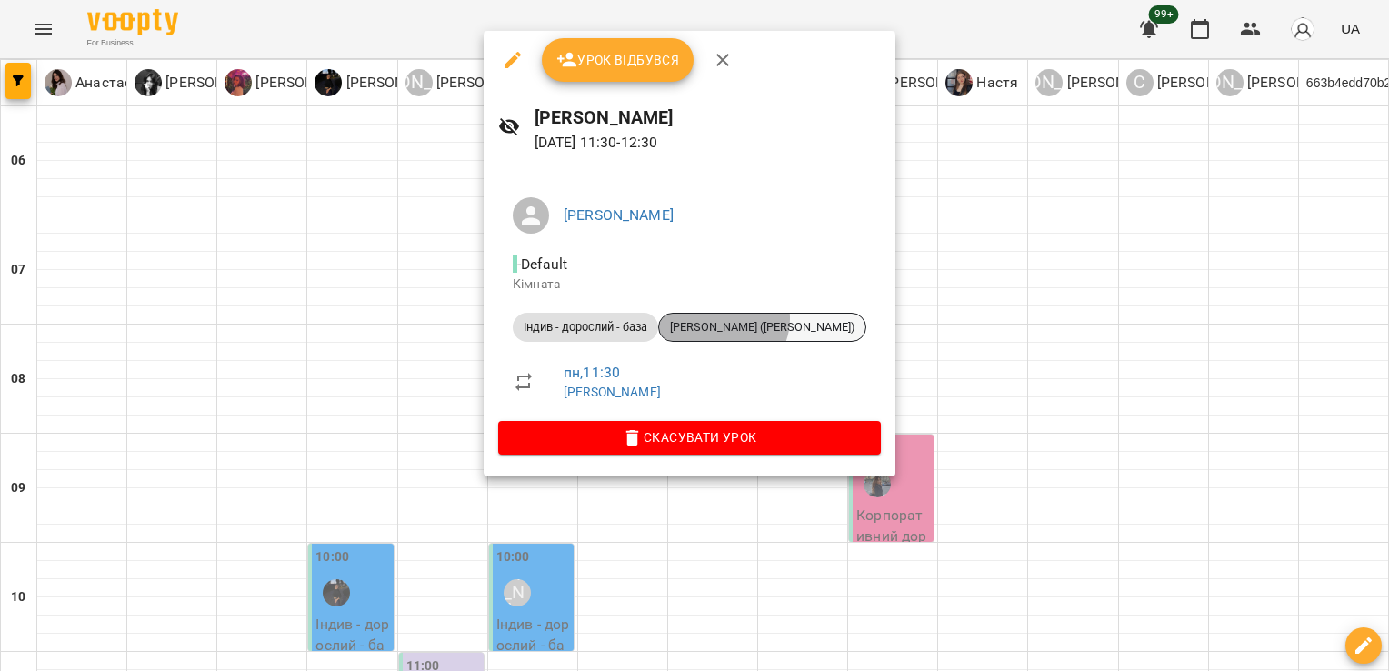
click at [724, 319] on span "[PERSON_NAME] ([PERSON_NAME])" at bounding box center [762, 327] width 206 height 16
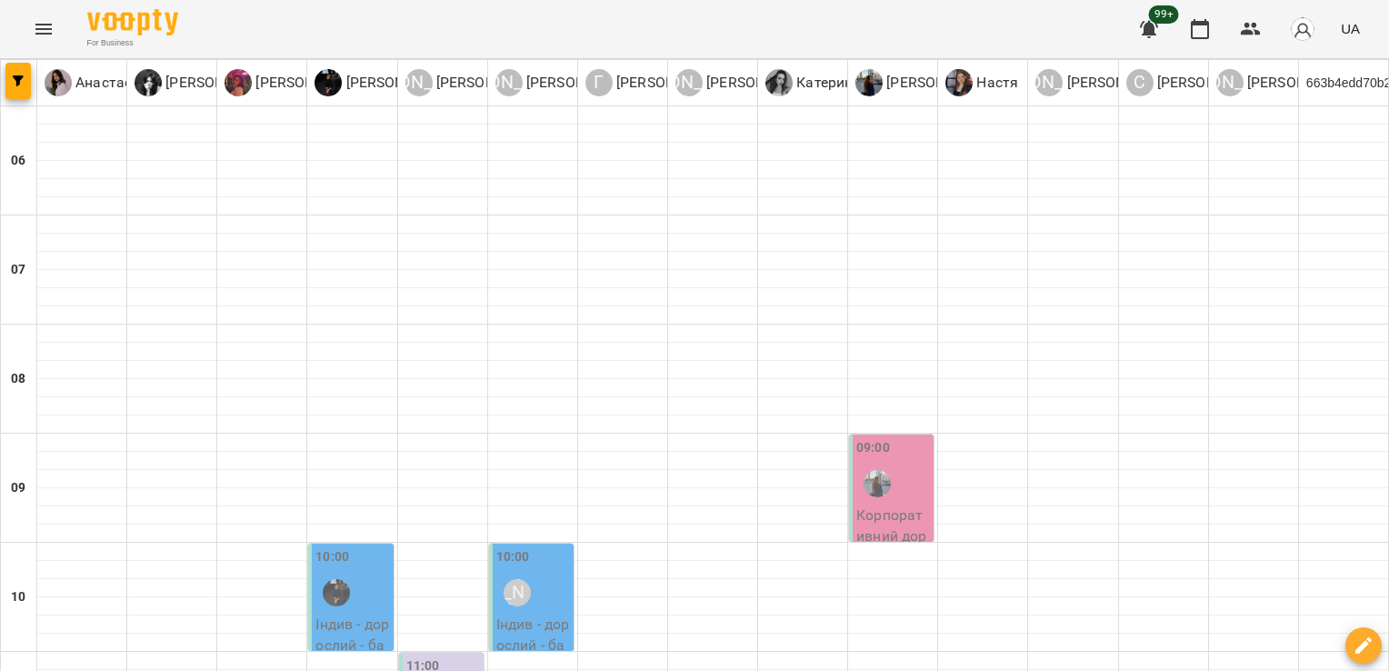
scroll to position [489, 0]
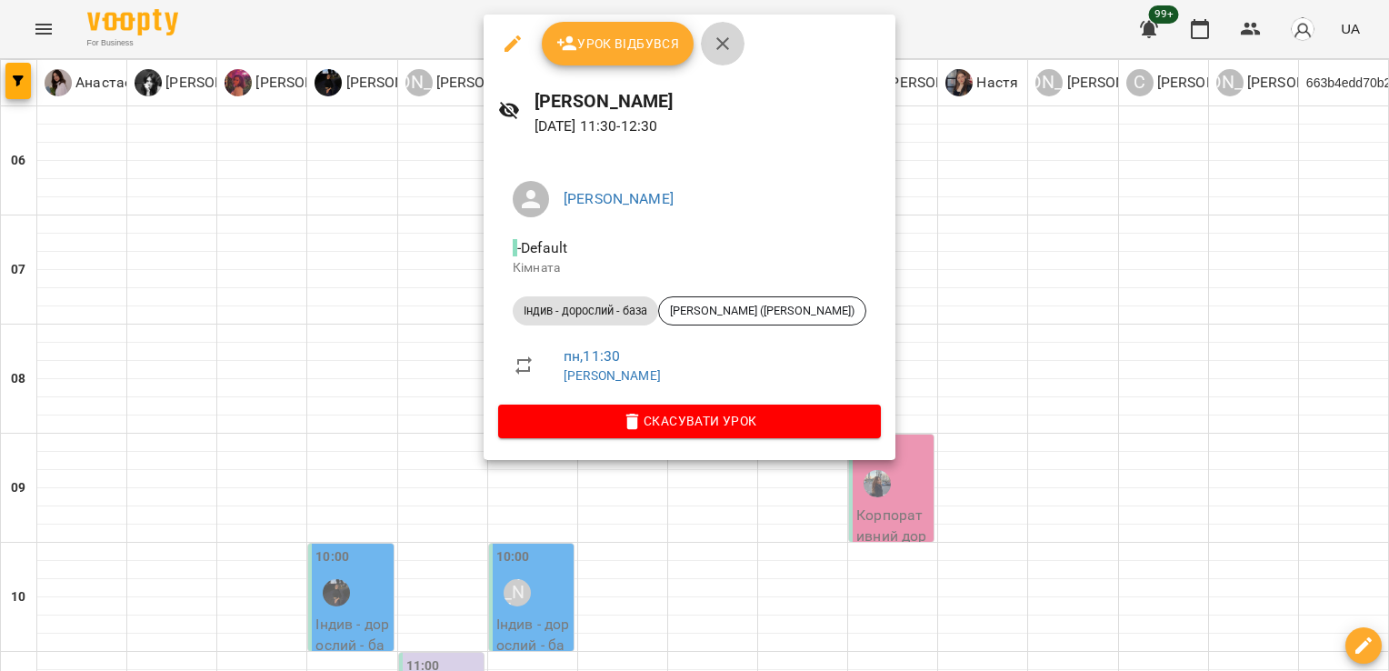
click at [739, 38] on button "button" at bounding box center [723, 44] width 44 height 44
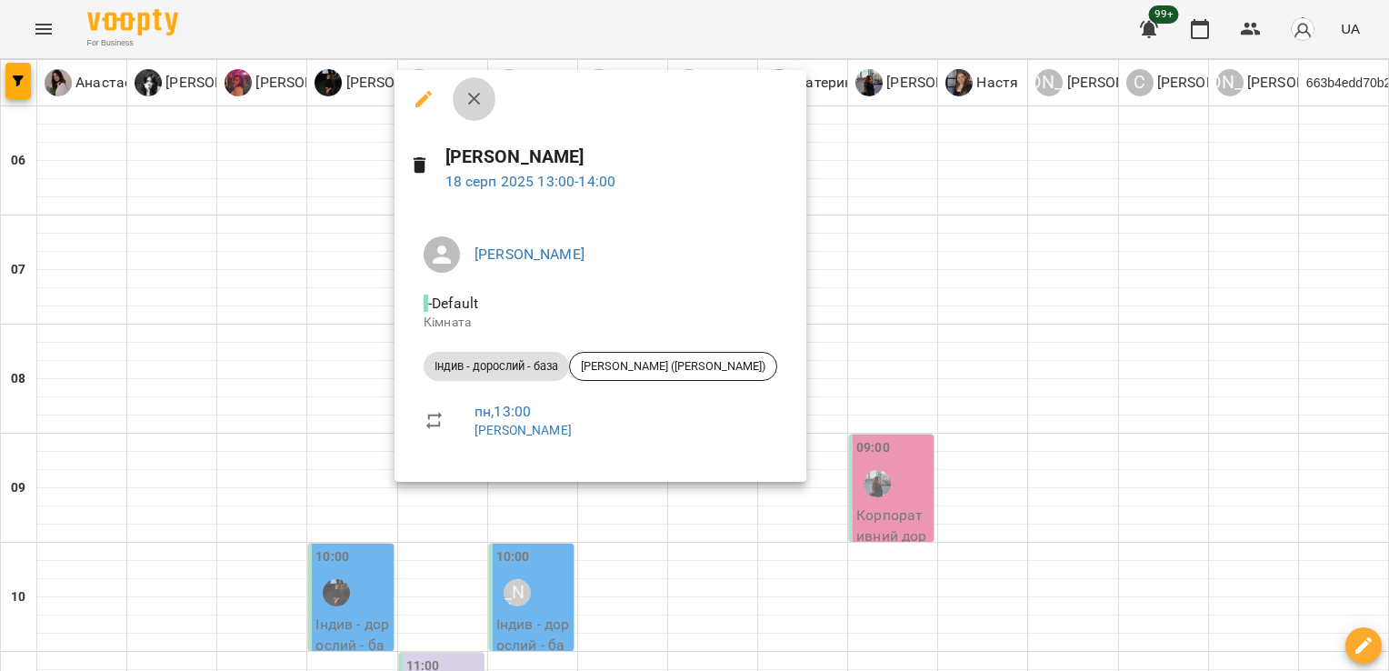
click at [484, 105] on icon "button" at bounding box center [475, 99] width 22 height 22
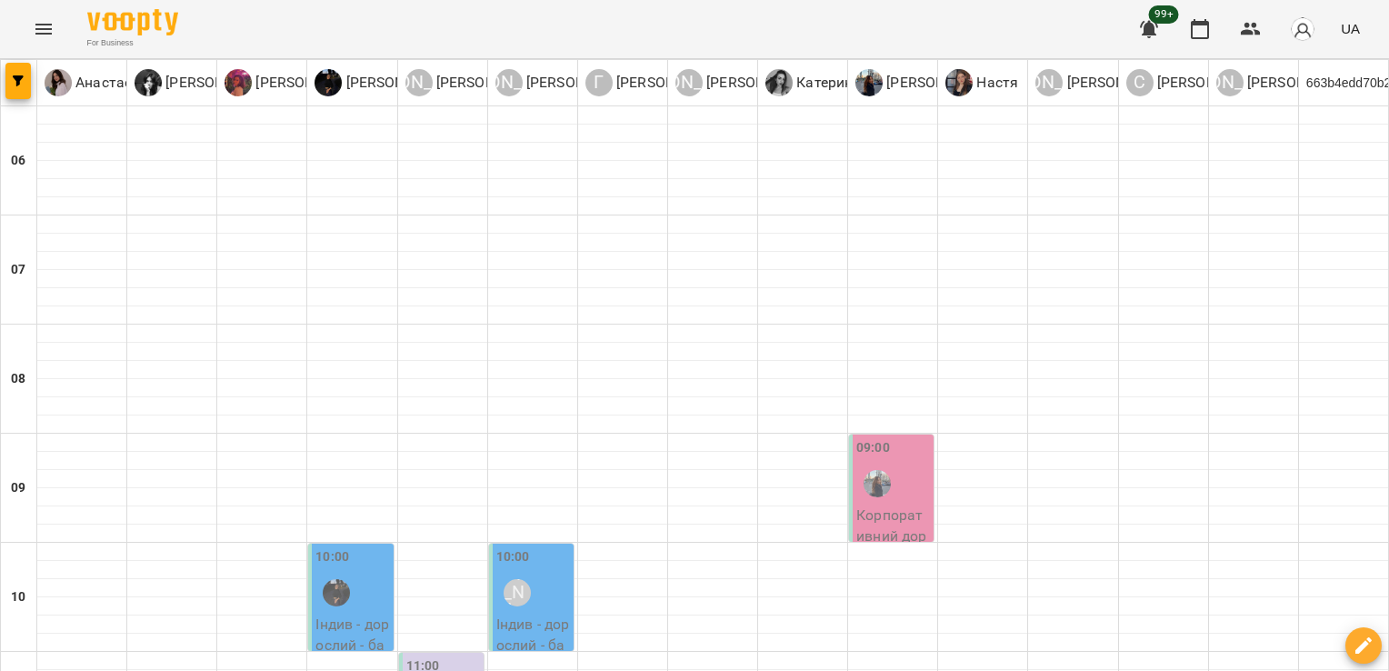
scroll to position [631, 0]
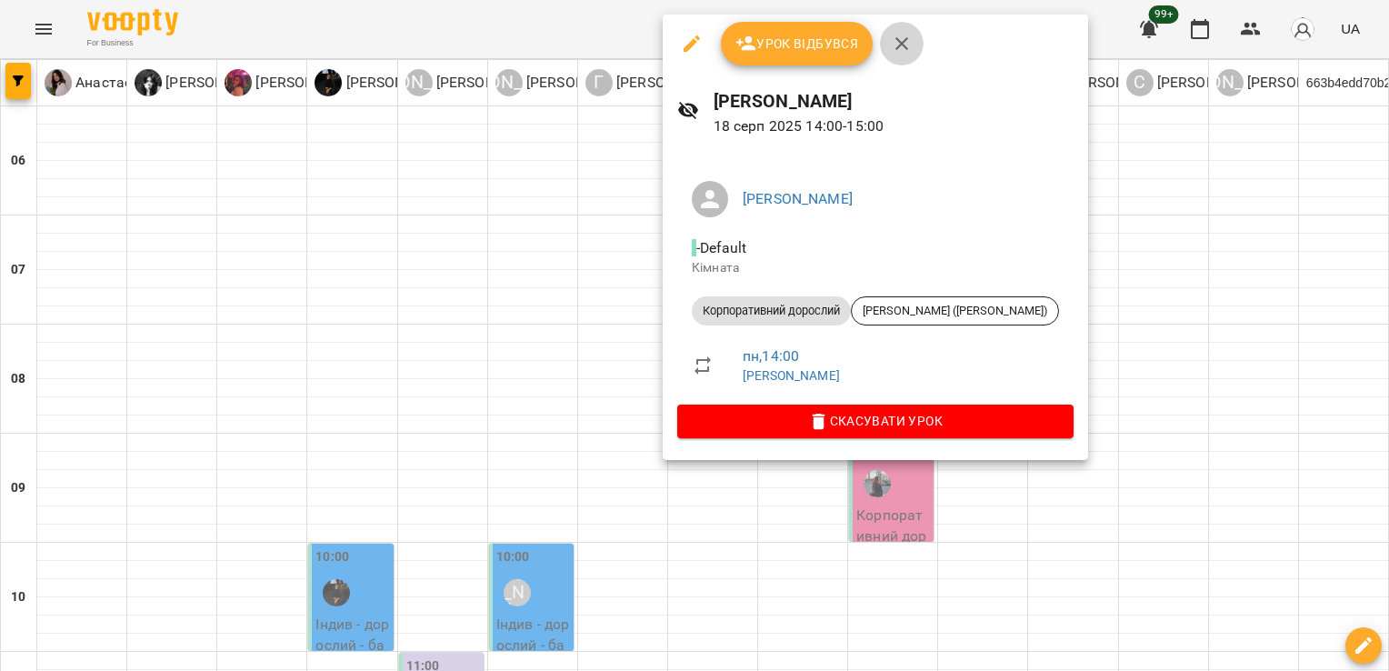
click at [896, 43] on icon "button" at bounding box center [902, 44] width 22 height 22
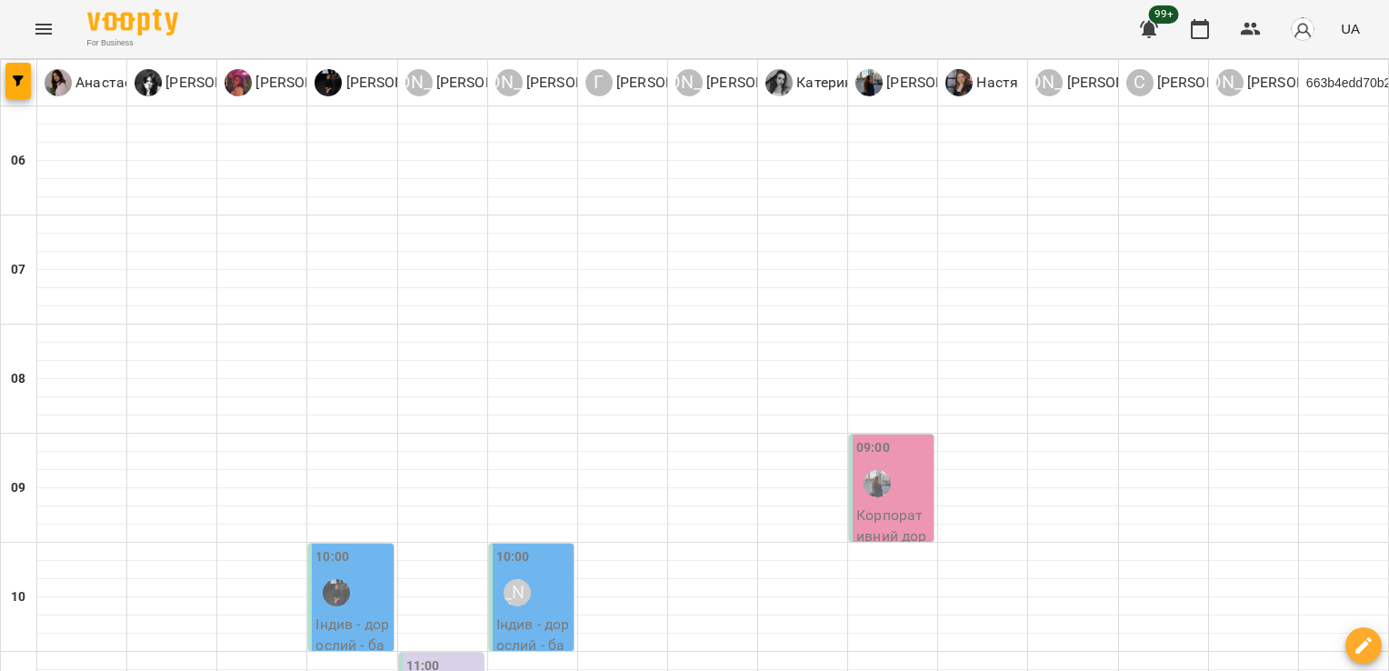
scroll to position [792, 0]
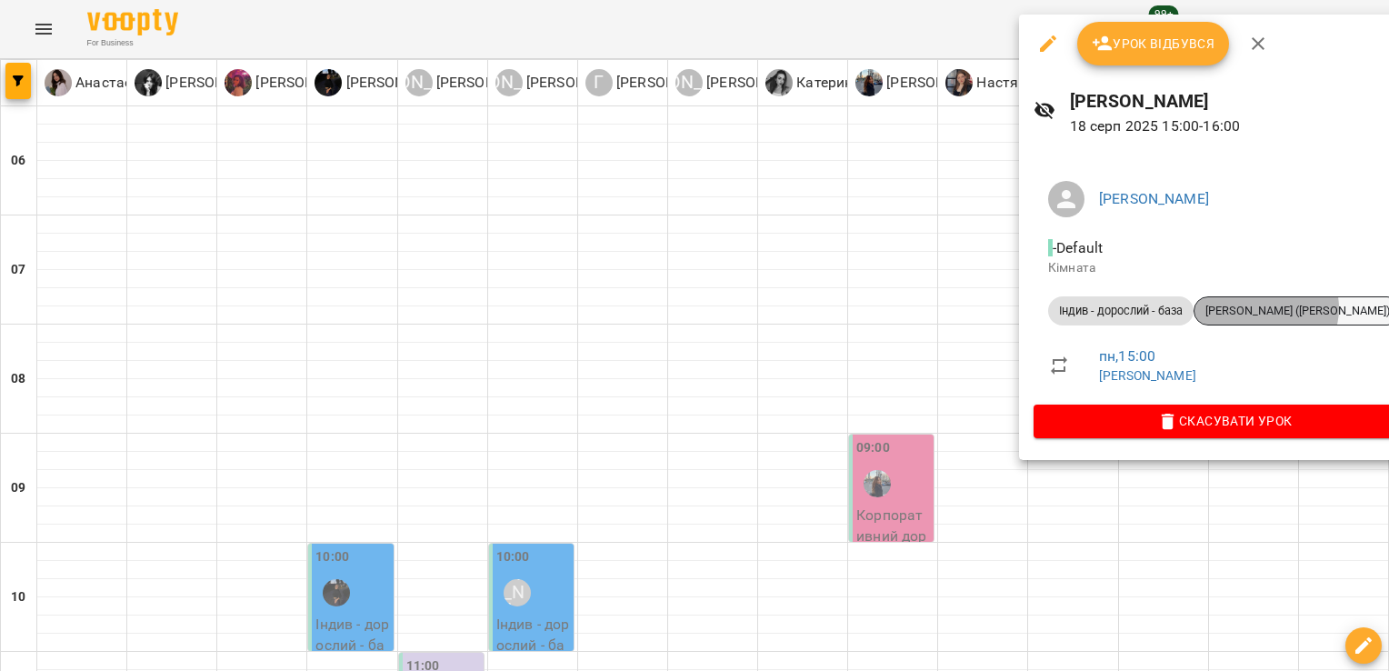
click at [1267, 308] on span "[PERSON_NAME] ([PERSON_NAME])" at bounding box center [1298, 311] width 206 height 16
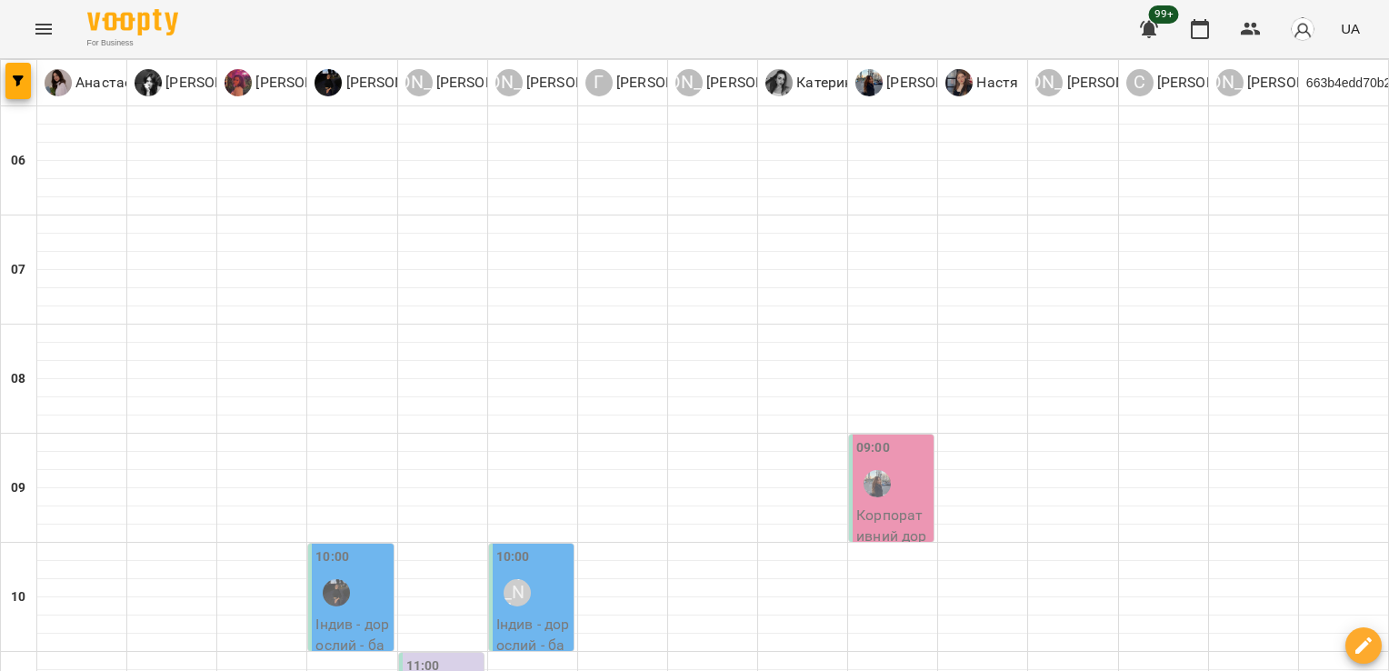
scroll to position [639, 0]
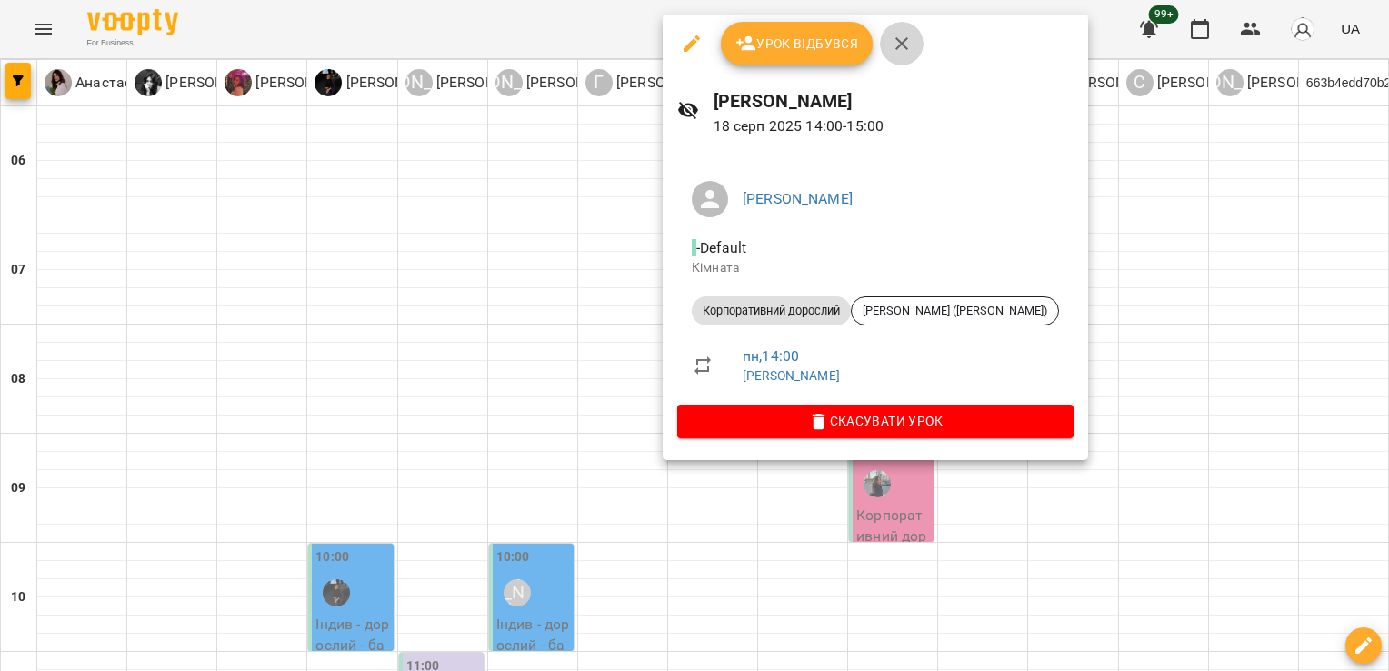
click at [905, 45] on icon "button" at bounding box center [902, 44] width 22 height 22
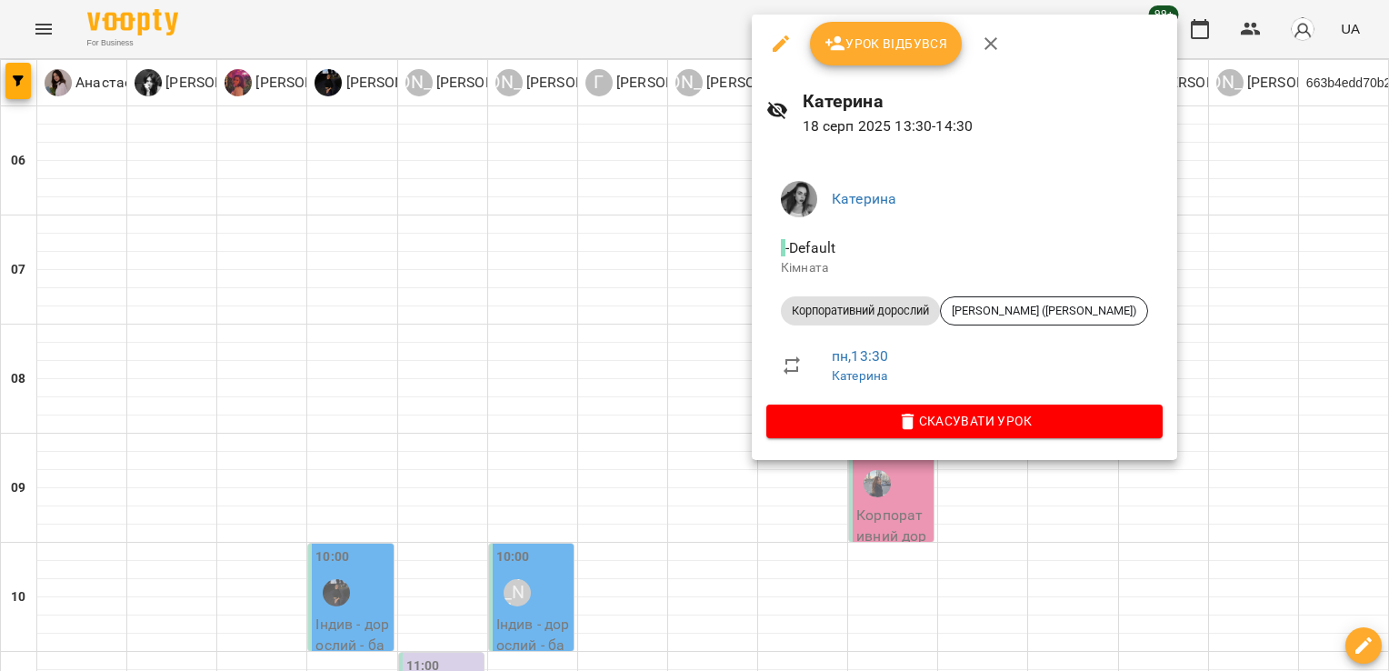
click at [687, 391] on div at bounding box center [694, 335] width 1389 height 671
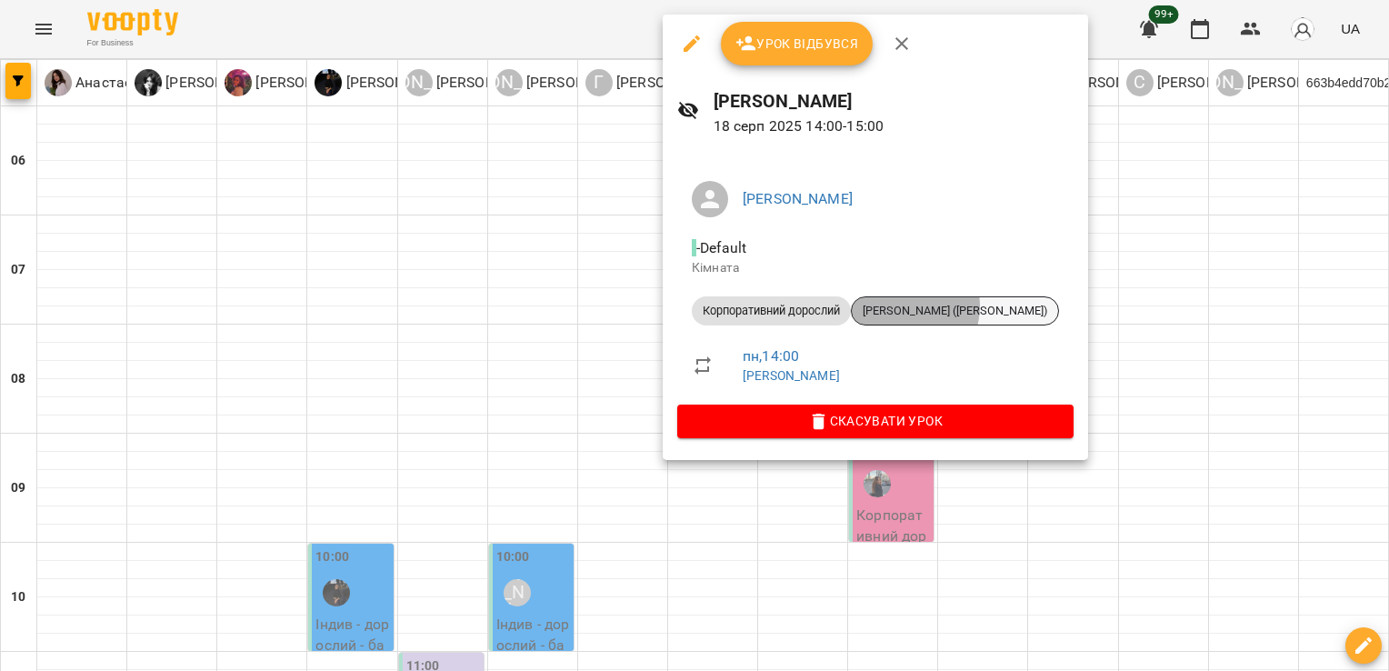
click at [910, 306] on span "[PERSON_NAME] ([PERSON_NAME])" at bounding box center [955, 311] width 206 height 16
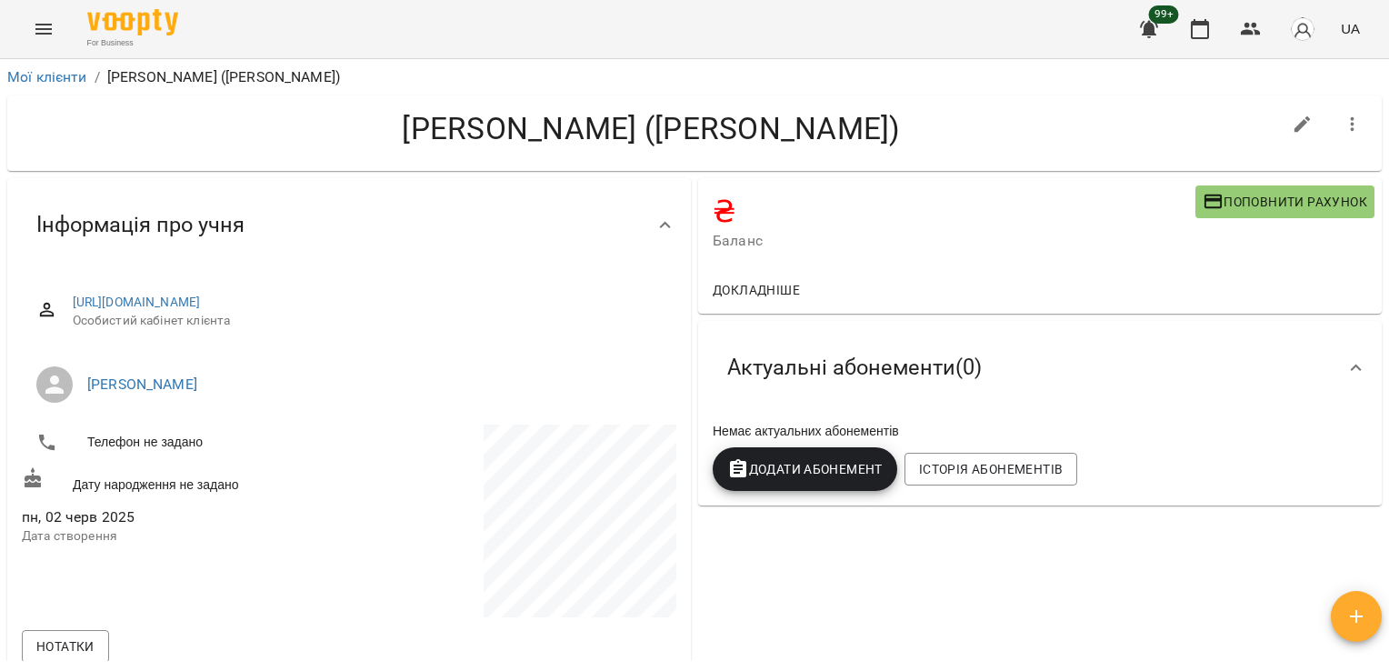
scroll to position [1083, 0]
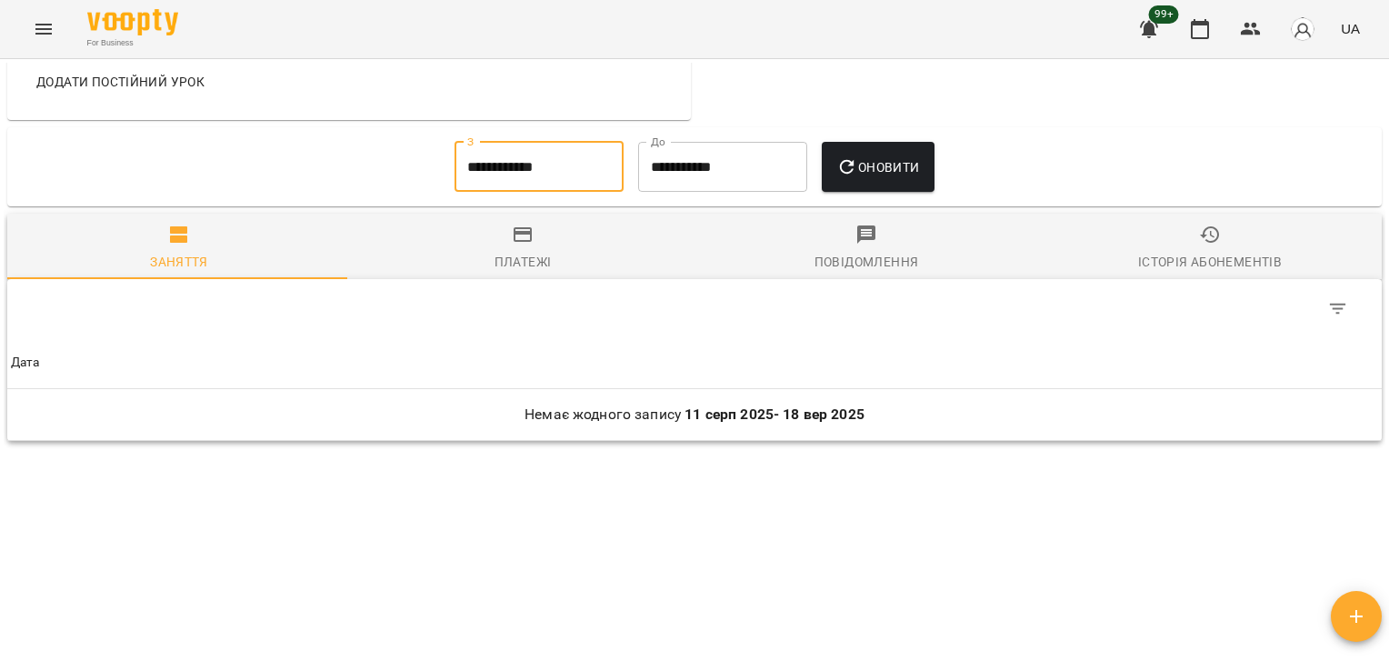
click at [546, 156] on input "**********" at bounding box center [539, 167] width 169 height 51
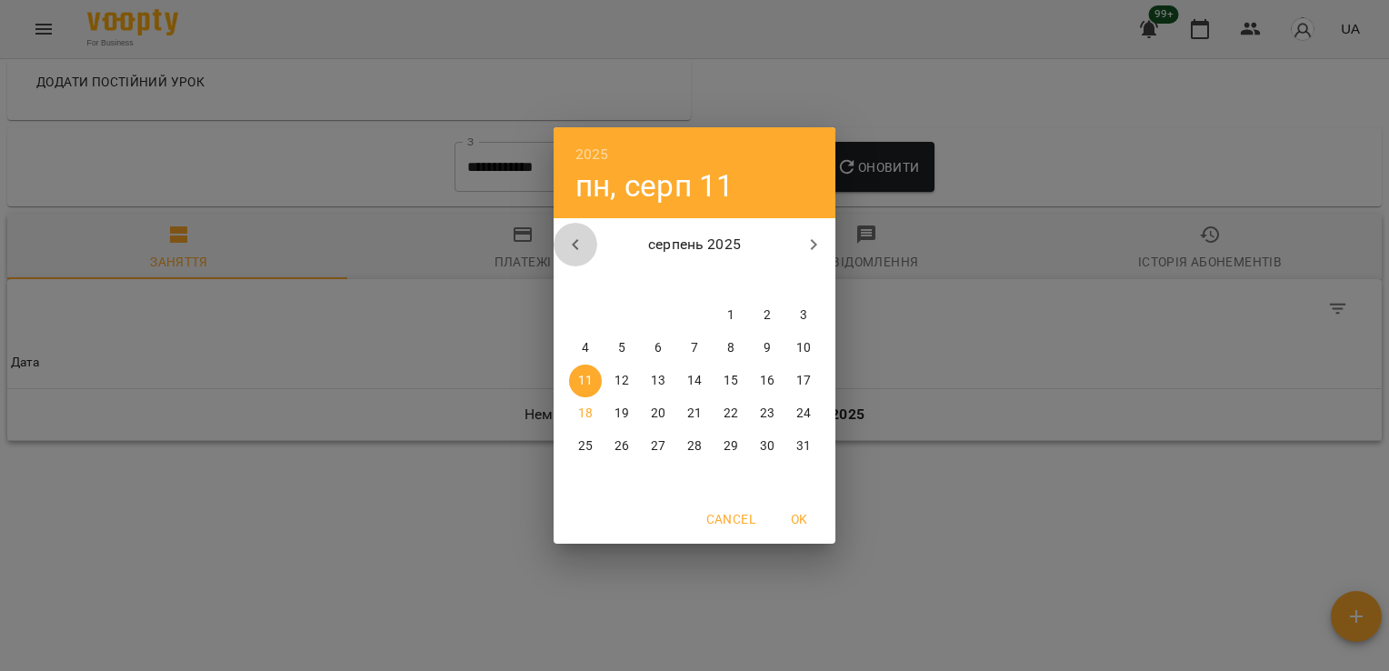
click at [571, 251] on icon "button" at bounding box center [576, 245] width 22 height 22
click at [582, 345] on p "2" at bounding box center [585, 348] width 7 height 18
type input "**********"
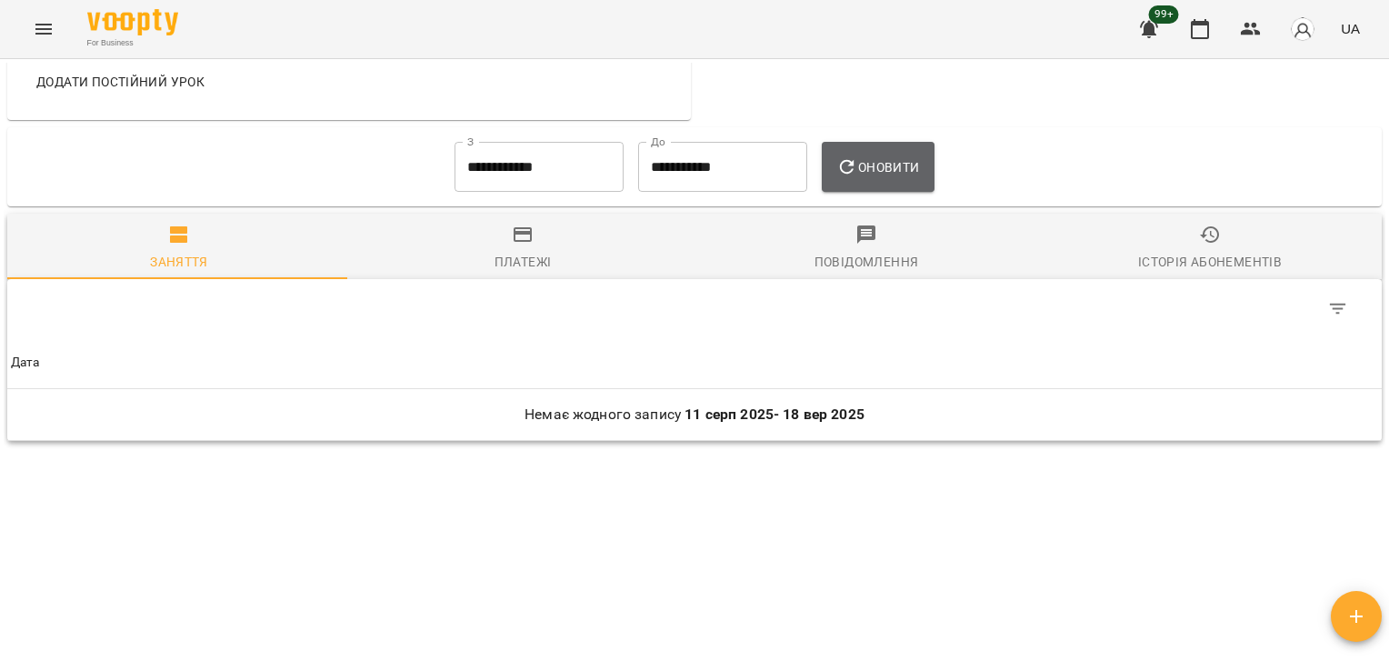
click at [874, 175] on span "Оновити" at bounding box center [877, 167] width 83 height 22
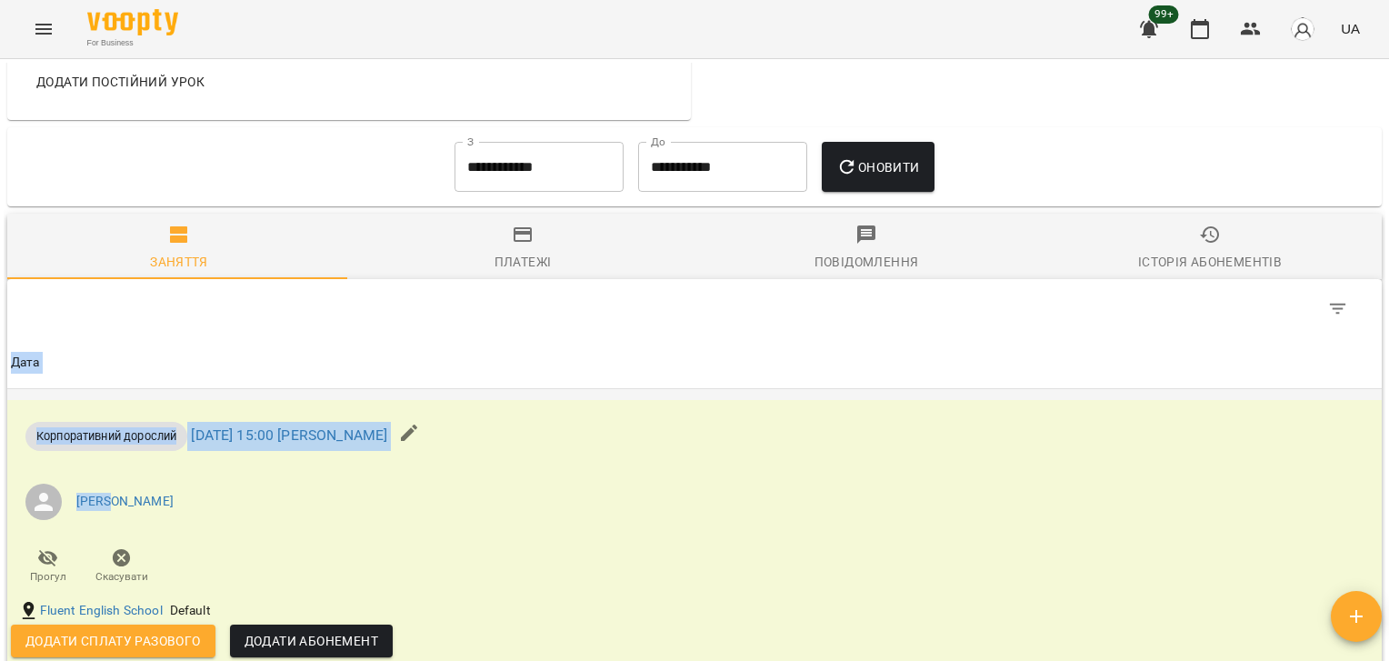
drag, startPoint x: 1371, startPoint y: 253, endPoint x: 1356, endPoint y: 479, distance: 226.9
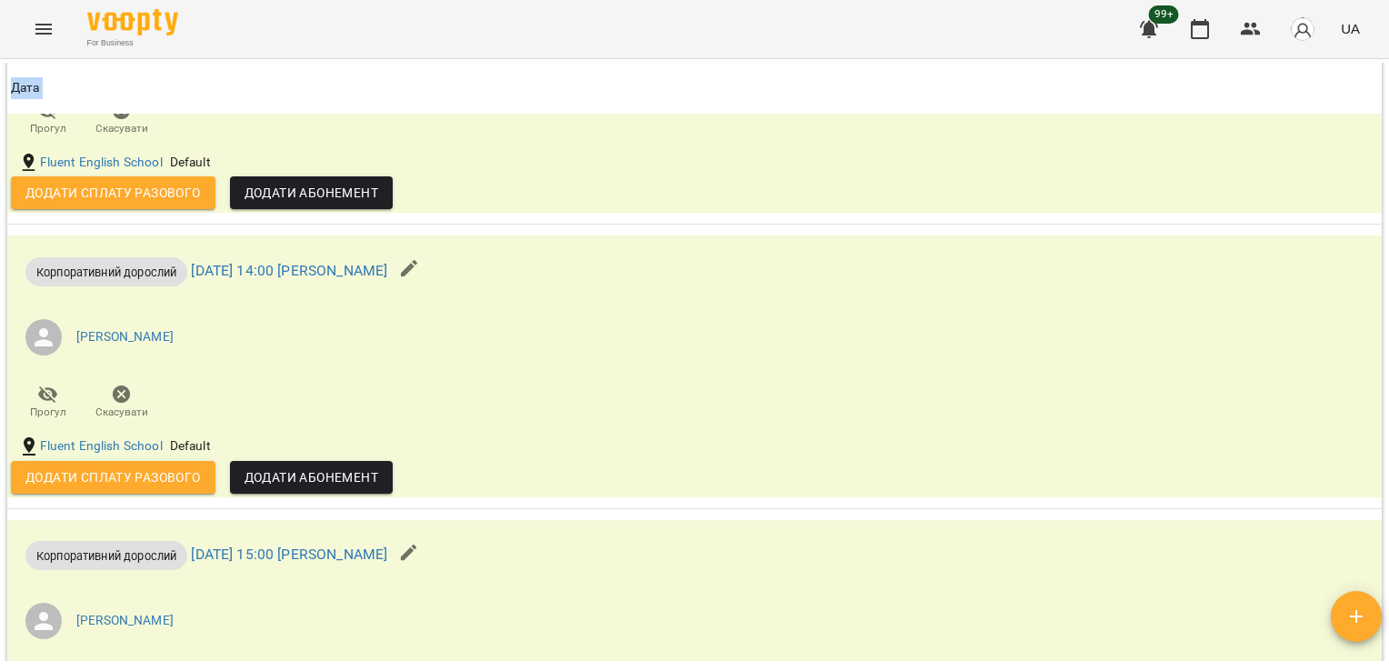
scroll to position [0, 0]
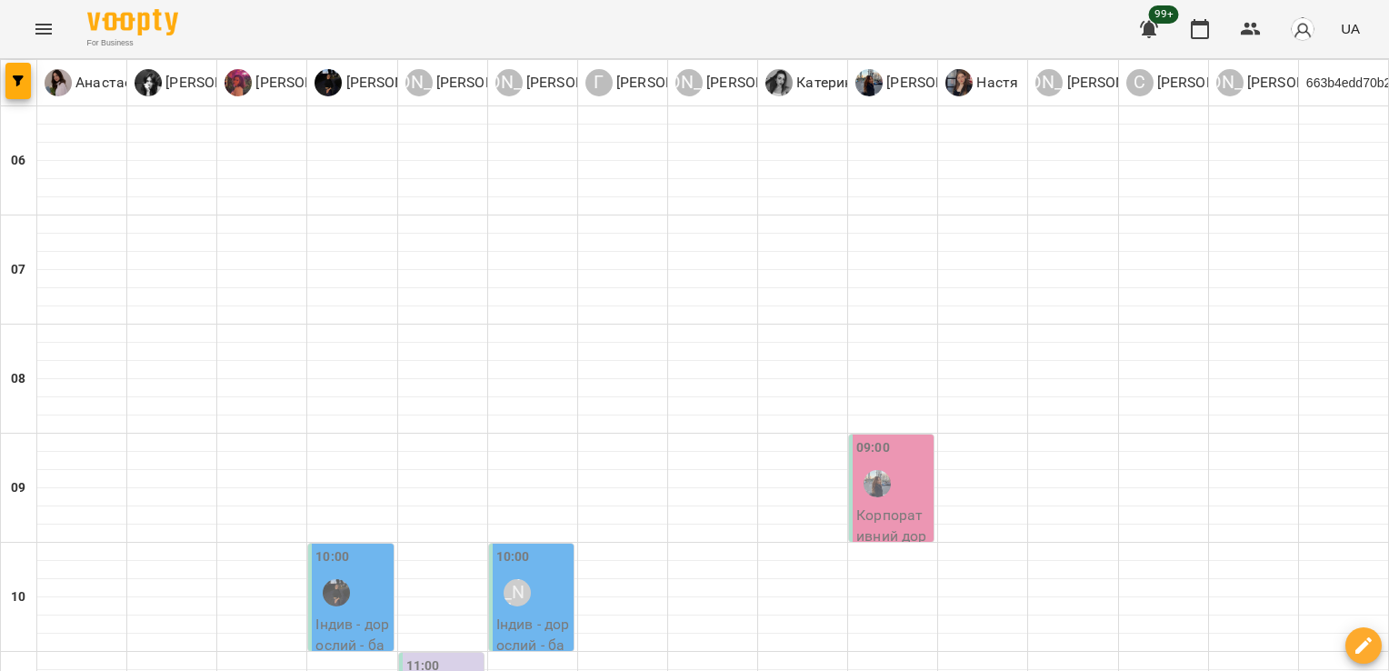
scroll to position [873, 0]
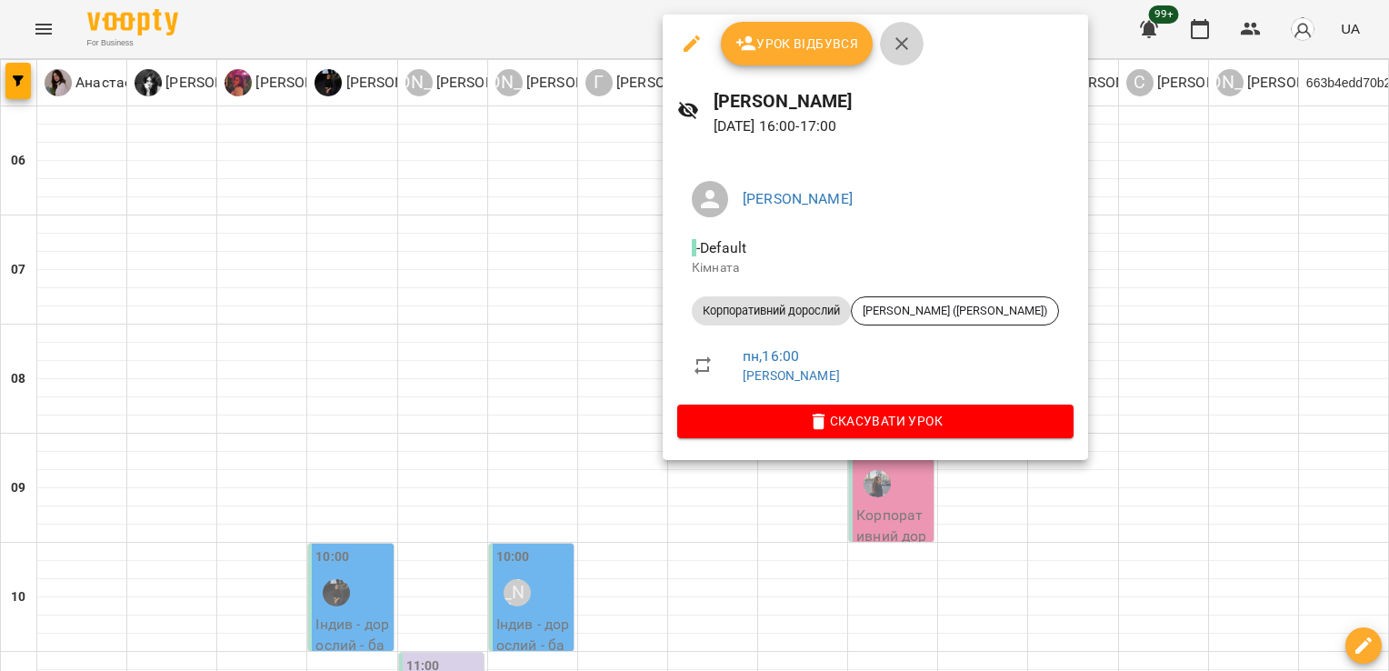
click at [907, 41] on icon "button" at bounding box center [902, 44] width 22 height 22
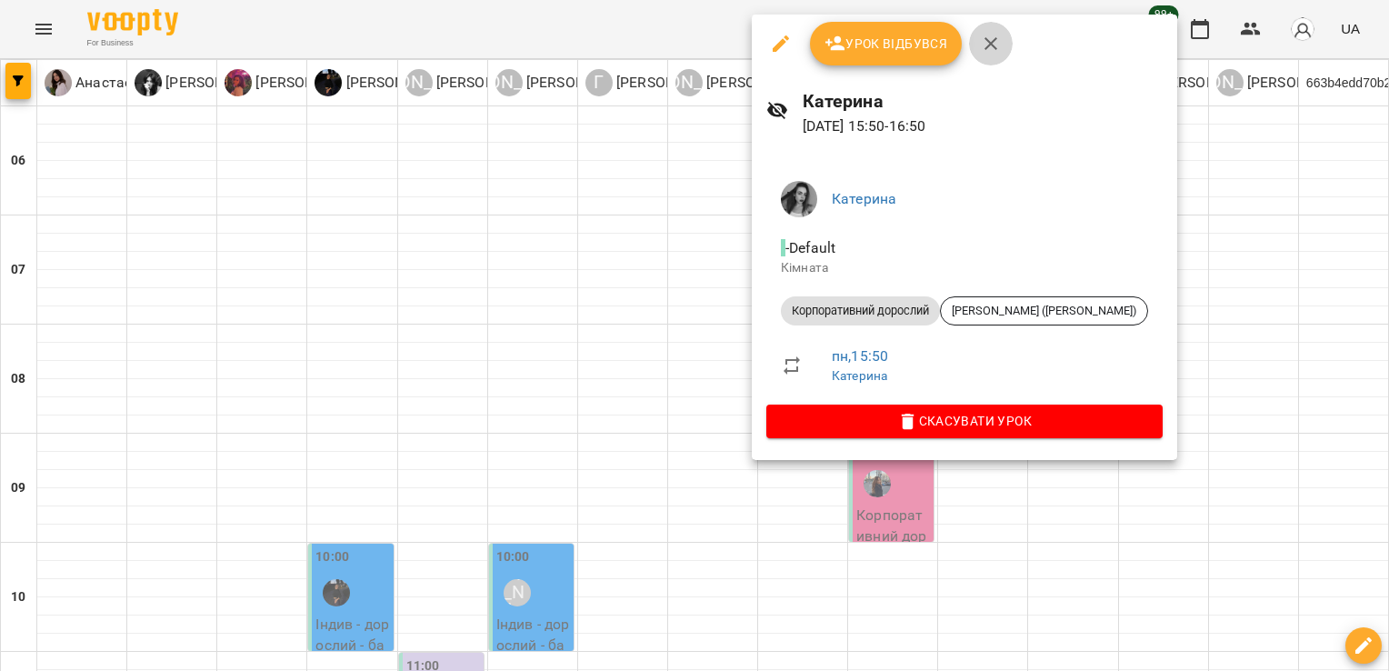
click at [982, 45] on icon "button" at bounding box center [991, 44] width 22 height 22
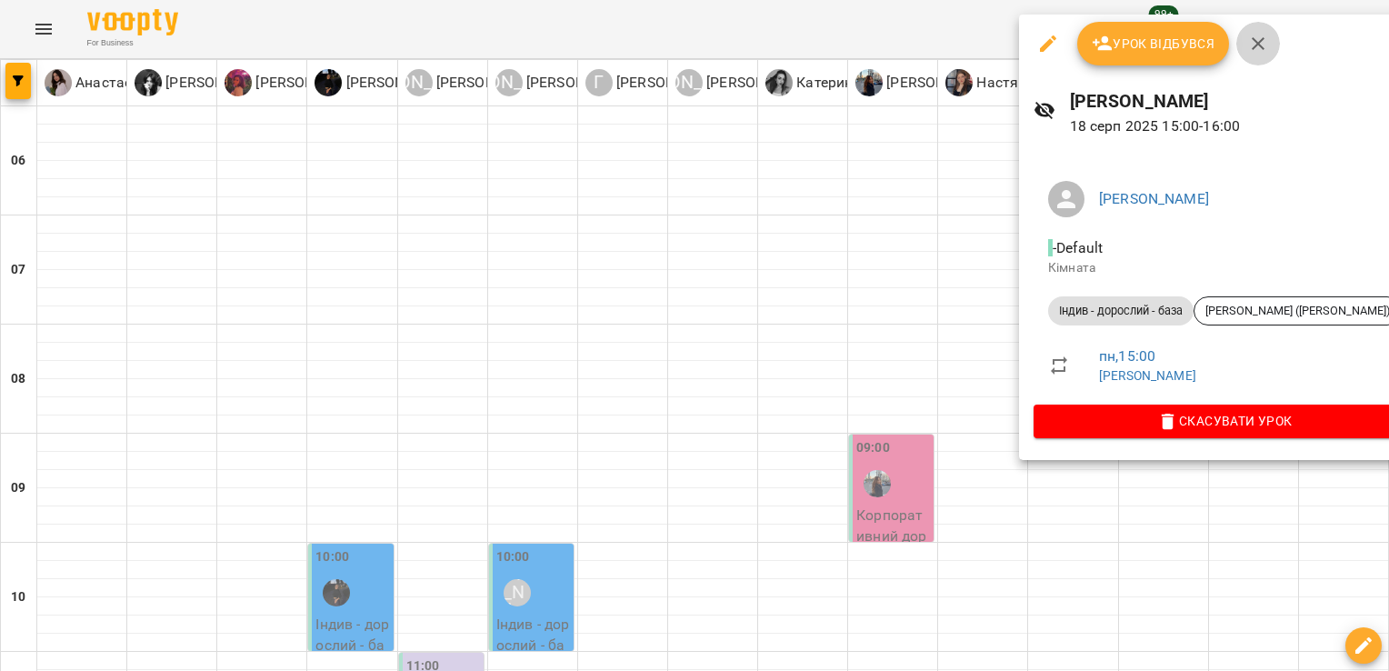
click at [1269, 45] on button "button" at bounding box center [1259, 44] width 44 height 44
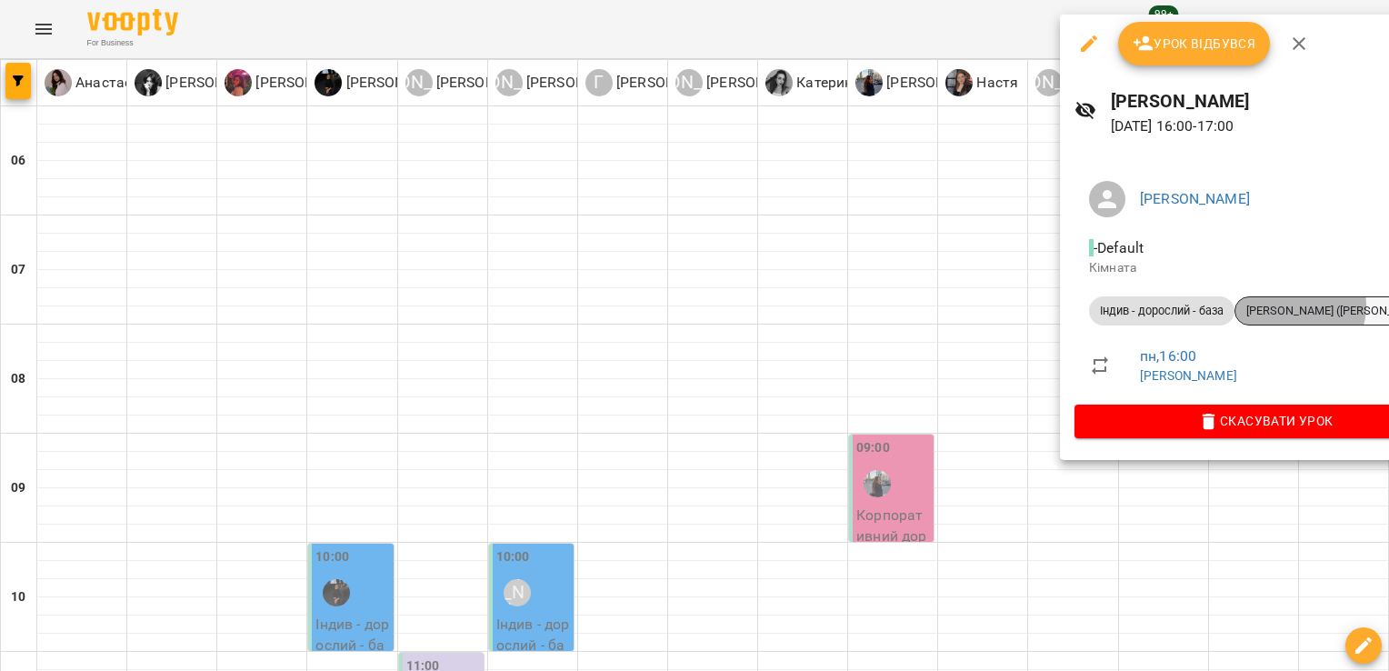
click at [1301, 305] on span "[PERSON_NAME] ([PERSON_NAME])" at bounding box center [1339, 311] width 206 height 16
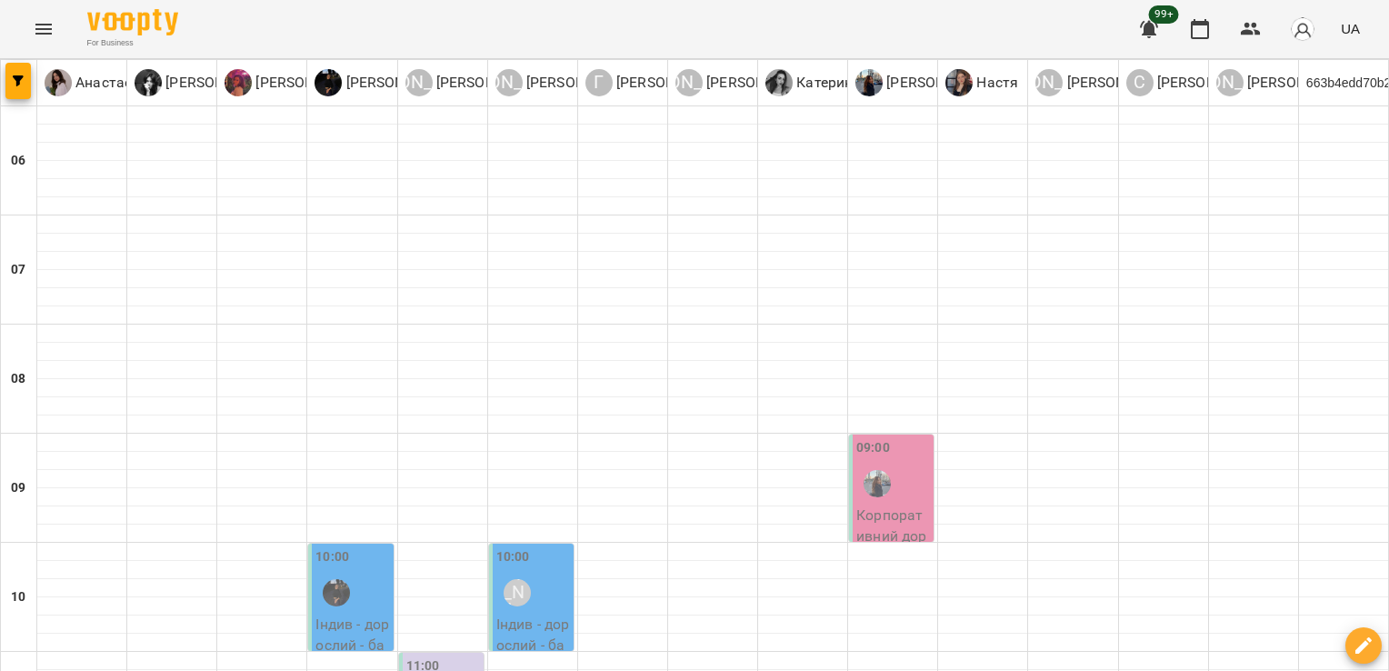
scroll to position [858, 0]
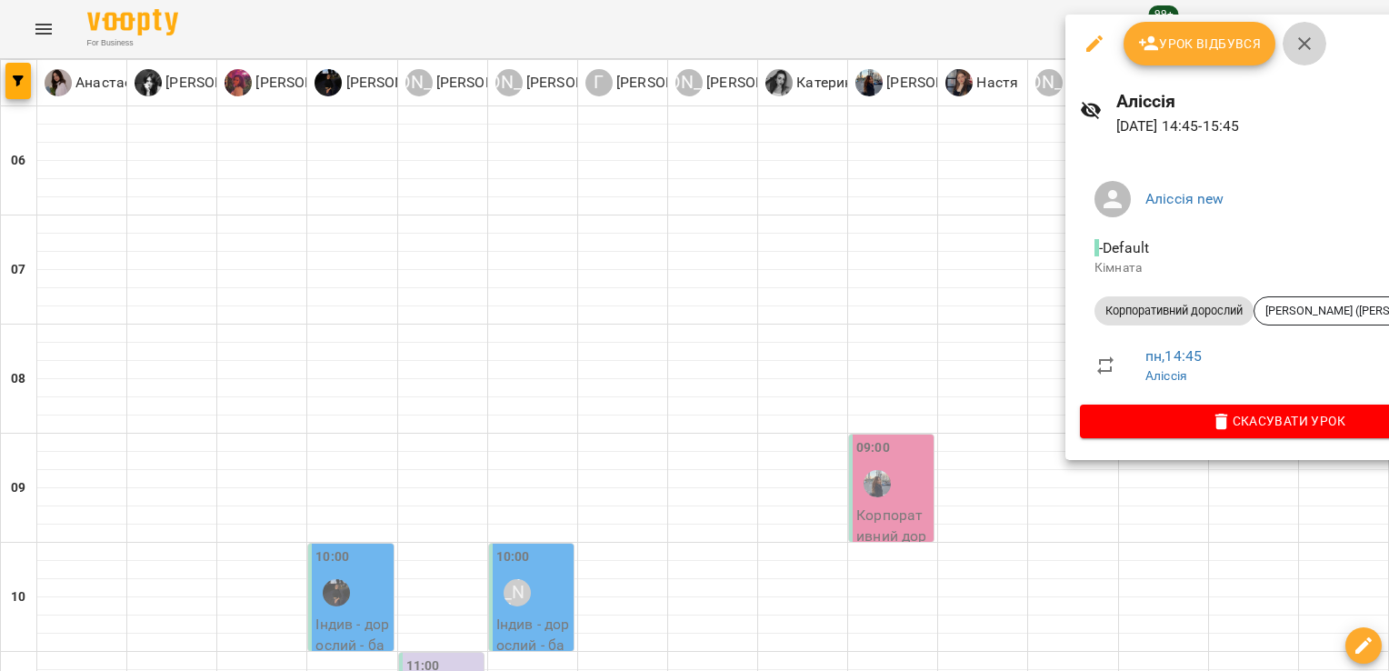
click at [1315, 38] on button "button" at bounding box center [1305, 44] width 44 height 44
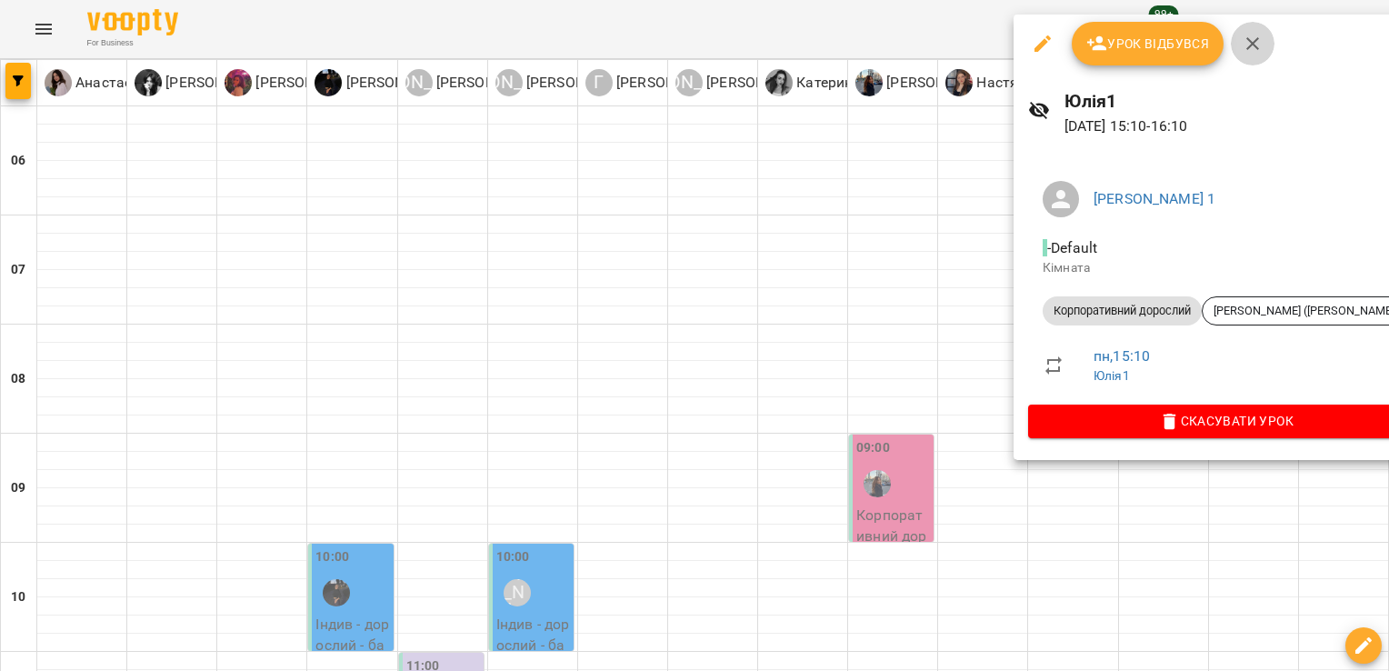
click at [1247, 42] on icon "button" at bounding box center [1253, 44] width 22 height 22
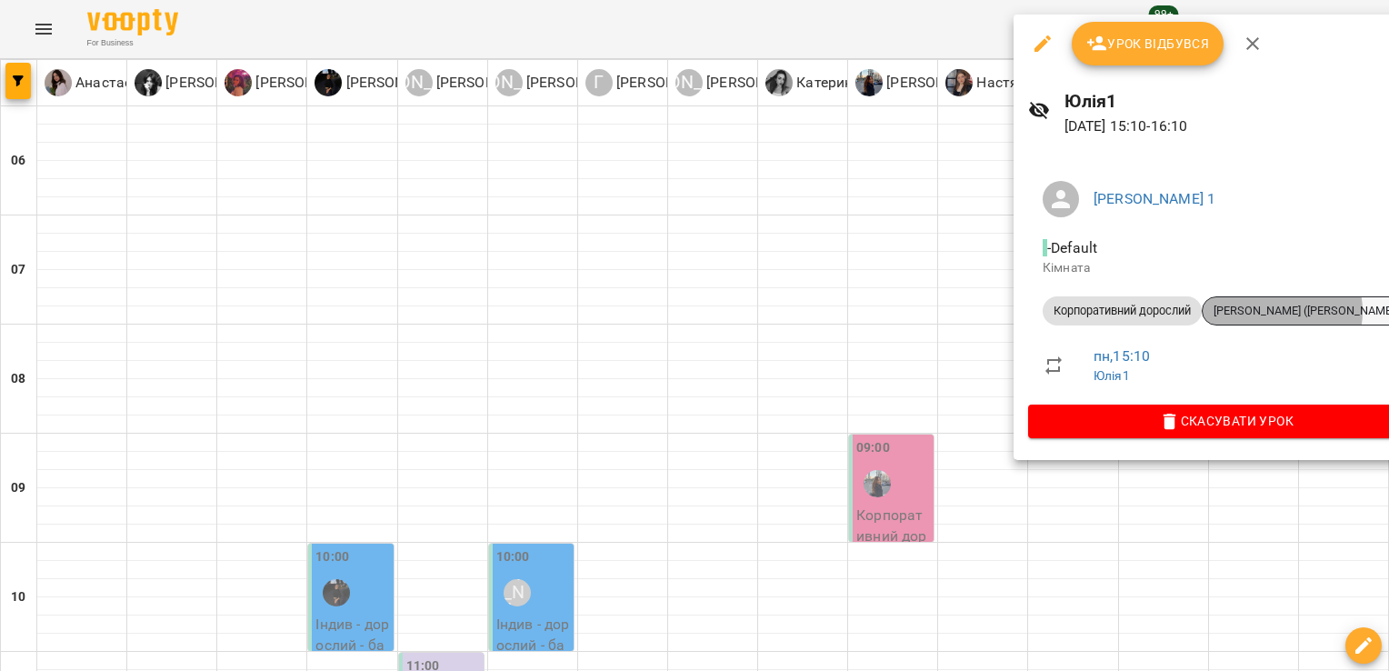
click at [1286, 311] on span "[PERSON_NAME] ([PERSON_NAME])" at bounding box center [1306, 311] width 206 height 16
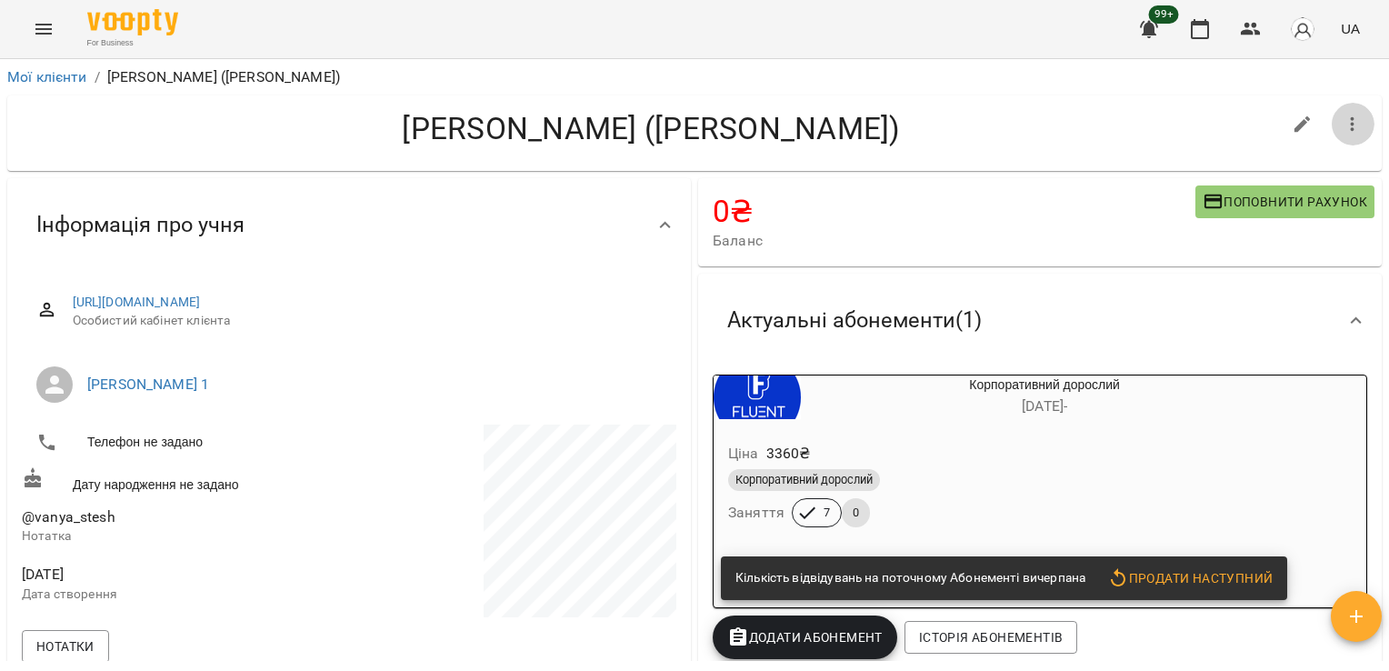
click at [1342, 121] on icon "button" at bounding box center [1353, 125] width 22 height 22
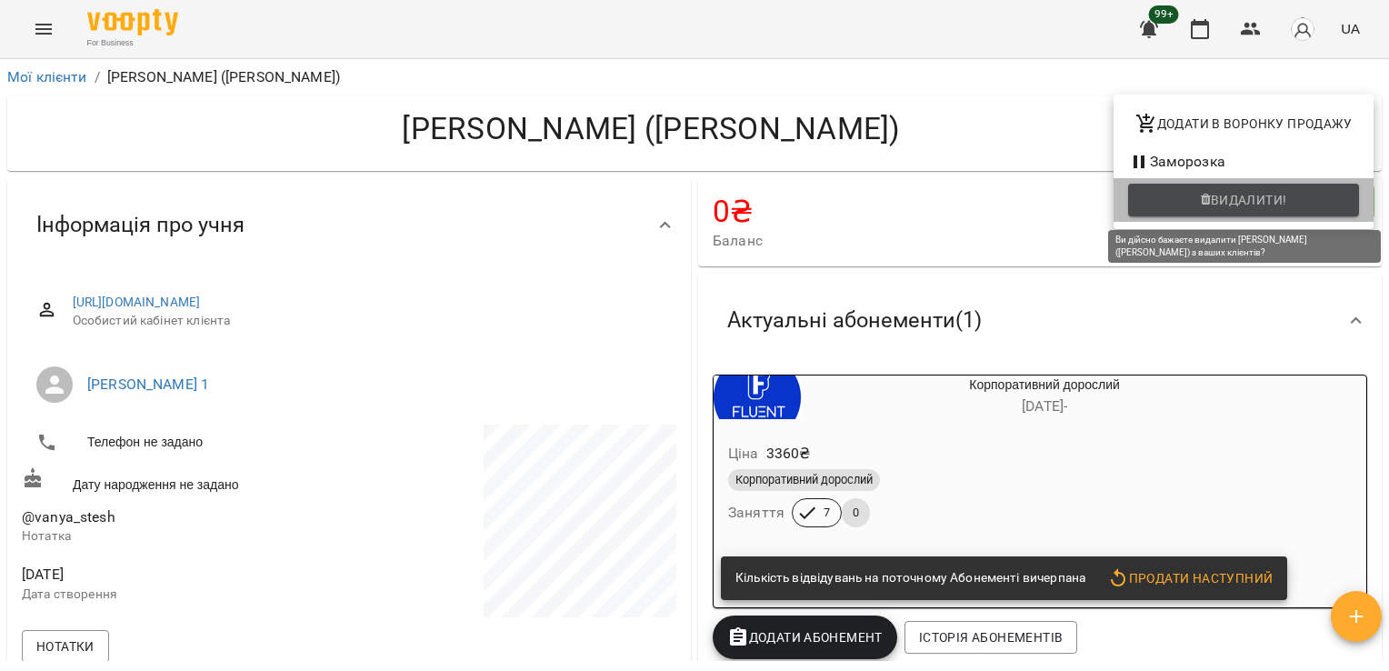
click at [1227, 198] on span "Видалити!" at bounding box center [1249, 200] width 76 height 22
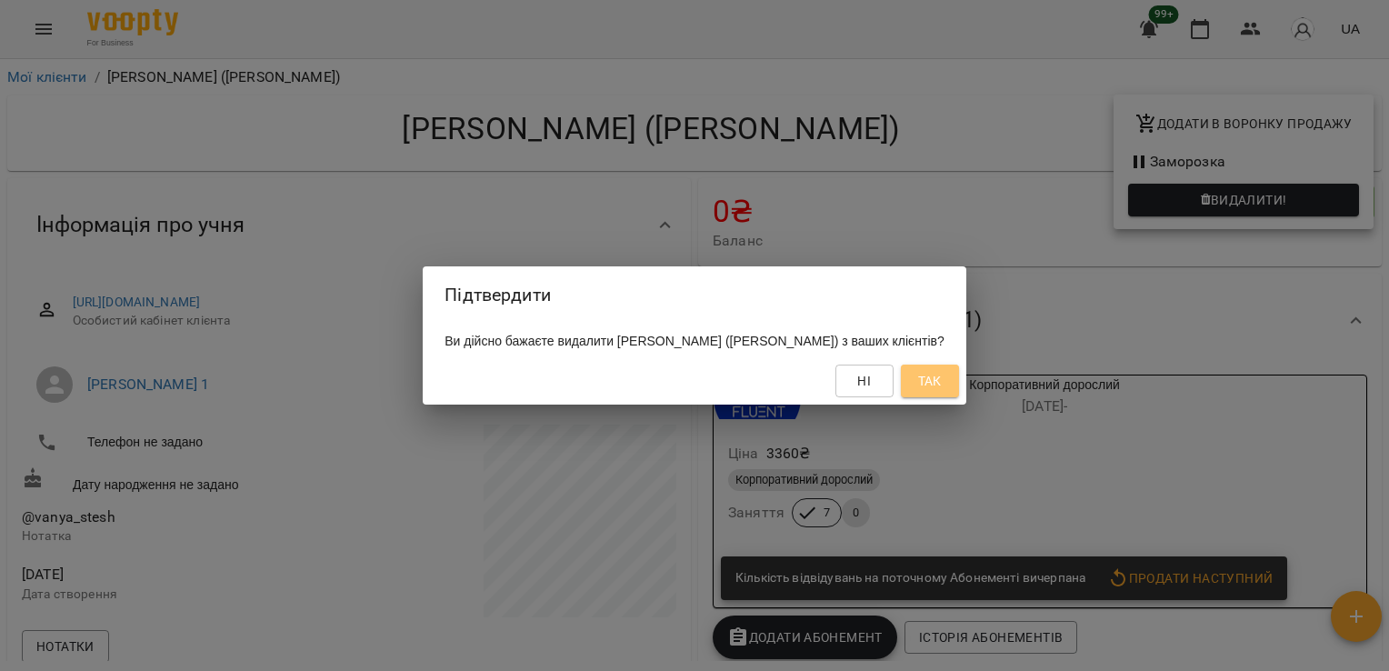
click at [935, 386] on button "Так" at bounding box center [930, 381] width 58 height 33
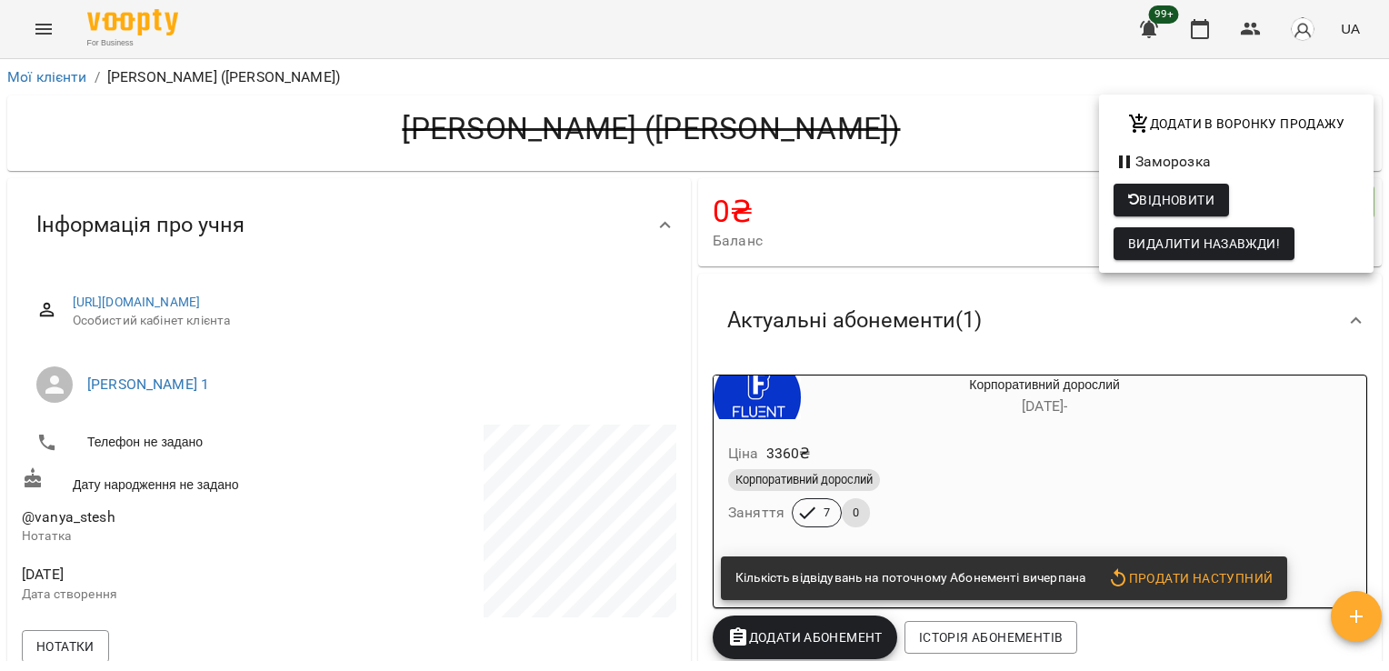
drag, startPoint x: 1379, startPoint y: 240, endPoint x: 1335, endPoint y: 448, distance: 212.9
click at [1335, 448] on div at bounding box center [694, 335] width 1389 height 671
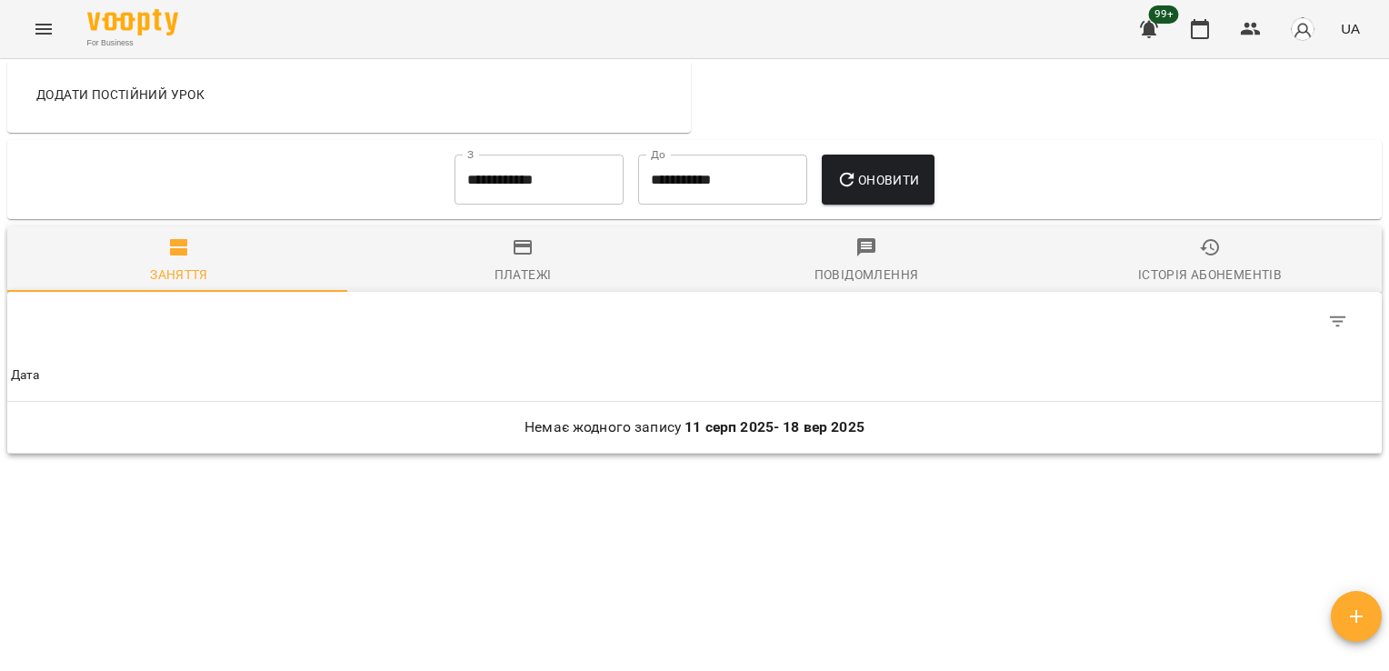
scroll to position [772, 0]
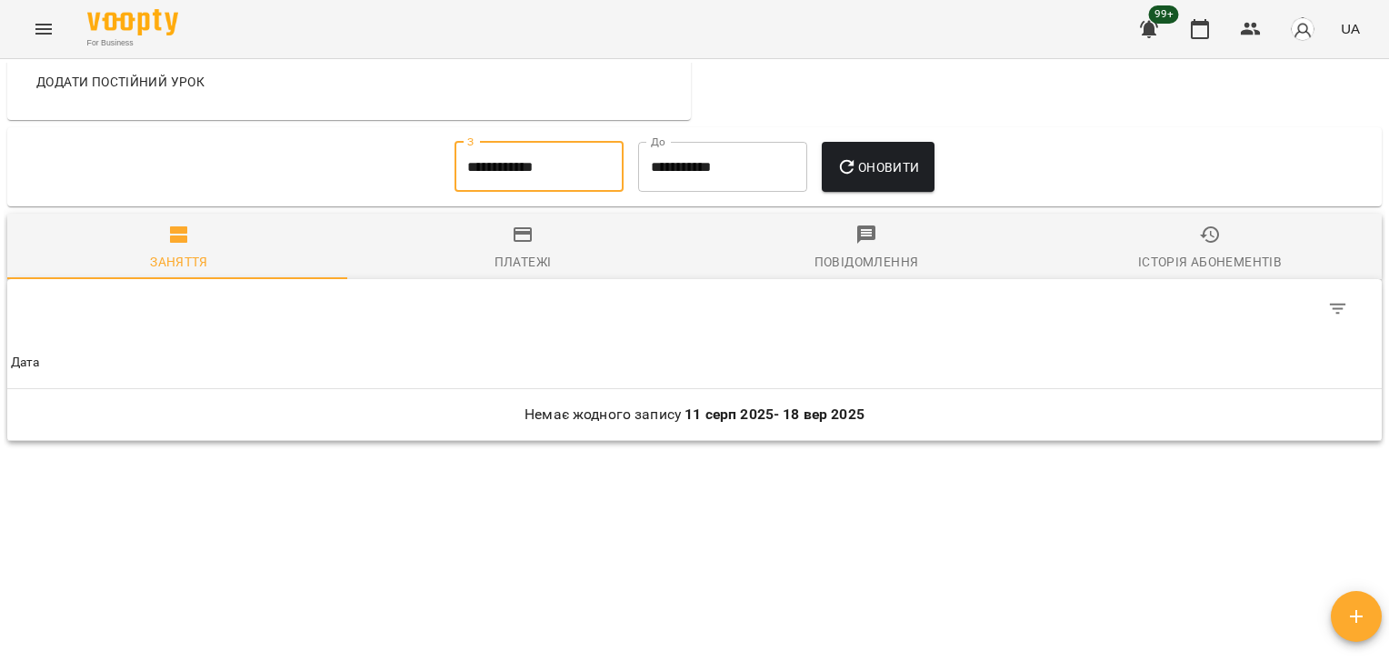
click at [560, 180] on input "**********" at bounding box center [539, 167] width 169 height 51
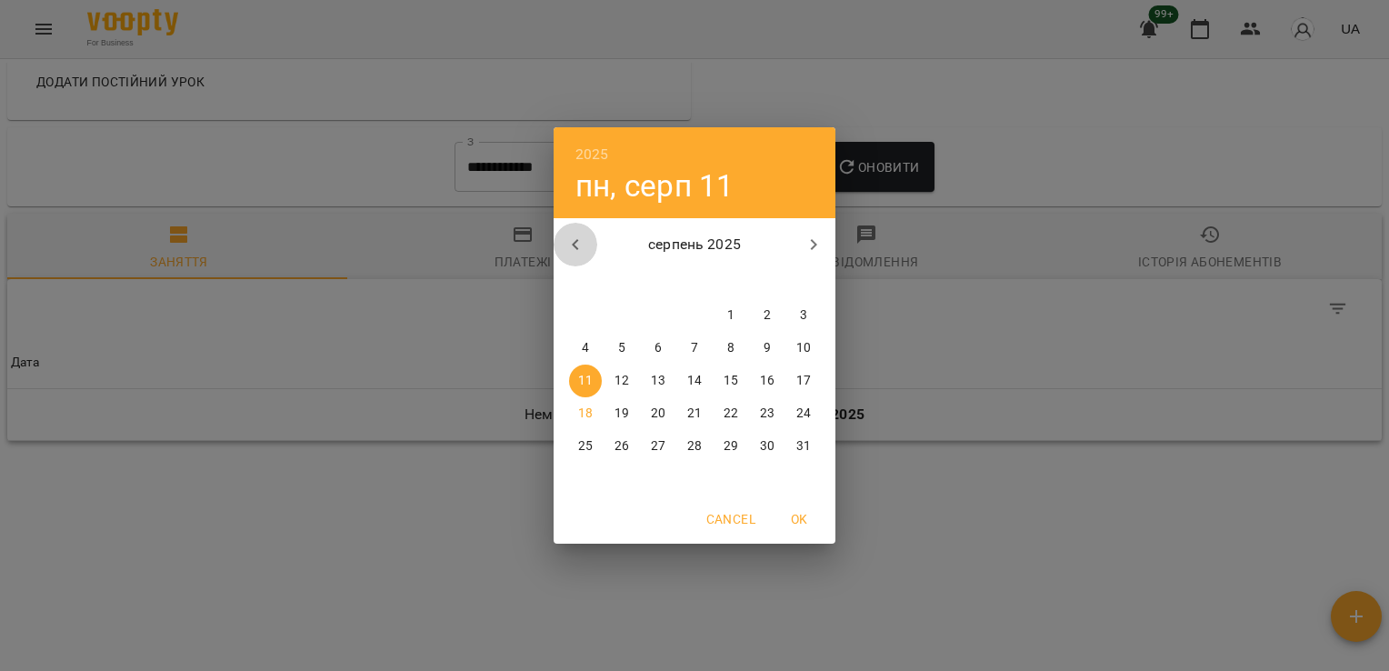
click at [579, 252] on icon "button" at bounding box center [576, 245] width 22 height 22
click at [589, 347] on span "7" at bounding box center [585, 348] width 33 height 18
type input "**********"
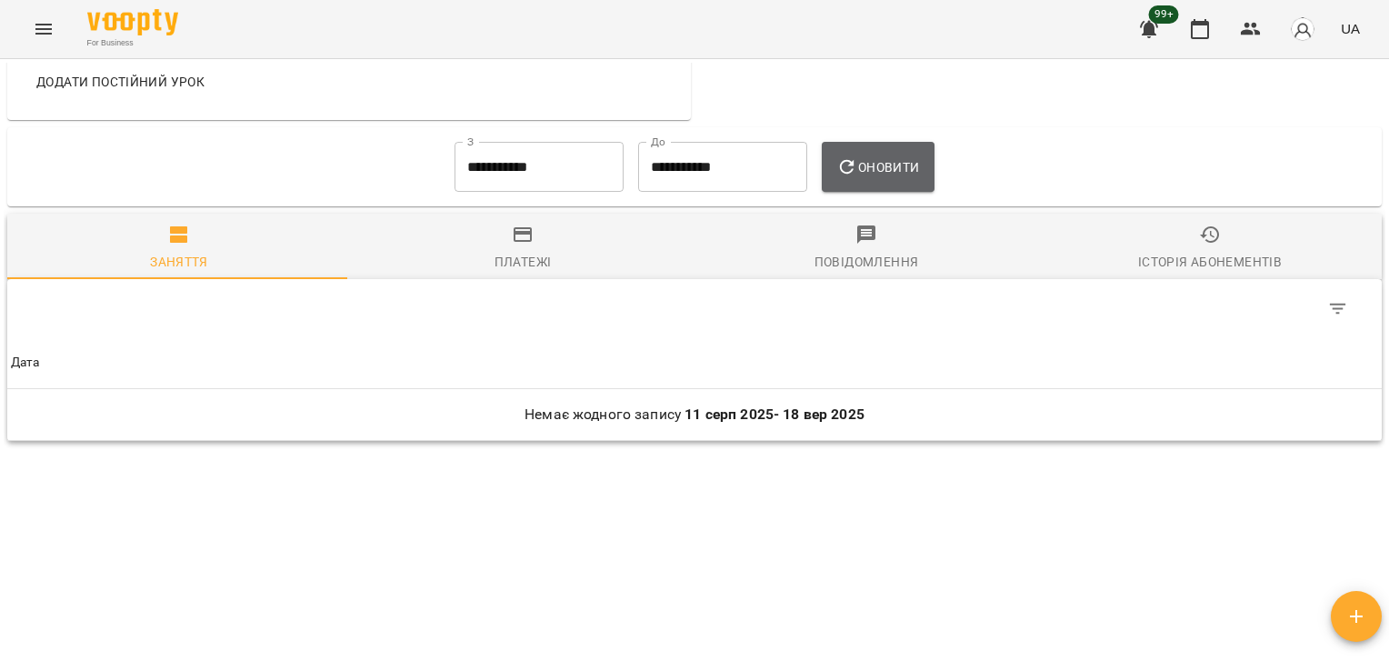
click at [874, 153] on button "Оновити" at bounding box center [878, 167] width 112 height 51
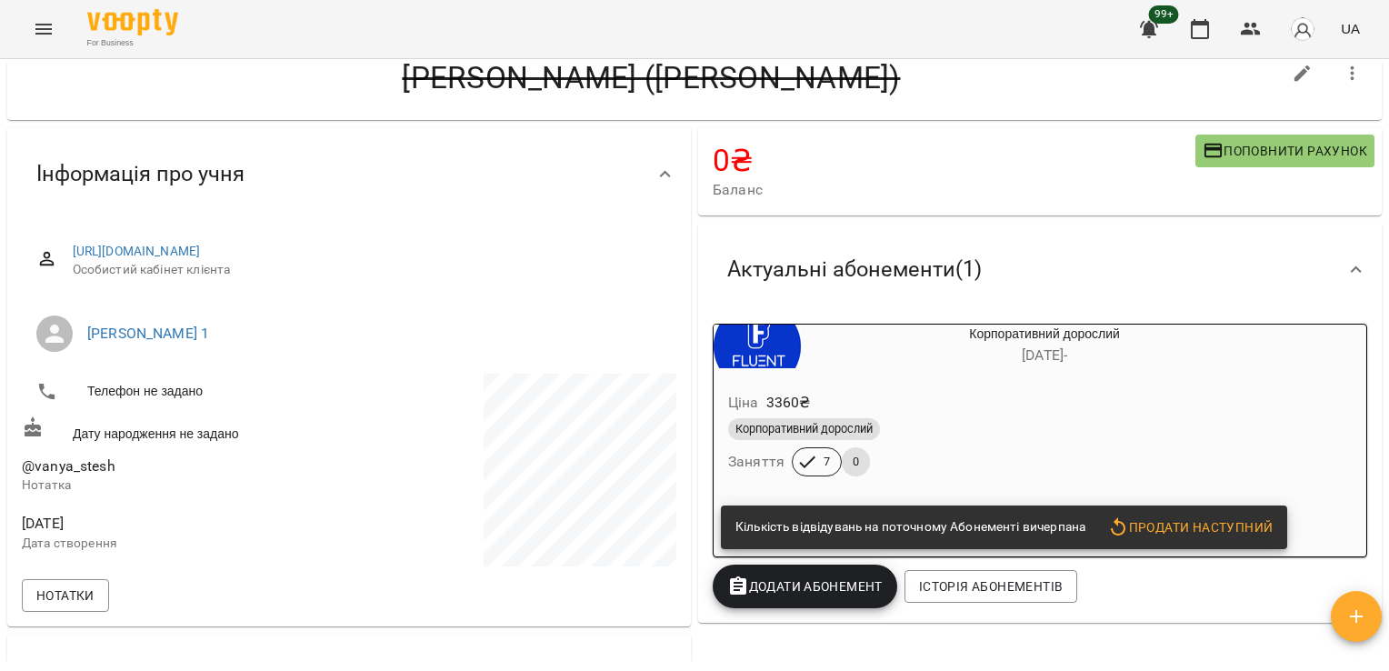
scroll to position [0, 0]
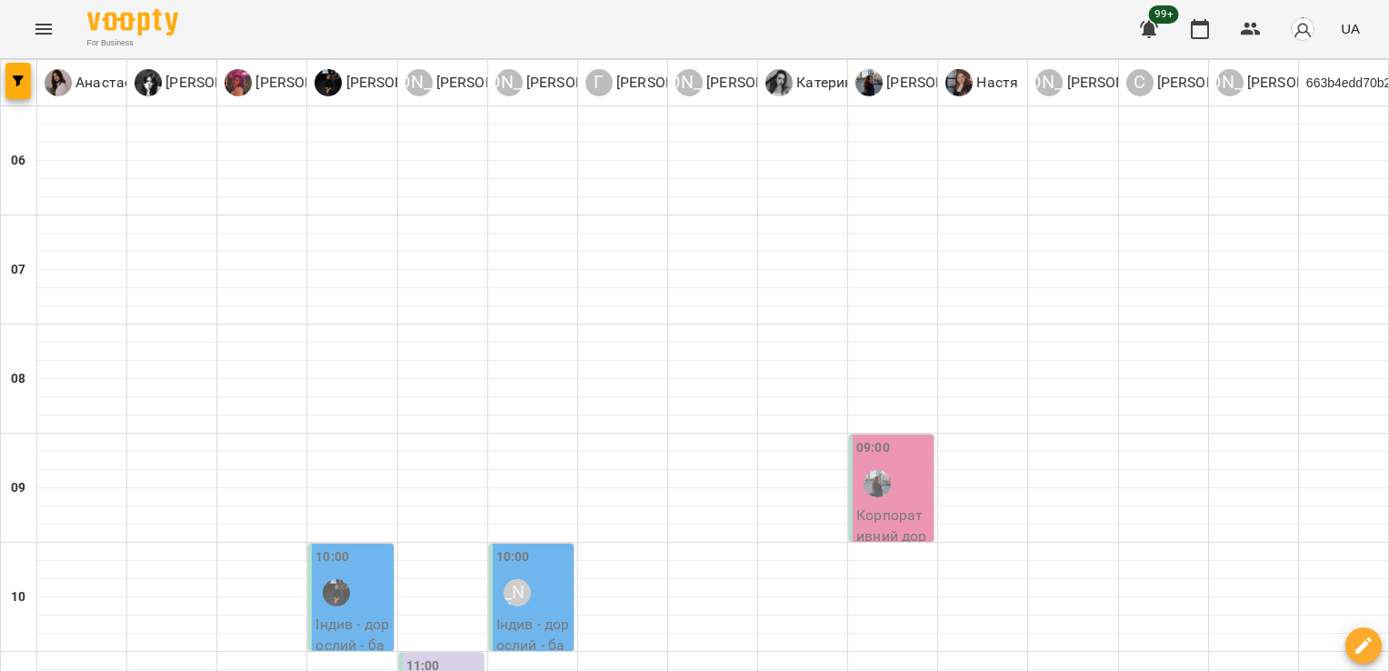
scroll to position [927, 0]
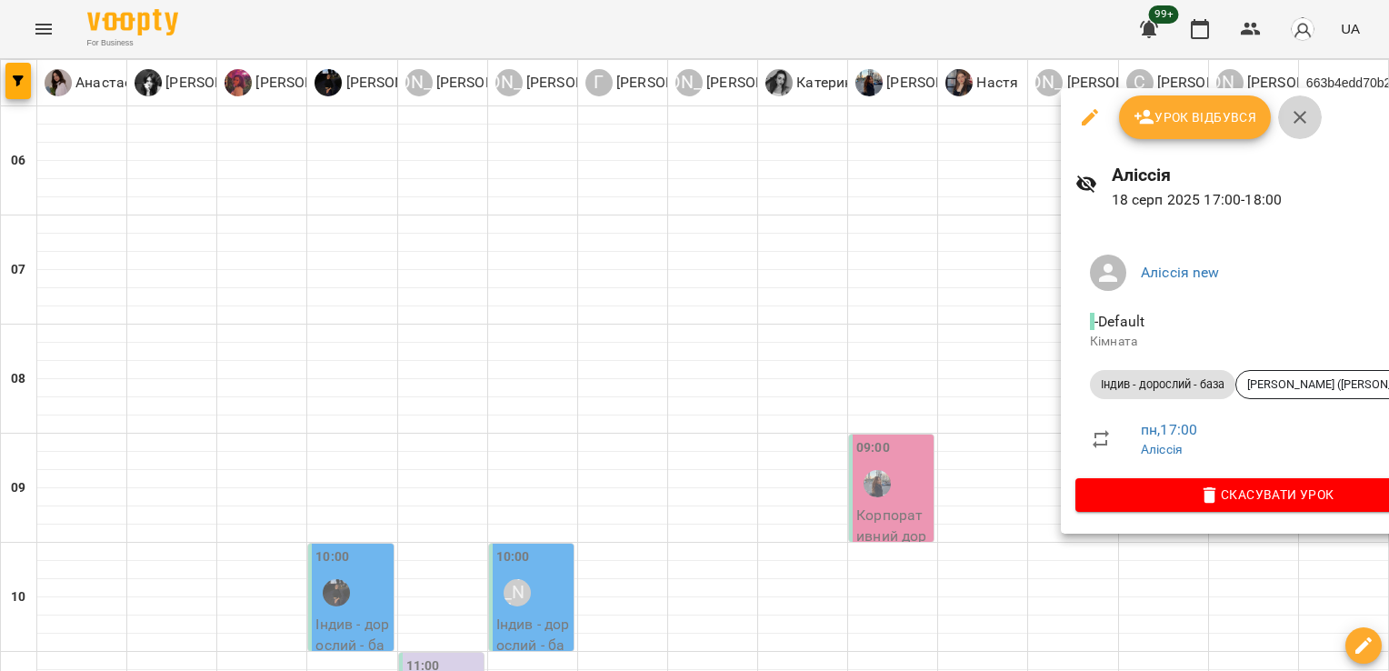
click at [1299, 114] on icon "button" at bounding box center [1300, 117] width 22 height 22
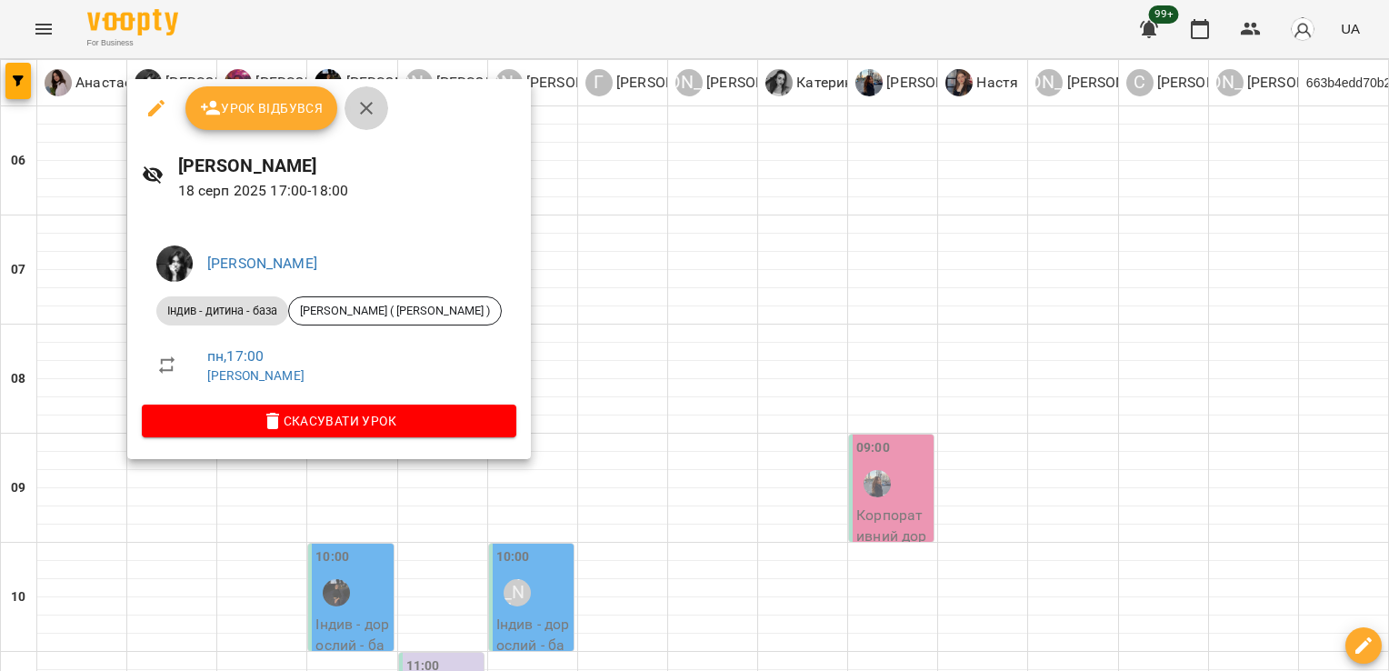
click at [373, 104] on icon "button" at bounding box center [367, 108] width 22 height 22
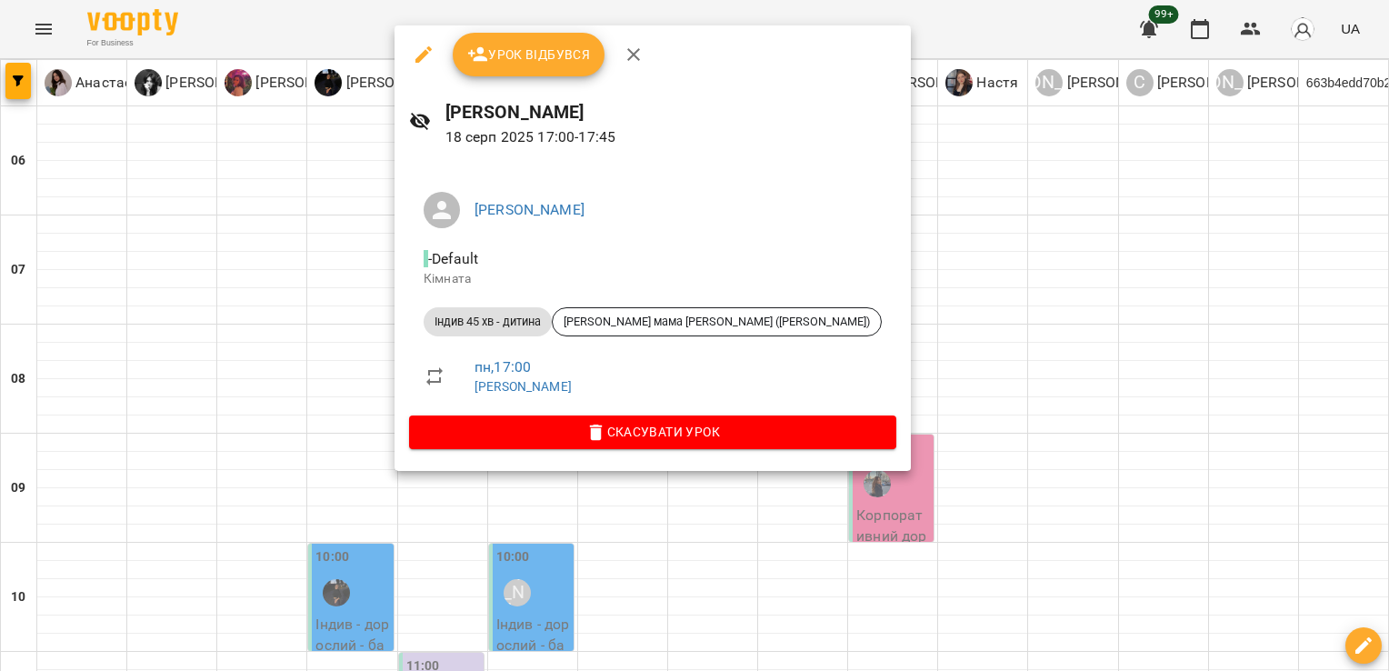
click at [638, 53] on icon "button" at bounding box center [634, 55] width 22 height 22
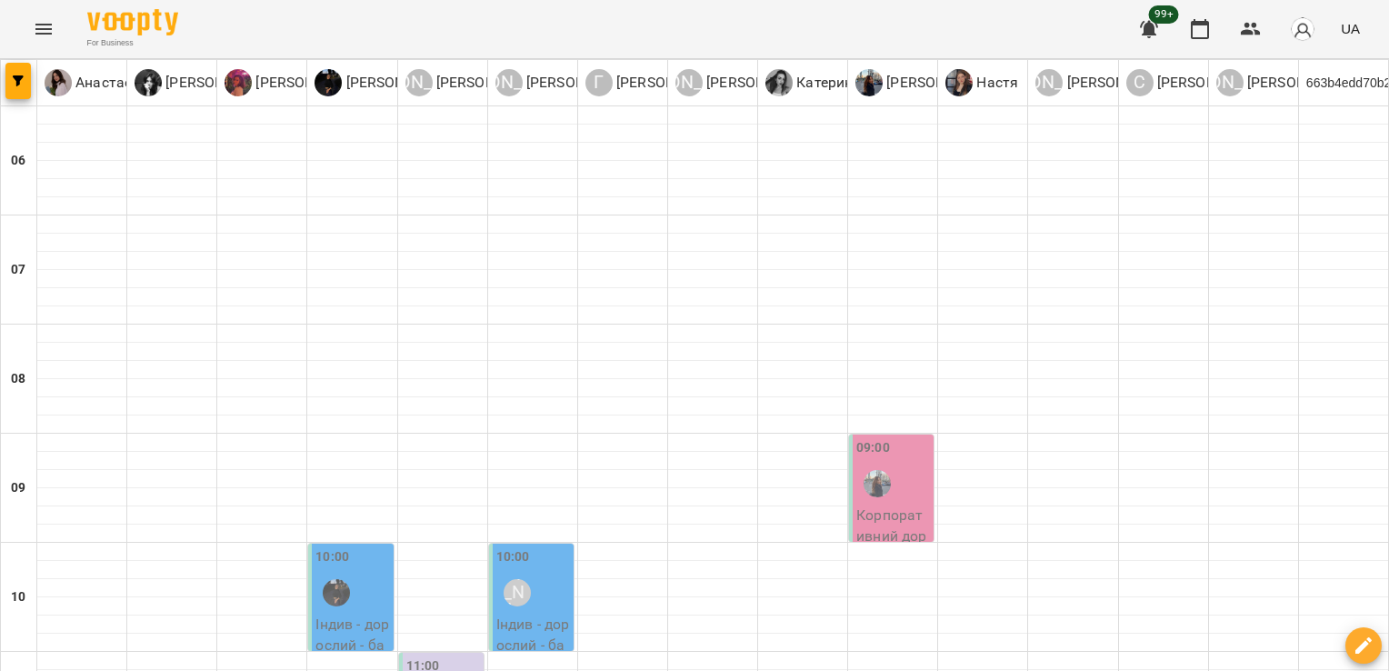
scroll to position [1017, 0]
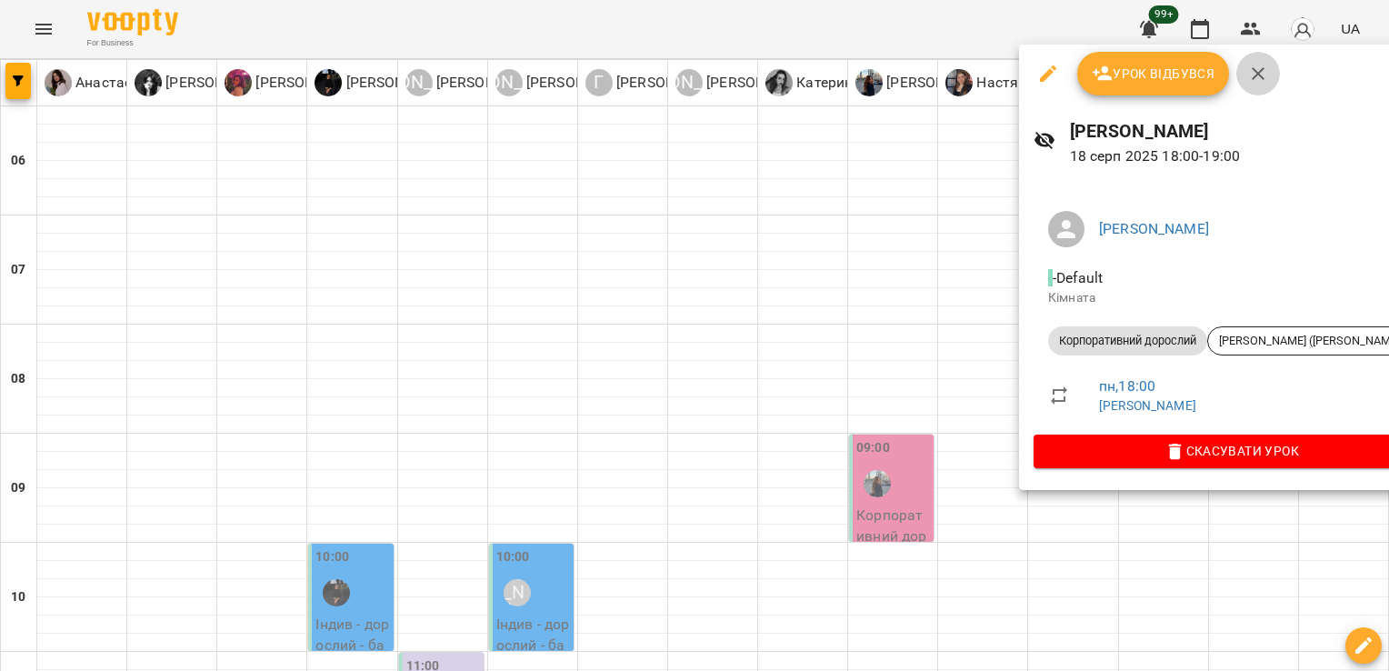
click at [1261, 66] on icon "button" at bounding box center [1258, 74] width 22 height 22
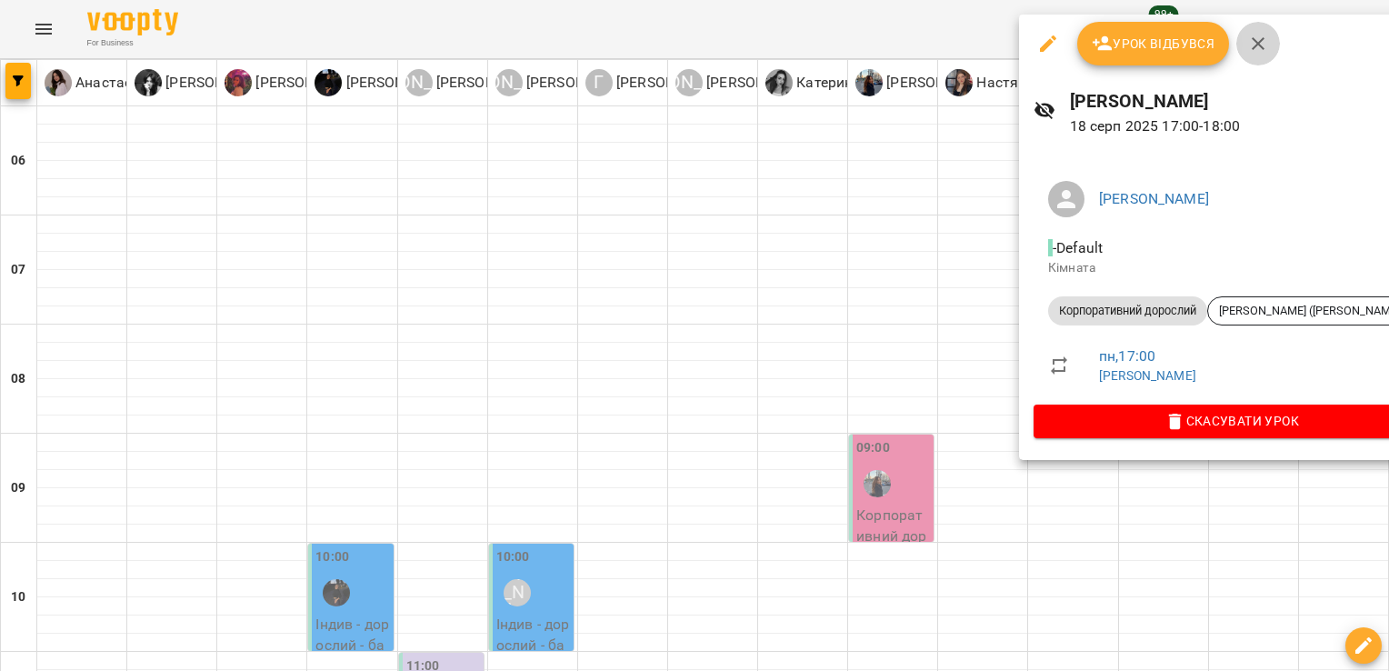
click at [1259, 53] on icon "button" at bounding box center [1258, 44] width 22 height 22
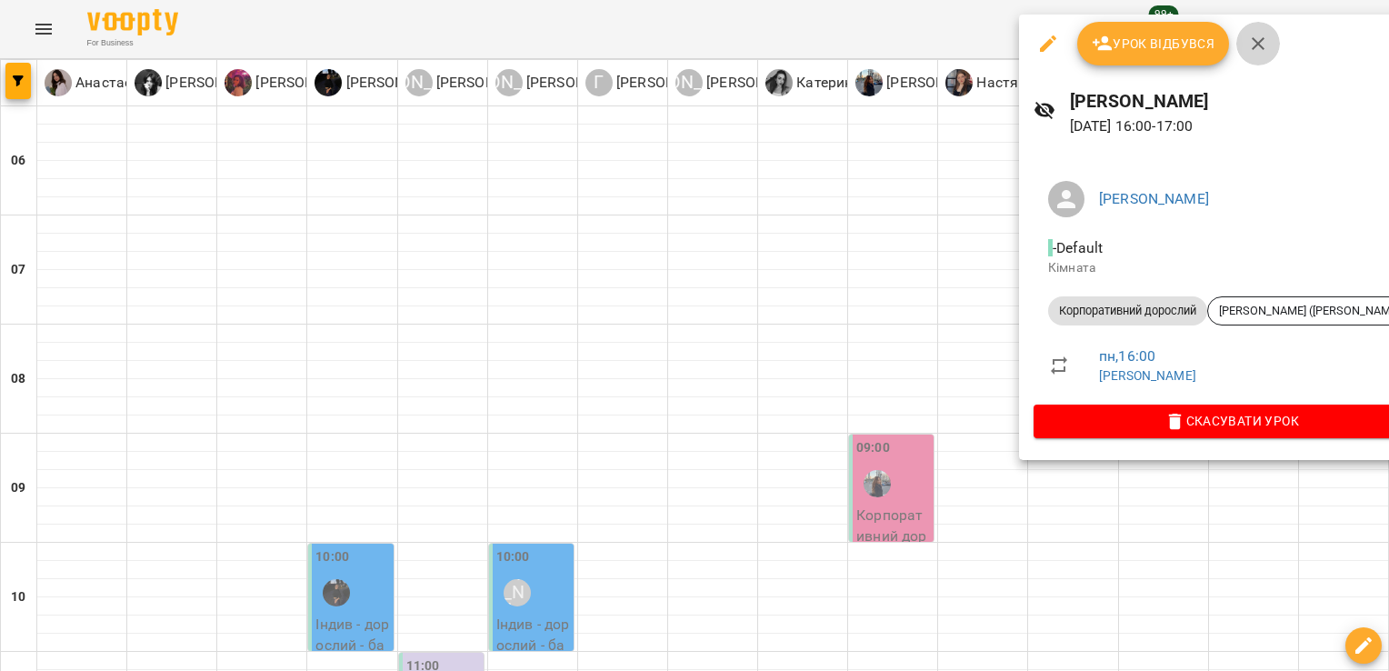
click at [1266, 55] on button "button" at bounding box center [1259, 44] width 44 height 44
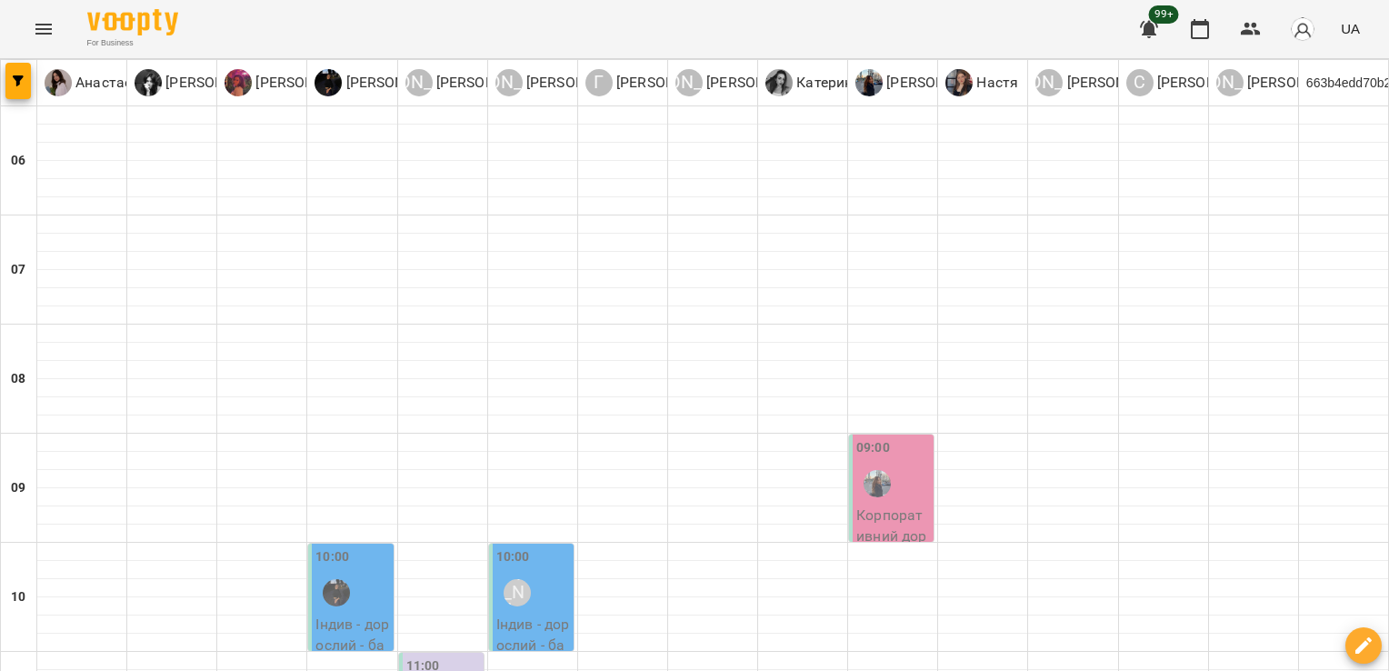
scroll to position [1132, 0]
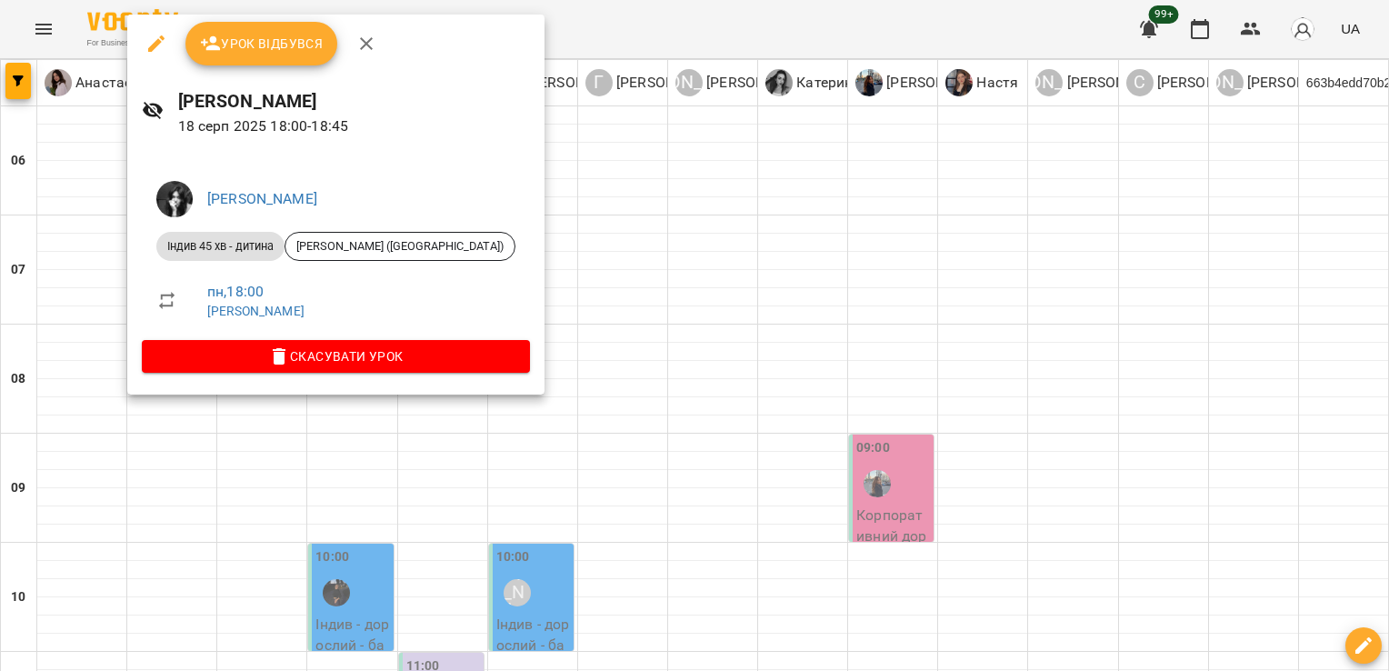
click at [366, 43] on icon "button" at bounding box center [366, 43] width 13 height 13
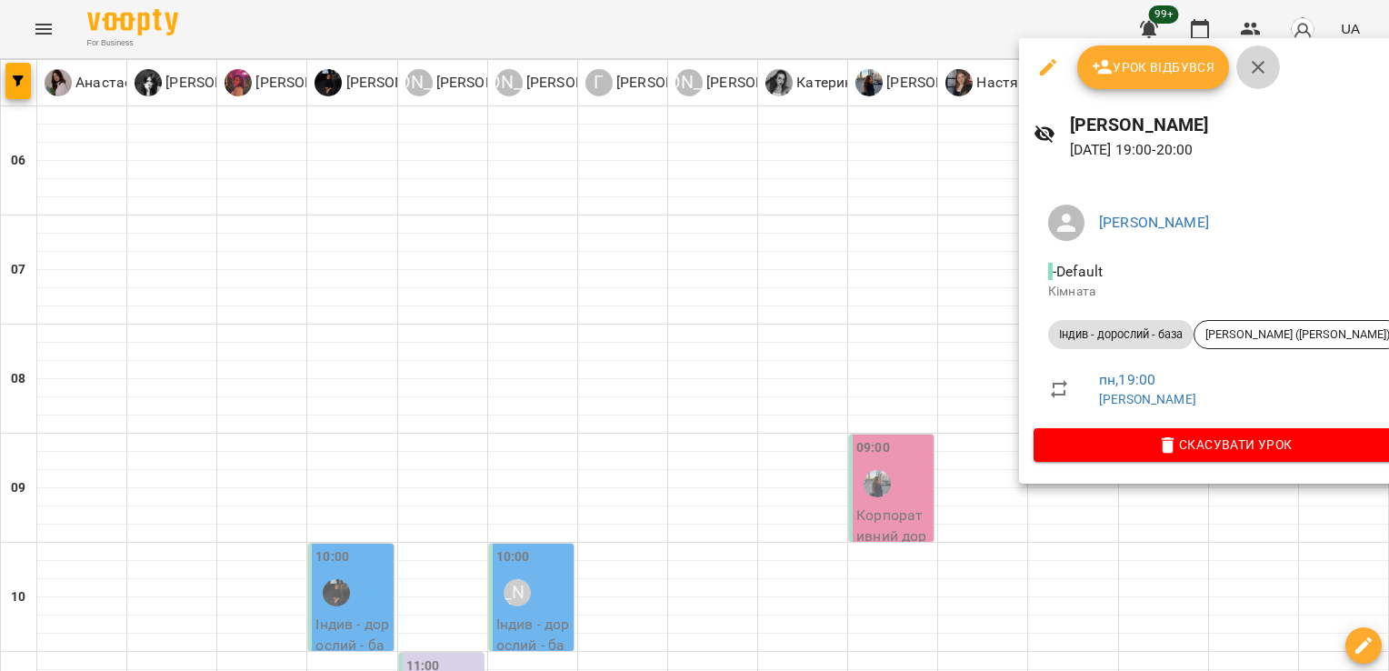
click at [1256, 61] on icon "button" at bounding box center [1258, 67] width 22 height 22
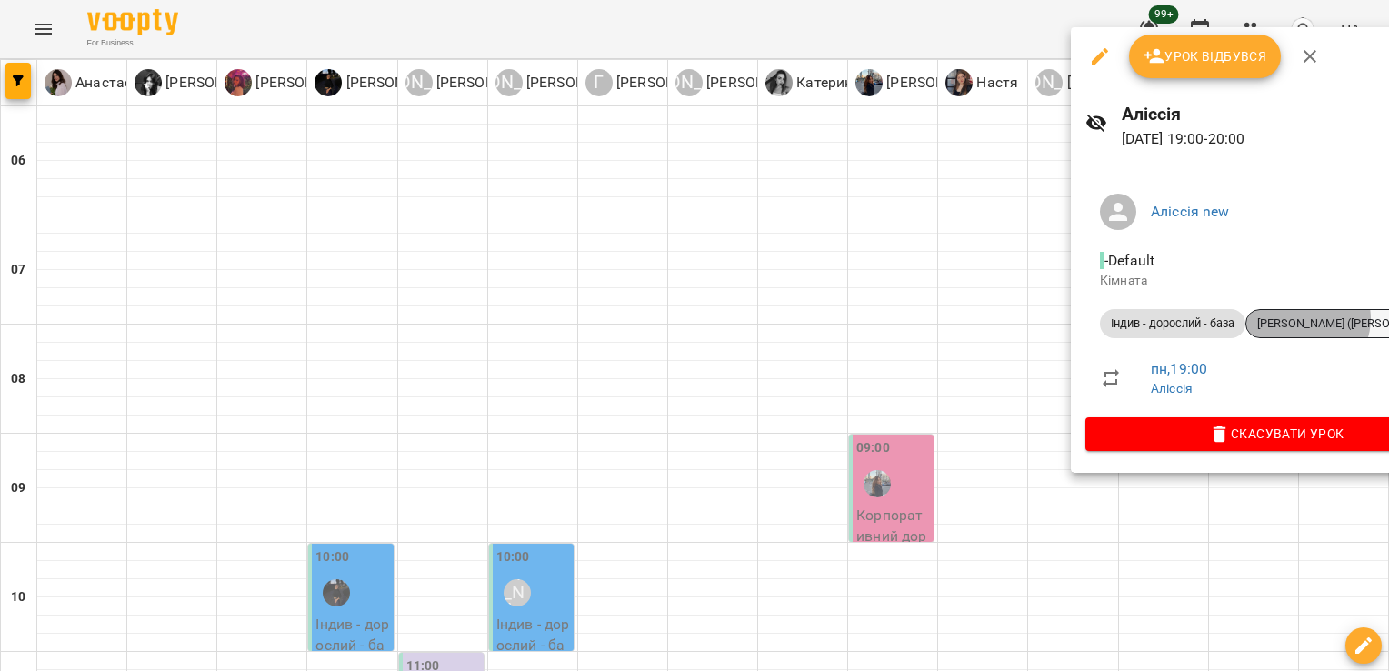
click at [1308, 318] on span "[PERSON_NAME] ([PERSON_NAME])" at bounding box center [1350, 323] width 206 height 16
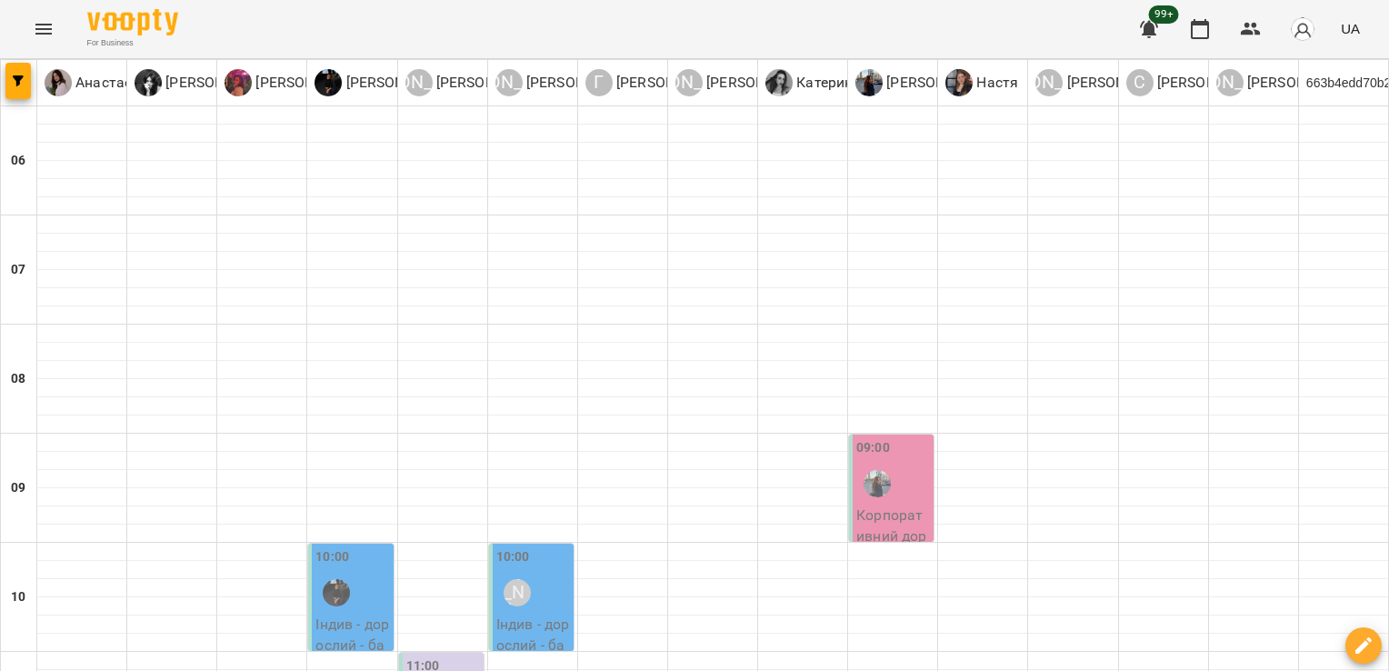
scroll to position [1192, 0]
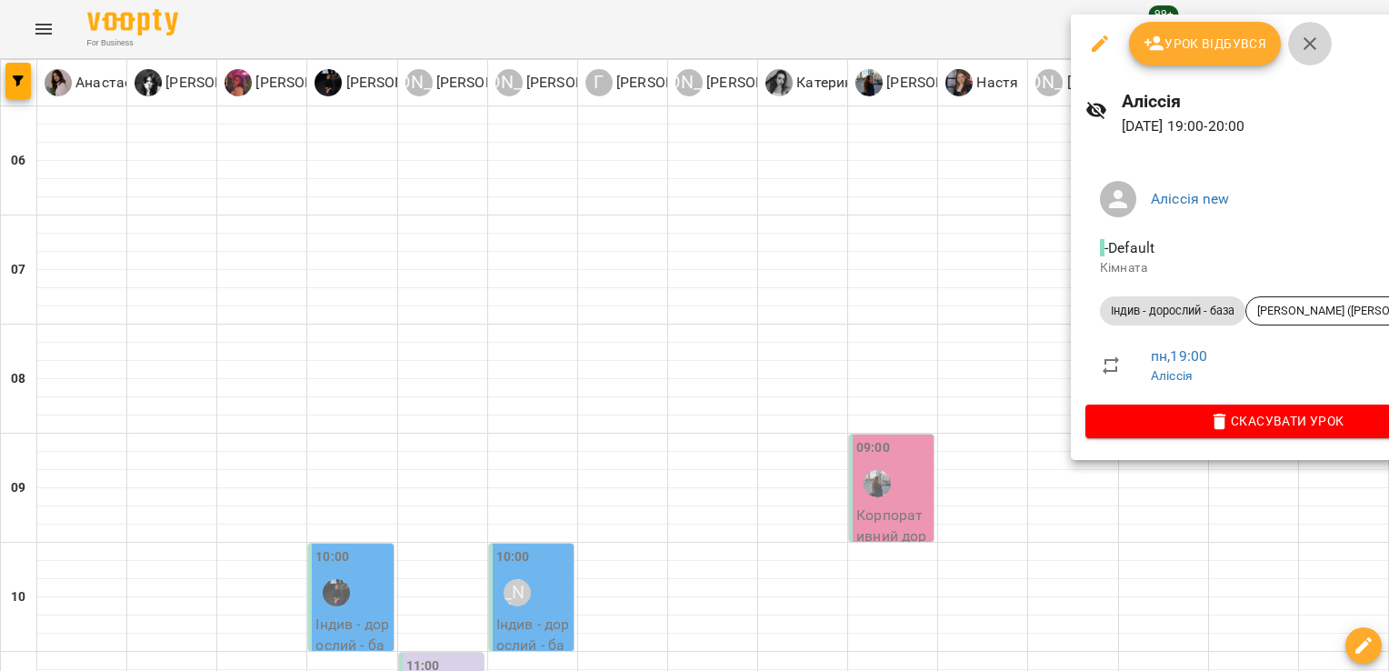
click at [1322, 48] on button "button" at bounding box center [1310, 44] width 44 height 44
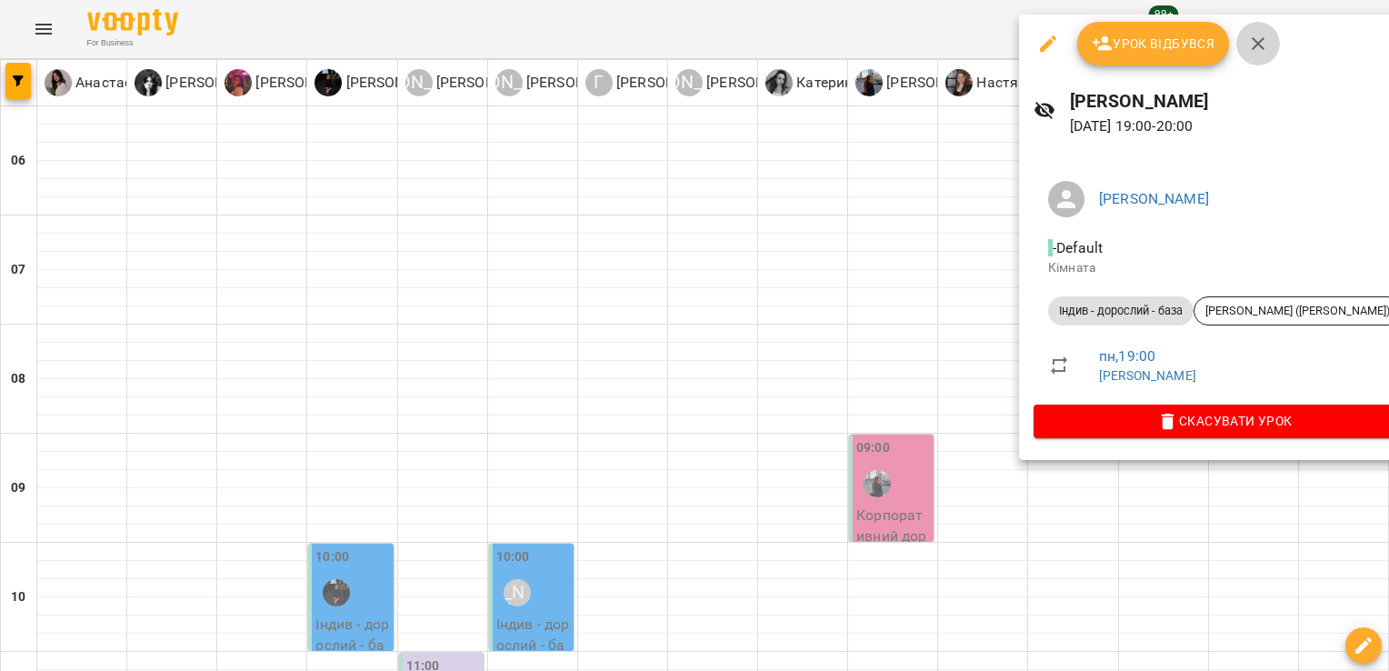
click at [1250, 55] on button "button" at bounding box center [1259, 44] width 44 height 44
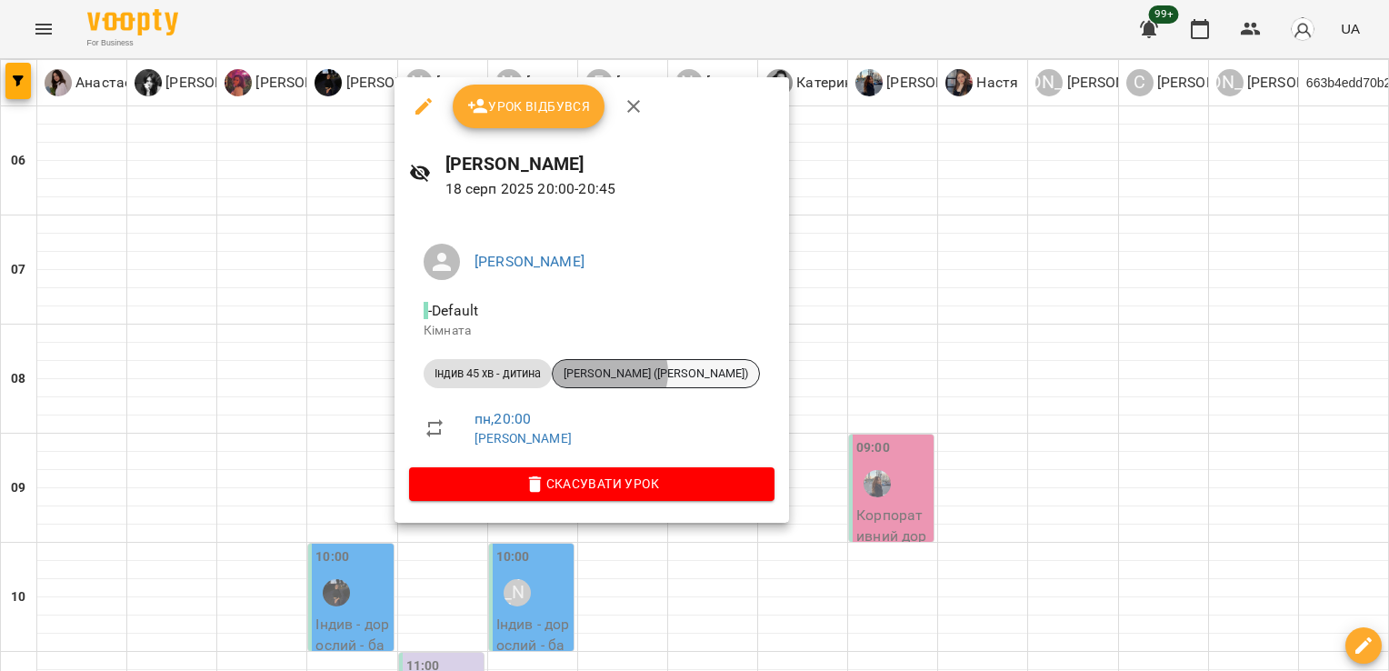
click at [612, 373] on span "[PERSON_NAME] ([PERSON_NAME])" at bounding box center [656, 374] width 206 height 16
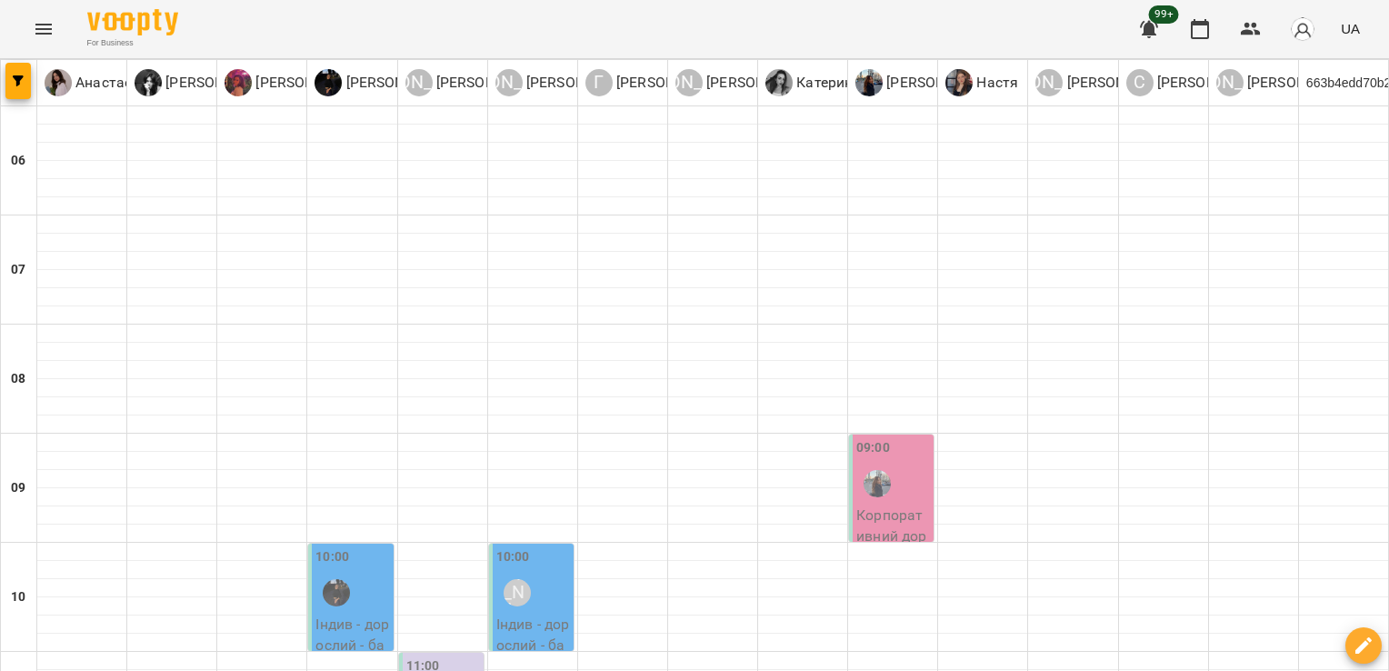
scroll to position [1247, 0]
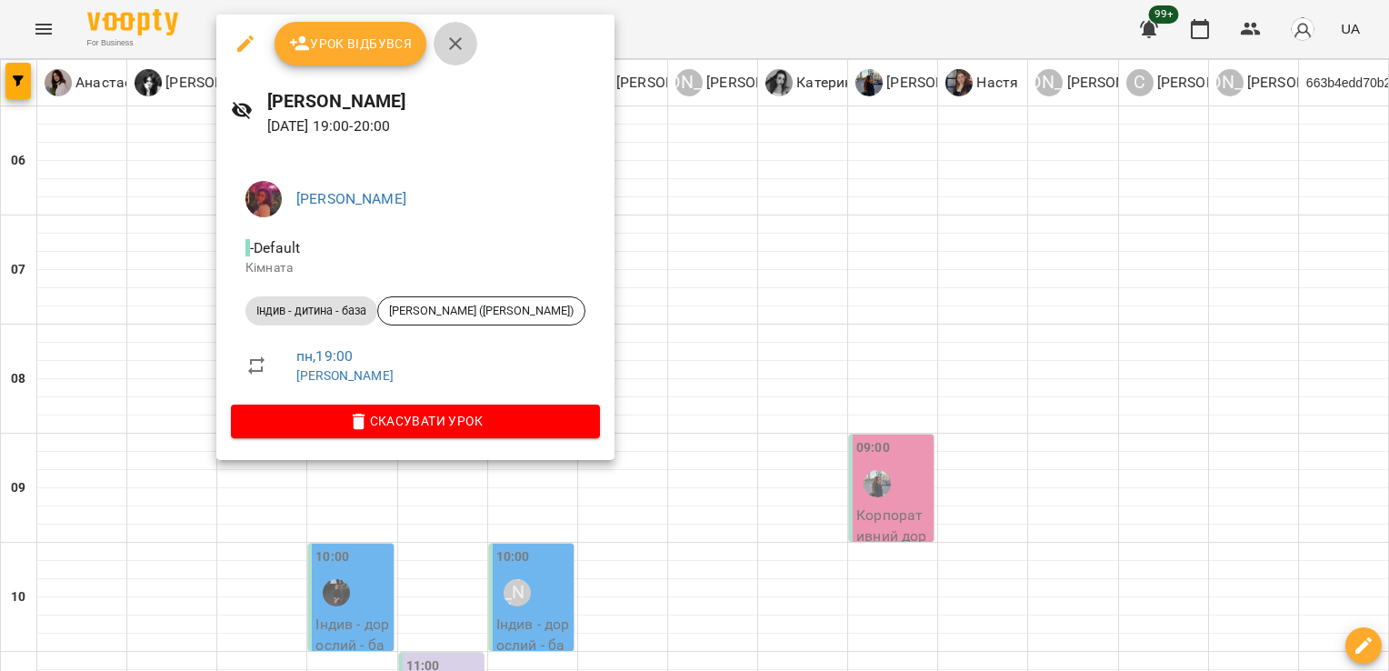
click at [450, 53] on icon "button" at bounding box center [456, 44] width 22 height 22
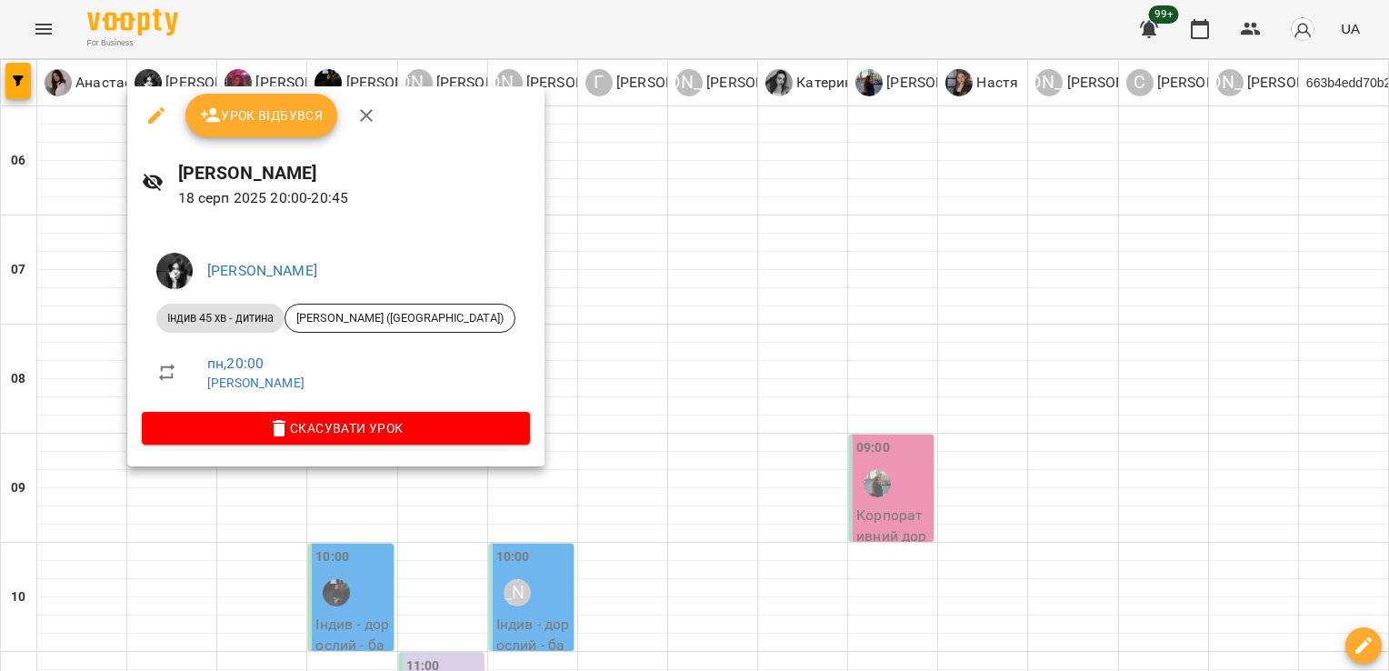
click at [340, 300] on li "Індив 45 хв - [PERSON_NAME] ([PERSON_NAME])" at bounding box center [336, 318] width 388 height 44
click at [350, 315] on span "[PERSON_NAME] ([GEOGRAPHIC_DATA])" at bounding box center [399, 318] width 229 height 16
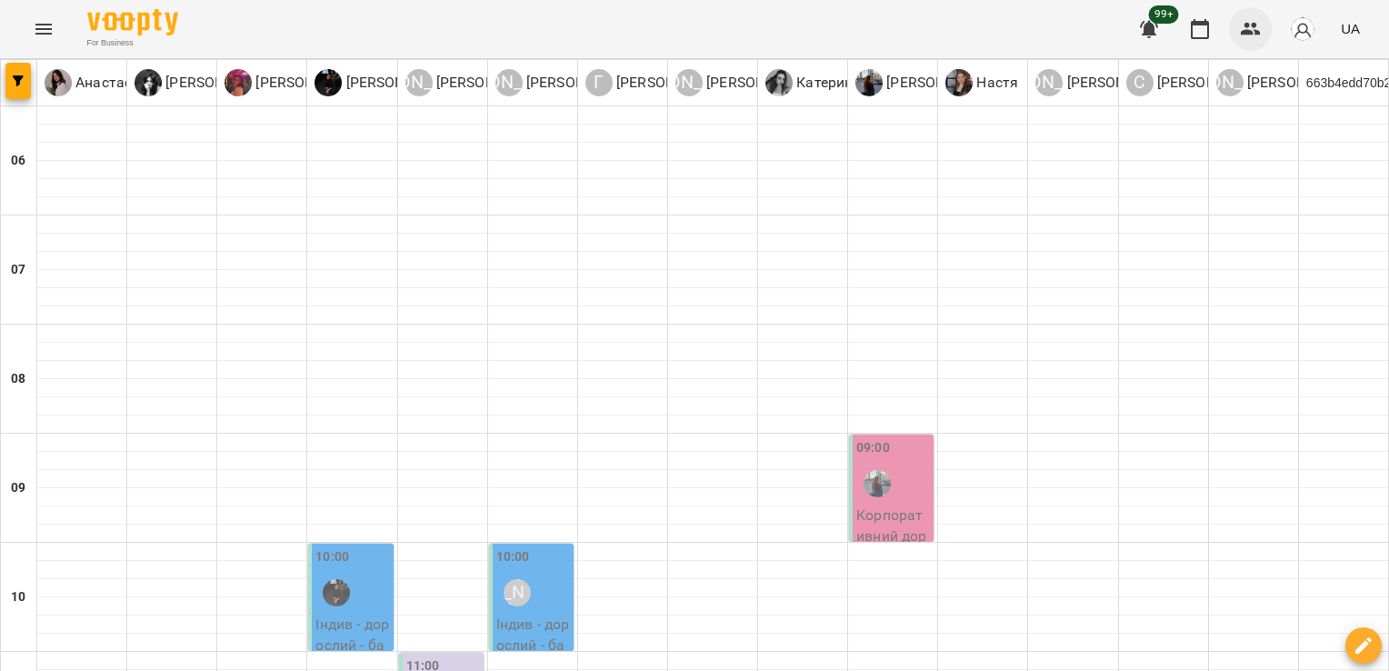
click at [1257, 16] on button "button" at bounding box center [1251, 29] width 44 height 44
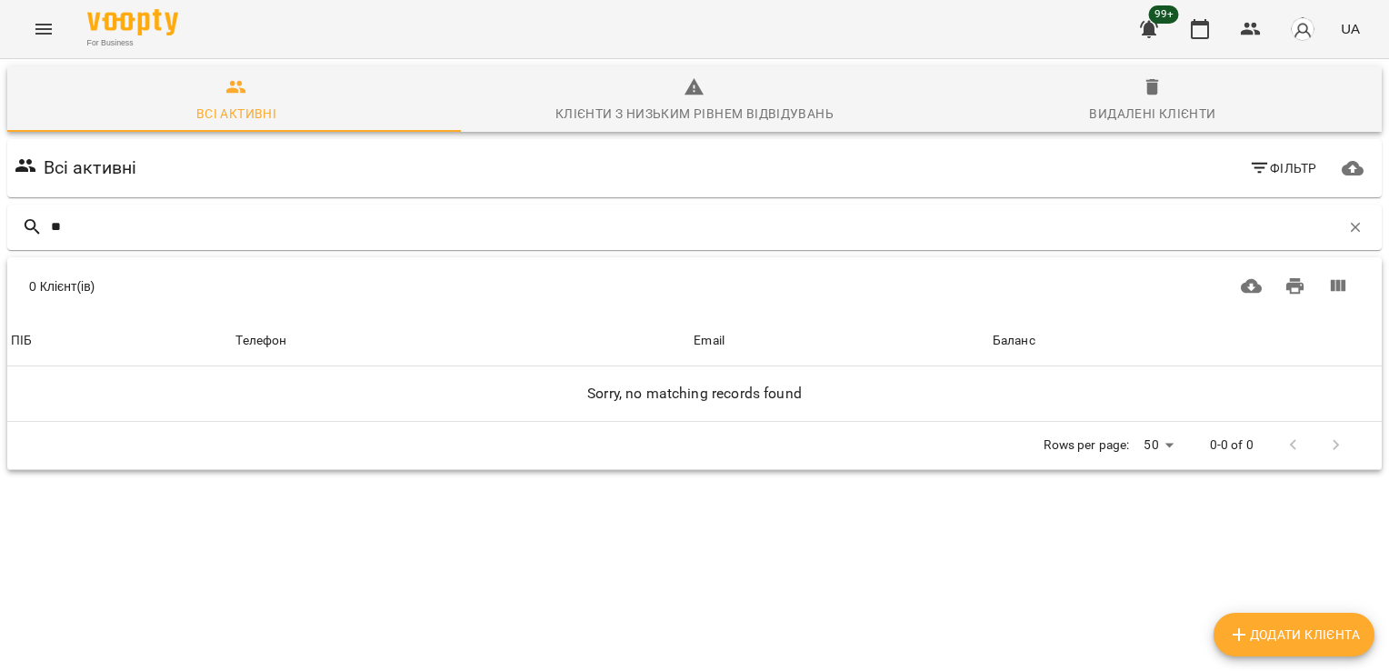
type input "*"
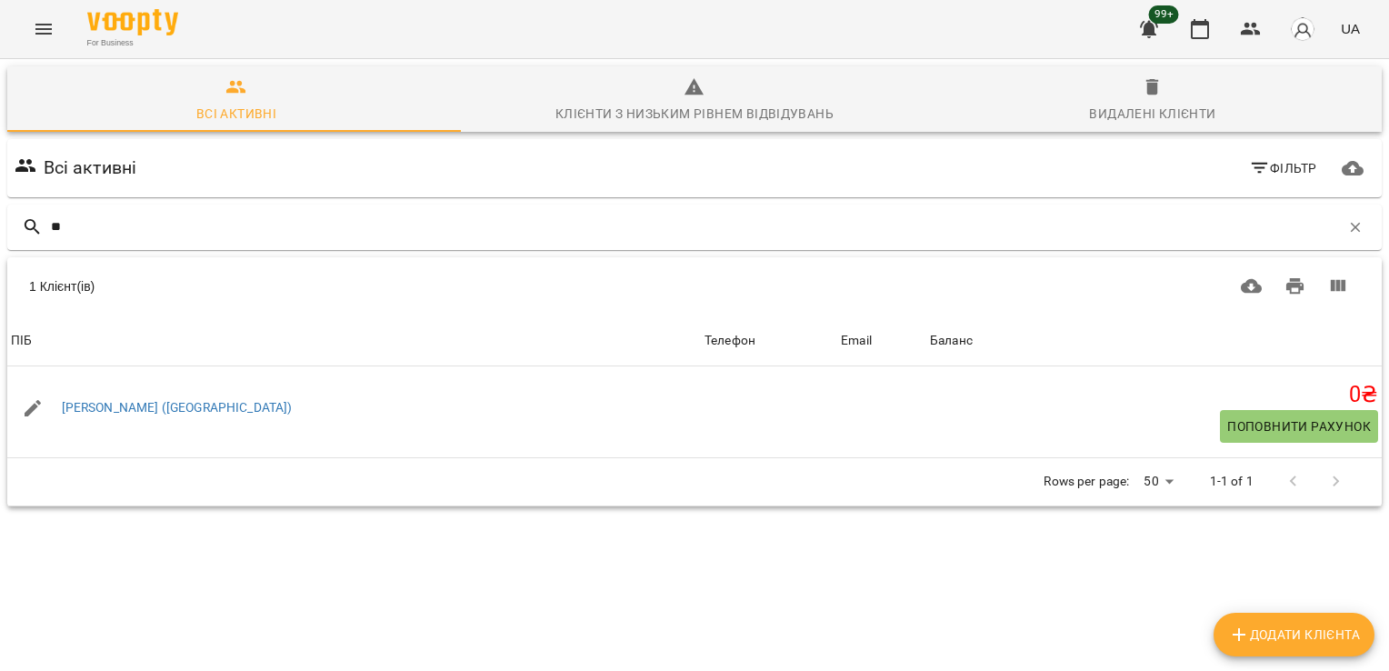
type input "*"
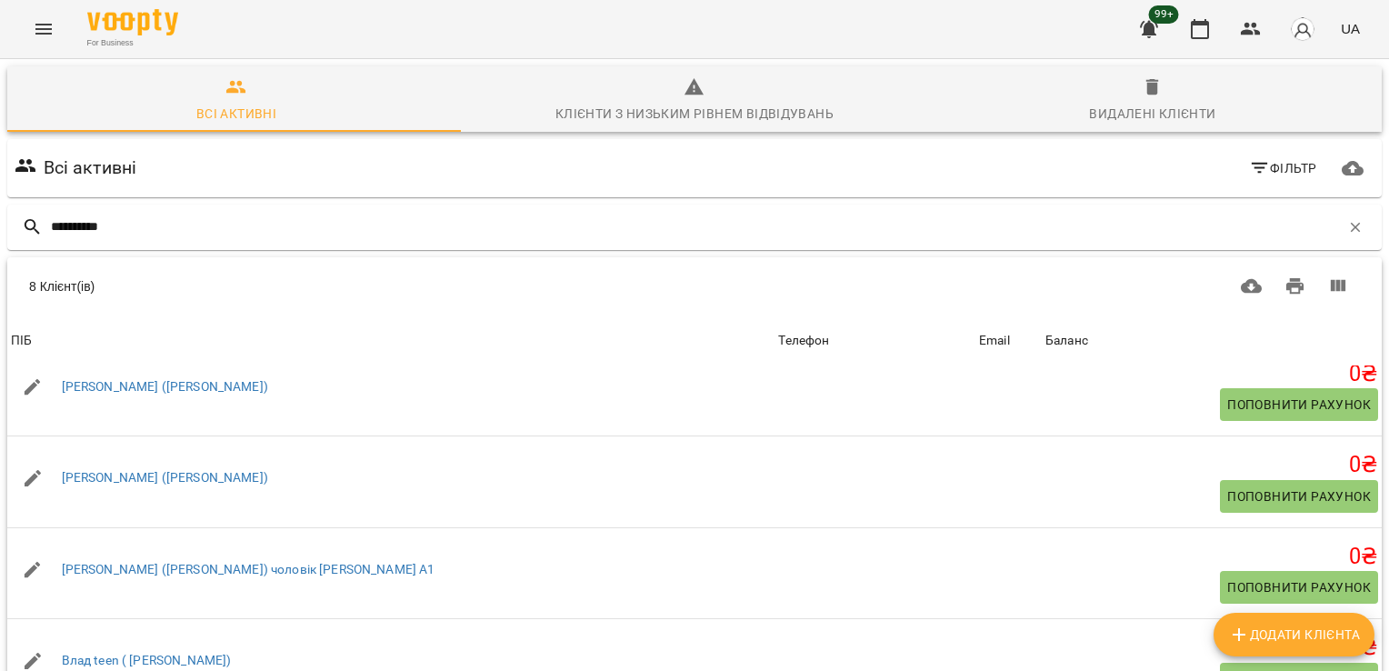
scroll to position [326, 0]
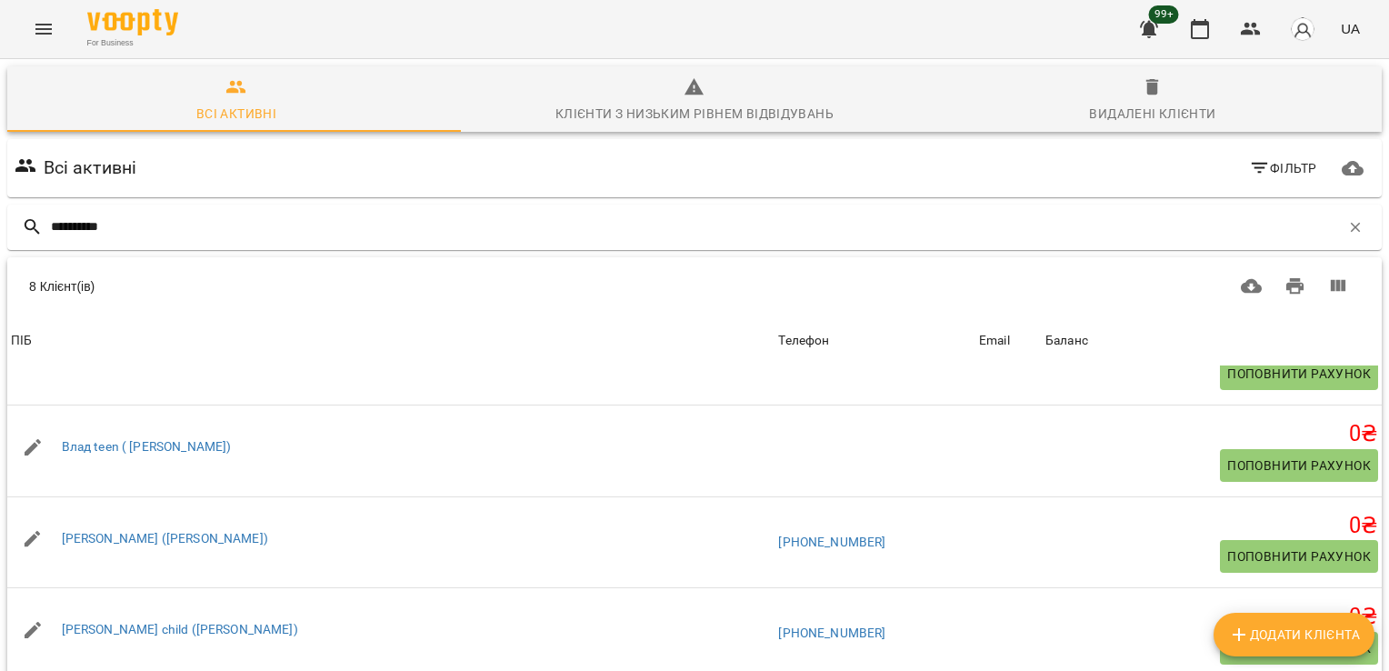
type input "*********"
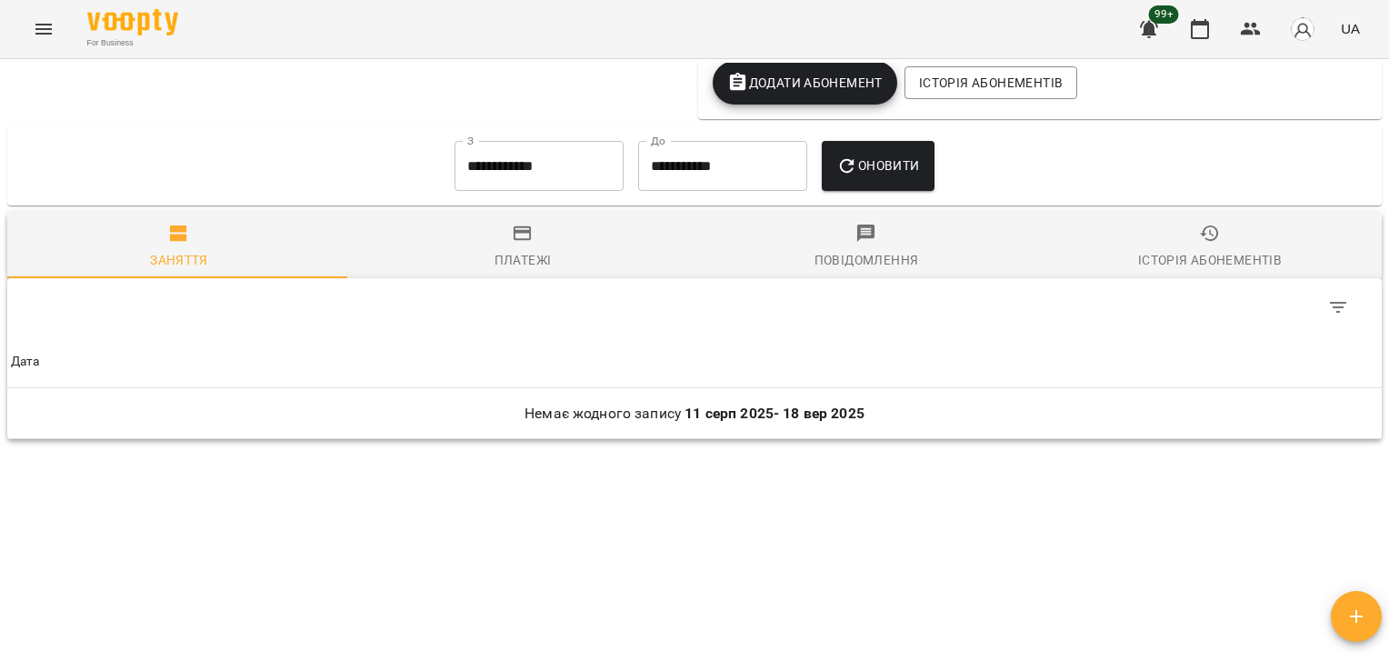
scroll to position [2263, 0]
click at [571, 139] on div "**********" at bounding box center [539, 166] width 184 height 65
click at [574, 156] on input "**********" at bounding box center [539, 166] width 169 height 51
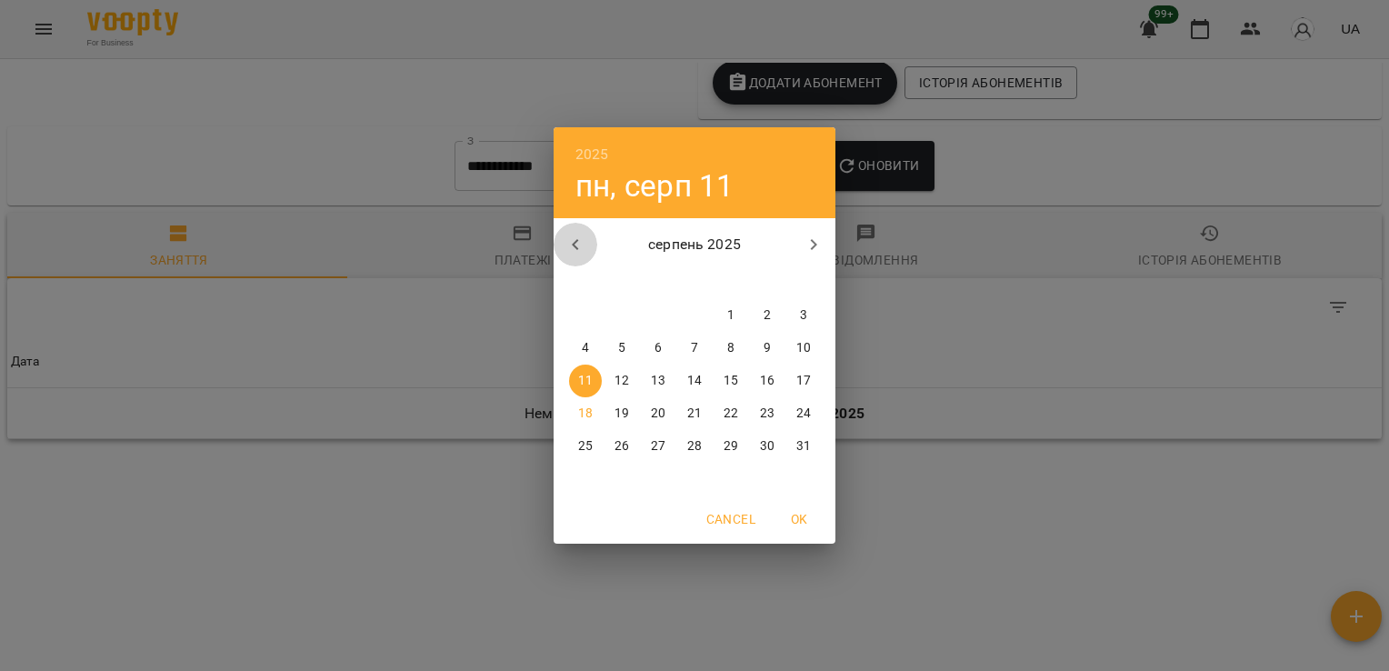
click at [567, 247] on icon "button" at bounding box center [576, 245] width 22 height 22
click at [807, 315] on span "1" at bounding box center [803, 315] width 33 height 18
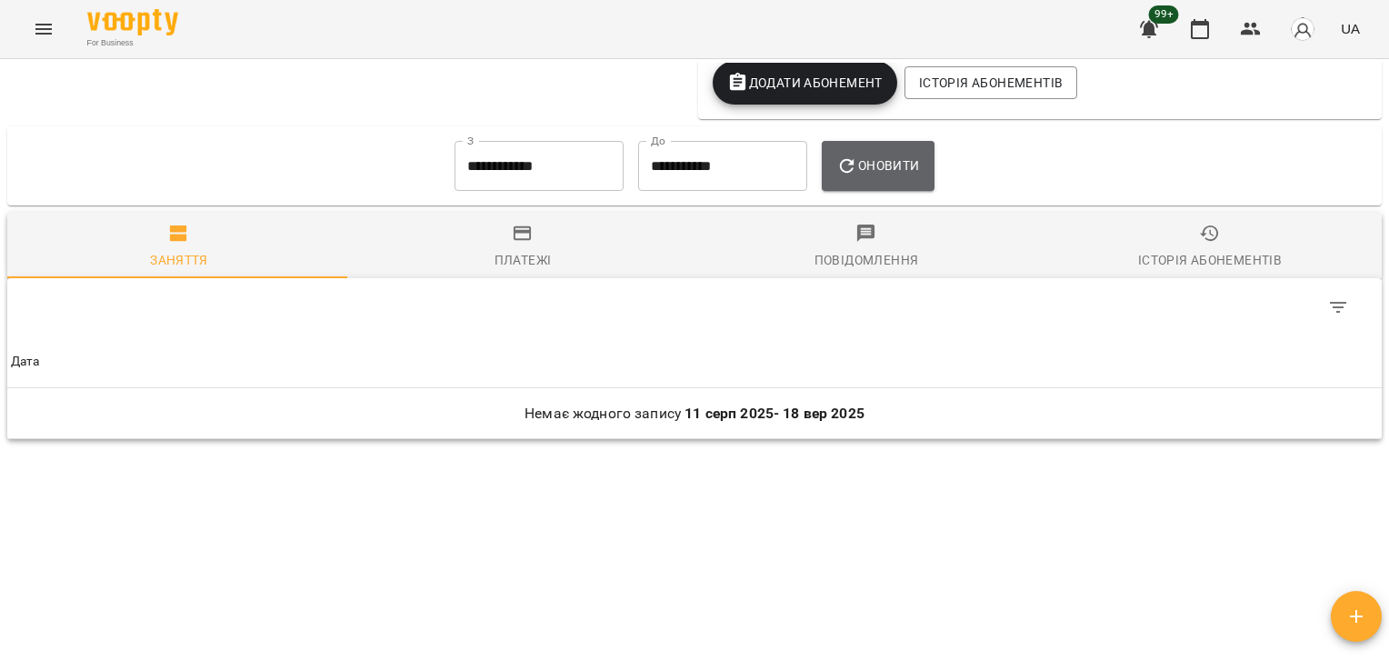
click at [934, 158] on button "Оновити" at bounding box center [878, 166] width 112 height 51
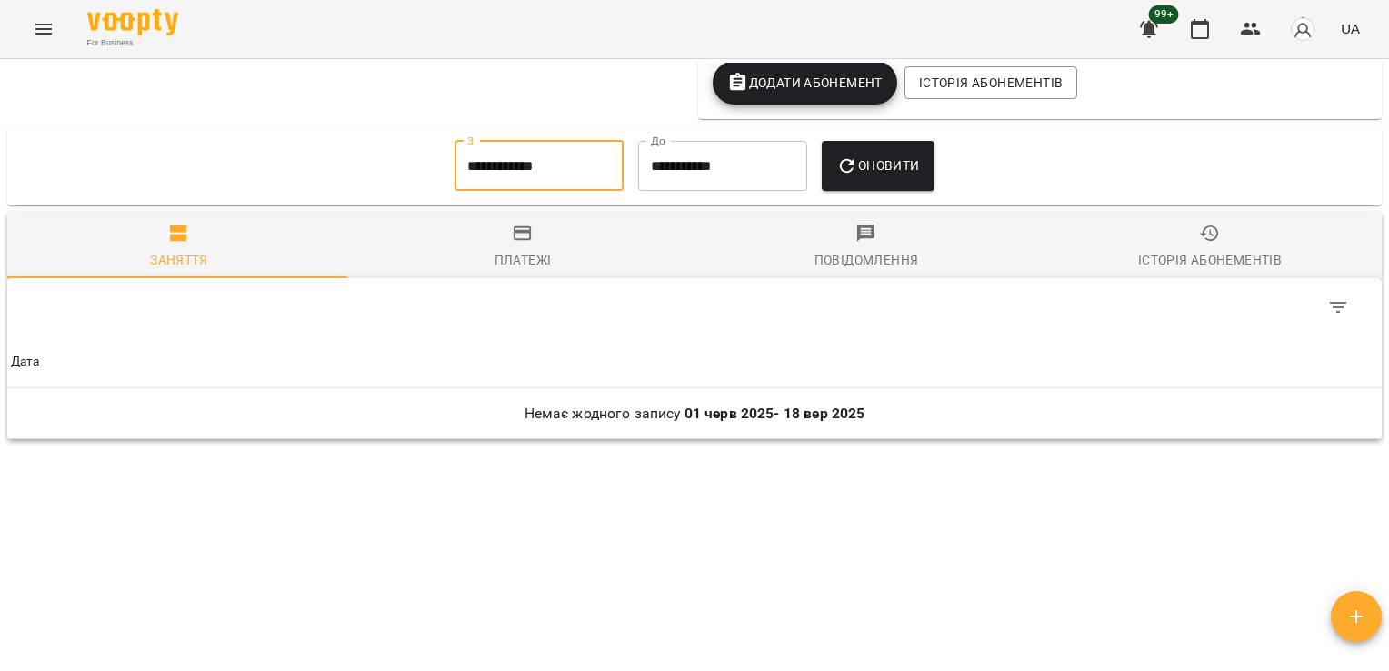
click at [525, 169] on input "**********" at bounding box center [539, 166] width 169 height 51
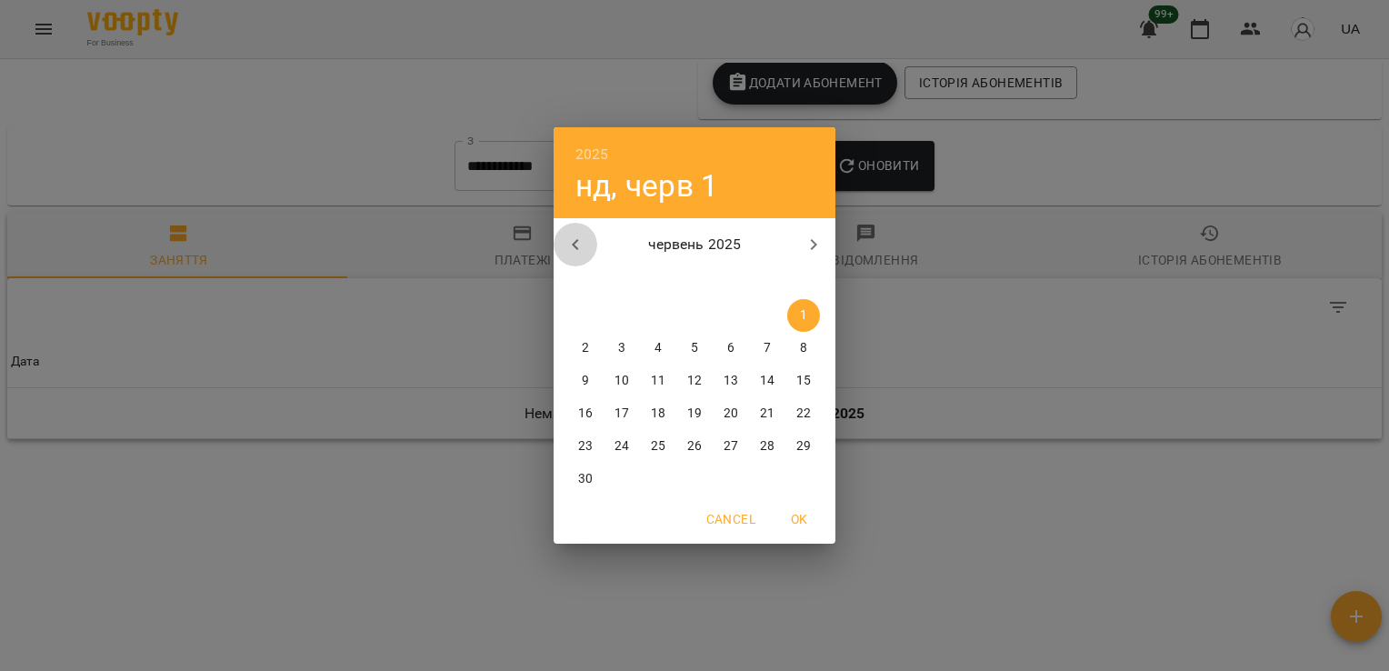
click at [587, 239] on button "button" at bounding box center [576, 245] width 44 height 44
click at [581, 346] on span "5" at bounding box center [585, 348] width 33 height 18
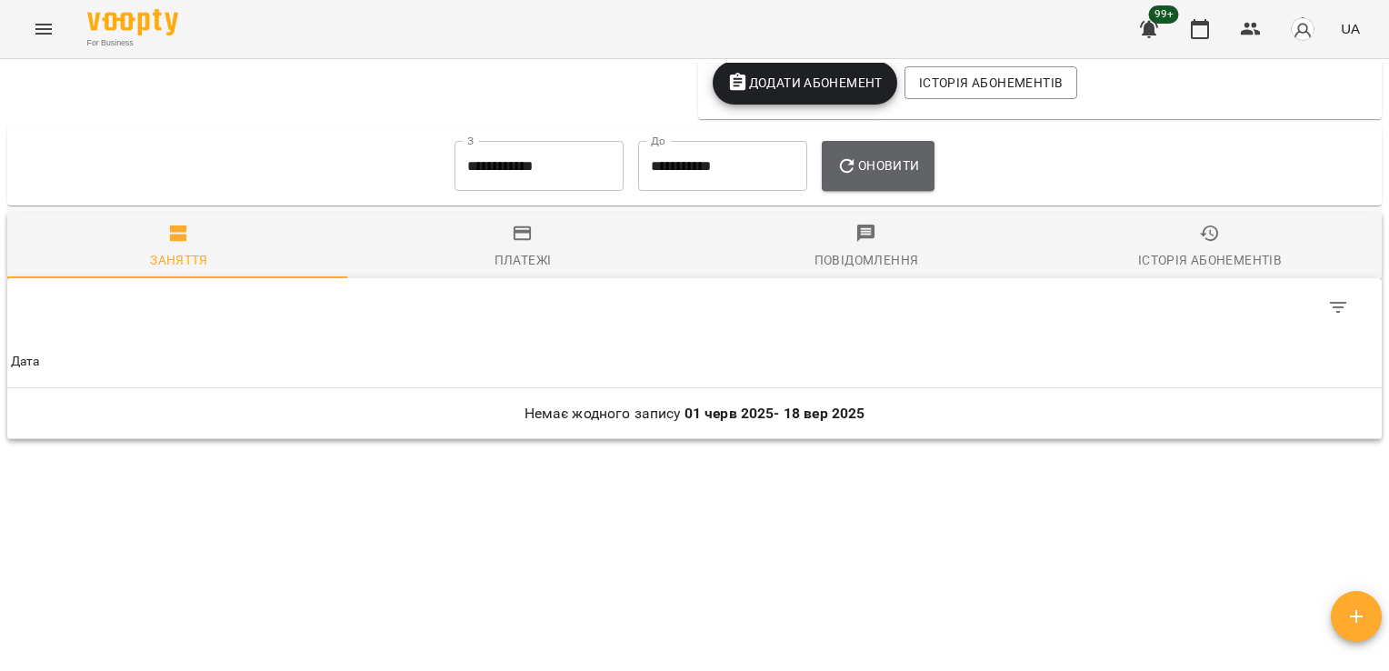
click at [914, 175] on span "Оновити" at bounding box center [877, 166] width 83 height 22
click at [526, 158] on input "**********" at bounding box center [539, 166] width 169 height 51
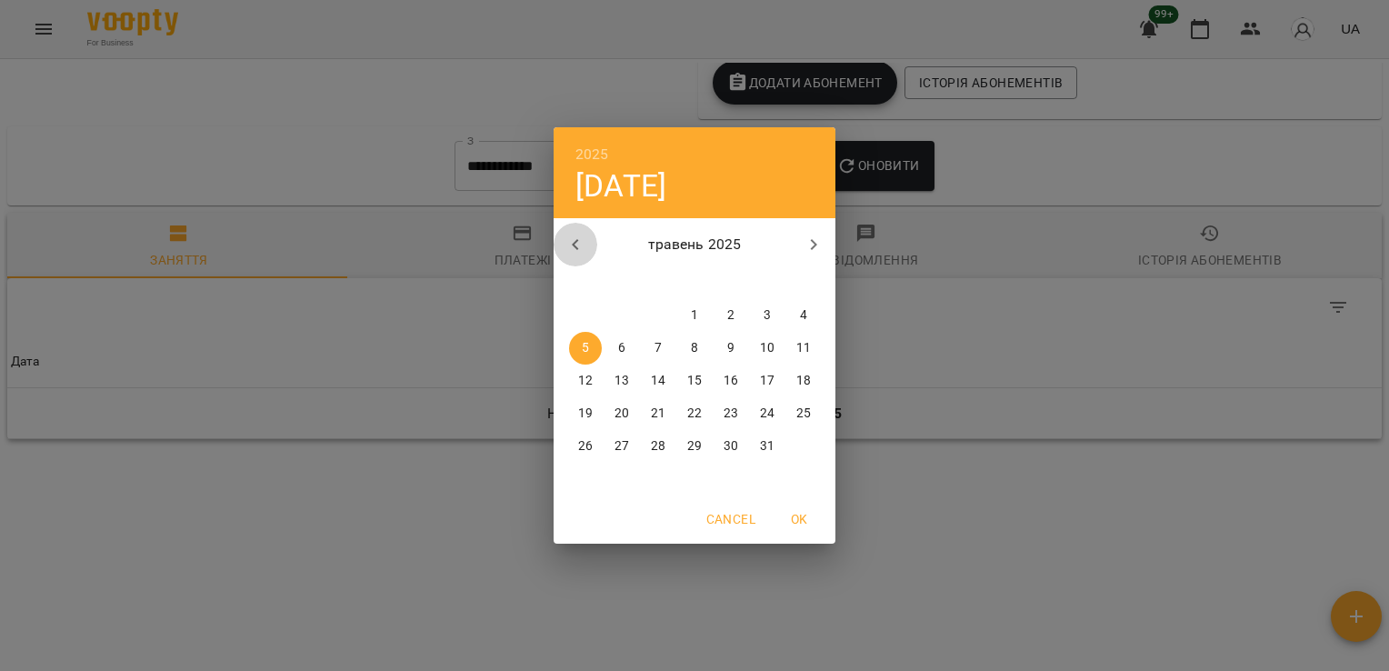
click at [584, 252] on icon "button" at bounding box center [576, 245] width 22 height 22
click at [586, 343] on p "7" at bounding box center [585, 348] width 7 height 18
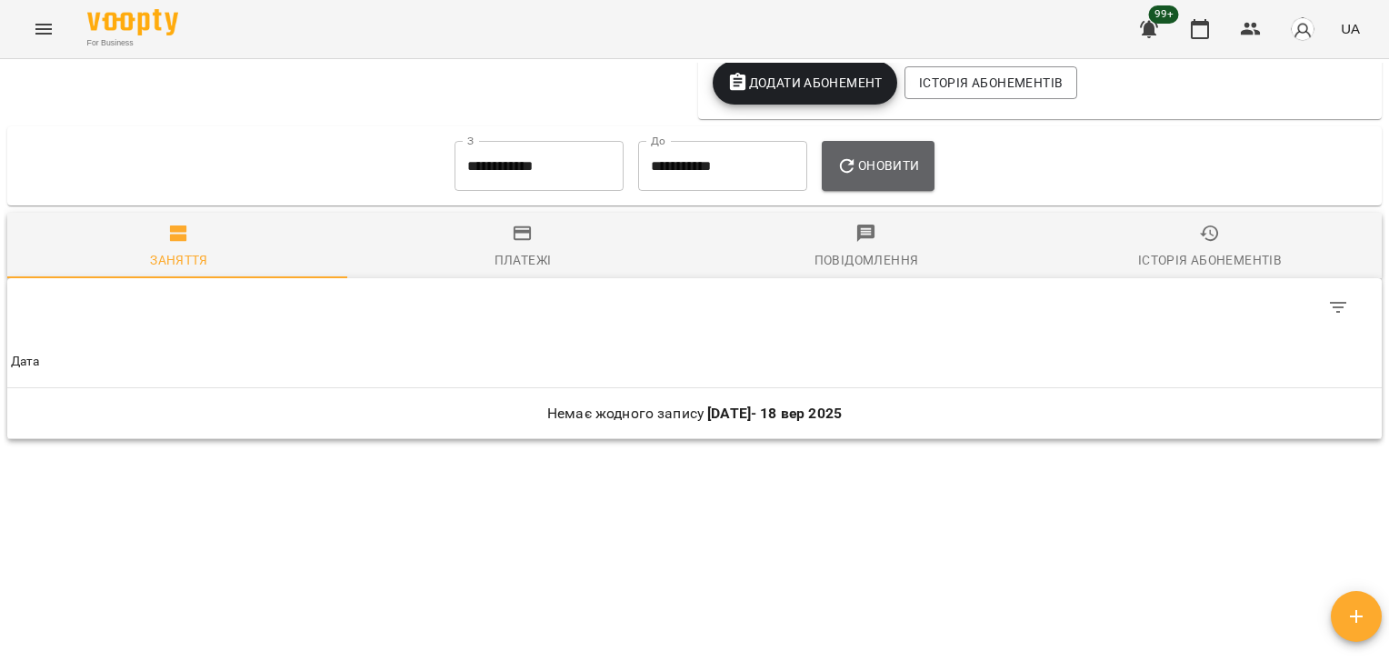
click at [898, 156] on span "Оновити" at bounding box center [877, 166] width 83 height 22
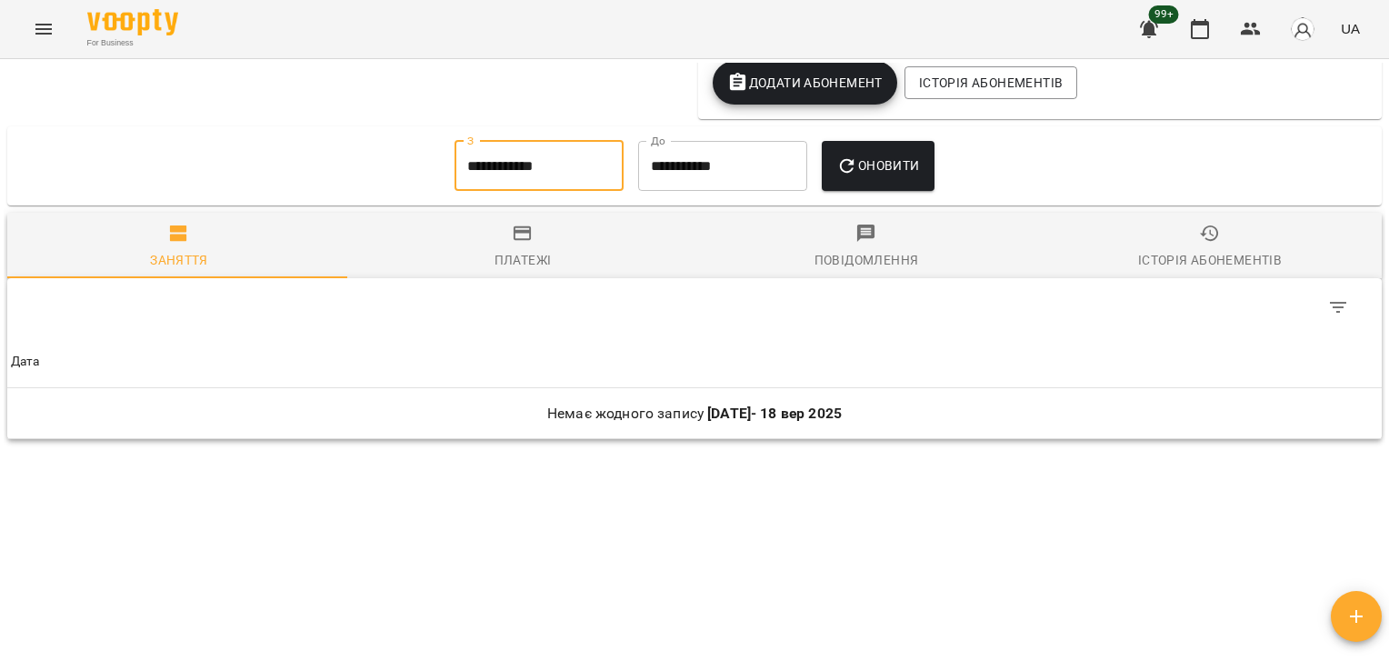
click at [495, 148] on input "**********" at bounding box center [539, 166] width 169 height 51
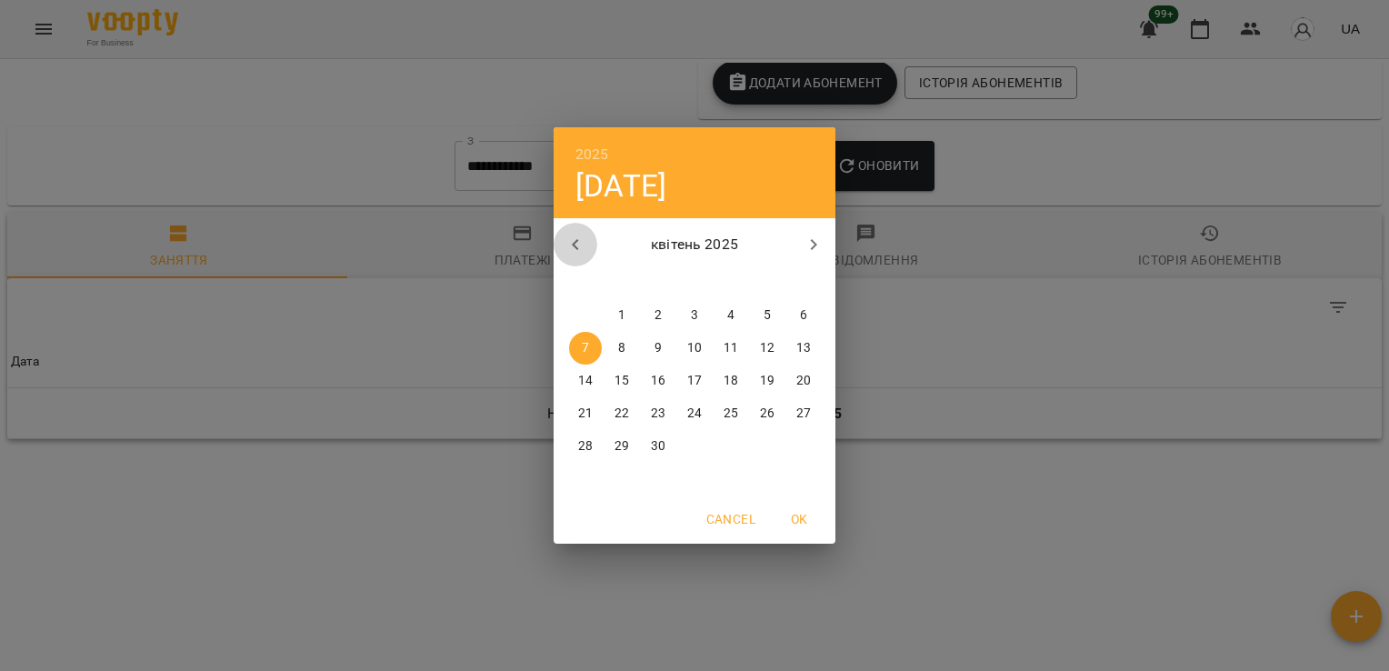
click at [575, 236] on icon "button" at bounding box center [576, 245] width 22 height 22
click at [581, 351] on span "3" at bounding box center [585, 348] width 33 height 18
type input "**********"
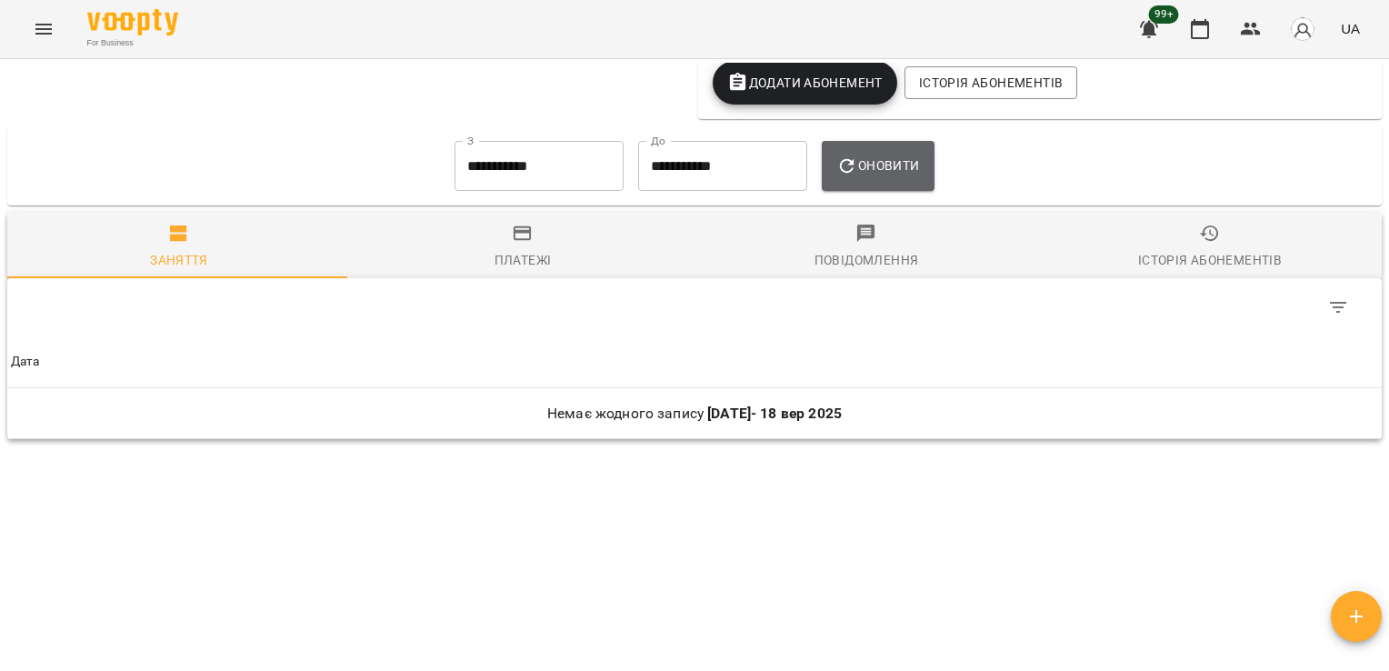
click at [900, 158] on span "Оновити" at bounding box center [877, 166] width 83 height 22
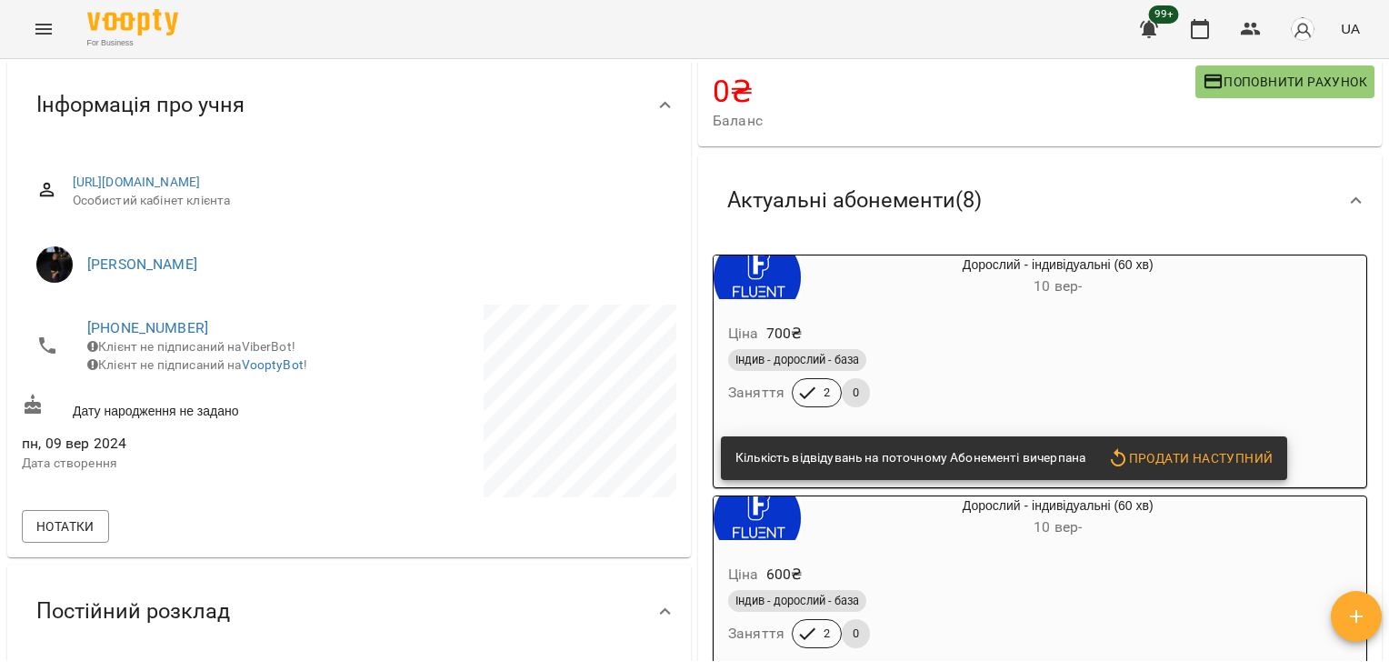
scroll to position [0, 0]
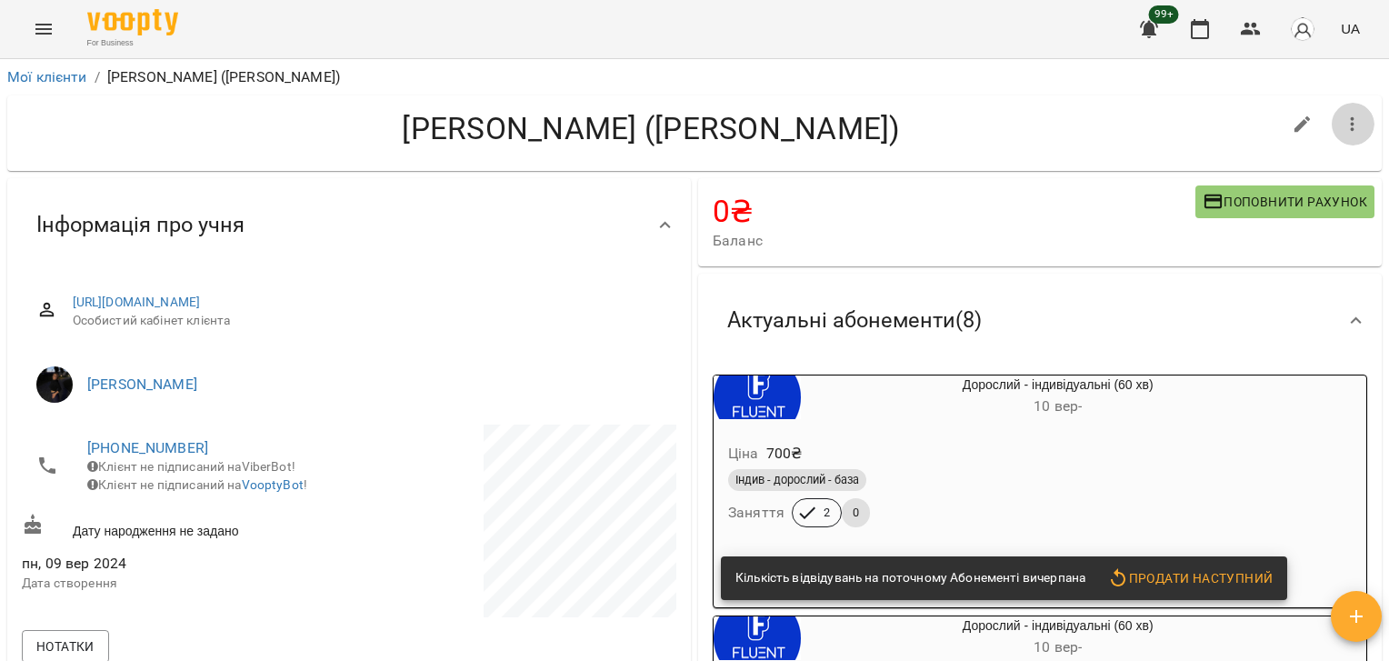
click at [1342, 132] on icon "button" at bounding box center [1353, 125] width 22 height 22
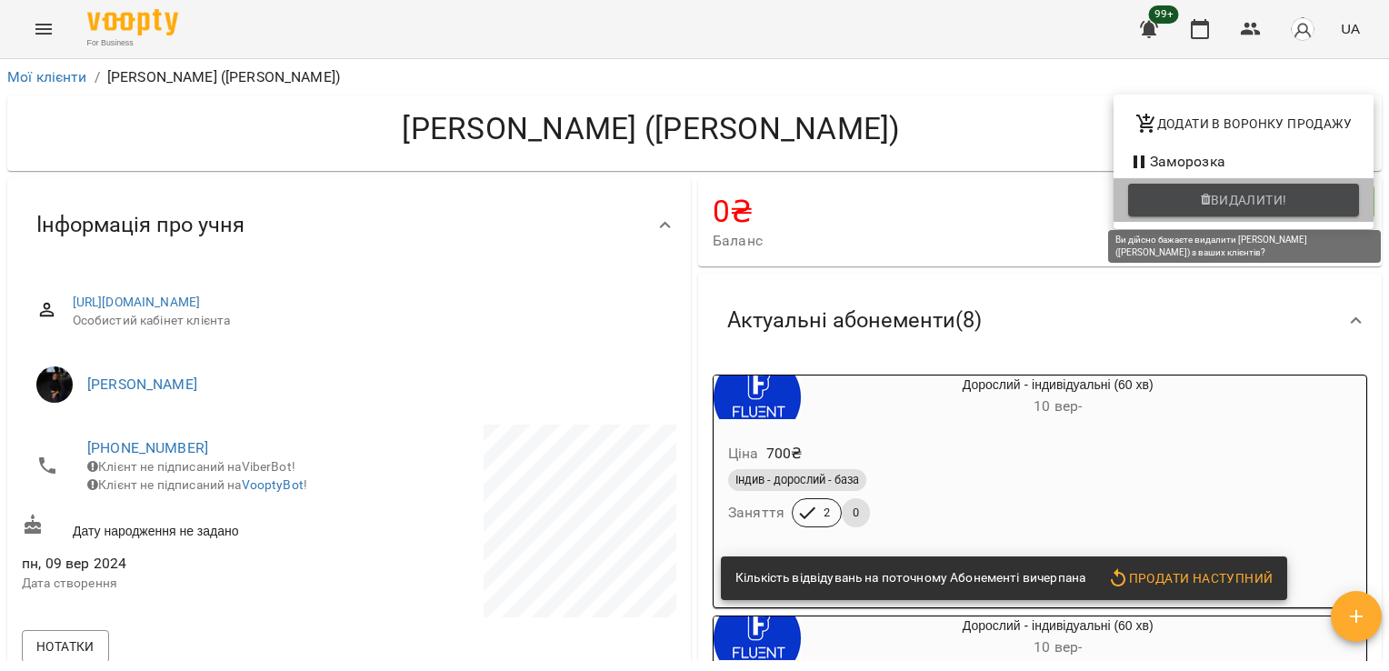
click at [1230, 195] on span "Видалити!" at bounding box center [1249, 200] width 76 height 22
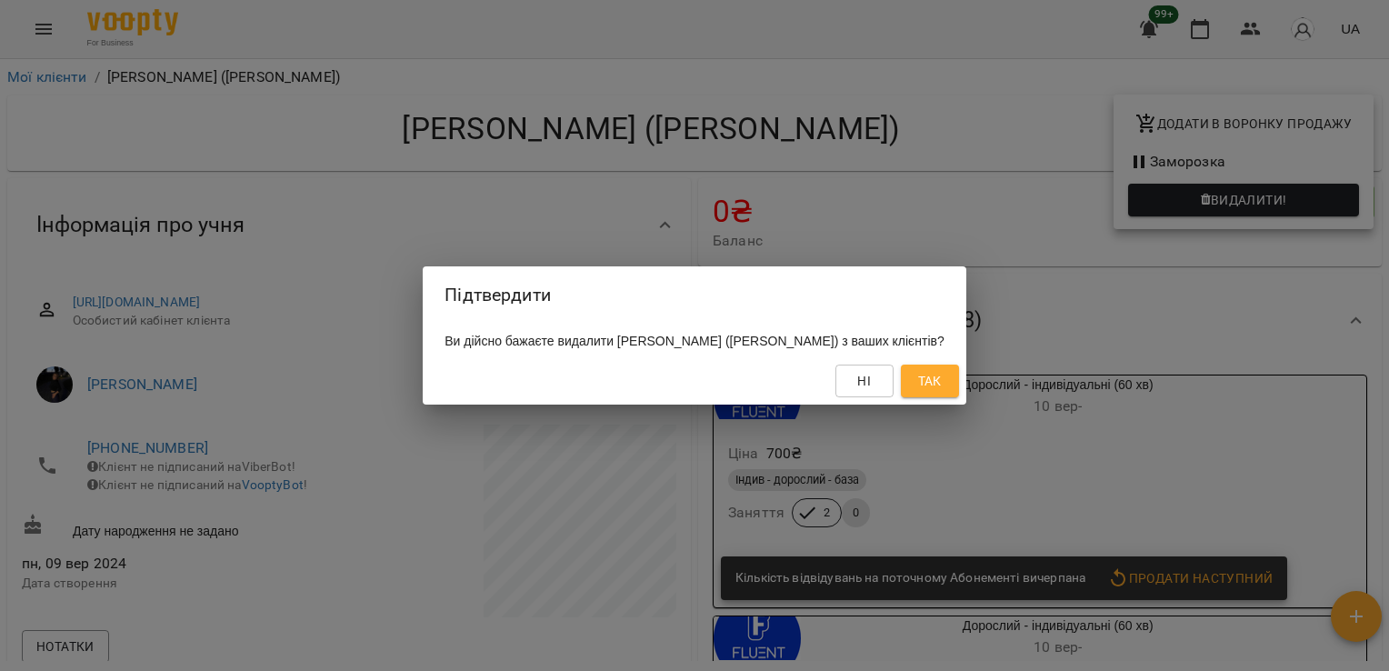
click at [918, 378] on span "Так" at bounding box center [930, 381] width 24 height 22
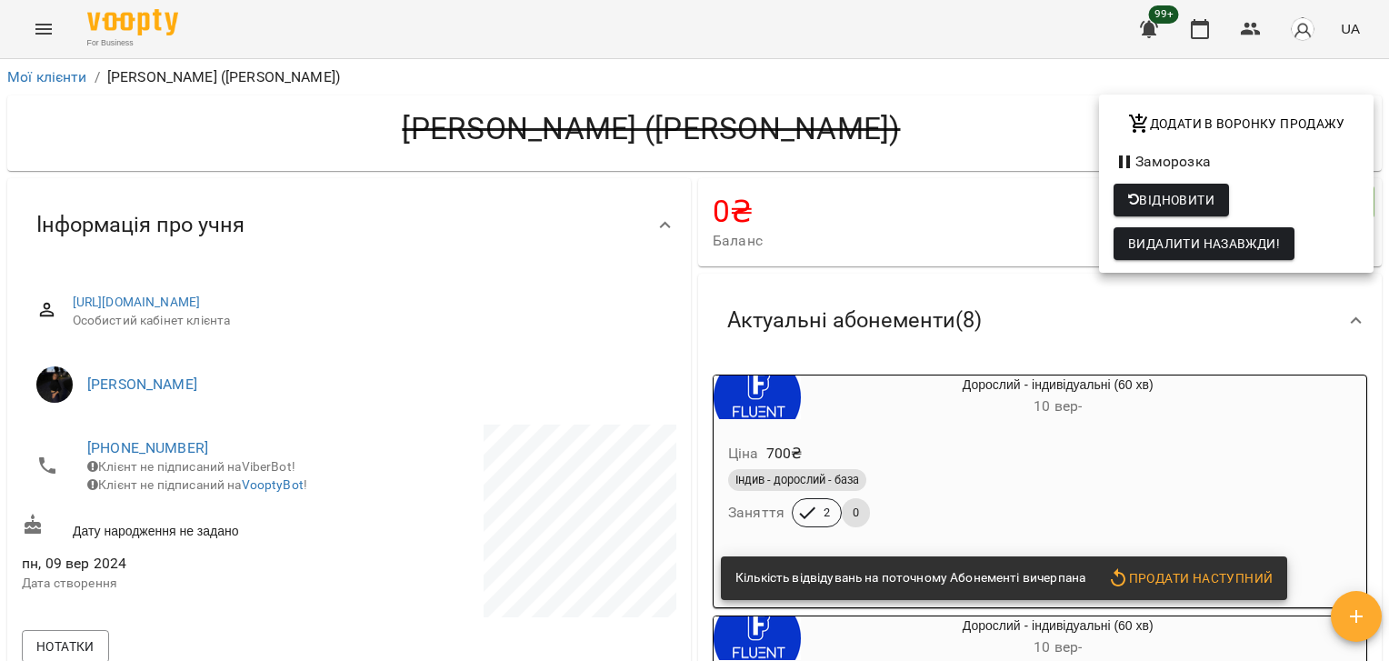
click at [1252, 37] on div at bounding box center [694, 335] width 1389 height 671
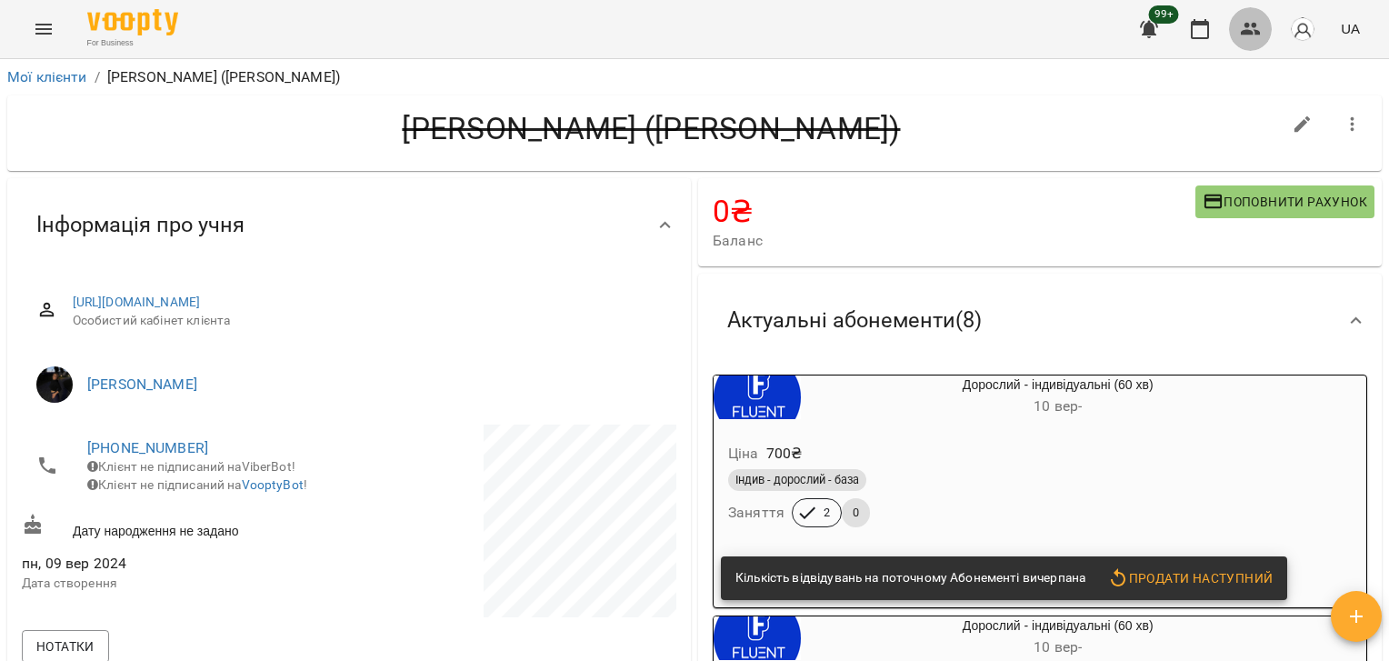
click at [1252, 37] on icon "button" at bounding box center [1251, 29] width 22 height 22
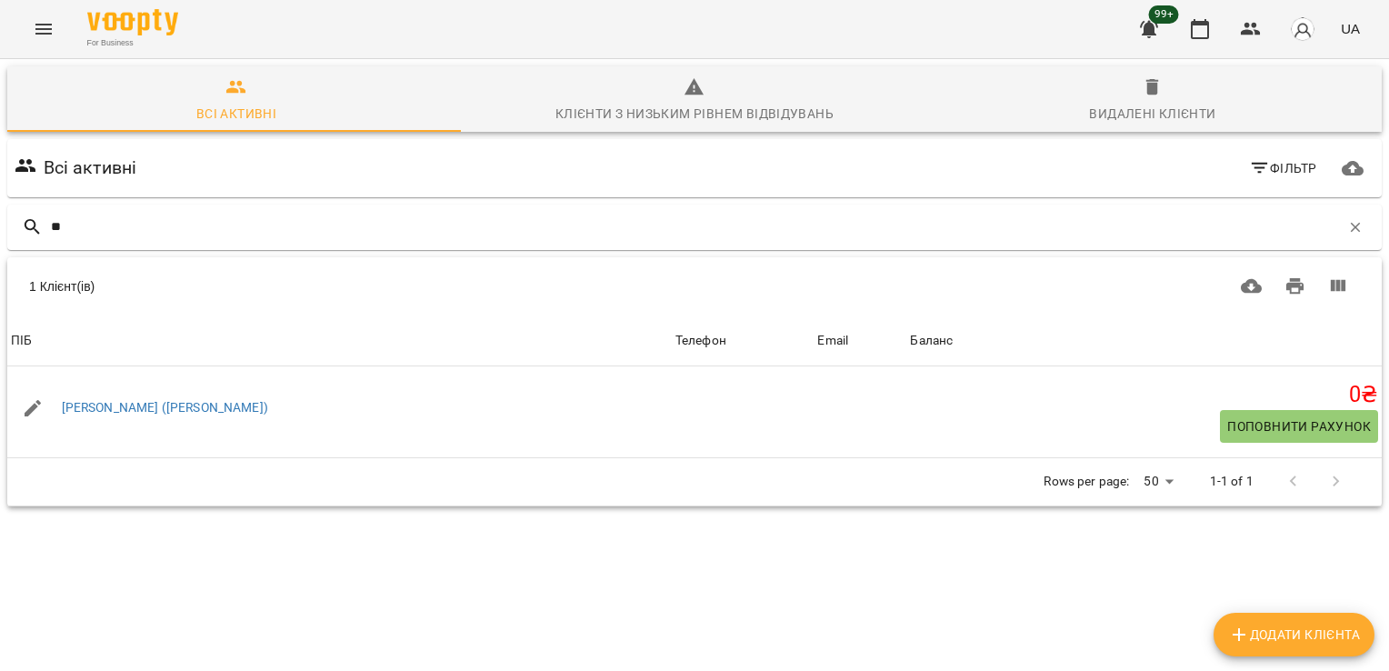
type input "*"
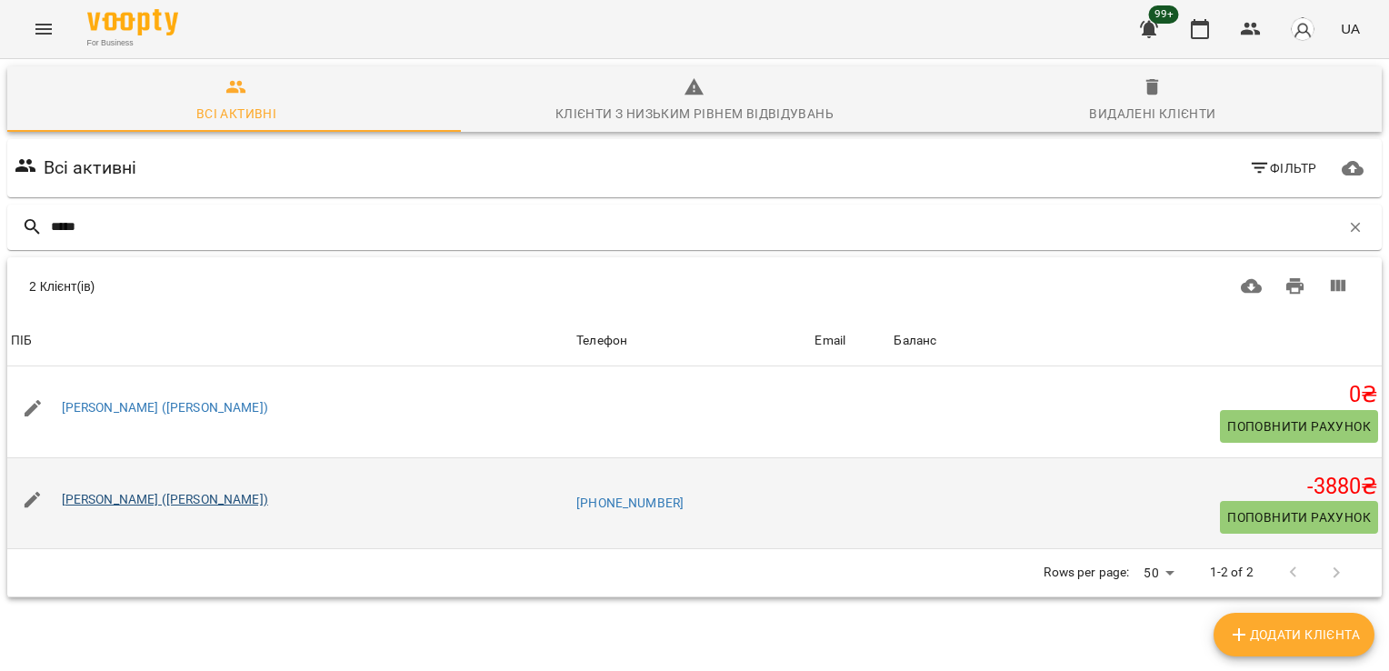
type input "*****"
click at [149, 500] on link "[PERSON_NAME] ([PERSON_NAME])" at bounding box center [165, 499] width 206 height 15
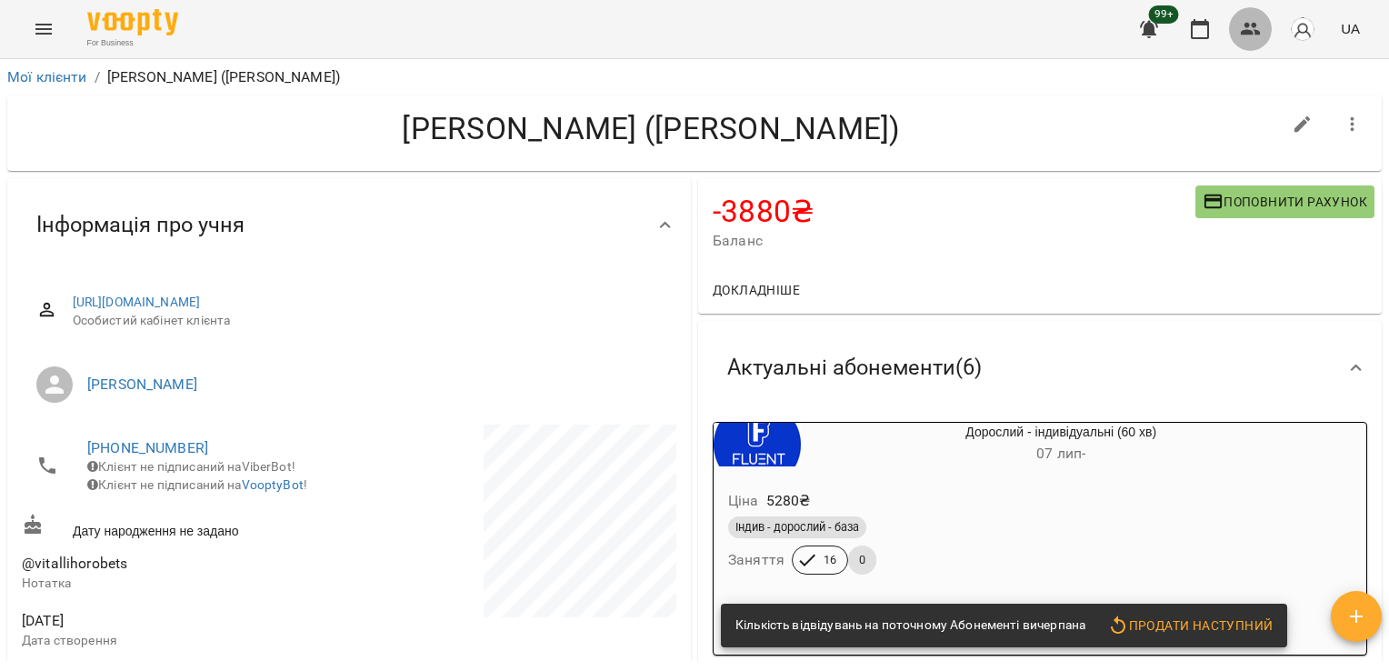
click at [1251, 31] on icon "button" at bounding box center [1251, 29] width 20 height 13
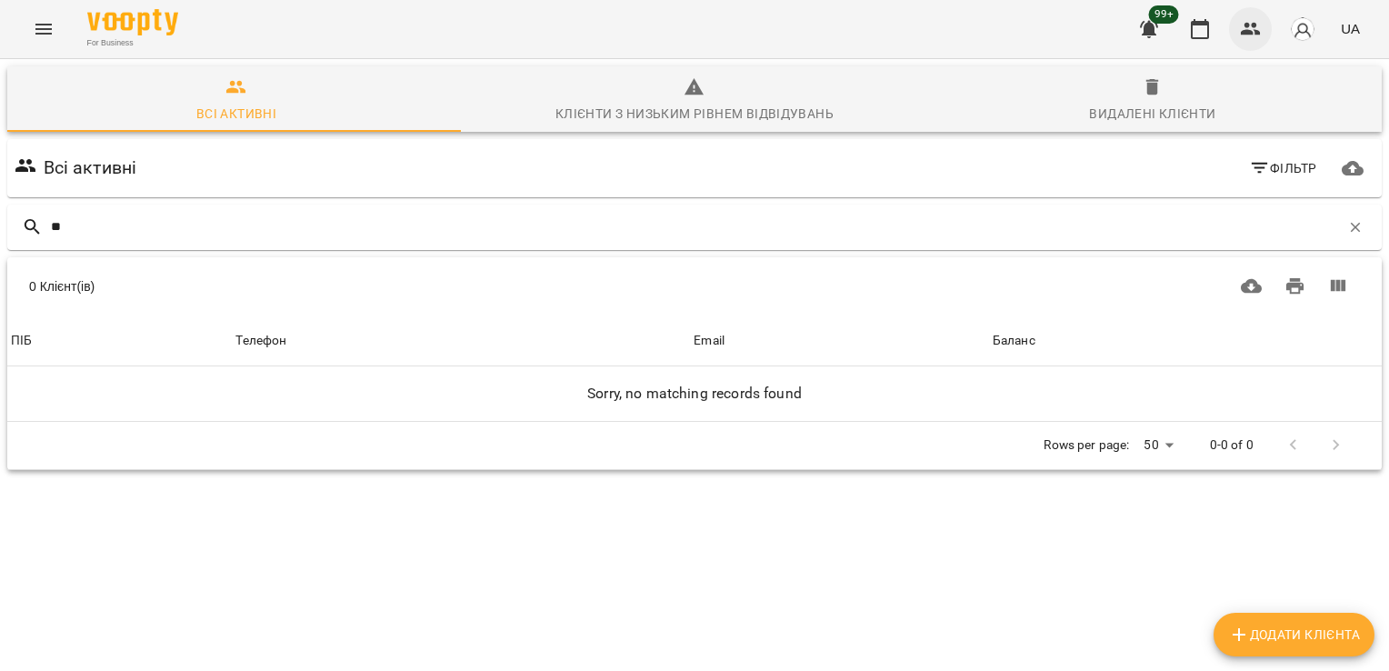
type input "*"
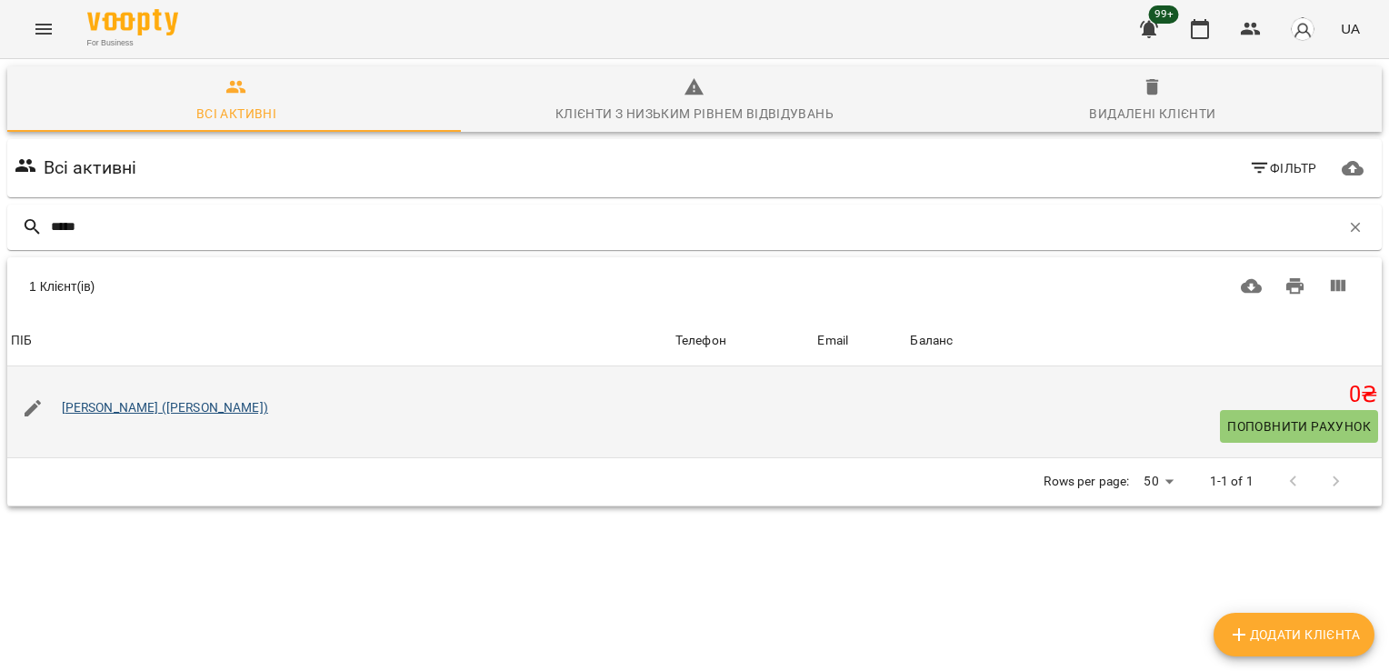
type input "*****"
click at [168, 403] on link "[PERSON_NAME] ([PERSON_NAME])" at bounding box center [165, 407] width 206 height 15
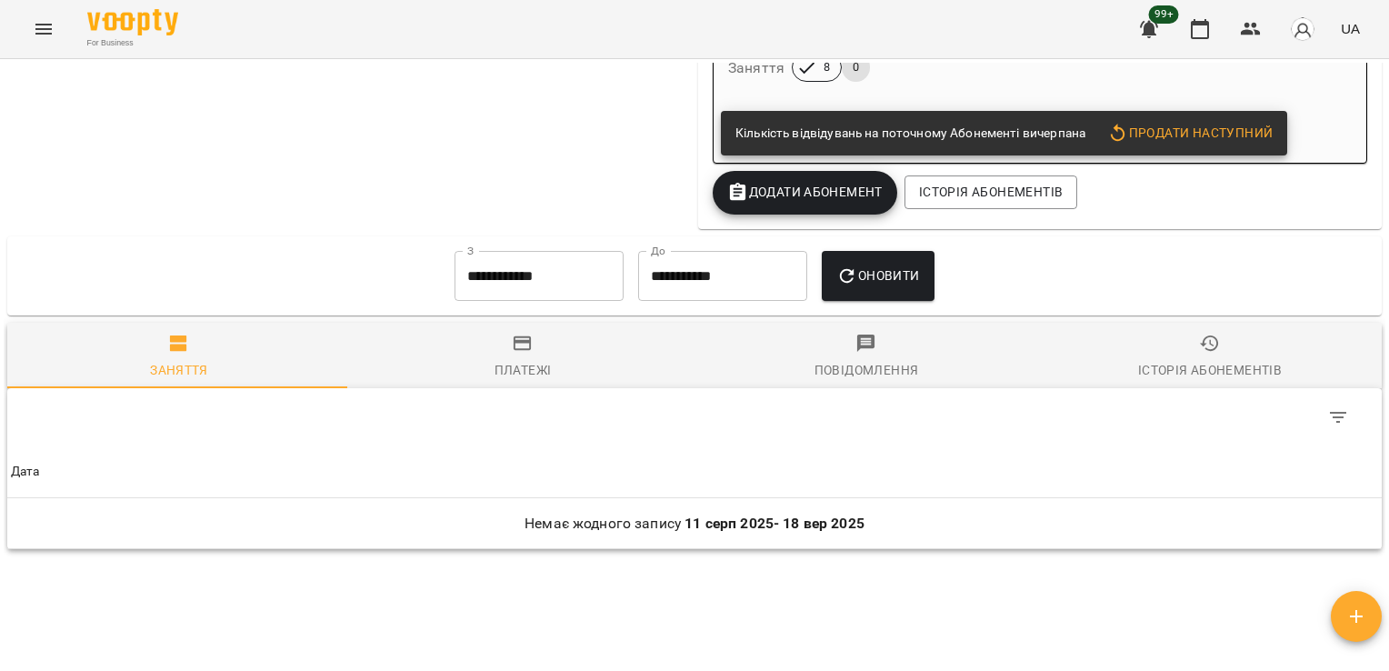
scroll to position [1908, 0]
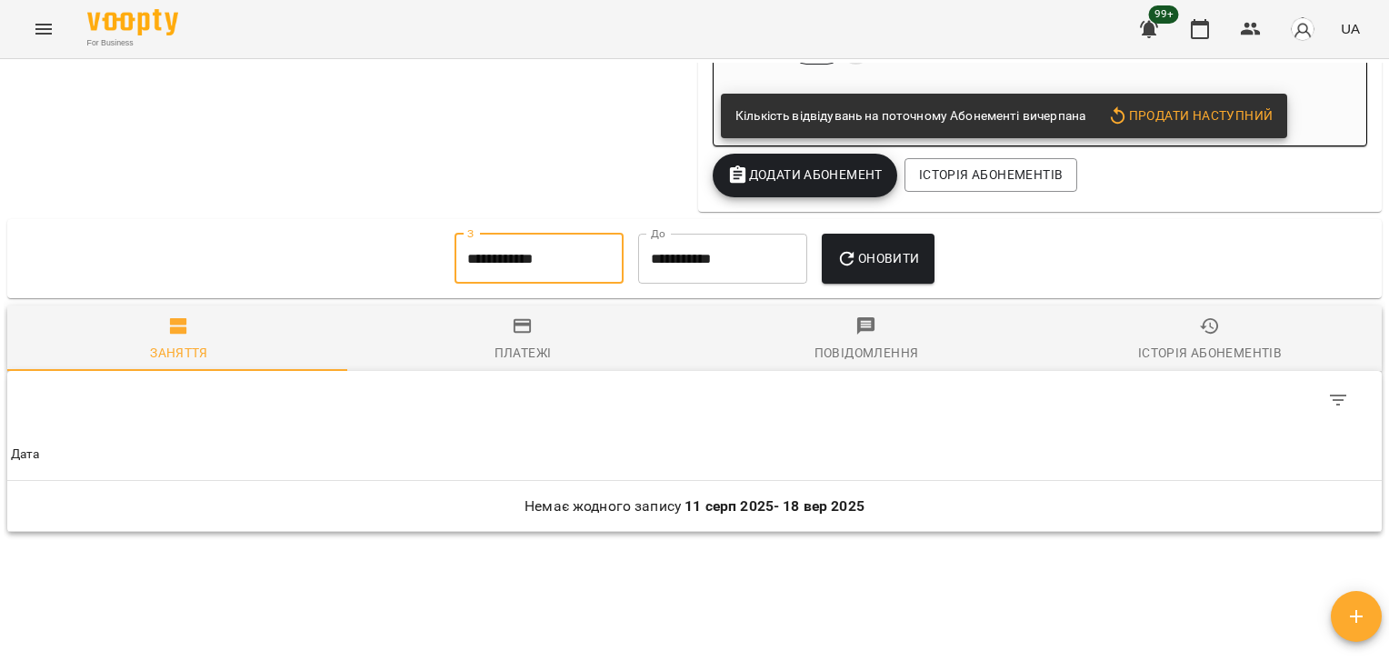
click at [512, 279] on input "**********" at bounding box center [539, 259] width 169 height 51
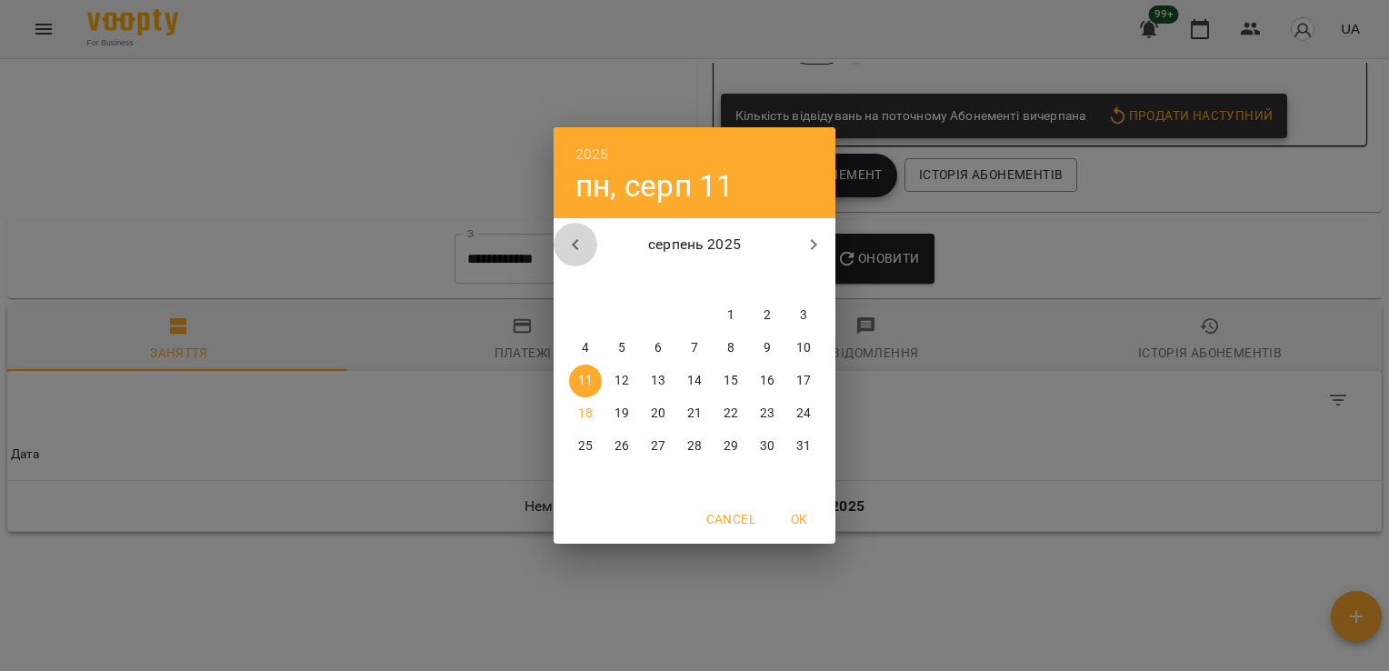
click at [561, 249] on button "button" at bounding box center [576, 245] width 44 height 44
click at [581, 351] on span "2" at bounding box center [585, 348] width 33 height 18
type input "**********"
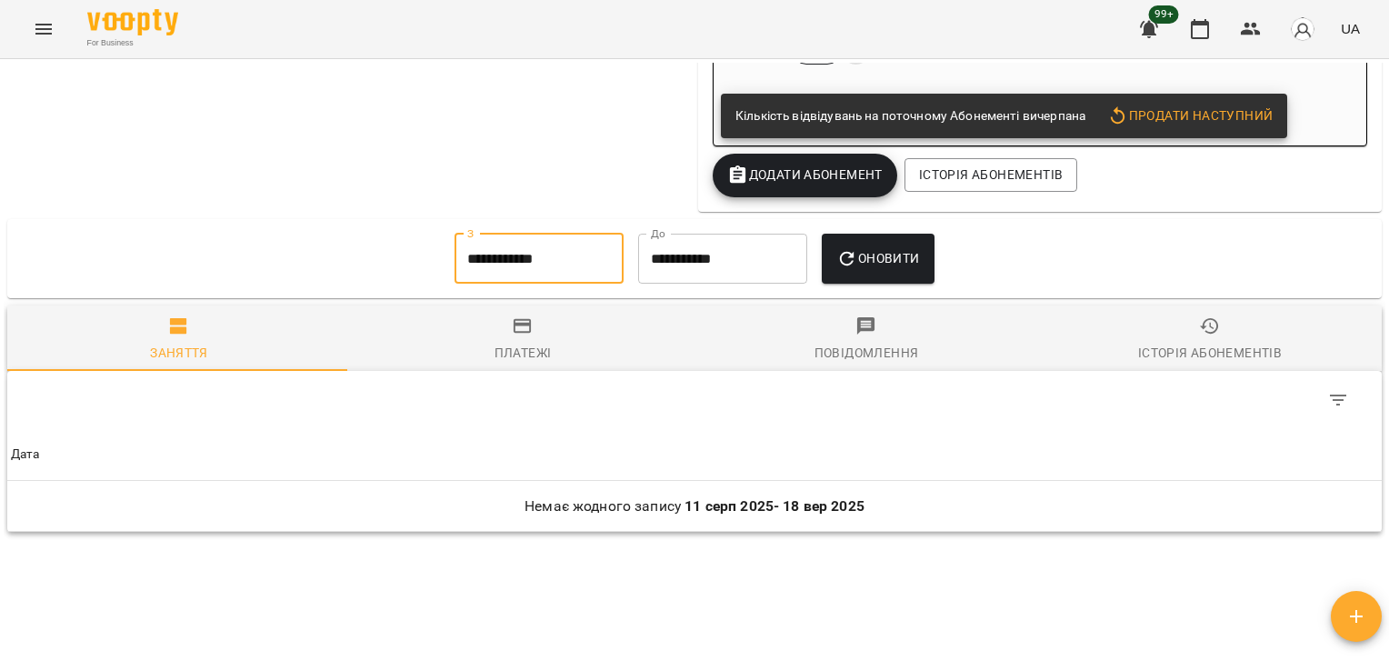
click at [869, 269] on span "Оновити" at bounding box center [877, 258] width 83 height 22
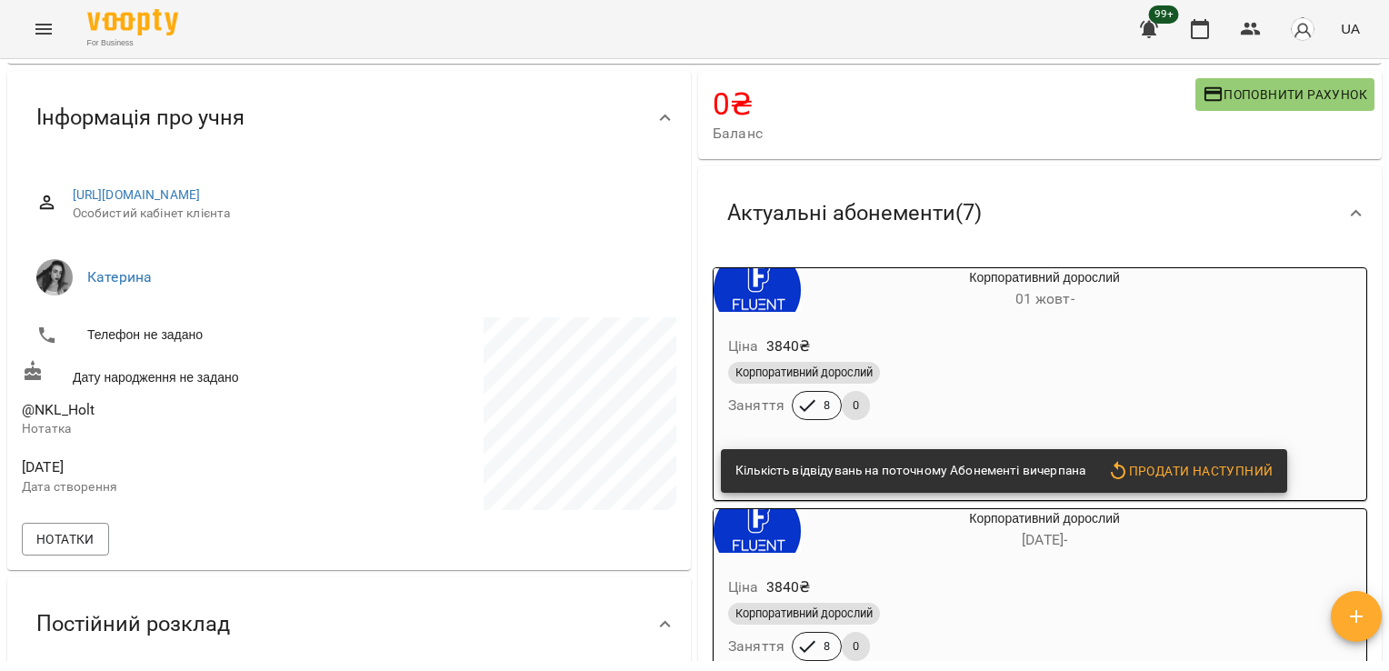
scroll to position [0, 0]
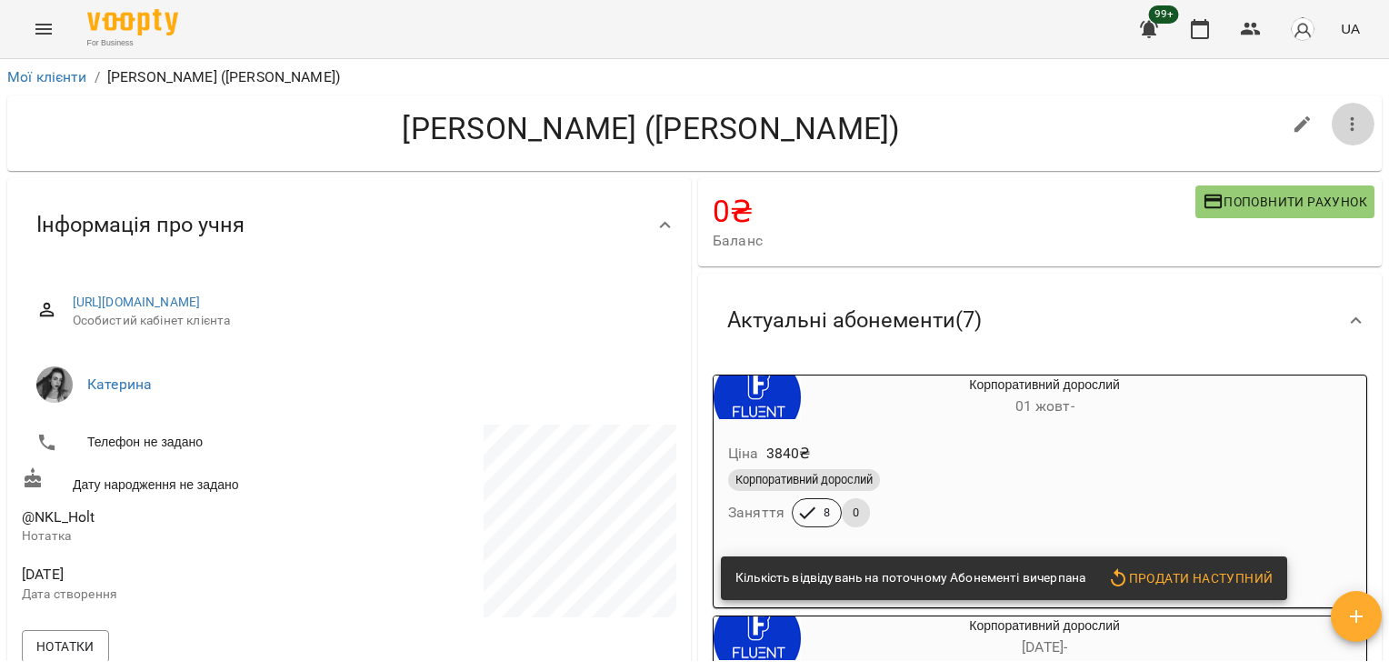
click at [1342, 125] on icon "button" at bounding box center [1353, 125] width 22 height 22
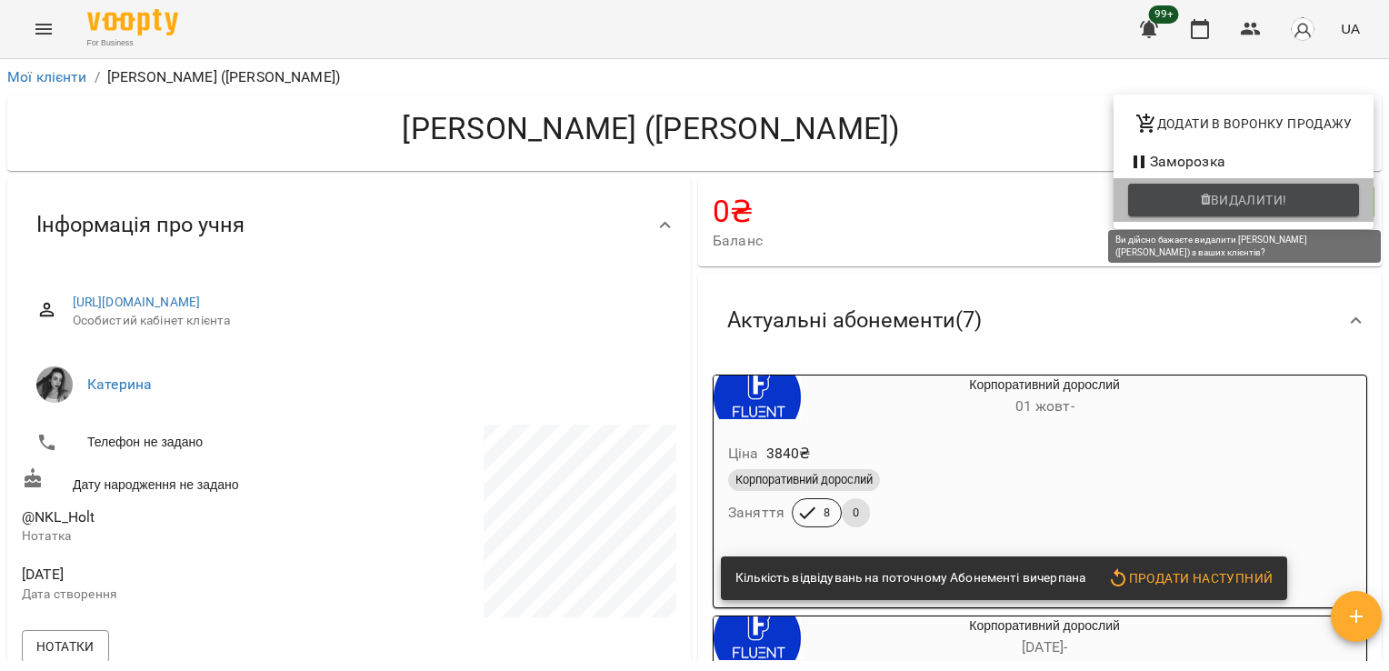
click at [1214, 202] on span "Видалити!" at bounding box center [1249, 200] width 76 height 22
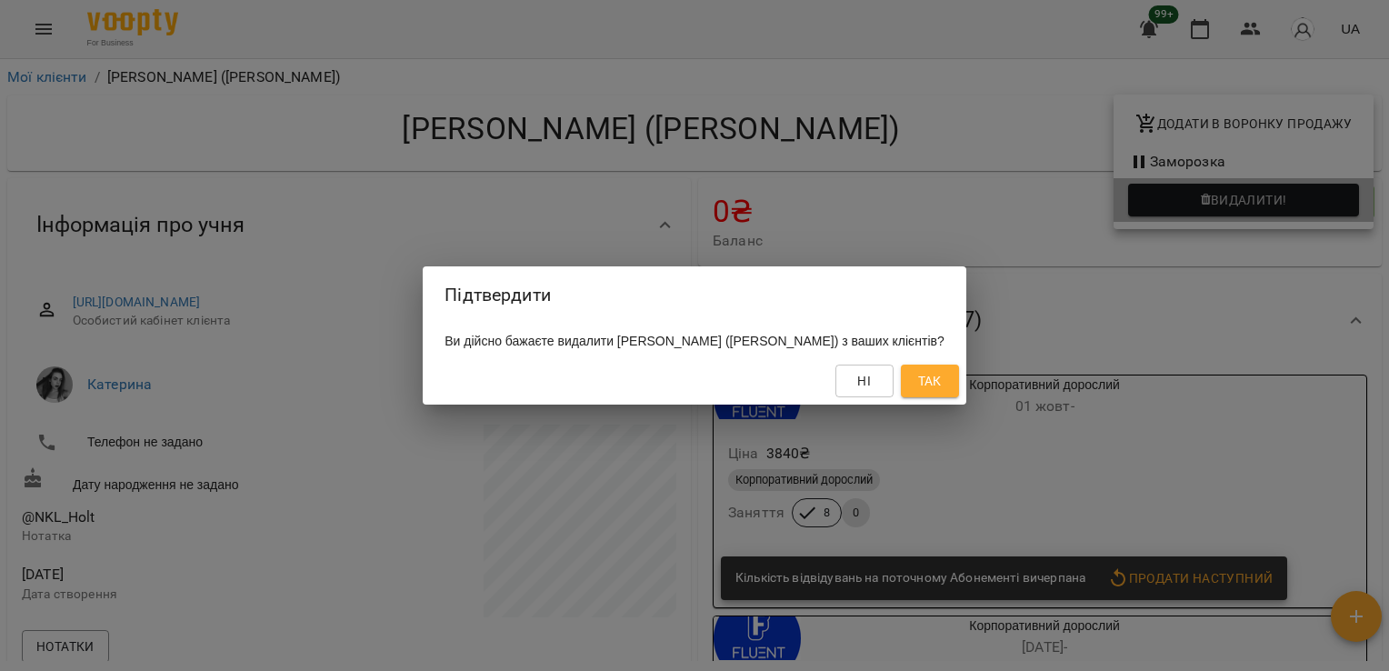
click at [964, 383] on div "Ні Так" at bounding box center [694, 380] width 543 height 47
click at [948, 389] on button "Так" at bounding box center [930, 381] width 58 height 33
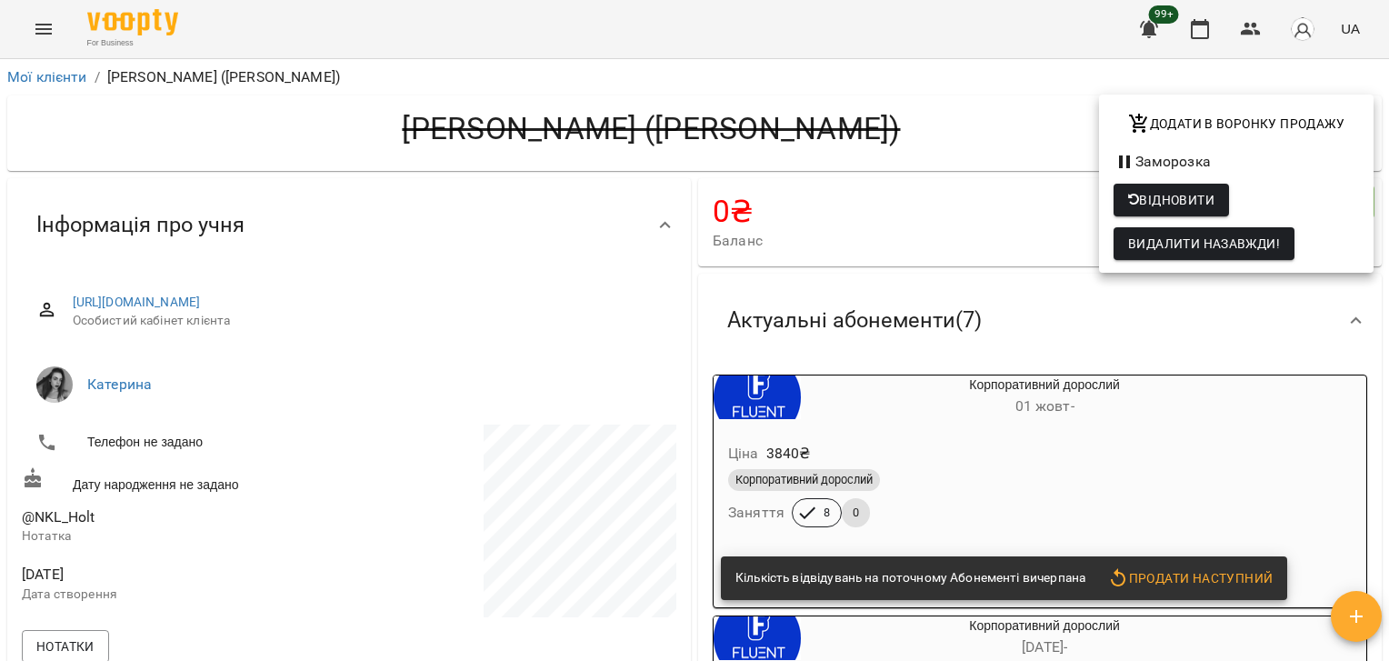
click at [1257, 20] on div at bounding box center [694, 335] width 1389 height 671
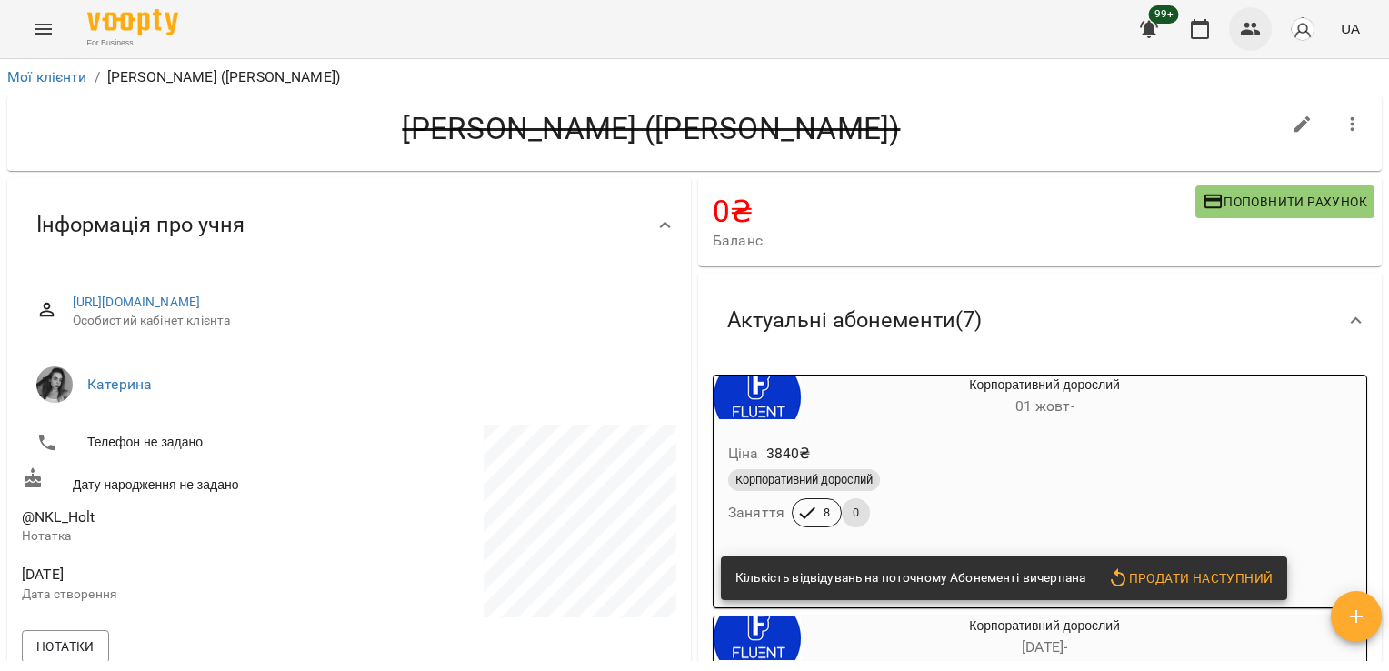
click at [1255, 42] on button "button" at bounding box center [1251, 29] width 44 height 44
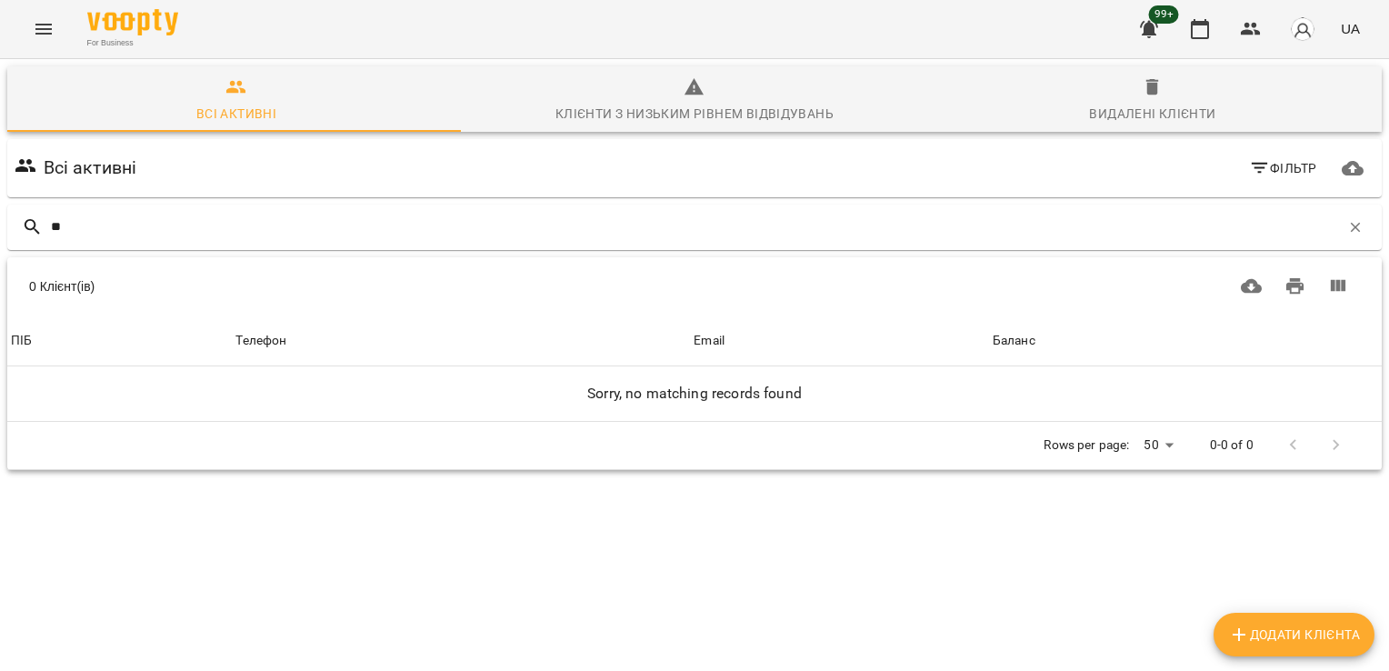
type input "*"
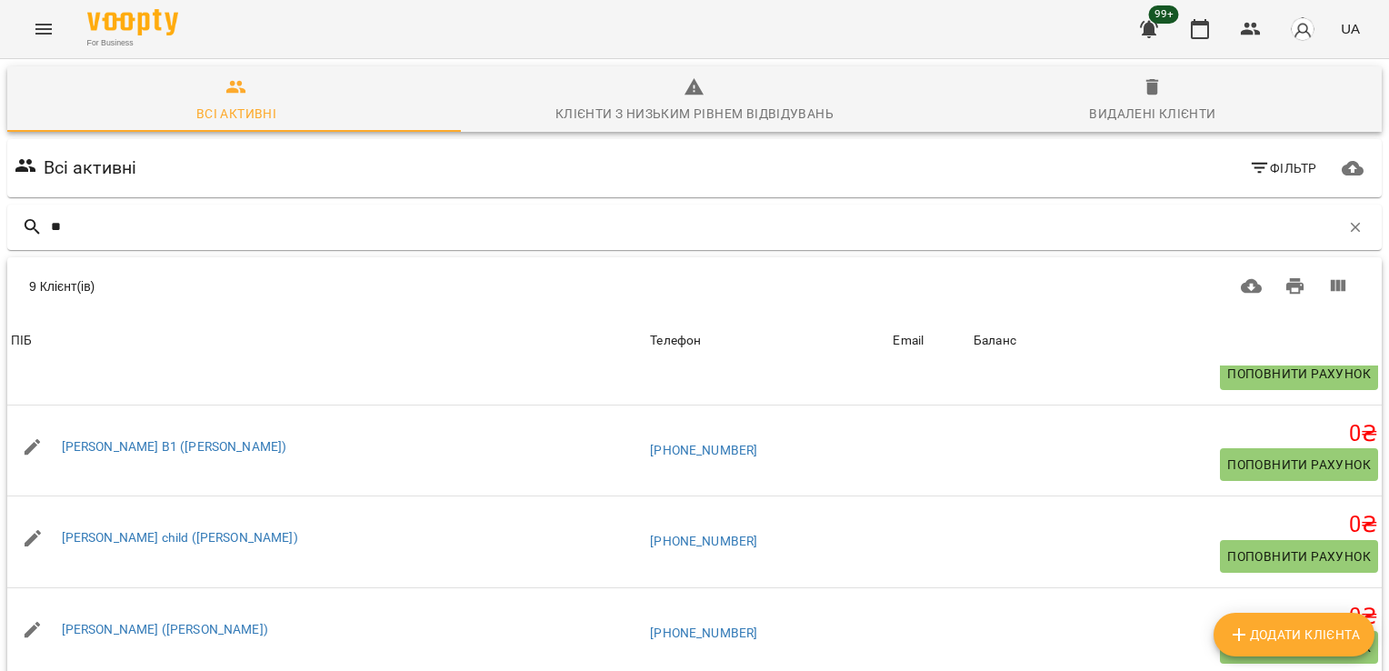
type input "*"
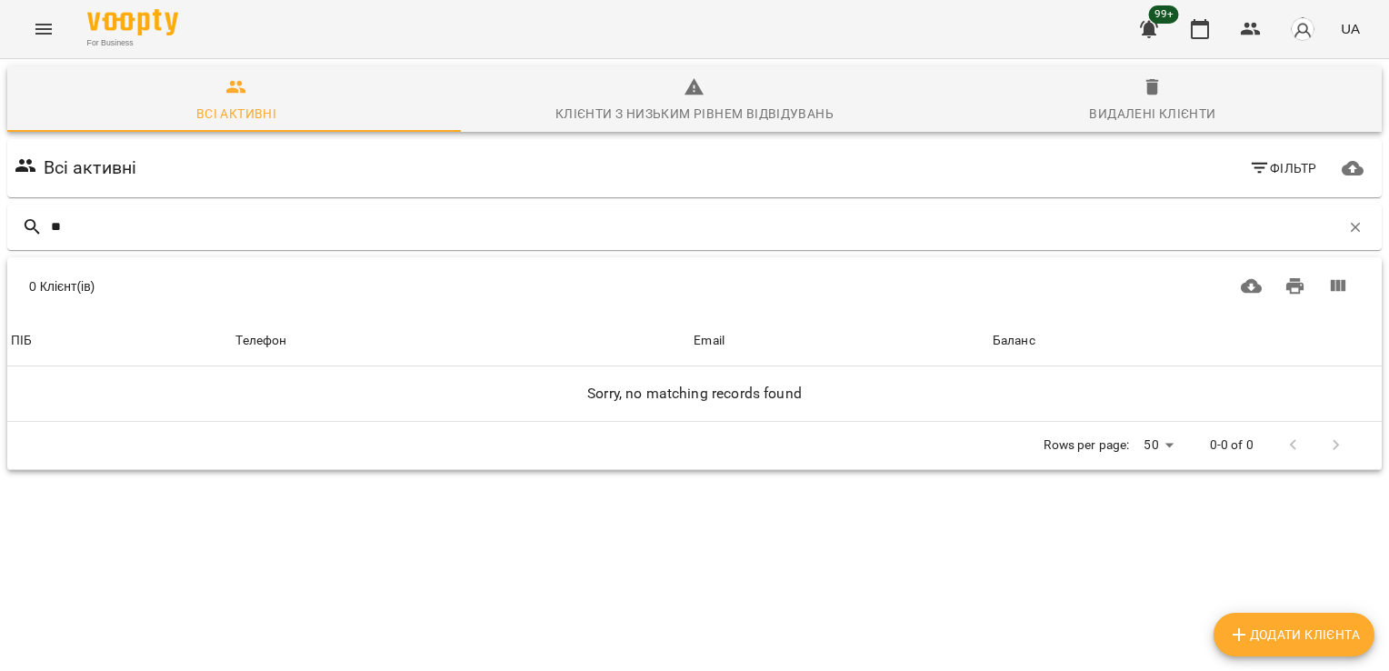
type input "*"
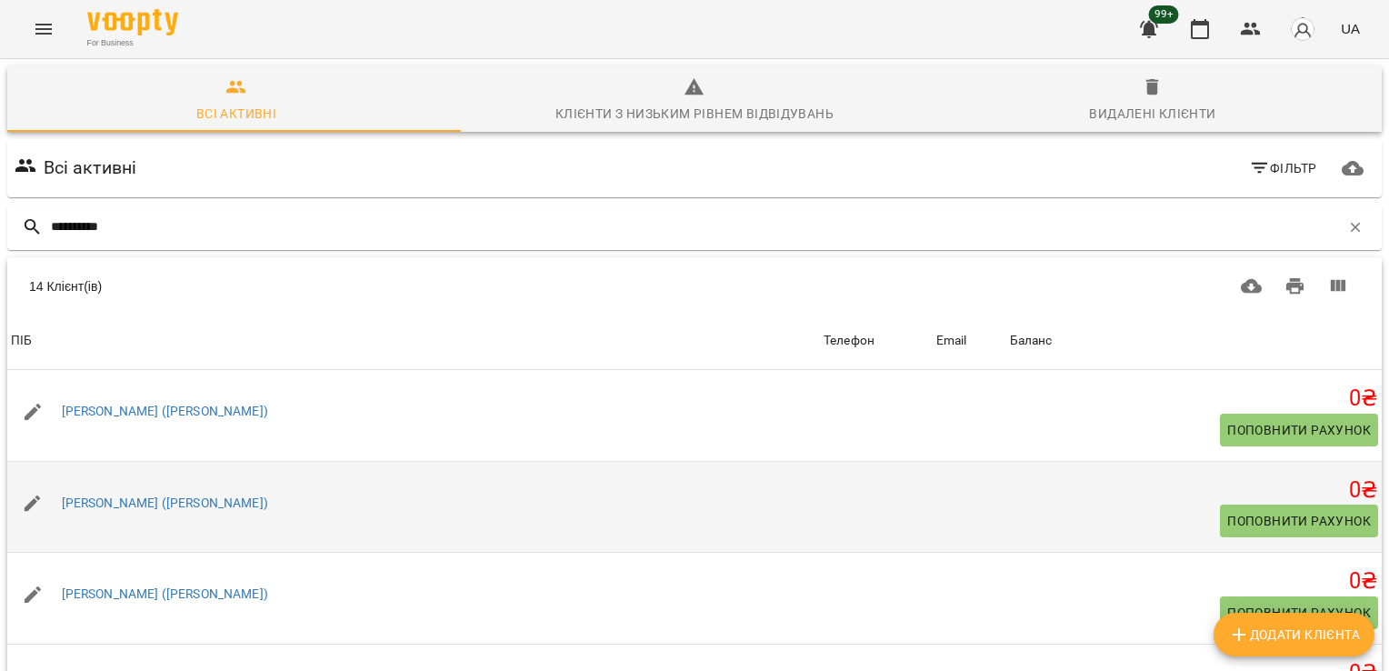
scroll to position [366, 0]
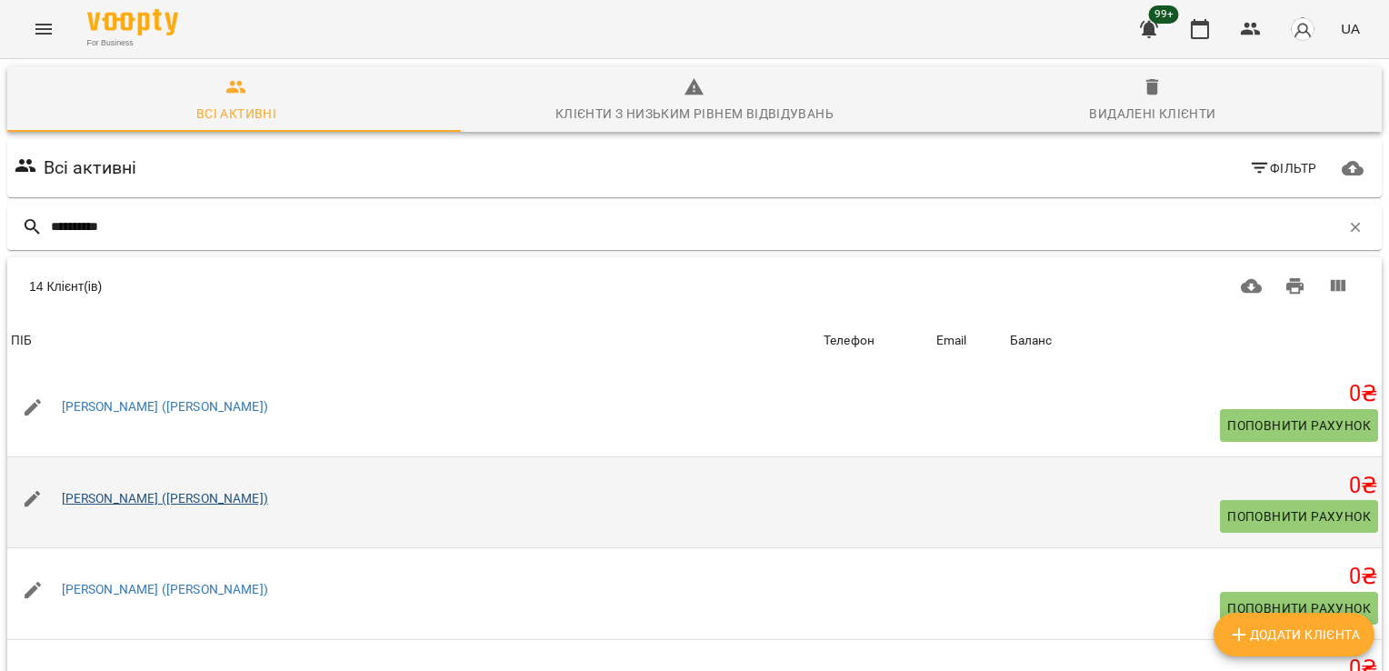
type input "**********"
click at [126, 499] on link "[PERSON_NAME] ([PERSON_NAME])" at bounding box center [165, 498] width 206 height 15
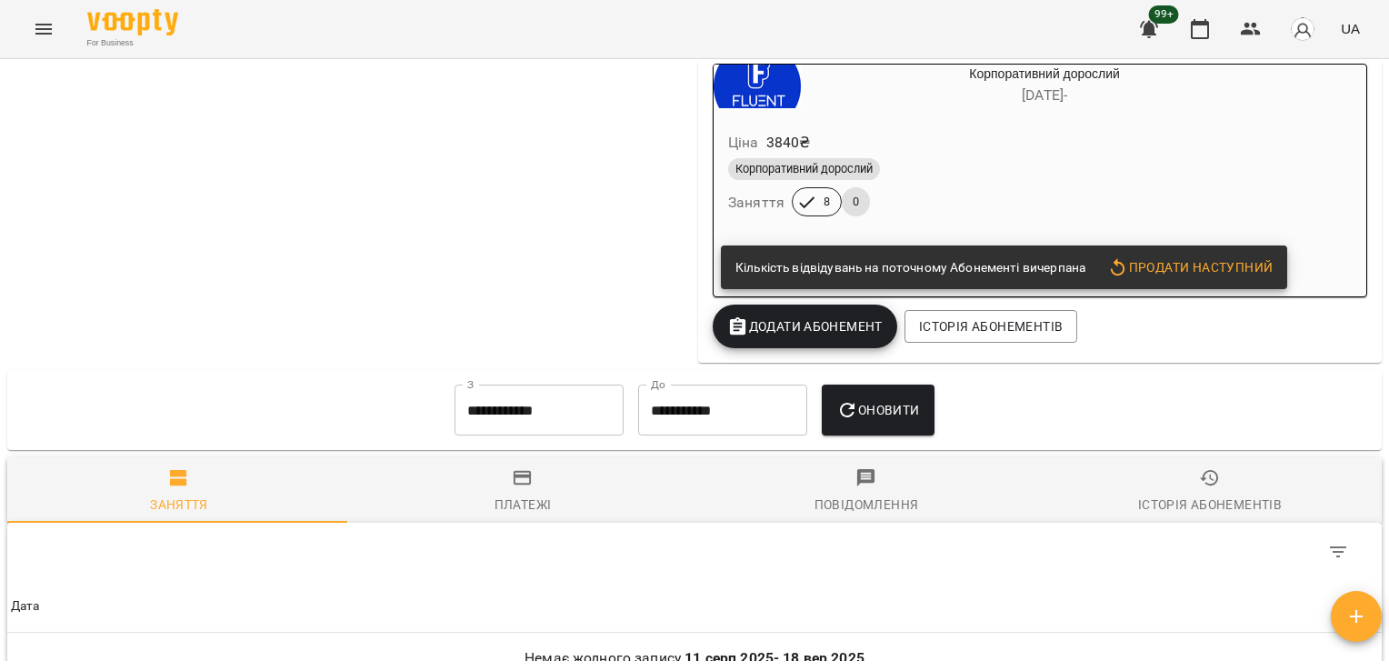
scroll to position [1433, 0]
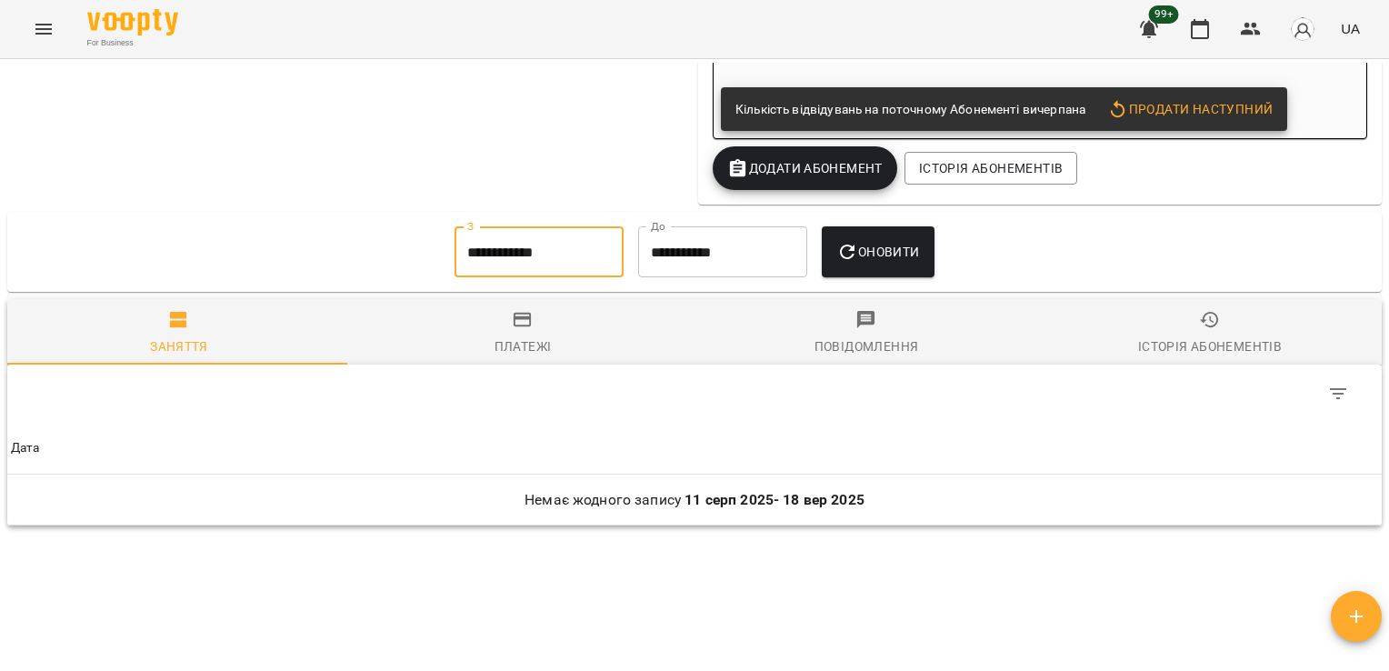
click at [473, 277] on input "**********" at bounding box center [539, 251] width 169 height 51
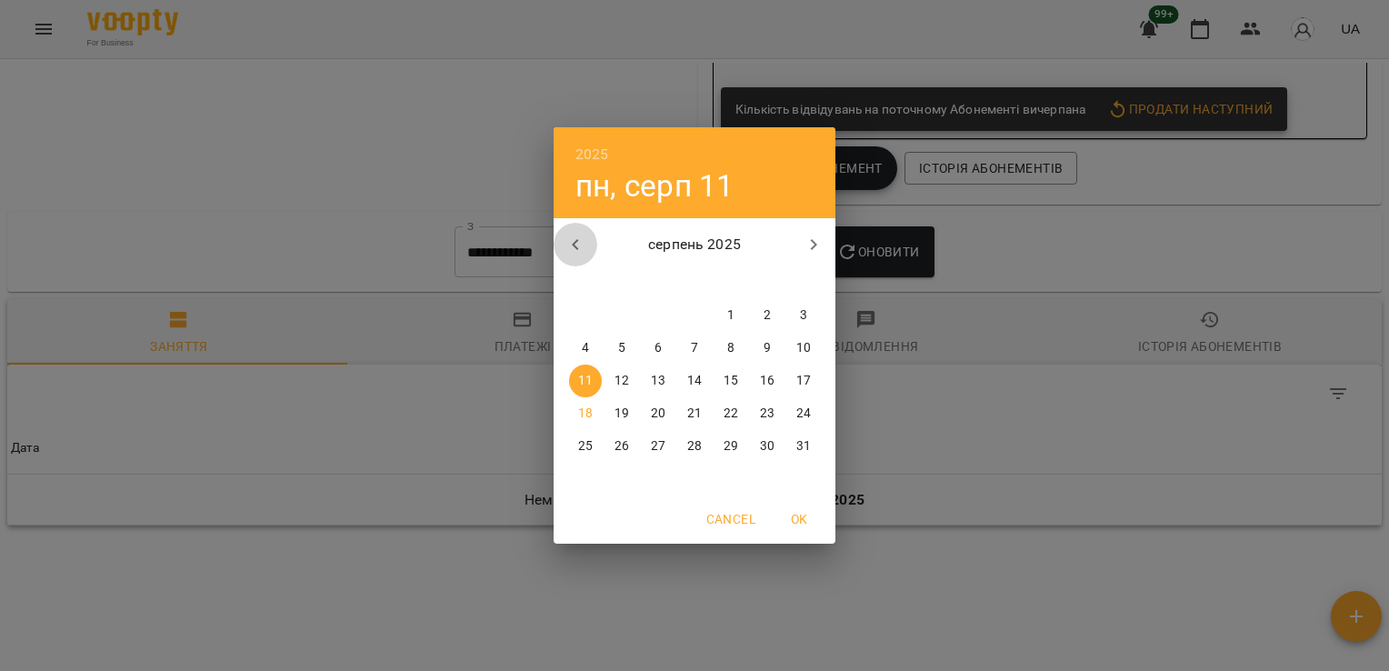
click at [582, 242] on icon "button" at bounding box center [576, 245] width 22 height 22
click at [574, 246] on icon "button" at bounding box center [576, 245] width 22 height 22
click at [586, 373] on p "9" at bounding box center [585, 381] width 7 height 18
type input "**********"
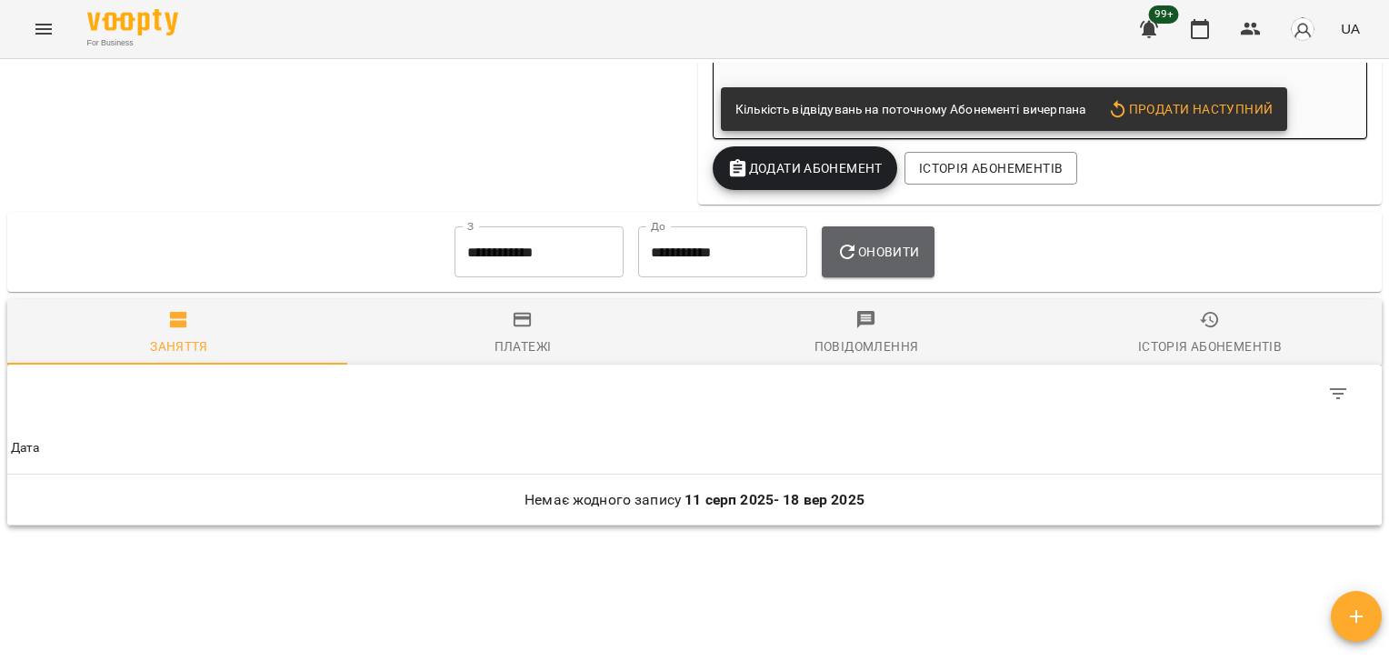
click at [882, 260] on span "Оновити" at bounding box center [877, 252] width 83 height 22
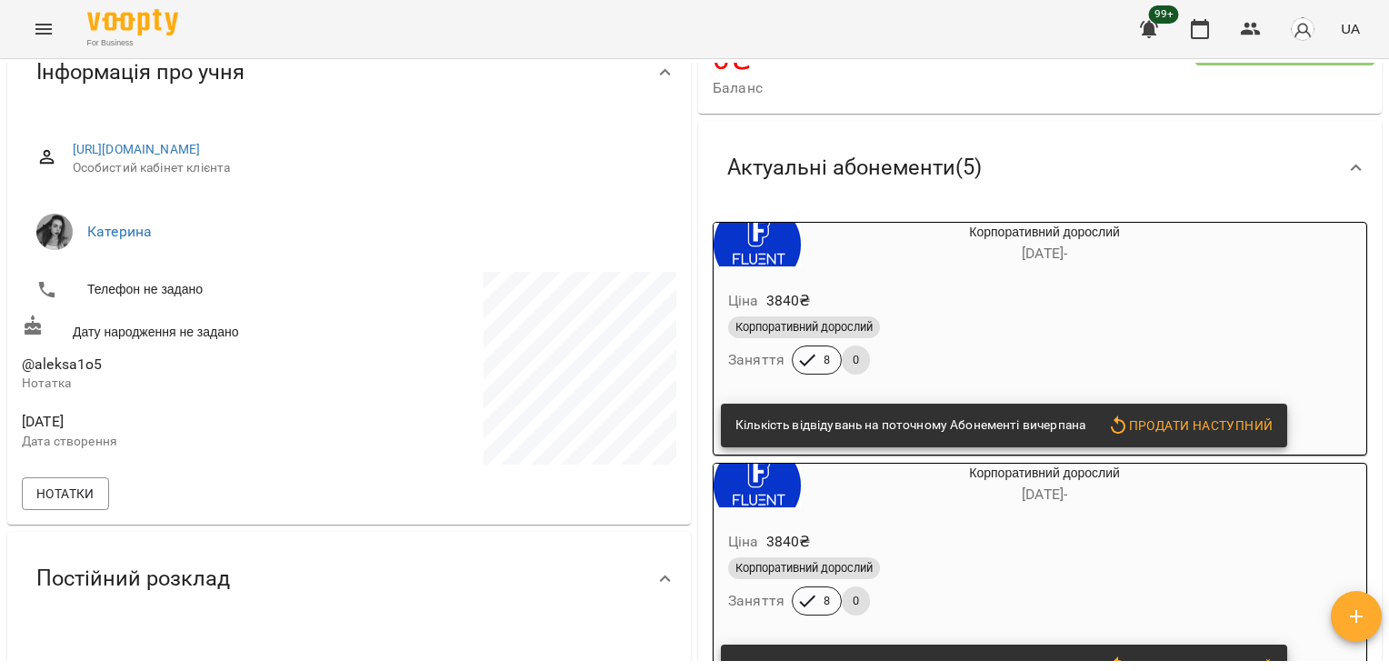
scroll to position [0, 0]
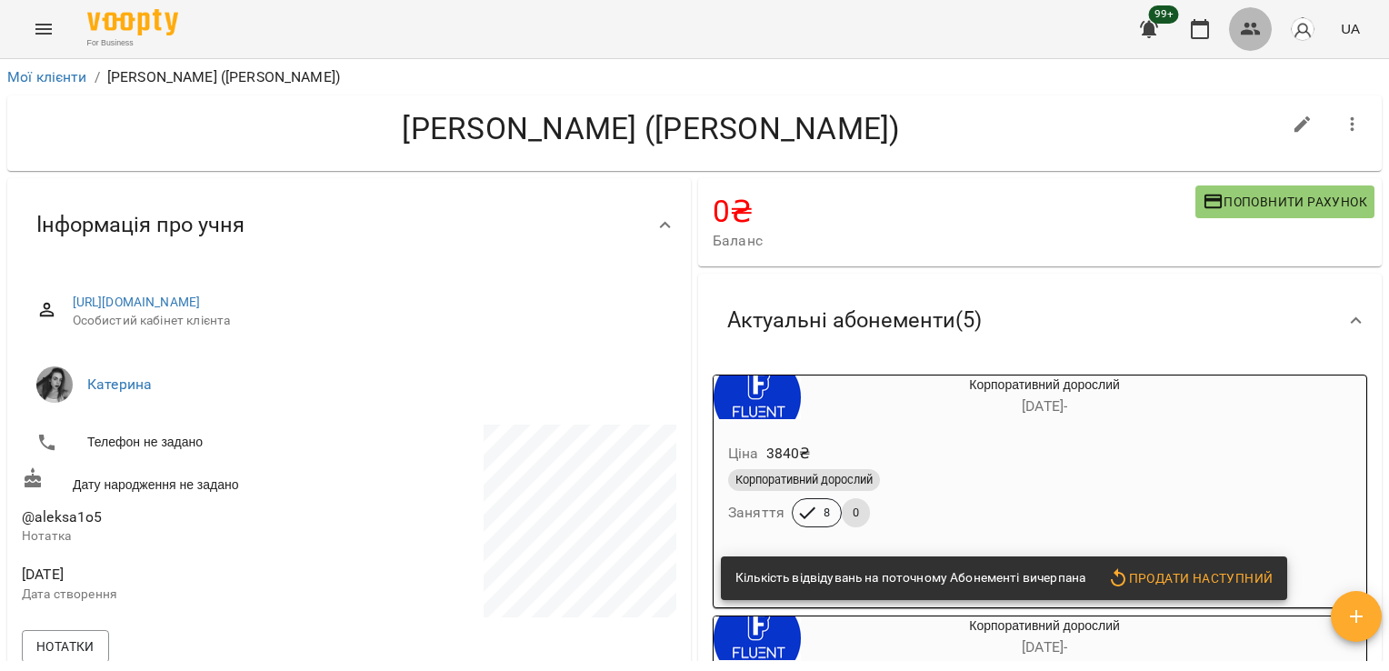
click at [1260, 35] on icon "button" at bounding box center [1251, 29] width 20 height 13
